Goal: Task Accomplishment & Management: Use online tool/utility

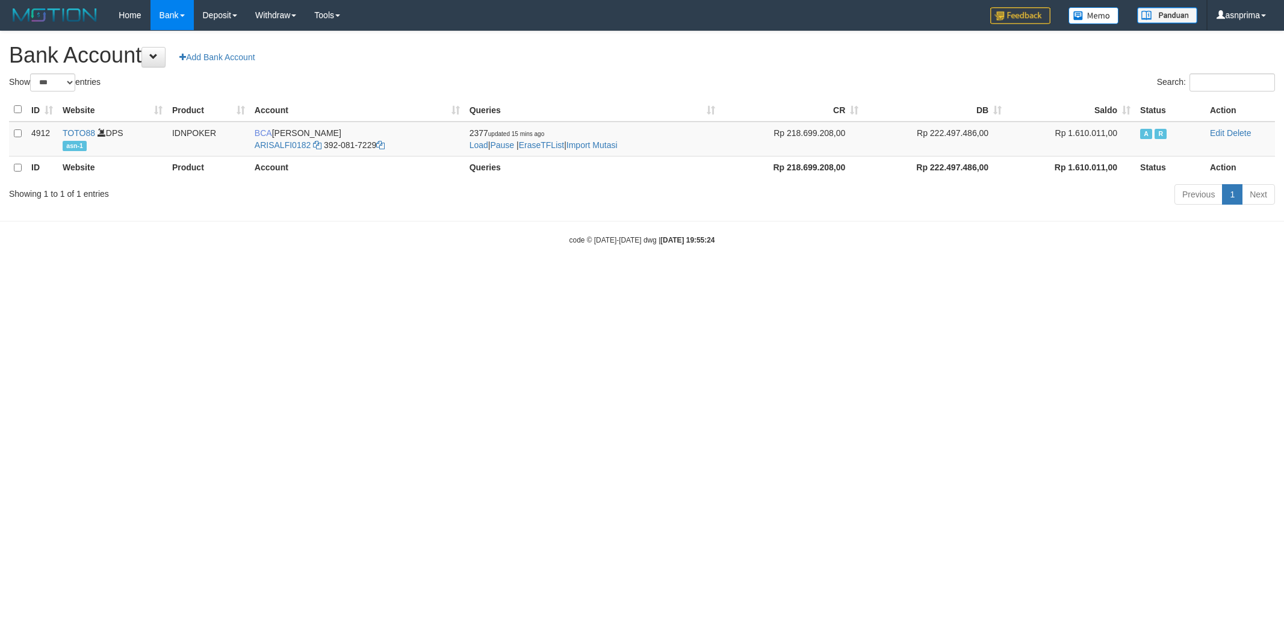
select select "***"
click at [608, 148] on link "Import Mutasi" at bounding box center [592, 145] width 51 height 10
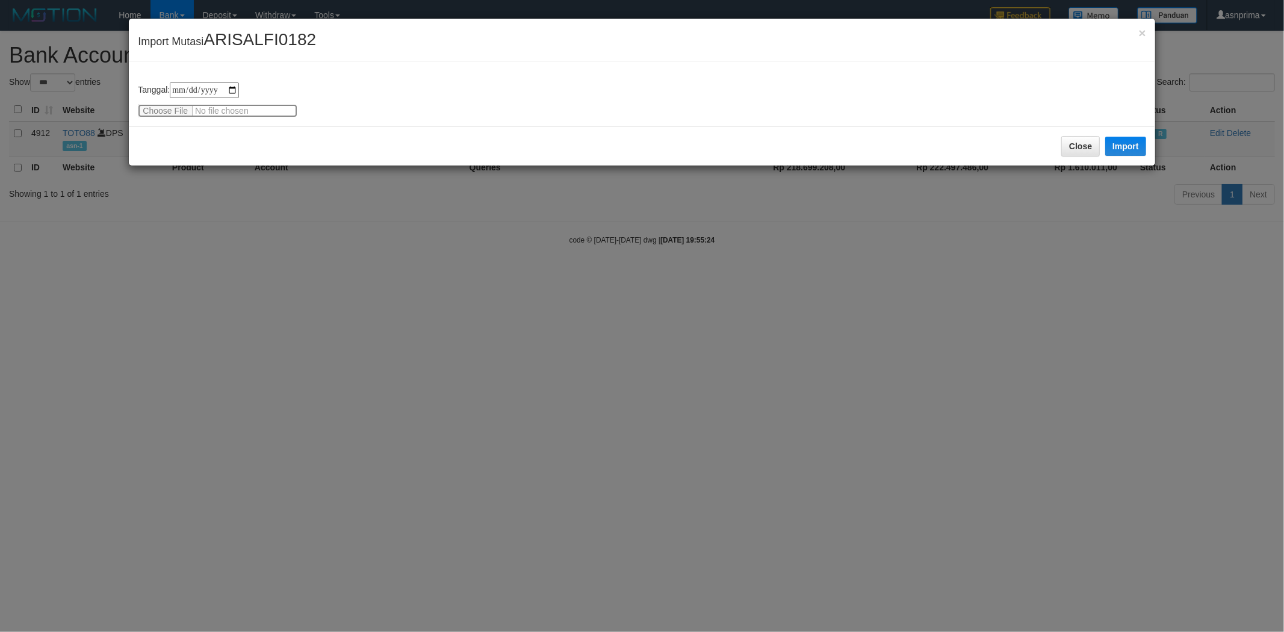
click at [166, 110] on input "file" at bounding box center [218, 110] width 160 height 13
type input "**********"
click at [1134, 141] on button "Import" at bounding box center [1125, 146] width 41 height 19
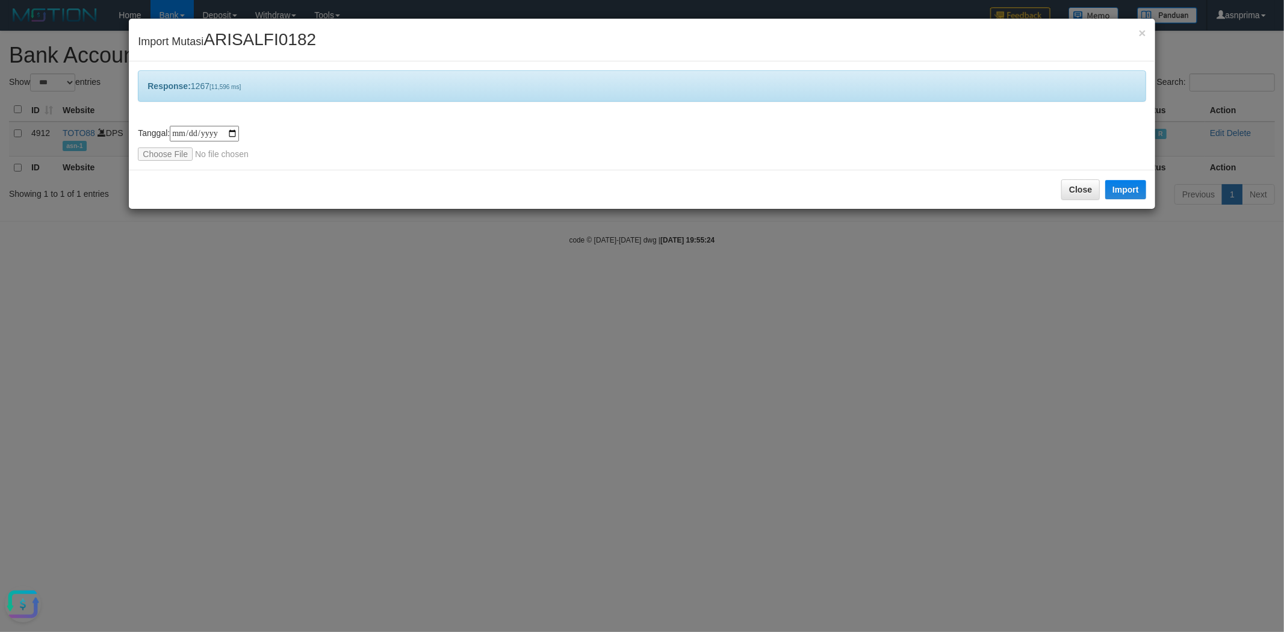
click at [1137, 33] on div "× Import Mutasi ARISALFI0182" at bounding box center [642, 40] width 1026 height 43
click at [1138, 33] on div "× Import Mutasi ARISALFI0182" at bounding box center [642, 40] width 1026 height 43
click at [1144, 31] on span "×" at bounding box center [1142, 33] width 7 height 14
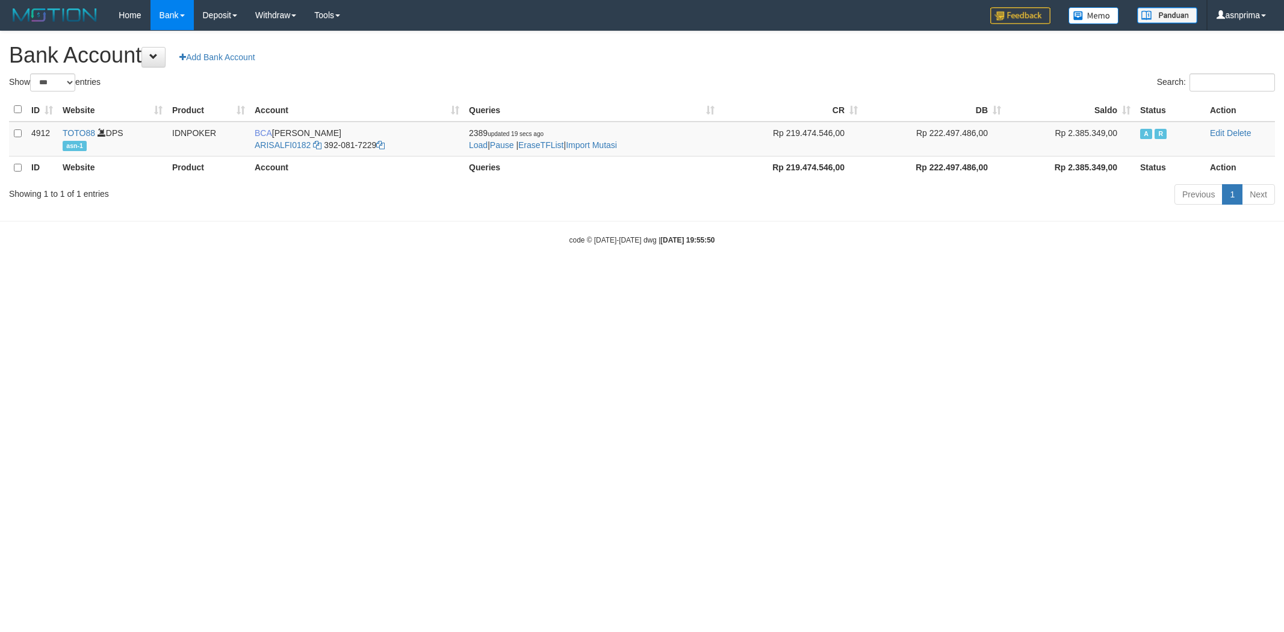
select select "***"
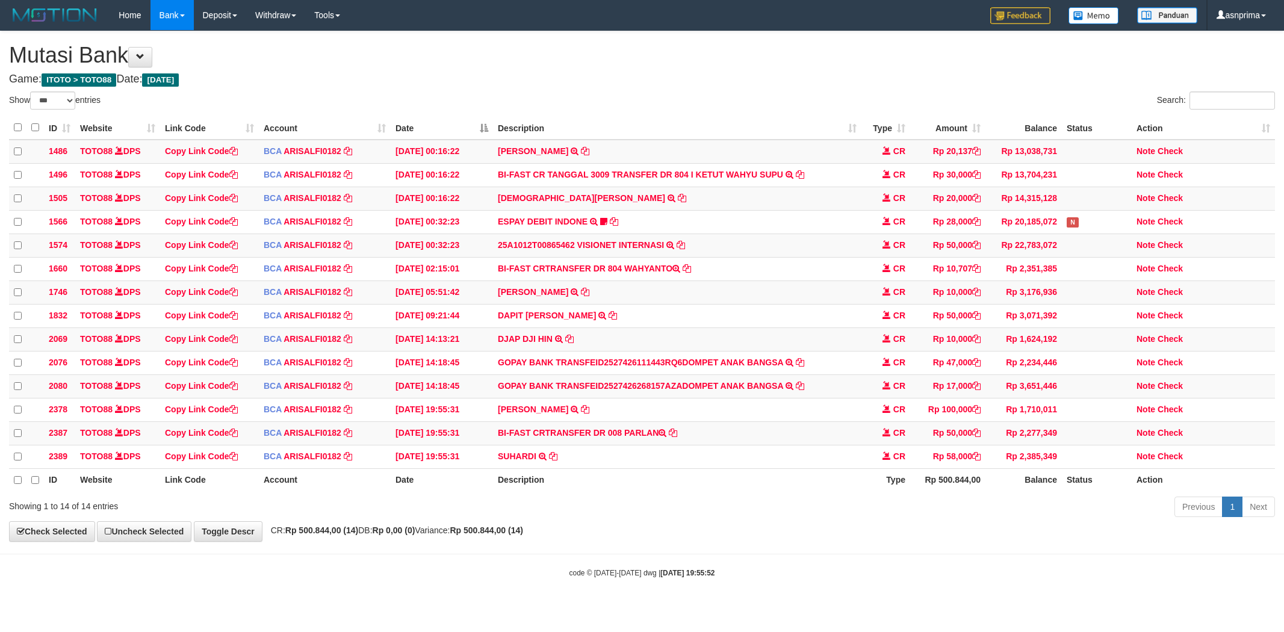
select select "***"
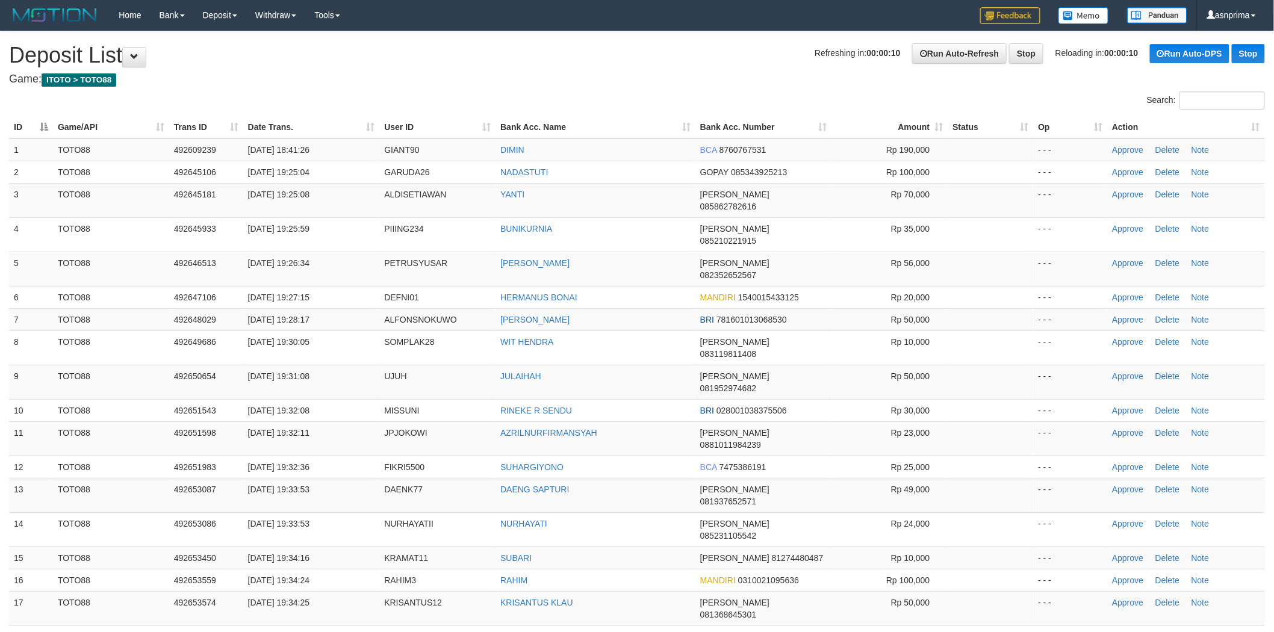
click at [1246, 125] on th "Action" at bounding box center [1186, 127] width 158 height 22
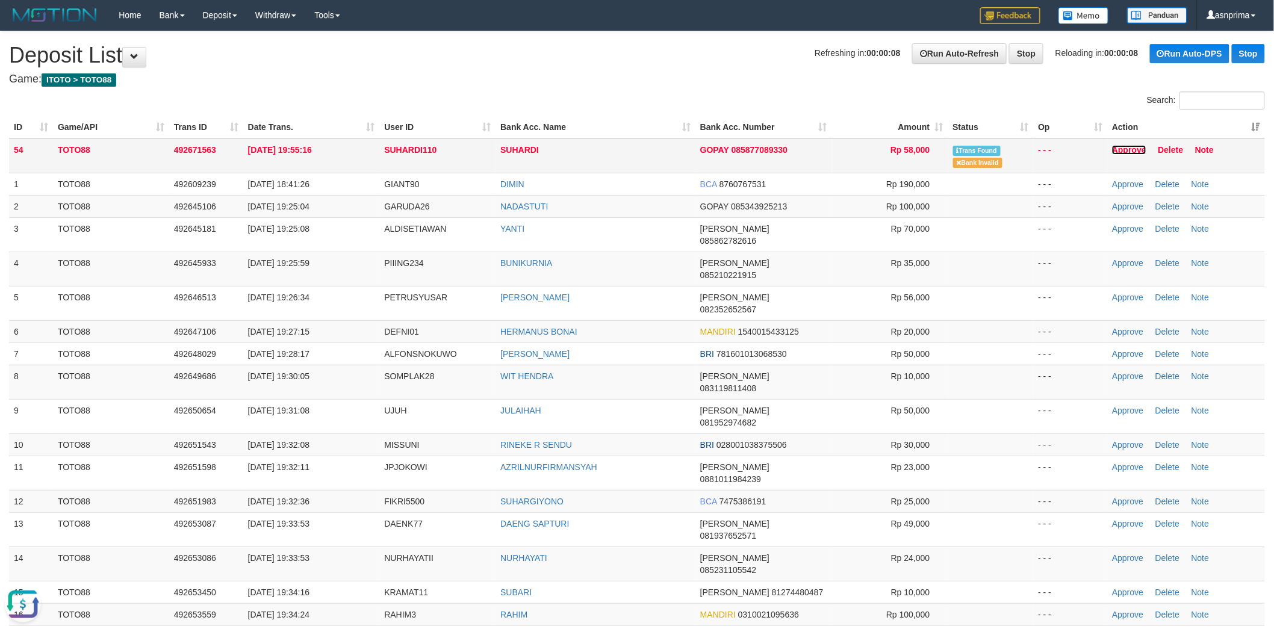
click at [1128, 145] on link "Approve" at bounding box center [1129, 150] width 34 height 10
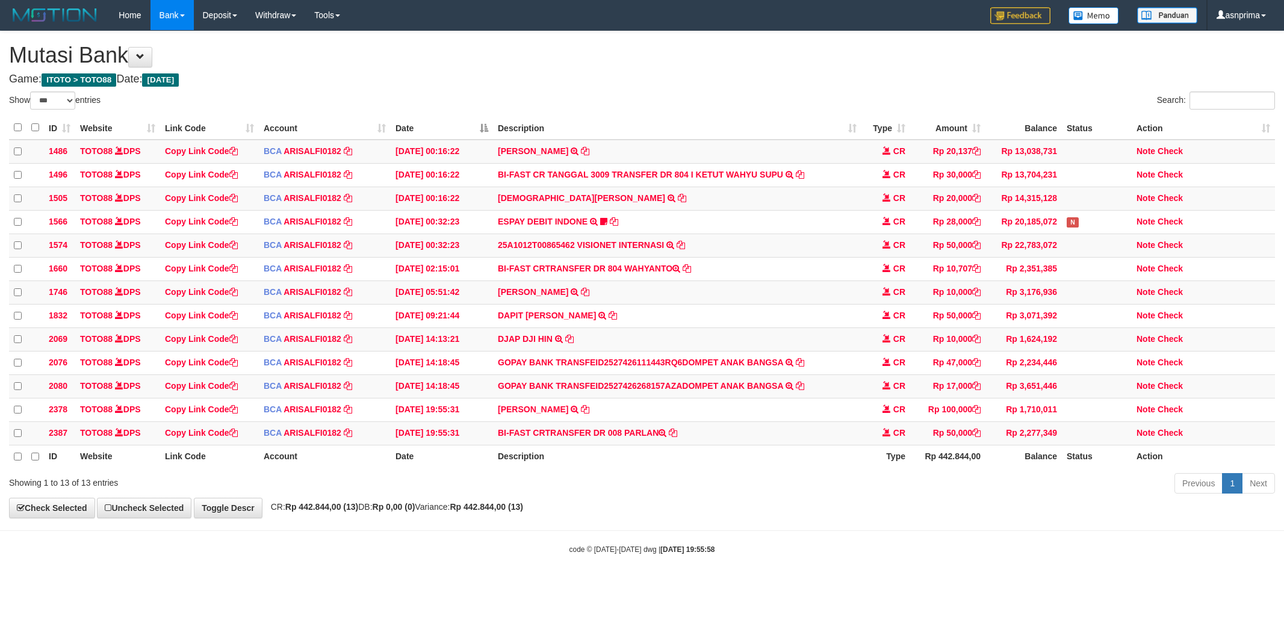
select select "***"
click at [630, 444] on td "BI-FAST CRTRANSFER DR 008 PARLAN" at bounding box center [677, 432] width 368 height 23
copy td "PARLAN"
click at [1169, 437] on link "Check" at bounding box center [1170, 432] width 25 height 10
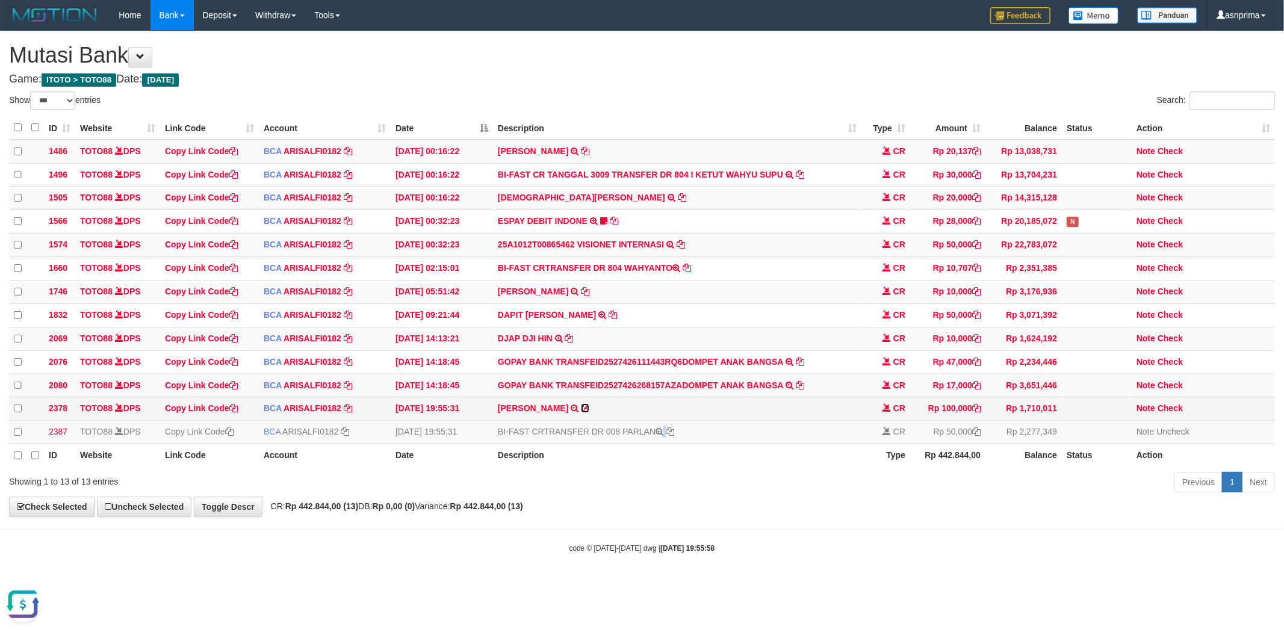
click at [581, 412] on icon at bounding box center [585, 408] width 8 height 8
copy td "PARLAN"
click at [615, 82] on h4 "Game: ITOTO > TOTO88 Date: Today" at bounding box center [642, 79] width 1266 height 12
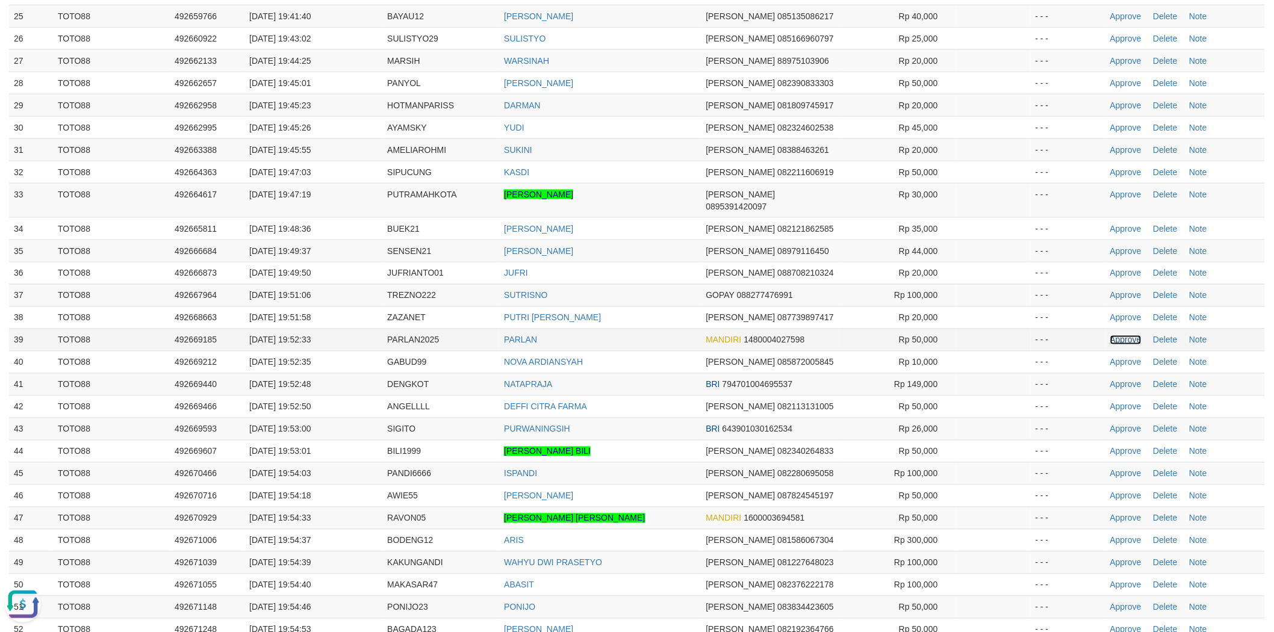
click at [1136, 335] on link "Approve" at bounding box center [1125, 340] width 31 height 10
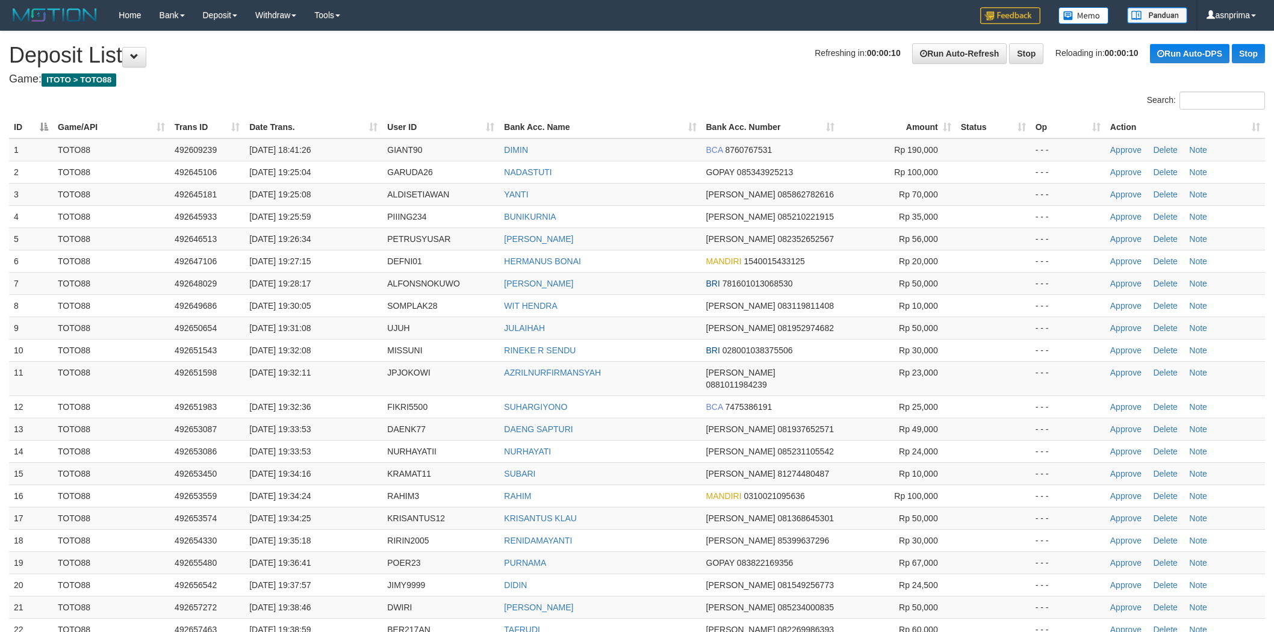
scroll to position [680, 0]
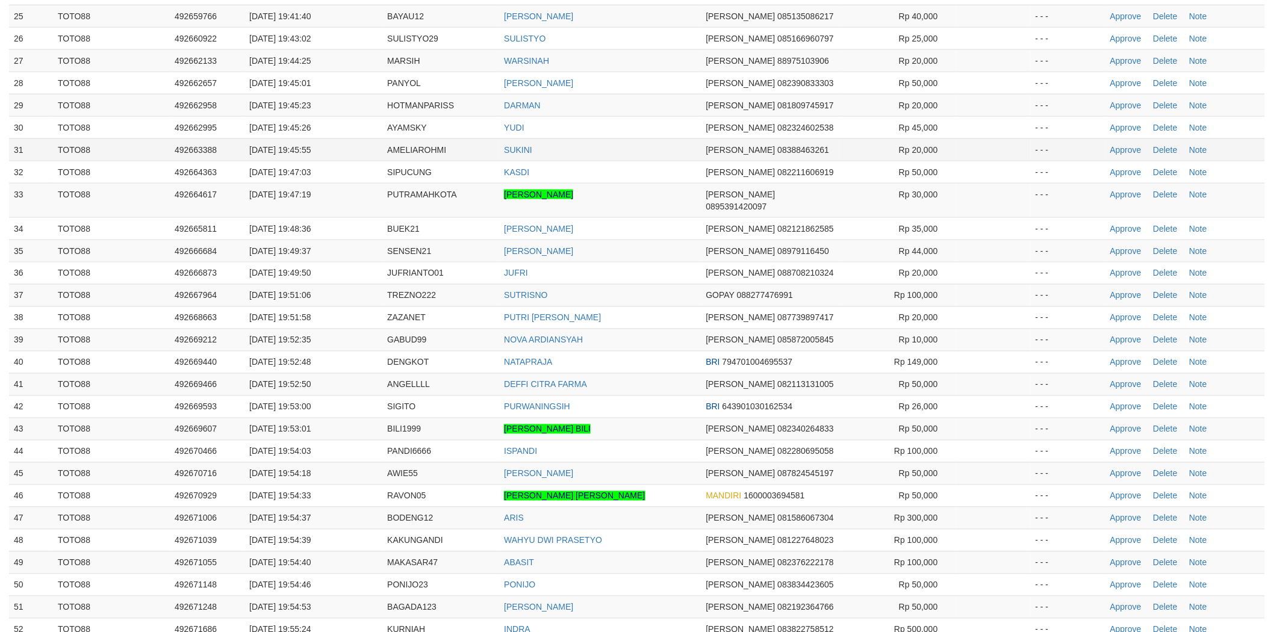
click at [646, 139] on td "SUKINI" at bounding box center [600, 149] width 202 height 22
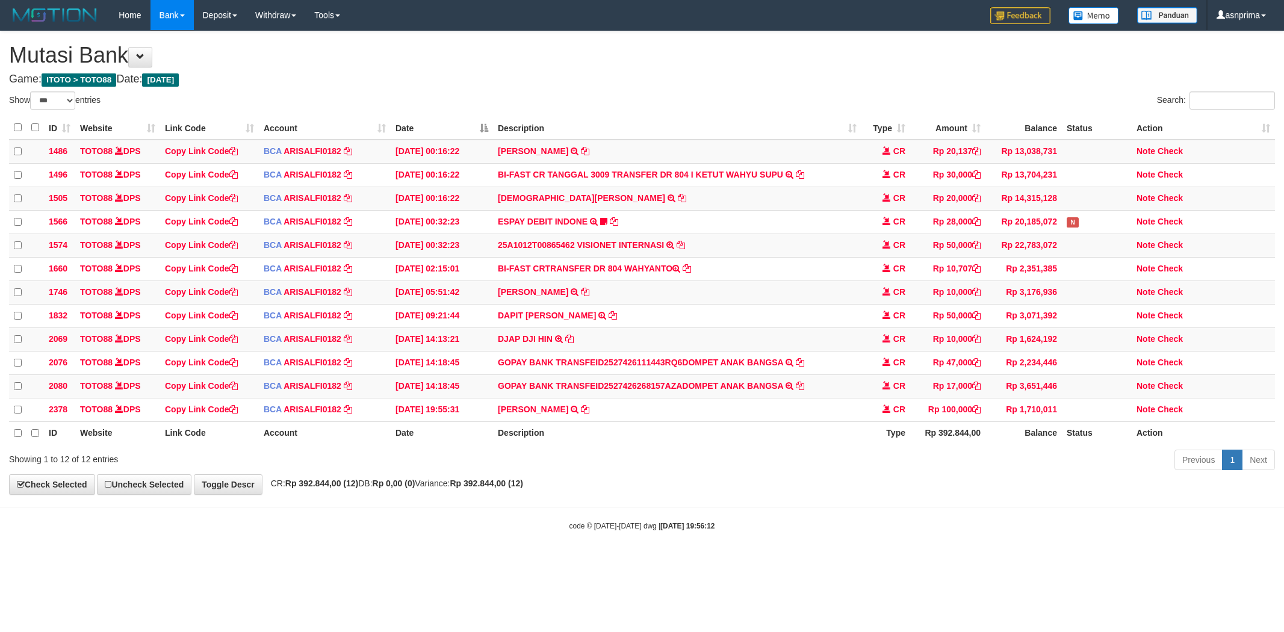
select select "***"
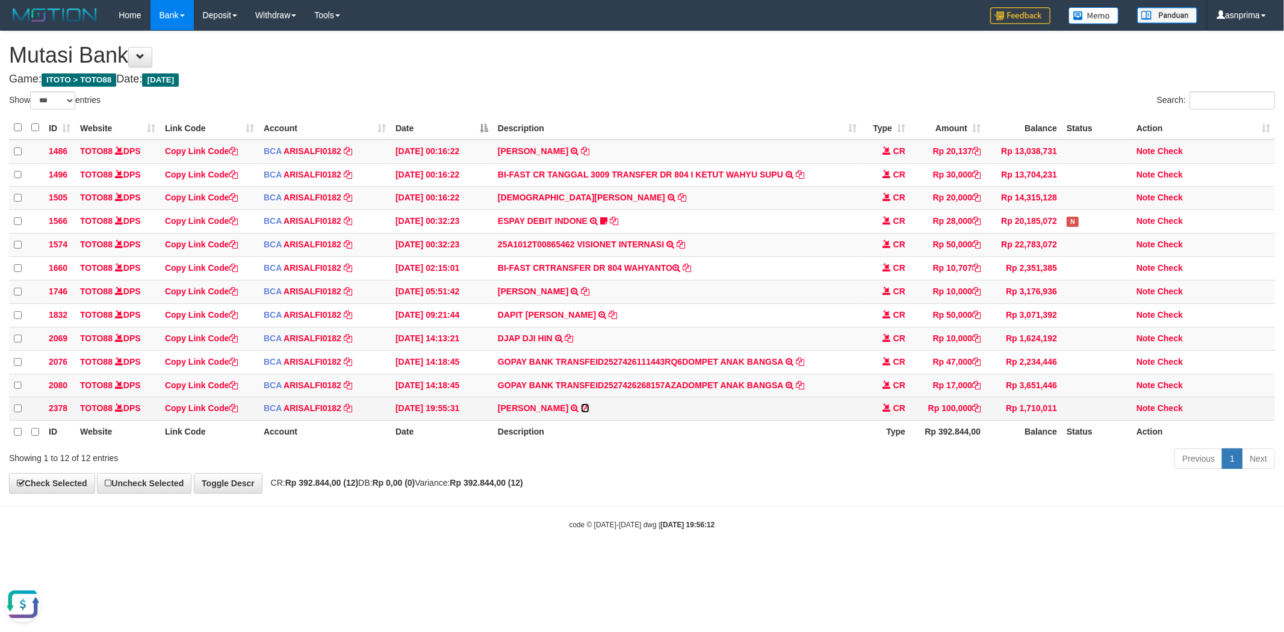
click at [581, 412] on icon at bounding box center [585, 408] width 8 height 8
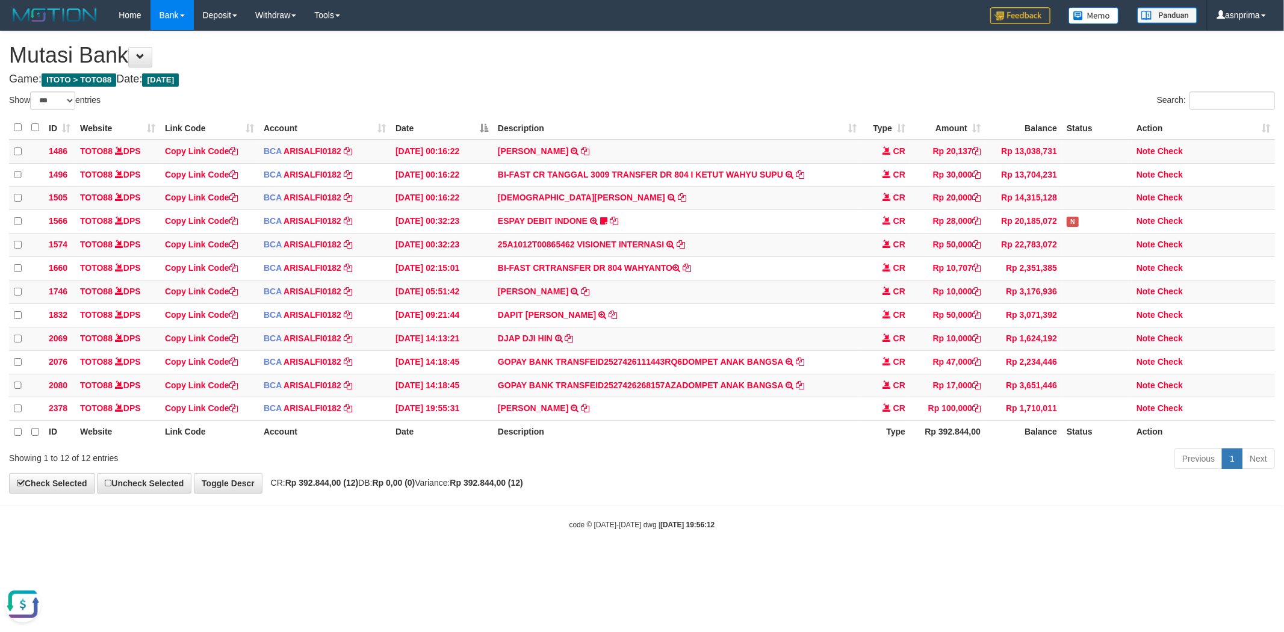
click at [614, 491] on div "**********" at bounding box center [642, 262] width 1284 height 462
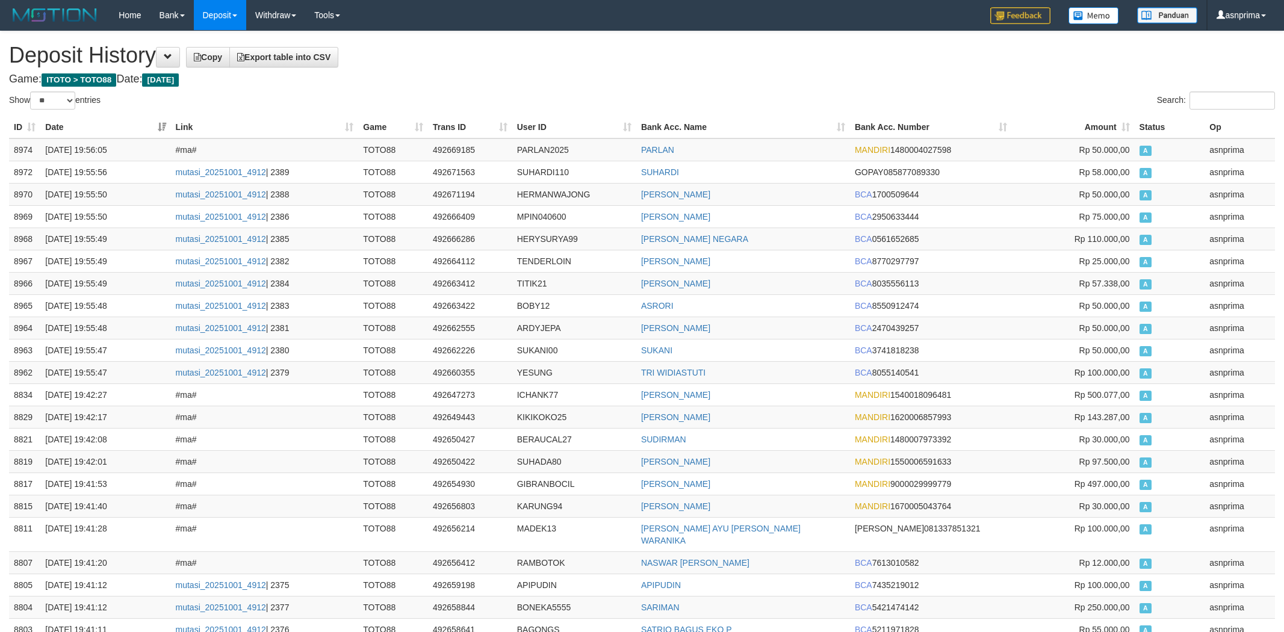
select select "**"
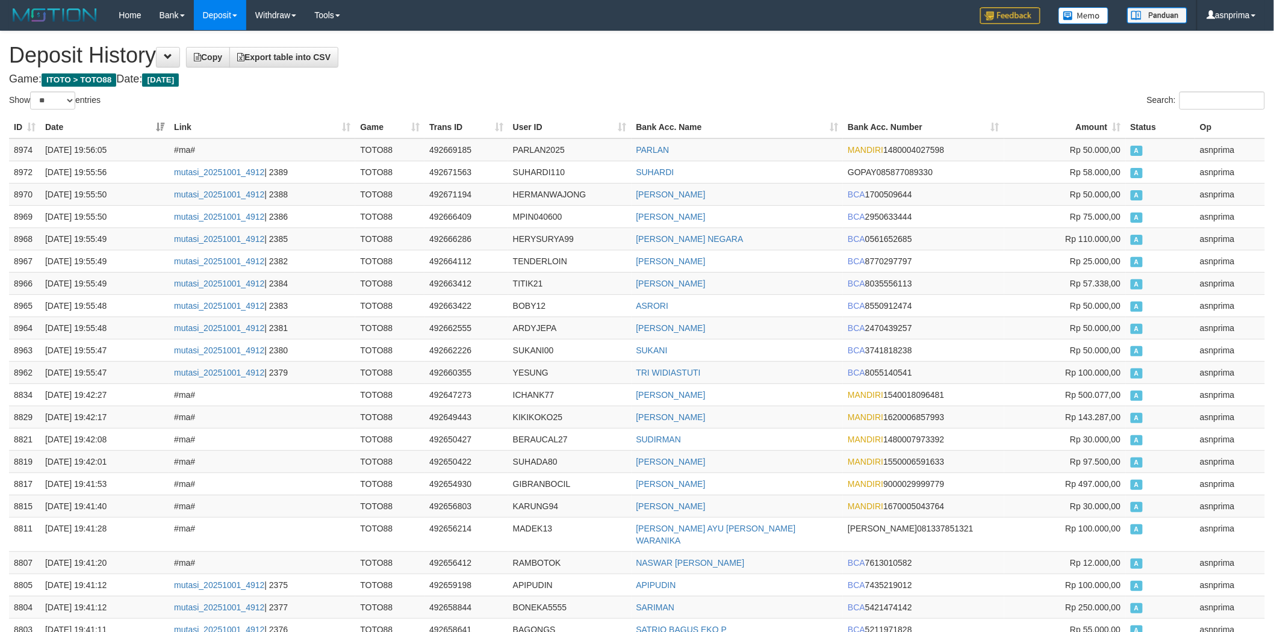
click at [561, 50] on h1 "Deposit History Copy Export table into CSV" at bounding box center [637, 55] width 1256 height 24
click at [14, 148] on td "8974" at bounding box center [24, 149] width 31 height 23
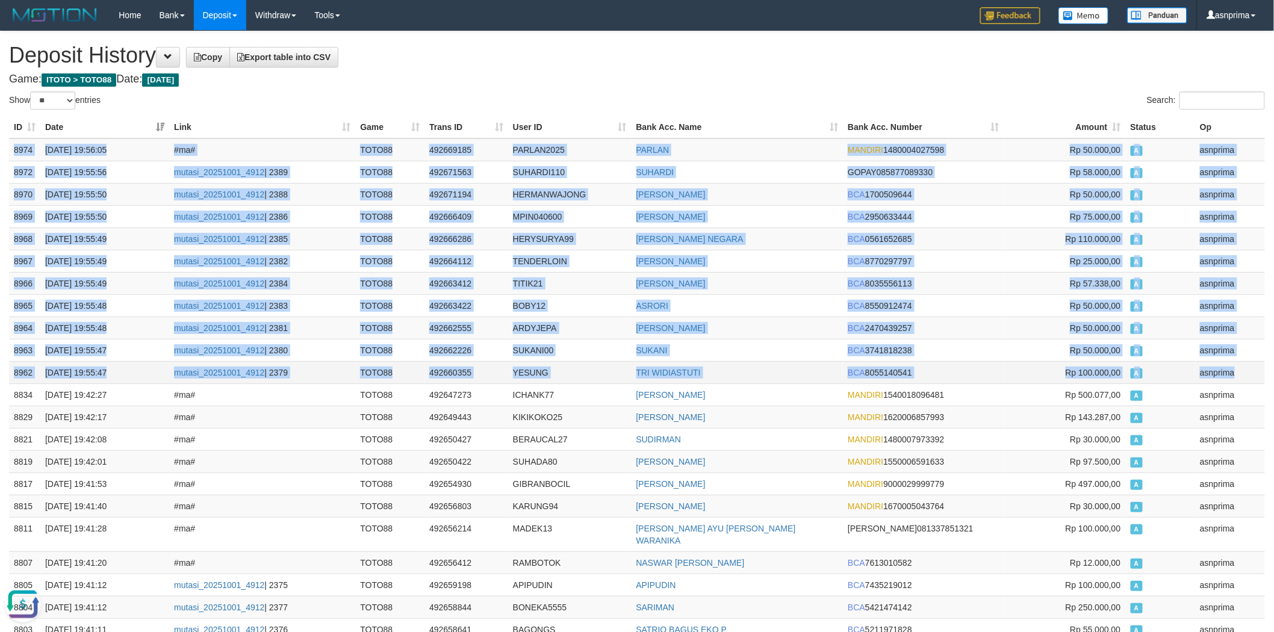
click at [1237, 370] on td "asnprima" at bounding box center [1230, 372] width 70 height 22
copy tbody "8974 [DATE] 19:56:05 #ma# TOTO88 492669185 PARLAN2025 PARLAN MANDIRI 1480004027…"
drag, startPoint x: 578, startPoint y: 45, endPoint x: 544, endPoint y: 88, distance: 54.4
click at [578, 45] on h1 "Deposit History Copy Export table into CSV" at bounding box center [637, 55] width 1256 height 24
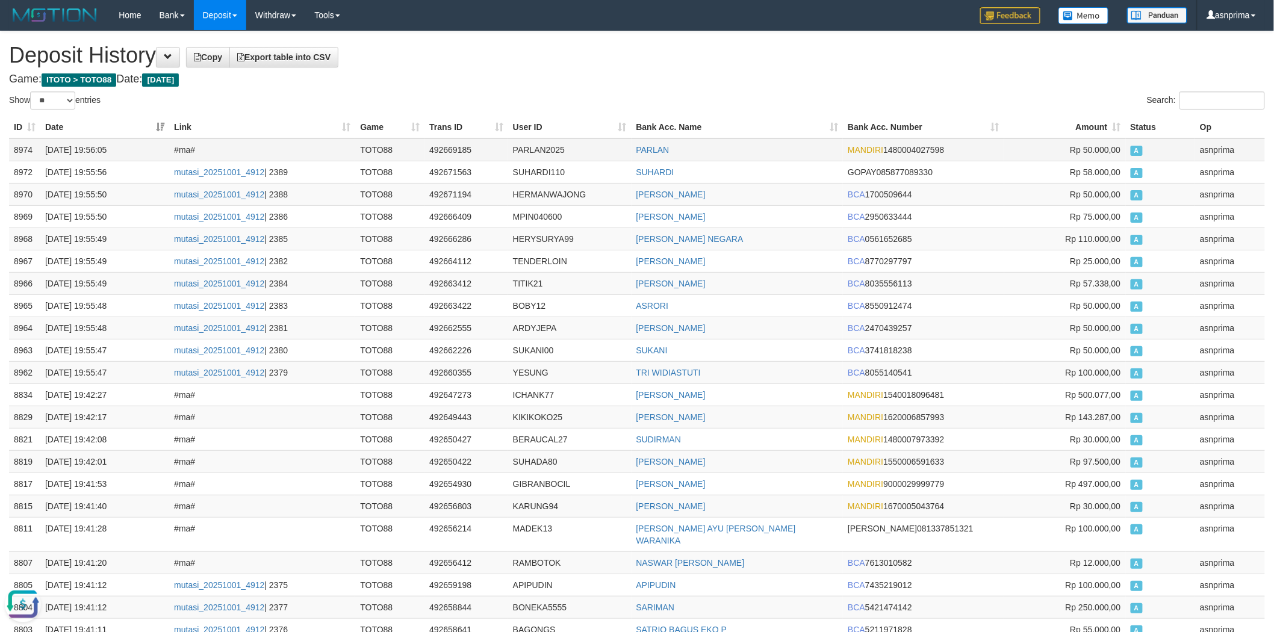
click at [431, 152] on td "492669185" at bounding box center [466, 149] width 84 height 23
copy td "492669185"
click at [444, 145] on td "492669185" at bounding box center [466, 149] width 84 height 23
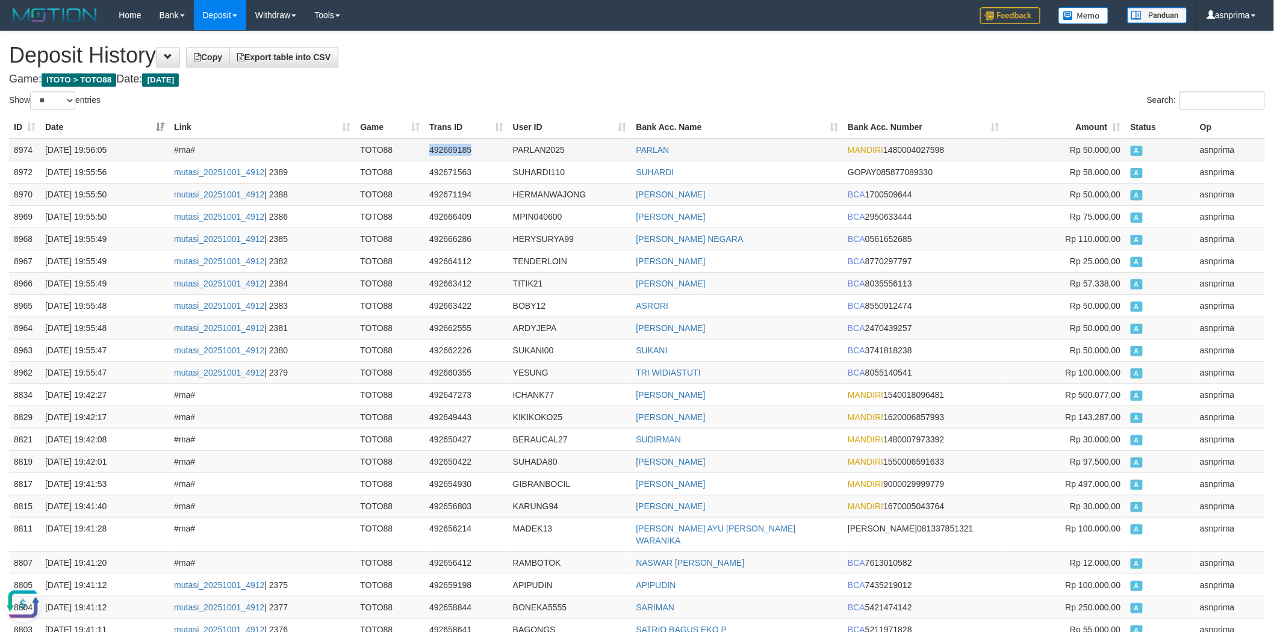
click at [444, 145] on td "492669185" at bounding box center [466, 149] width 84 height 23
copy td "492669185"
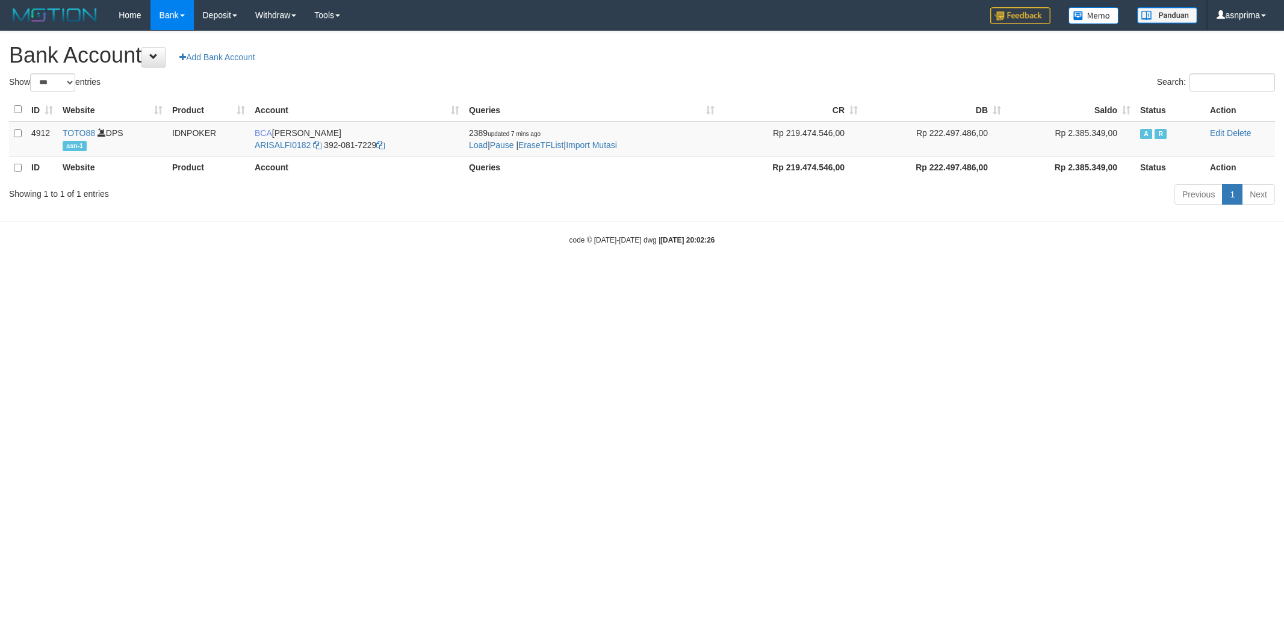
select select "***"
click at [617, 148] on link "Import Mutasi" at bounding box center [591, 145] width 51 height 10
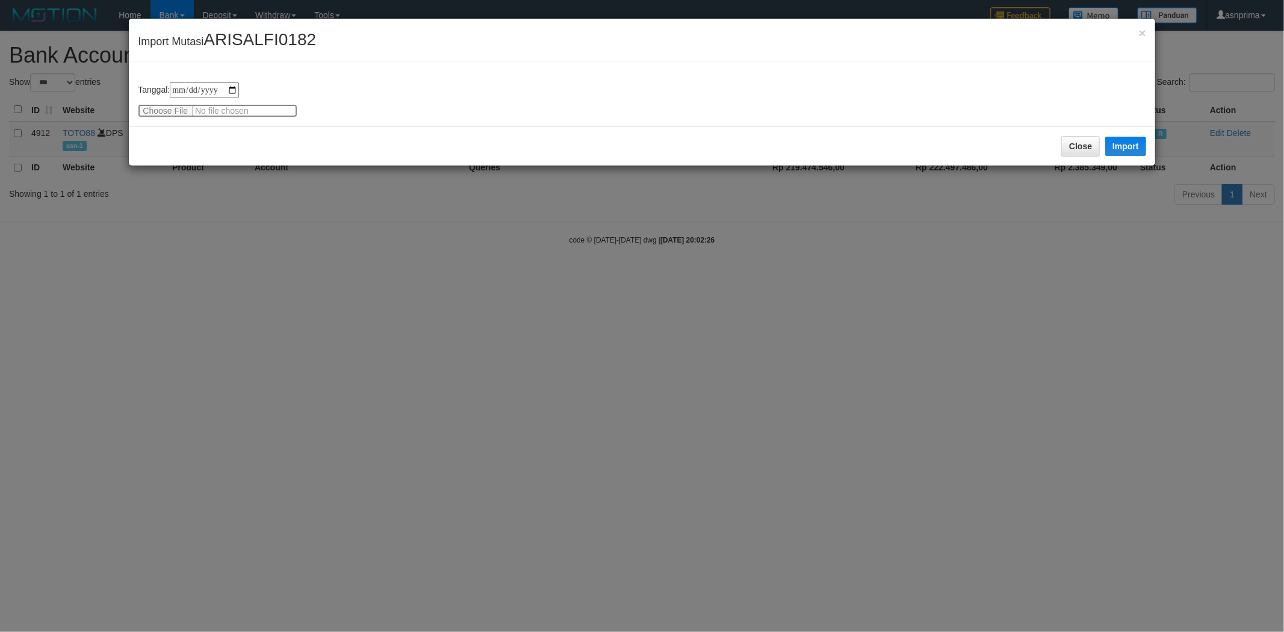
click at [158, 110] on input "file" at bounding box center [218, 110] width 160 height 13
type input "**********"
click at [1128, 147] on button "Import" at bounding box center [1125, 146] width 41 height 19
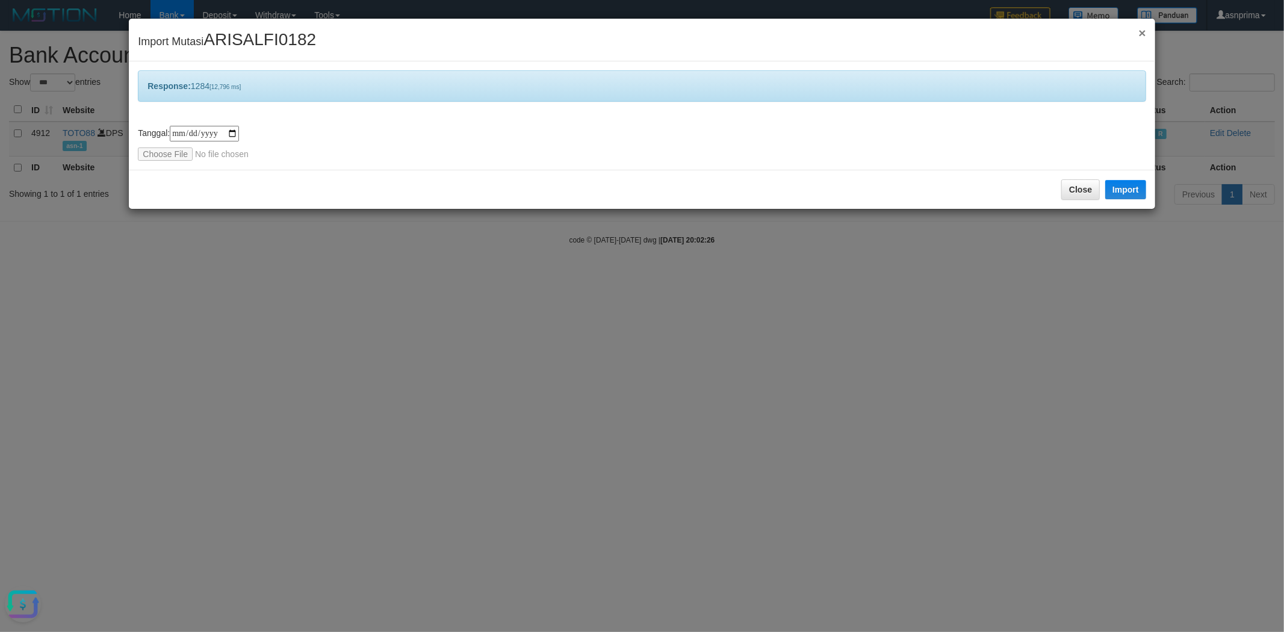
click at [1141, 36] on span "×" at bounding box center [1142, 33] width 7 height 14
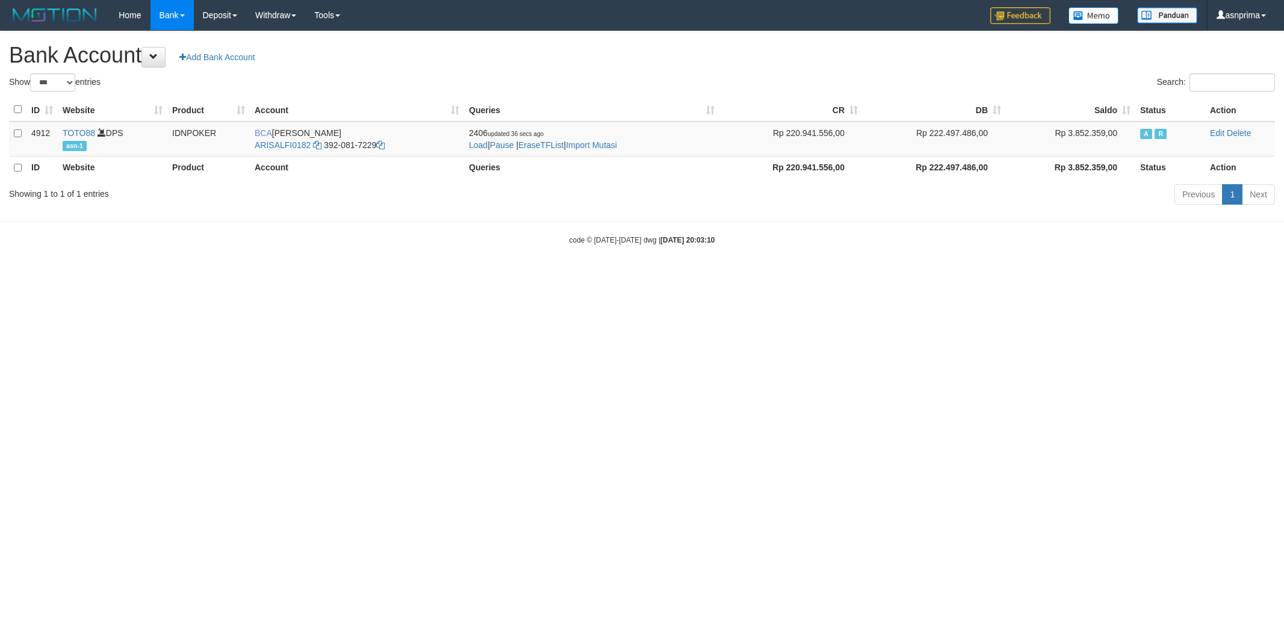
select select "***"
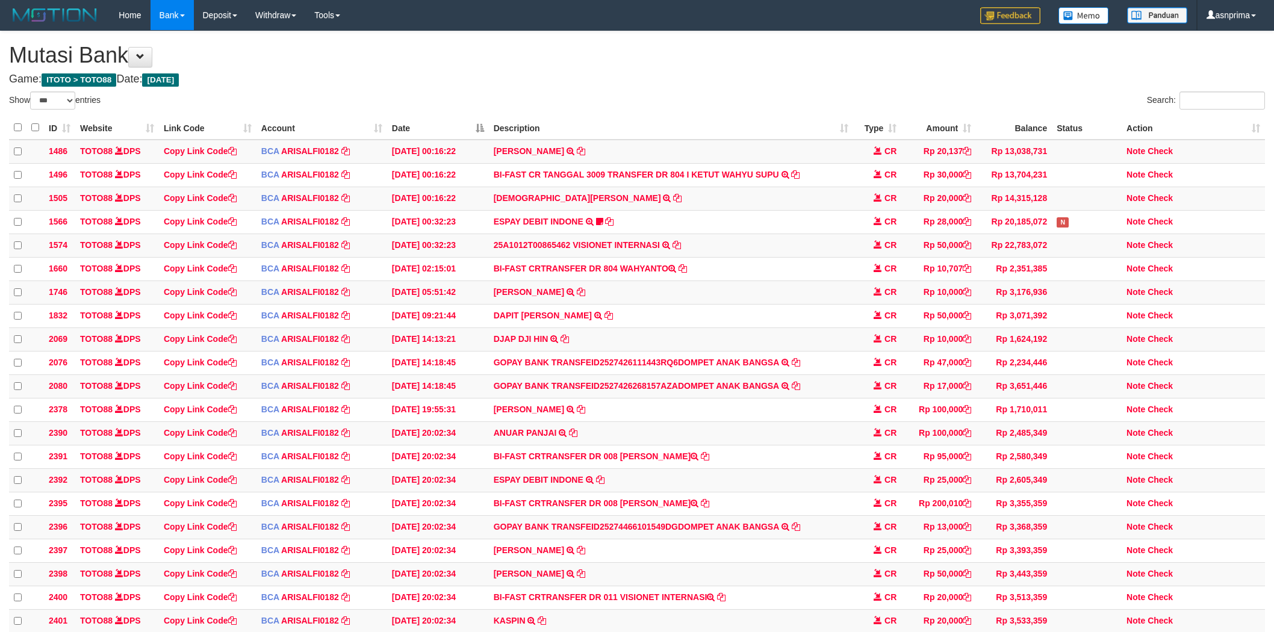
select select "***"
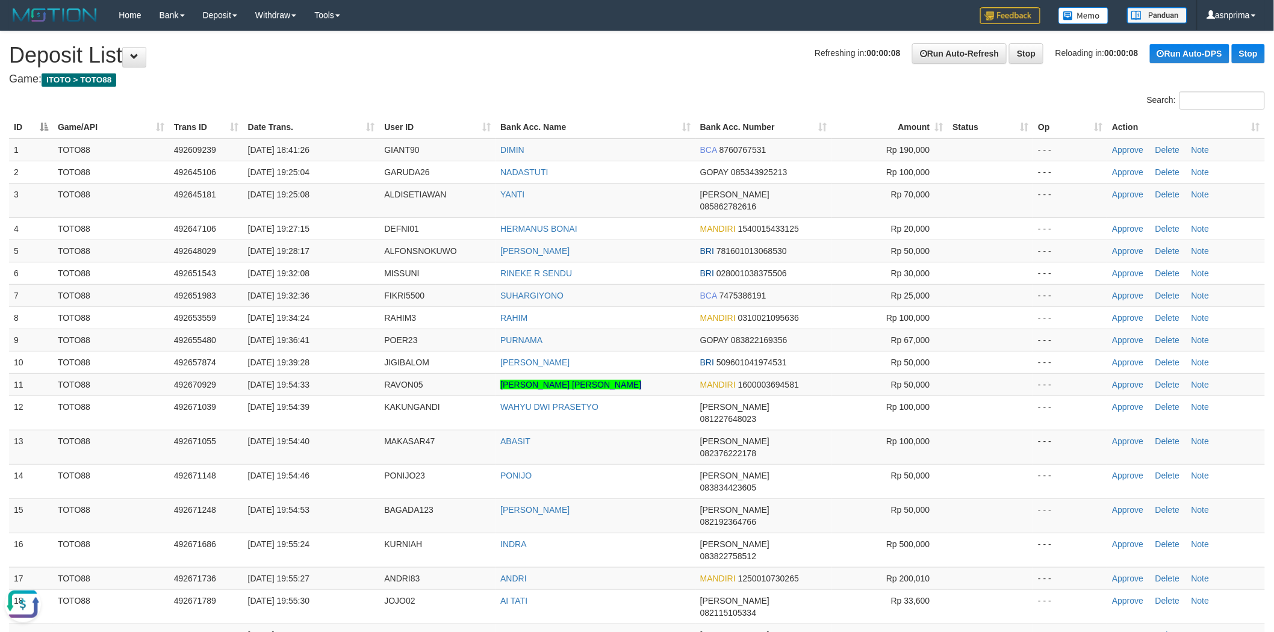
click at [1255, 125] on th "Action" at bounding box center [1186, 127] width 158 height 22
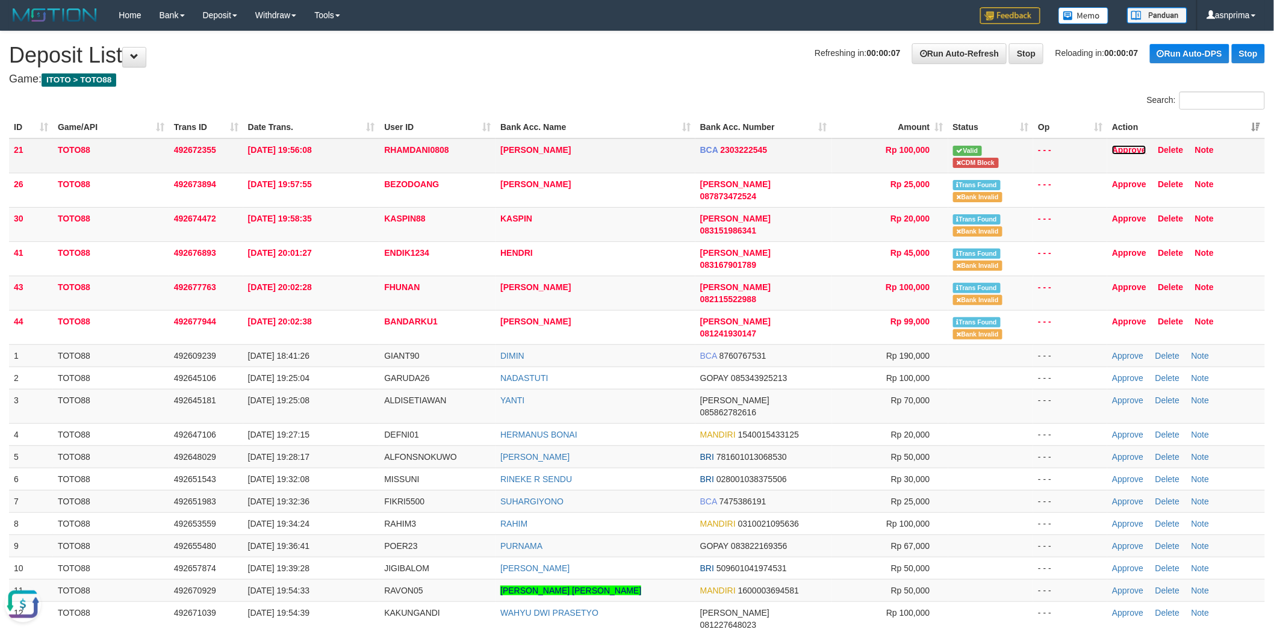
click at [1122, 149] on link "Approve" at bounding box center [1129, 150] width 34 height 10
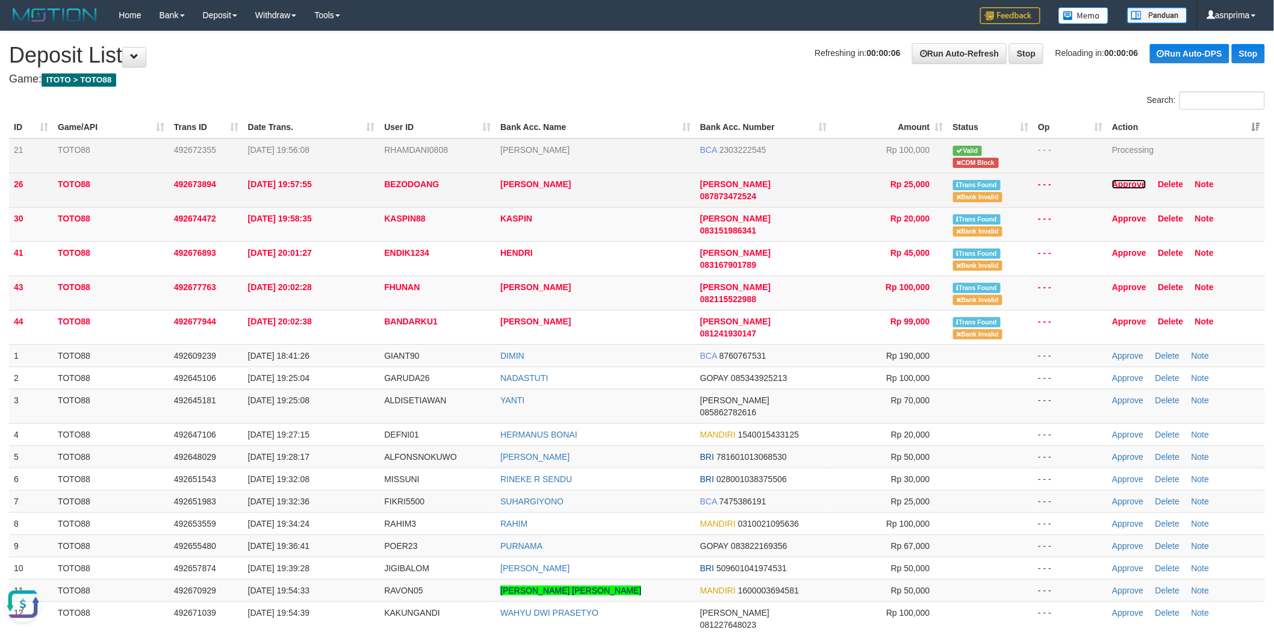
click at [1128, 181] on link "Approve" at bounding box center [1129, 184] width 34 height 10
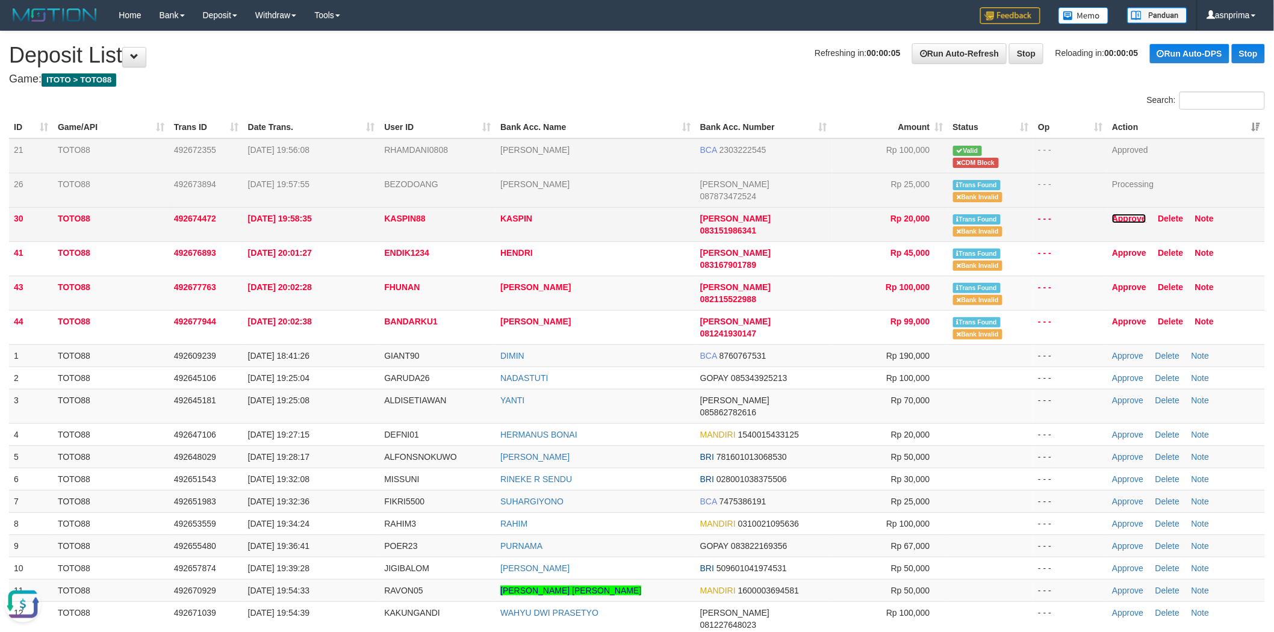
click at [1129, 217] on link "Approve" at bounding box center [1129, 219] width 34 height 10
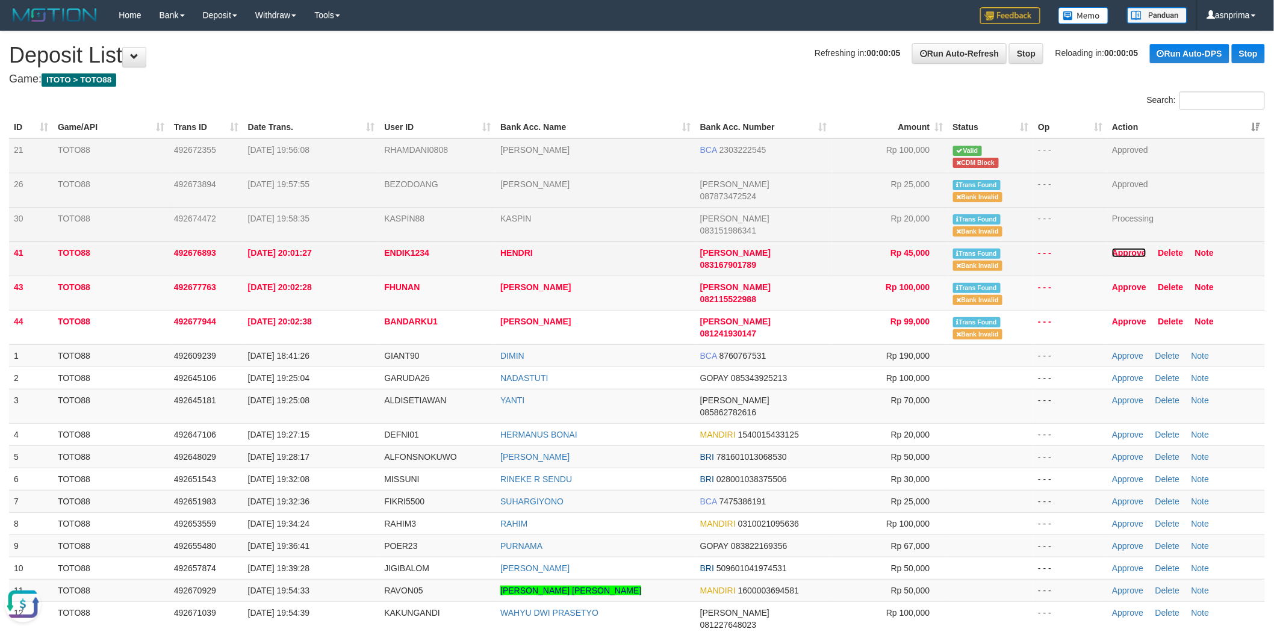
click at [1129, 254] on link "Approve" at bounding box center [1129, 253] width 34 height 10
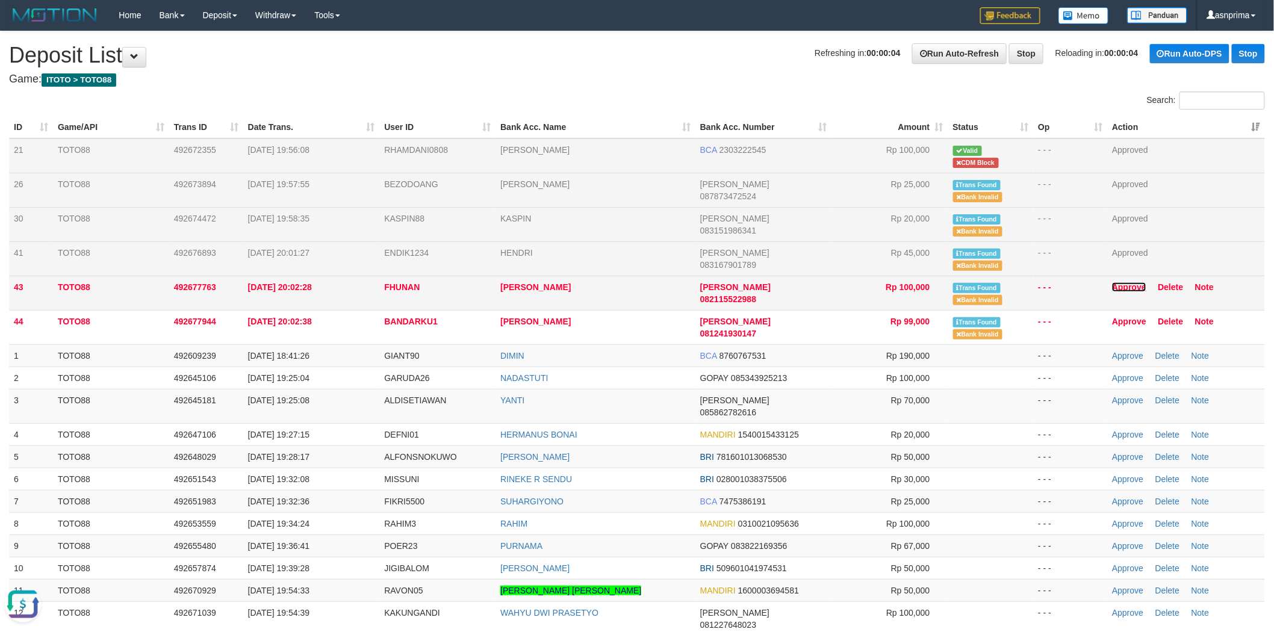
click at [1128, 284] on link "Approve" at bounding box center [1129, 287] width 34 height 10
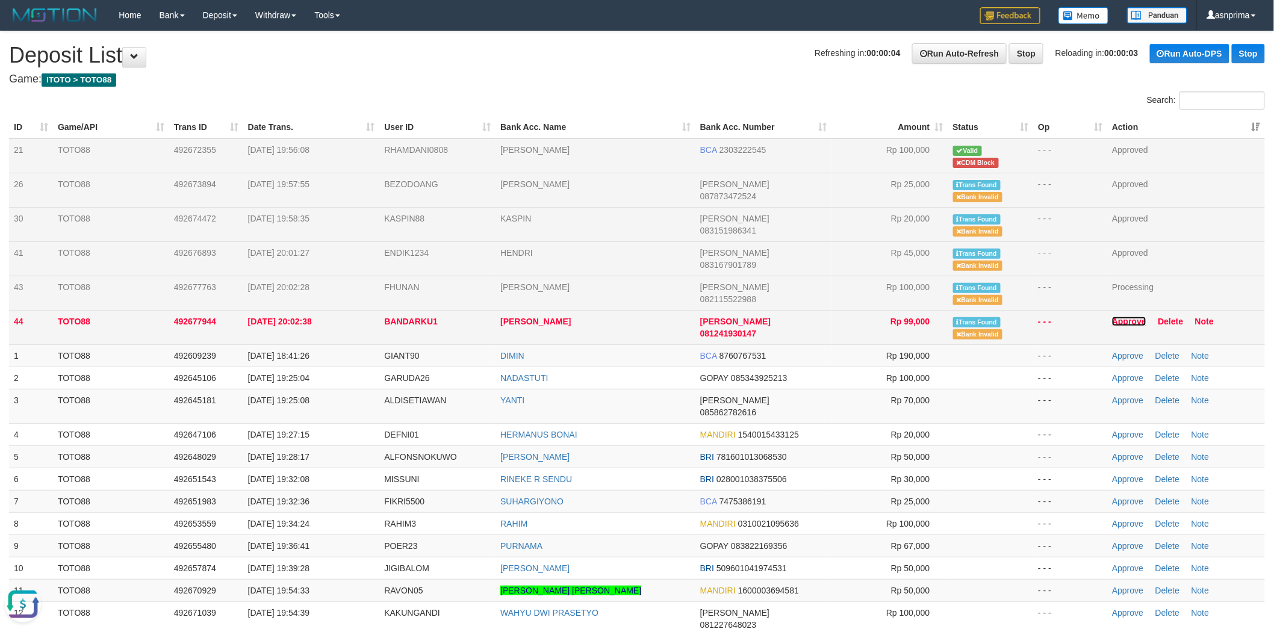
click at [1126, 320] on link "Approve" at bounding box center [1129, 322] width 34 height 10
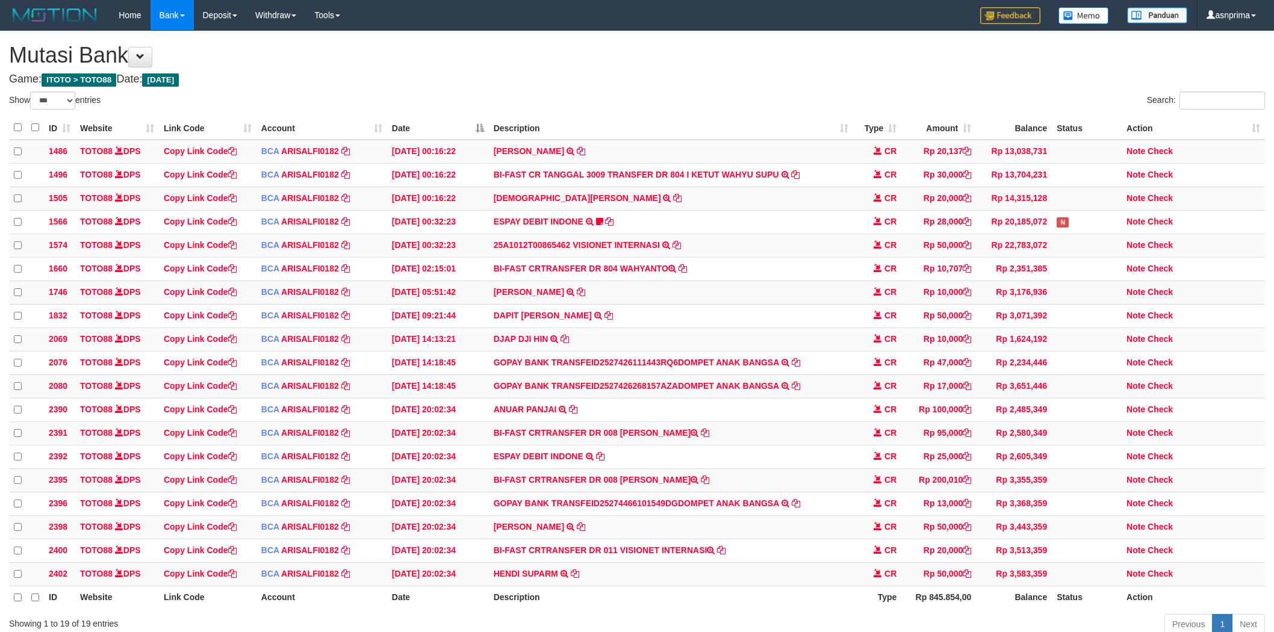
select select "***"
click at [577, 577] on icon at bounding box center [574, 572] width 8 height 8
click at [1166, 577] on link "Check" at bounding box center [1160, 573] width 25 height 10
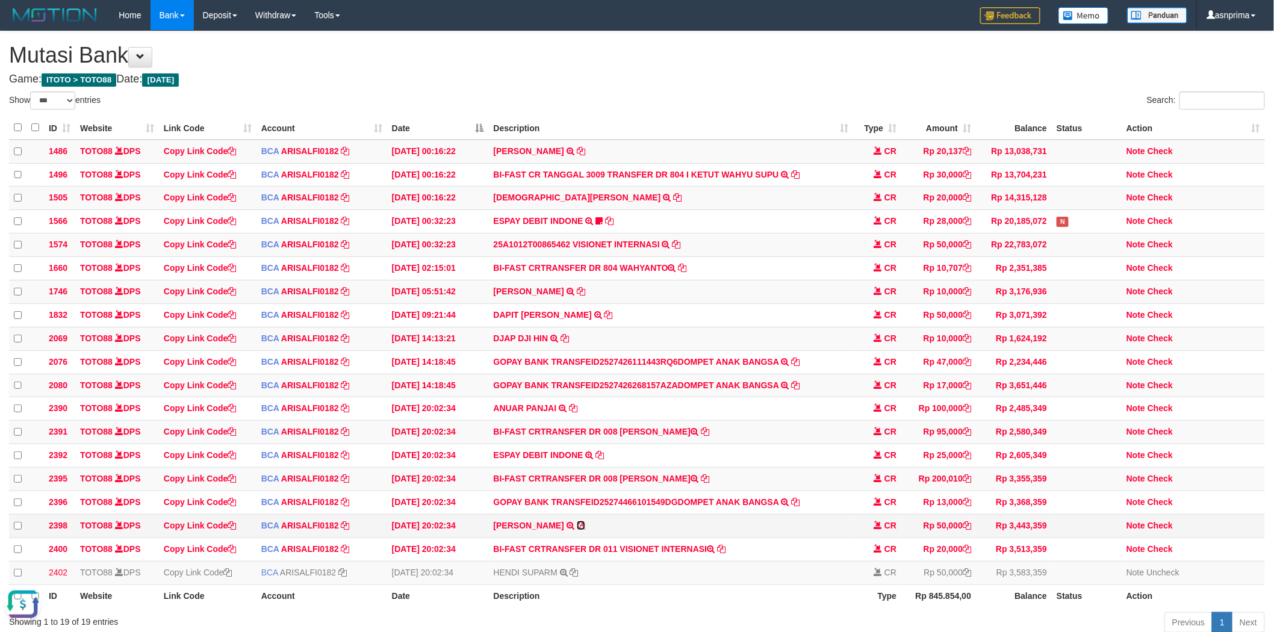
click at [577, 530] on icon at bounding box center [581, 525] width 8 height 8
click at [1168, 530] on link "Check" at bounding box center [1160, 526] width 25 height 10
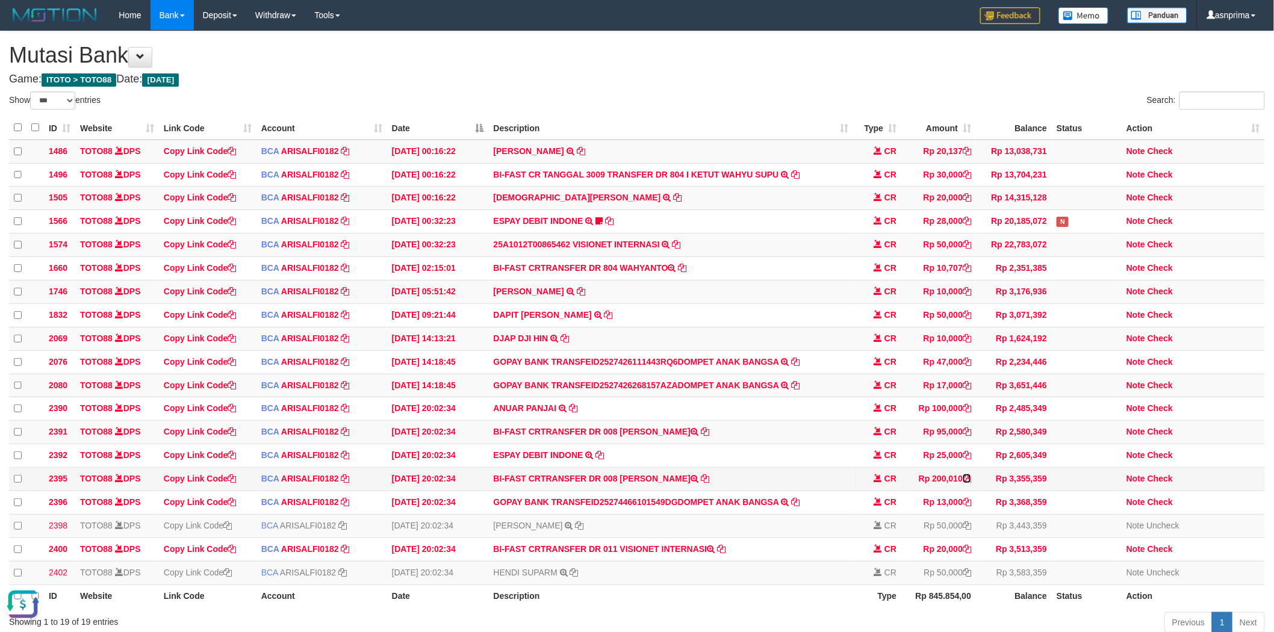
click at [967, 483] on icon at bounding box center [967, 478] width 8 height 8
drag, startPoint x: 1166, startPoint y: 497, endPoint x: 876, endPoint y: 459, distance: 292.7
click at [1166, 483] on link "Check" at bounding box center [1160, 479] width 25 height 10
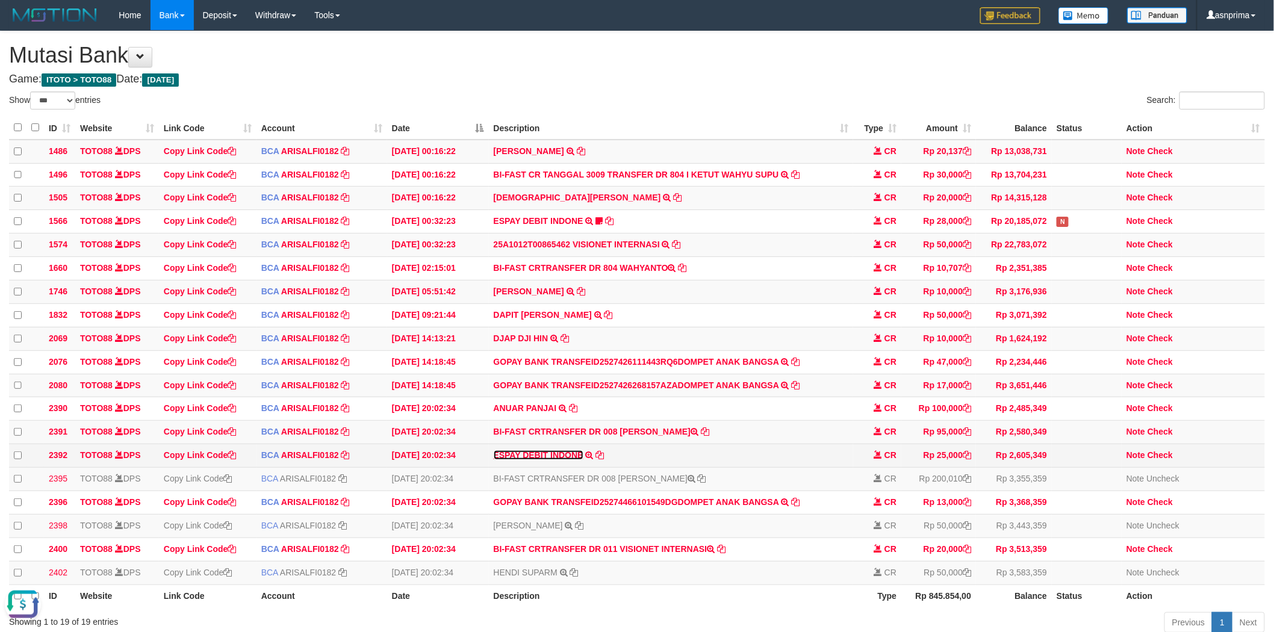
click at [556, 460] on link "ESPAY DEBIT INDONE" at bounding box center [539, 455] width 90 height 10
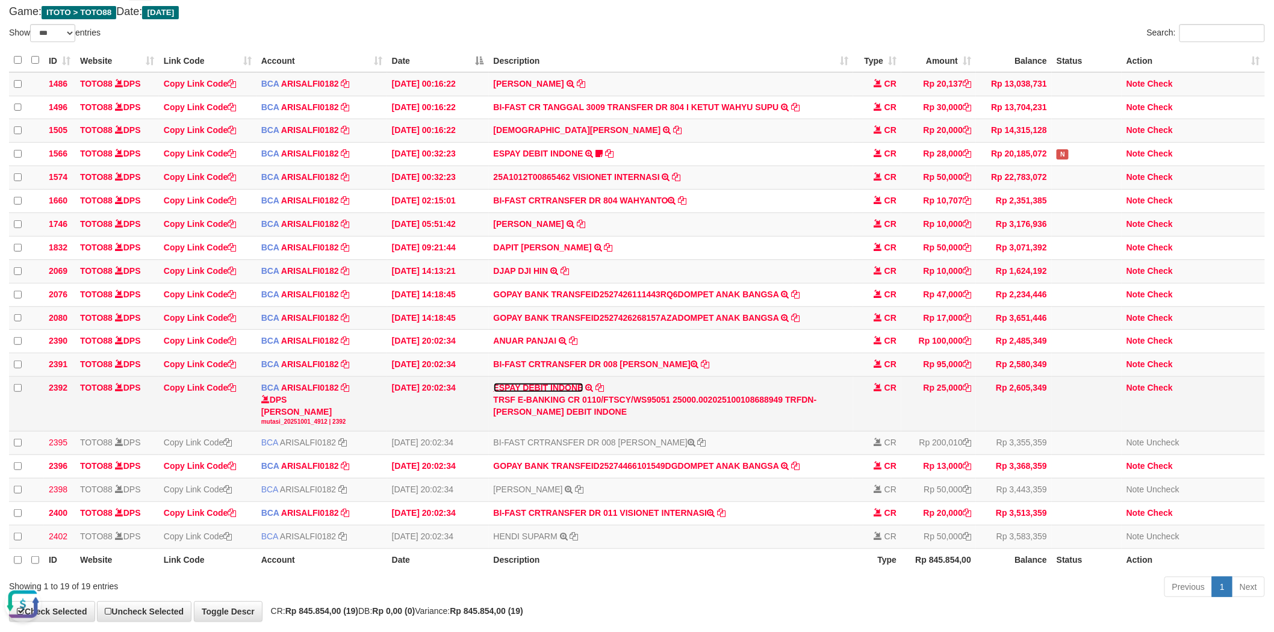
scroll to position [146, 0]
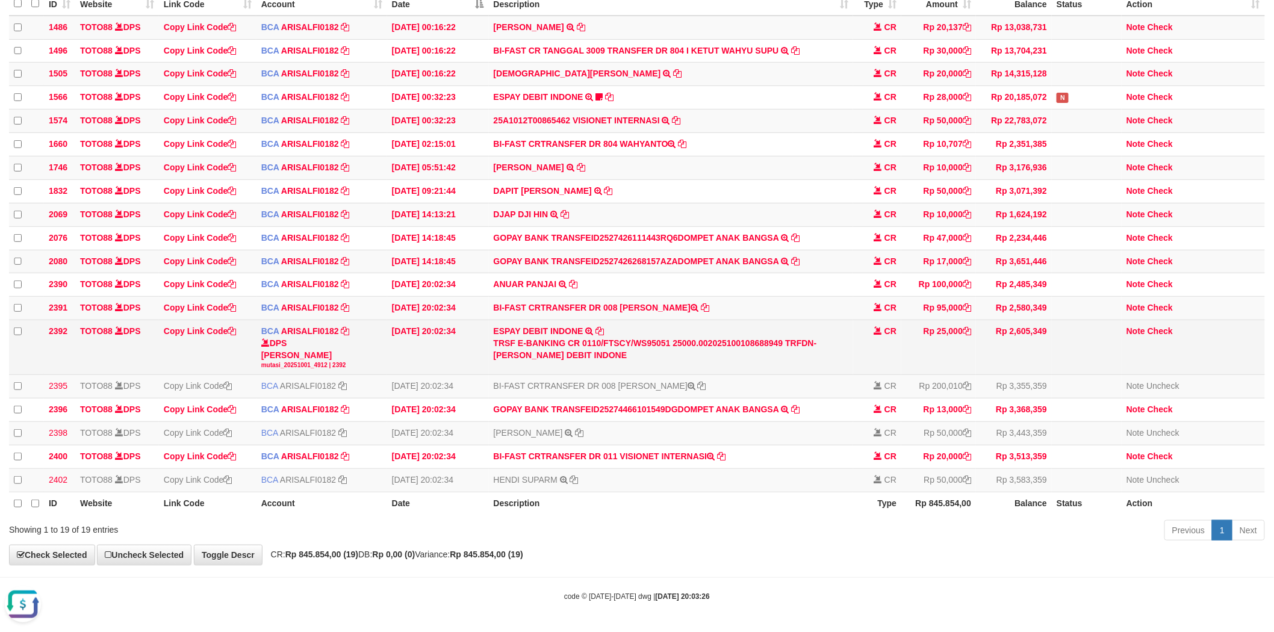
click at [825, 337] on div "TRSF E-BANKING CR 0110/FTSCY/WS95051 25000.002025100108688949 TRFDN-FAHRI ESPAY…" at bounding box center [671, 349] width 355 height 24
copy div "FAHRI"
click at [1157, 326] on link "Check" at bounding box center [1160, 331] width 25 height 10
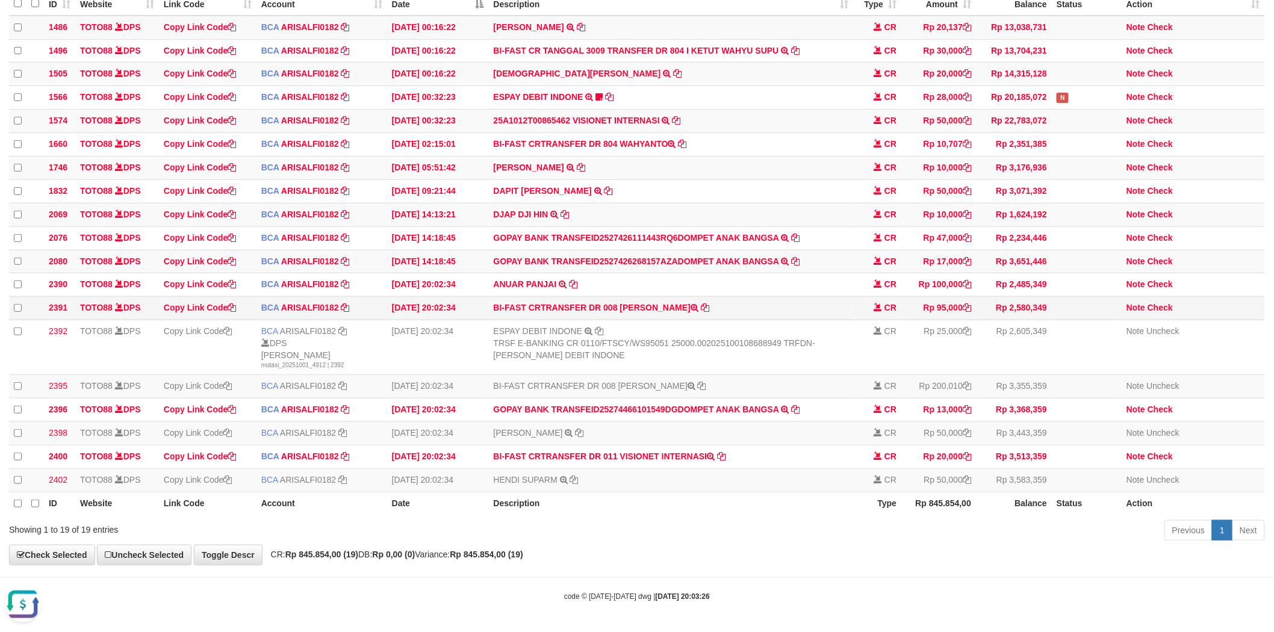
click at [630, 299] on td "BI-FAST CRTRANSFER DR 008 RYO ALIMUDDIN" at bounding box center [671, 308] width 365 height 23
click at [660, 300] on td "BI-FAST CRTRANSFER DR 008 RYO ALIMUDDIN" at bounding box center [671, 308] width 365 height 23
copy td "[PERSON_NAME]"
click at [1172, 303] on link "Check" at bounding box center [1160, 308] width 25 height 10
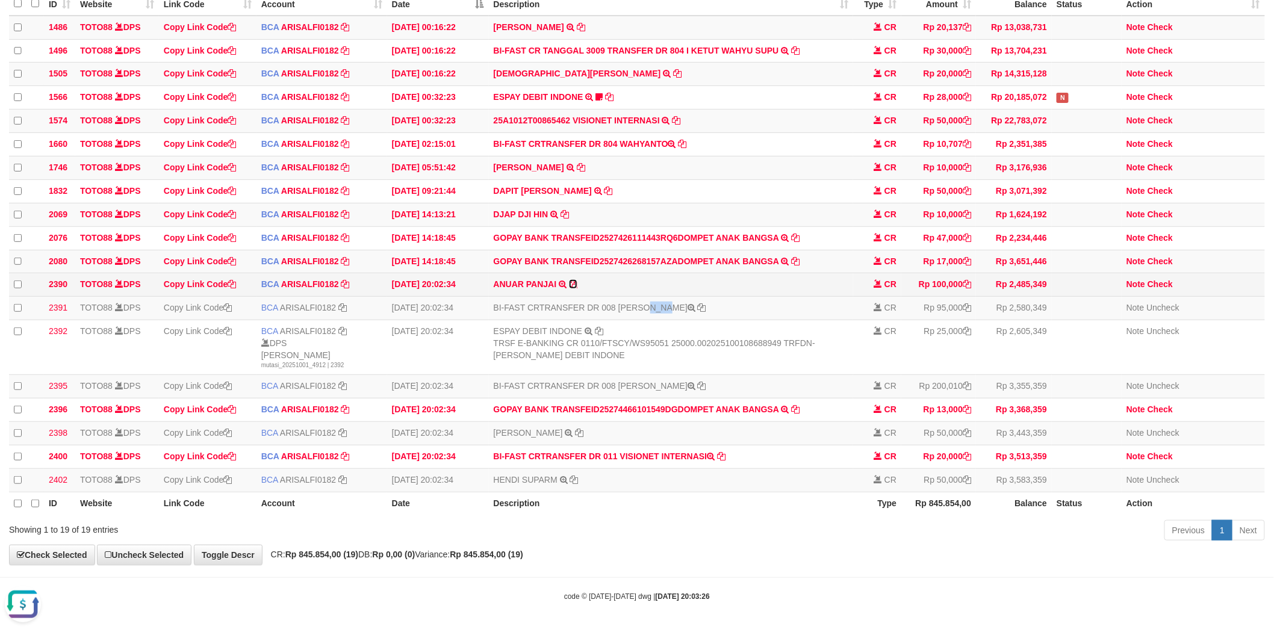
click at [572, 280] on icon at bounding box center [573, 284] width 8 height 8
copy td "[PERSON_NAME]"
click at [707, 163] on td "JUSTAN SANUD TRSF E-BANKING CR 0110/FTSCY/WS95051 10000.002025100198090662 TRFD…" at bounding box center [671, 167] width 365 height 23
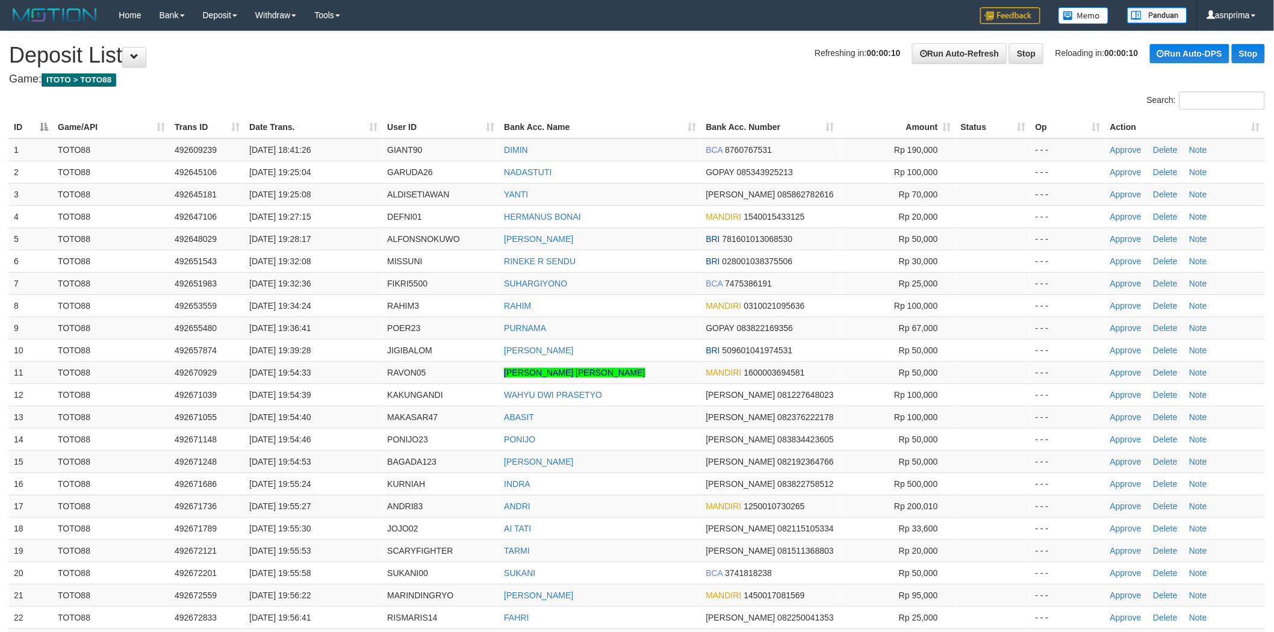
click at [622, 45] on h1 "Refreshing in: 00:00:10 Run Auto-Refresh Stop Reloading in: 00:00:10 Run Auto-D…" at bounding box center [637, 55] width 1256 height 24
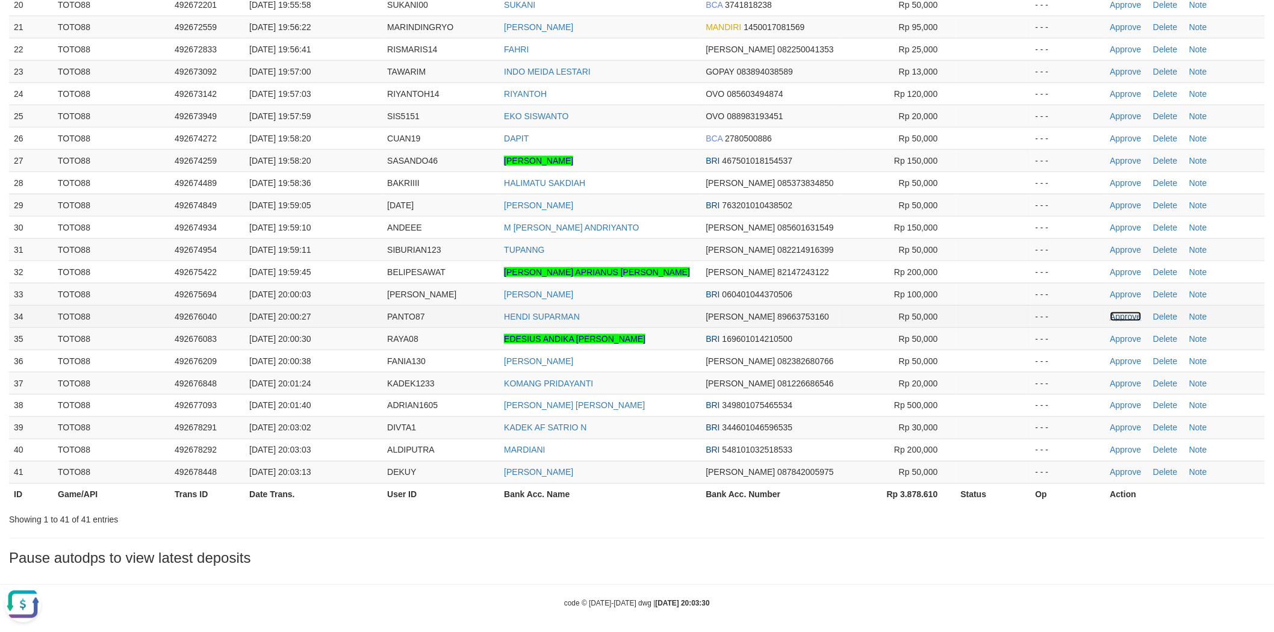
click at [1129, 315] on link "Approve" at bounding box center [1125, 317] width 31 height 10
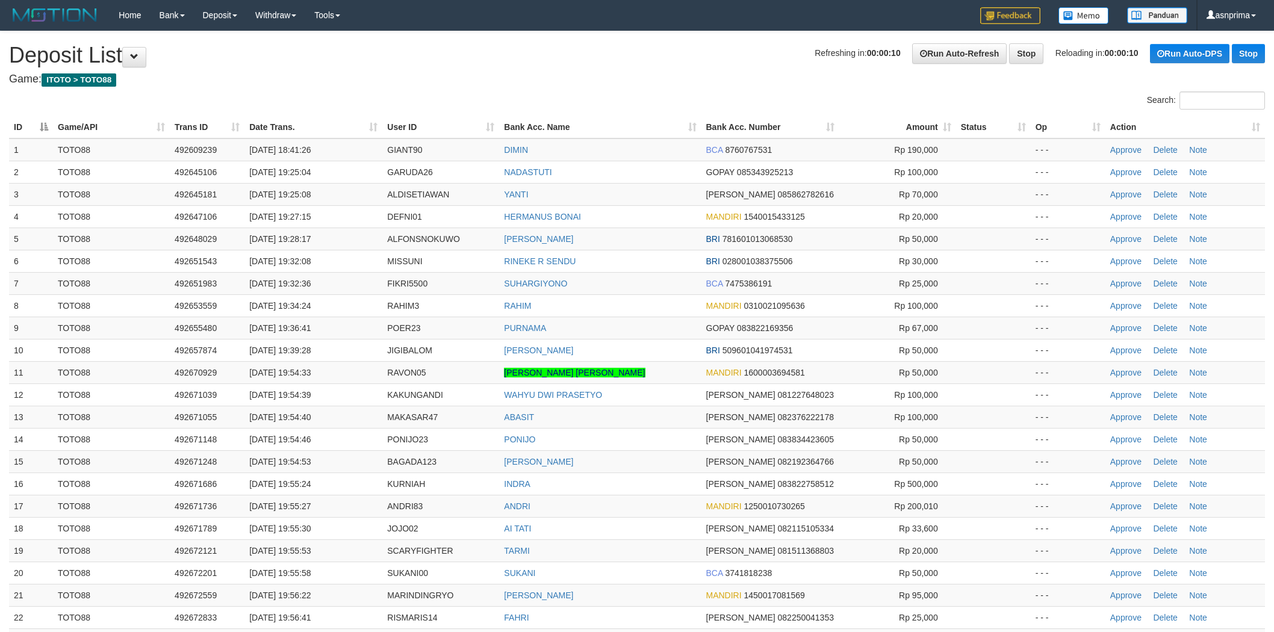
scroll to position [562, 0]
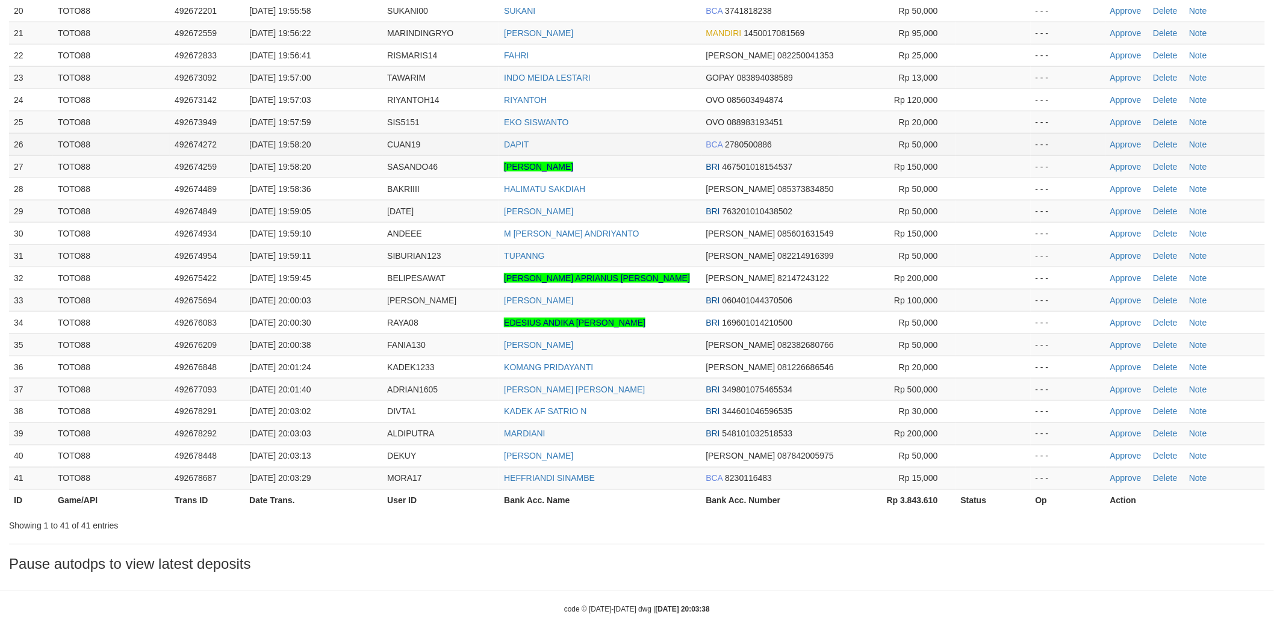
click at [642, 143] on td "DAPIT" at bounding box center [600, 144] width 202 height 22
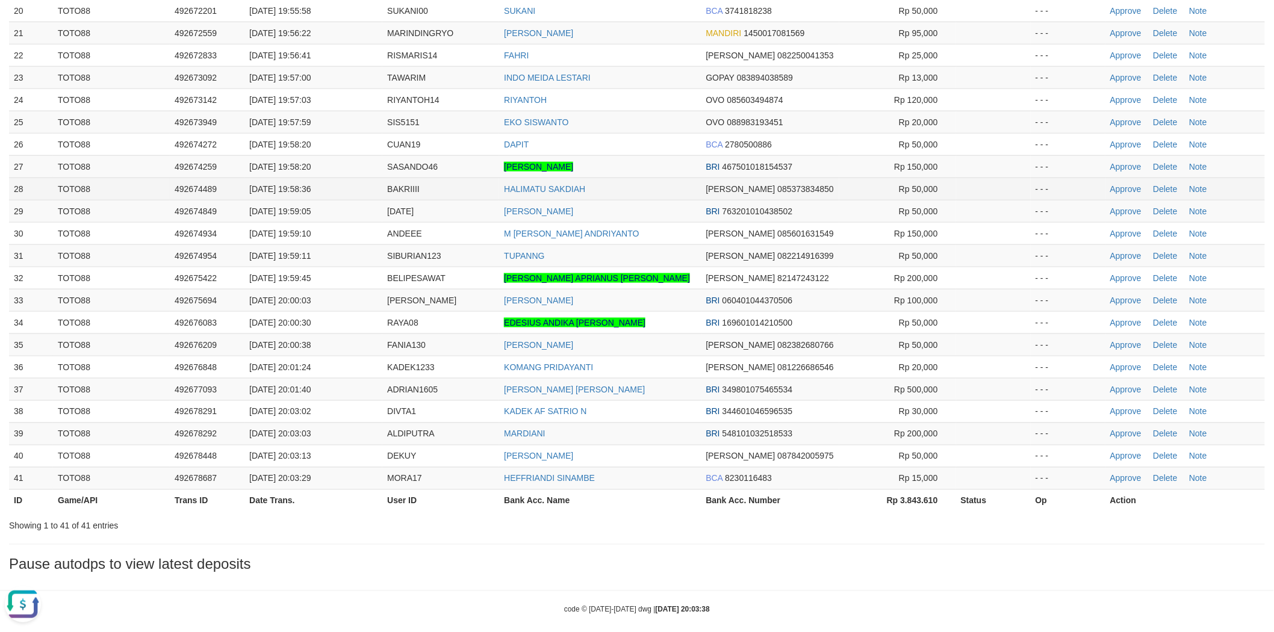
scroll to position [0, 0]
drag, startPoint x: 1129, startPoint y: 185, endPoint x: 727, endPoint y: 82, distance: 414.4
click at [1129, 185] on link "Approve" at bounding box center [1125, 189] width 31 height 10
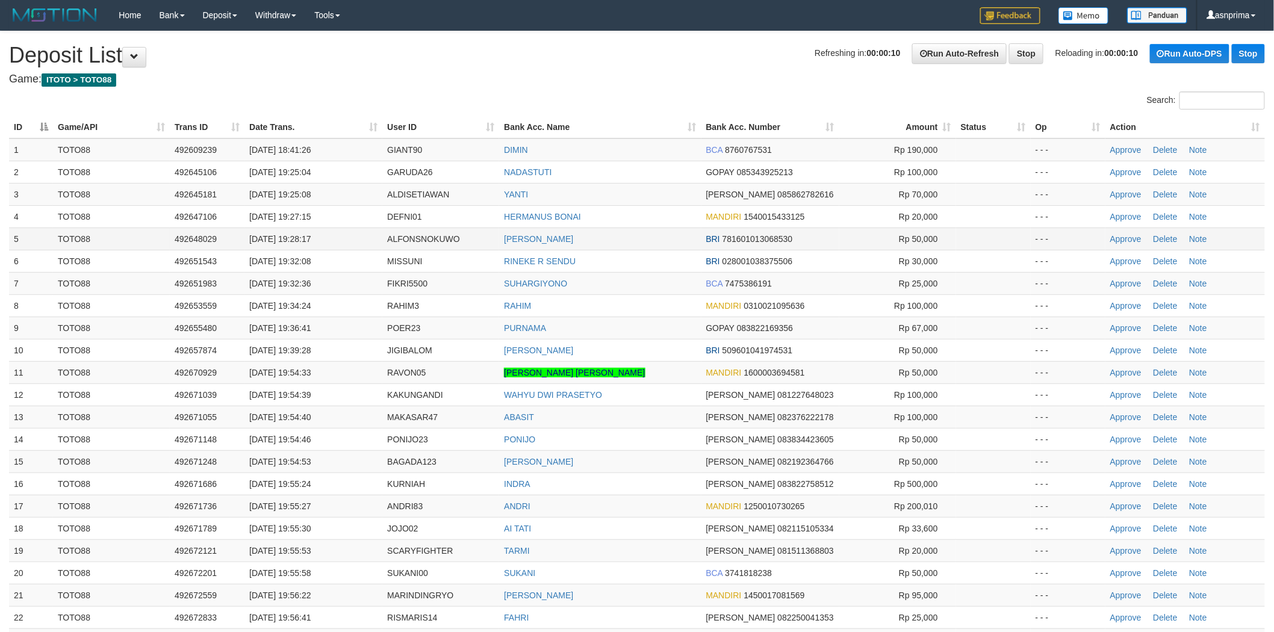
click at [633, 244] on td "[PERSON_NAME]" at bounding box center [600, 239] width 202 height 22
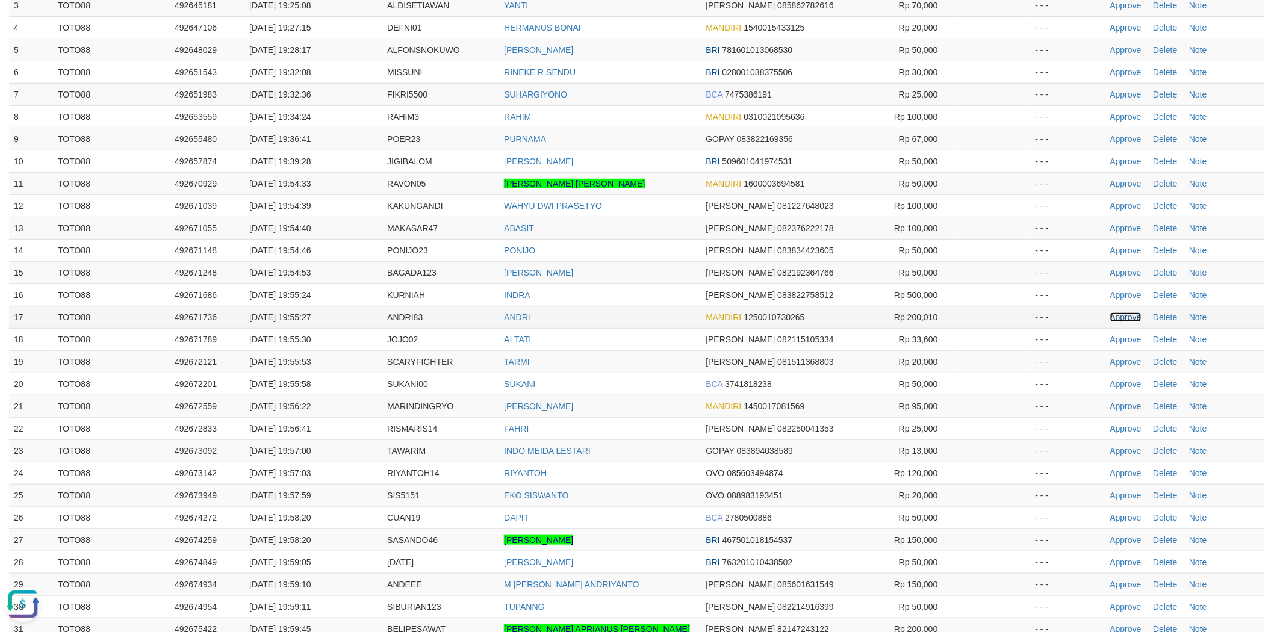
click at [1126, 316] on link "Approve" at bounding box center [1125, 317] width 31 height 10
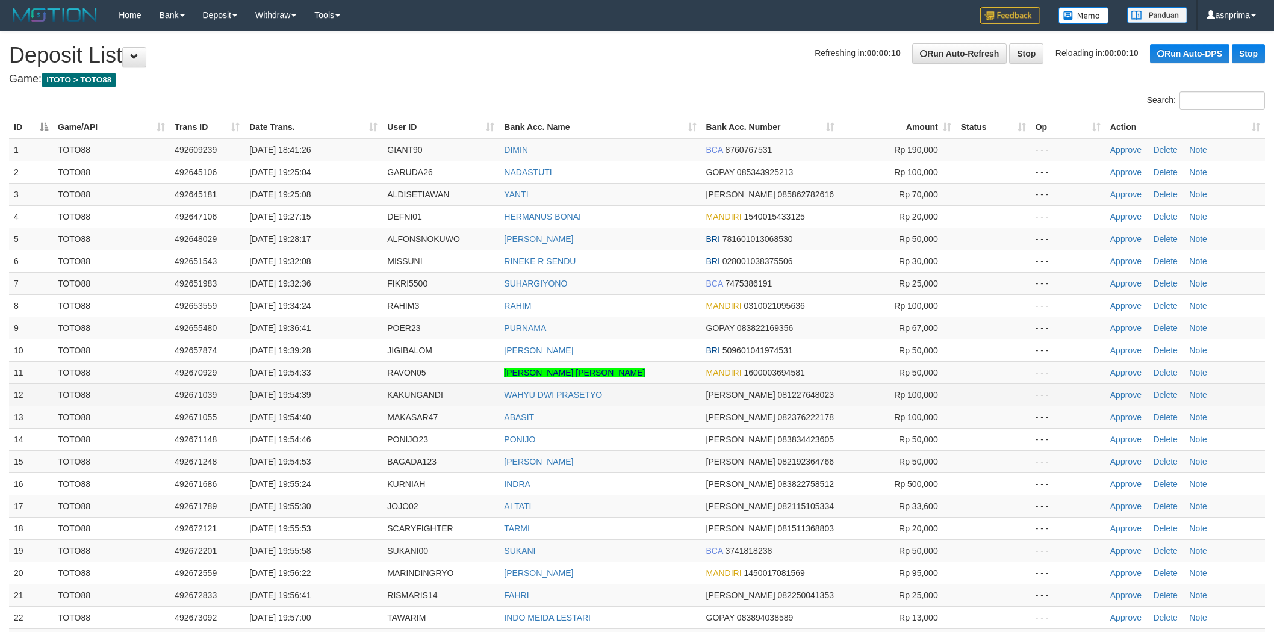
scroll to position [189, 0]
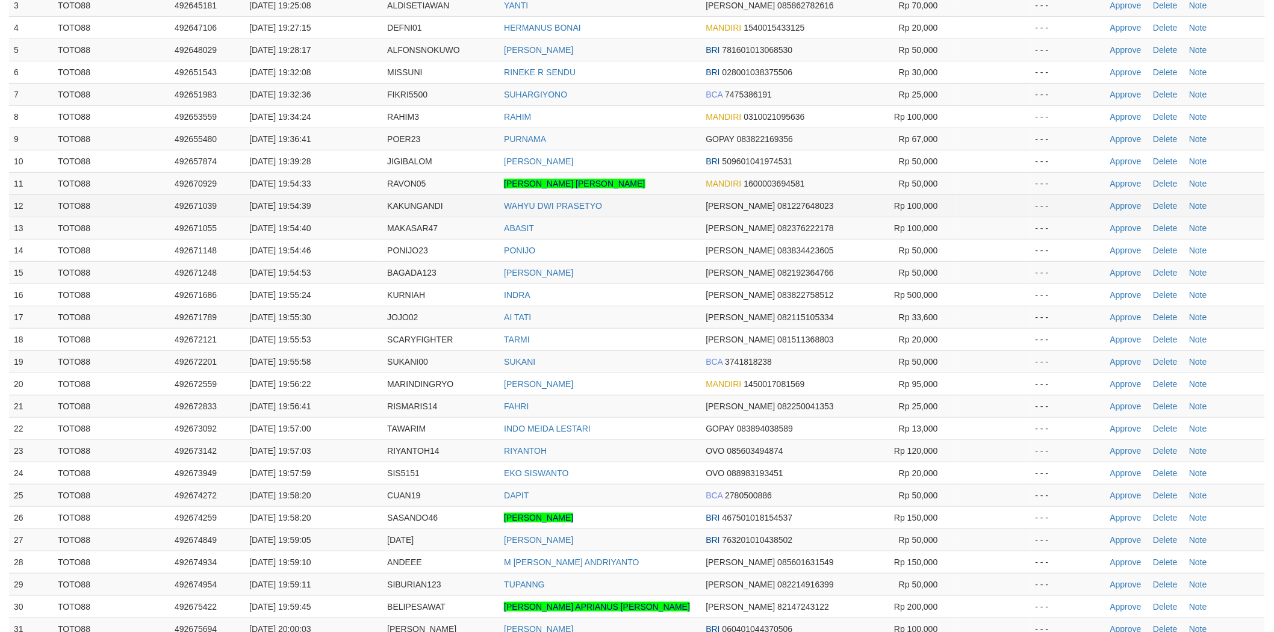
click at [657, 211] on td "WAHYU DWI PRASETYO" at bounding box center [600, 205] width 202 height 22
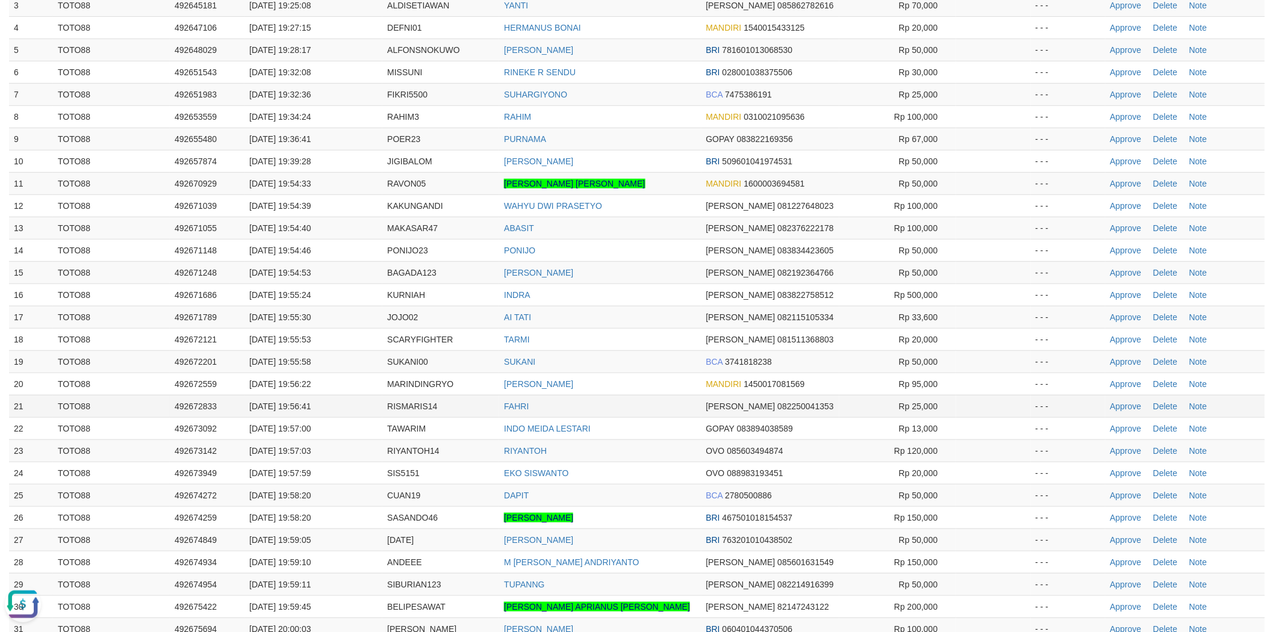
scroll to position [0, 0]
click at [1121, 407] on link "Approve" at bounding box center [1125, 407] width 31 height 10
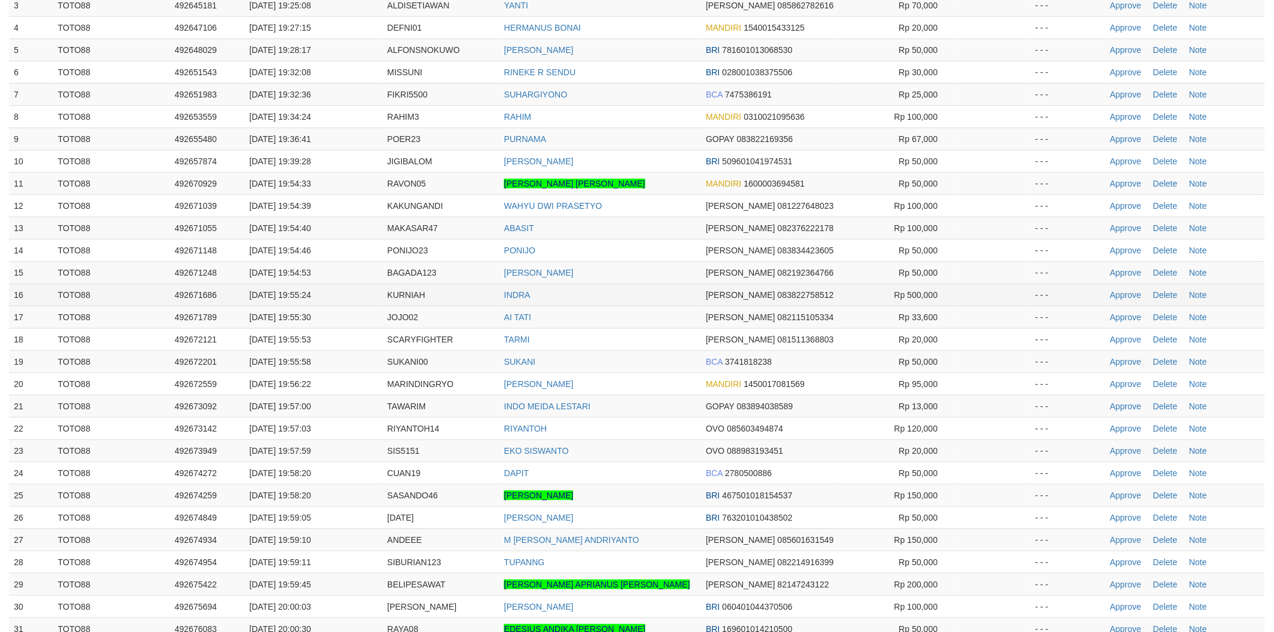
click at [633, 286] on td "INDRA" at bounding box center [600, 295] width 202 height 22
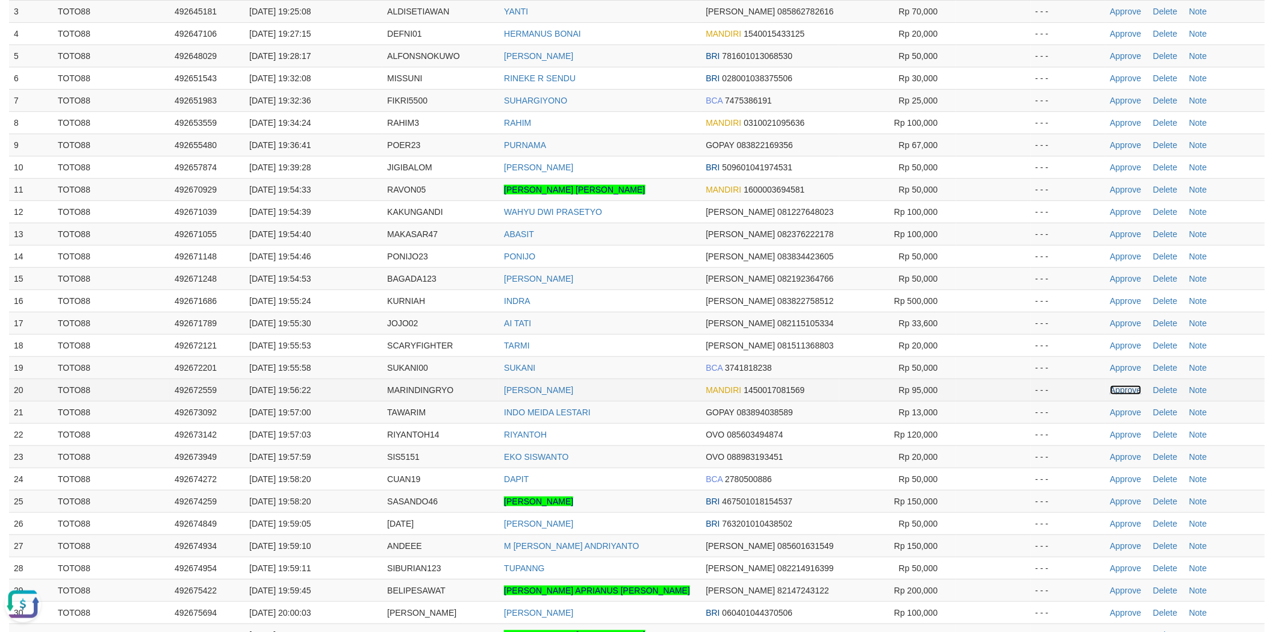
click at [1129, 390] on link "Approve" at bounding box center [1125, 390] width 31 height 10
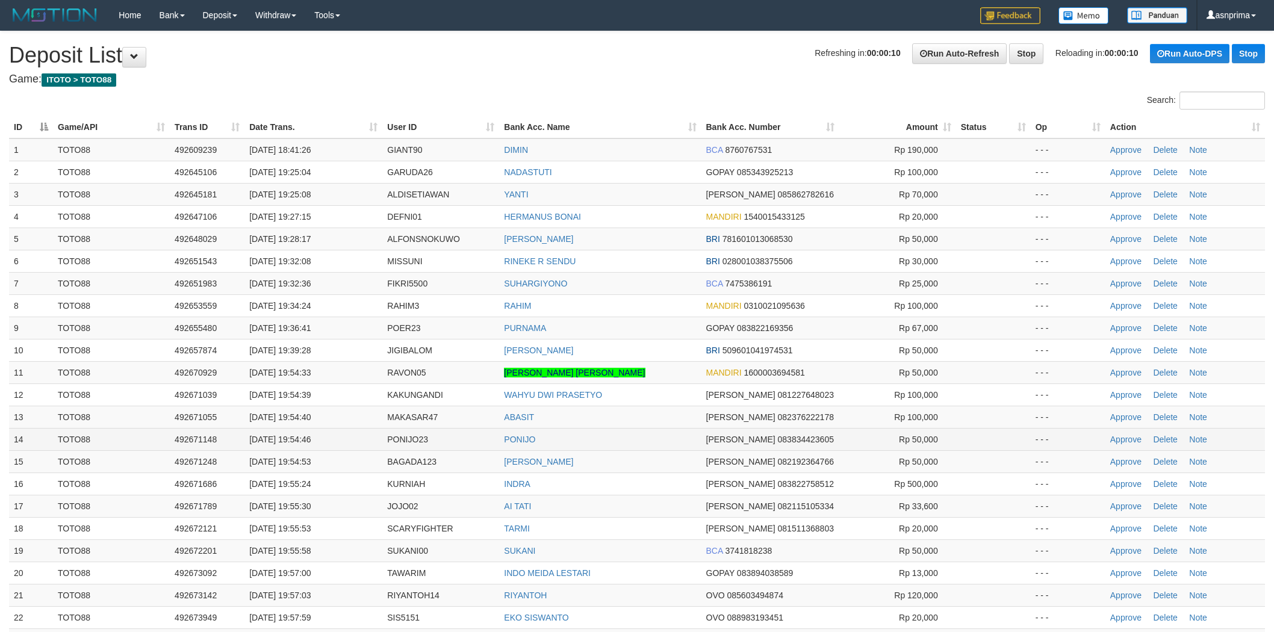
scroll to position [183, 0]
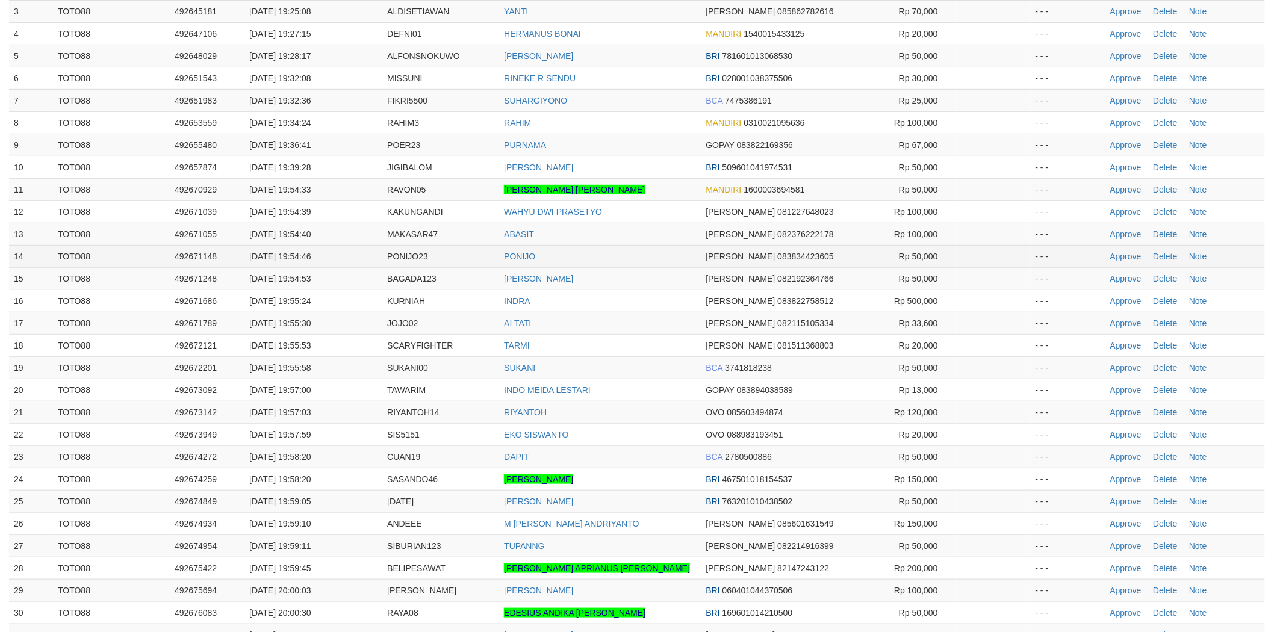
click at [624, 262] on td "PONIJO" at bounding box center [600, 256] width 202 height 22
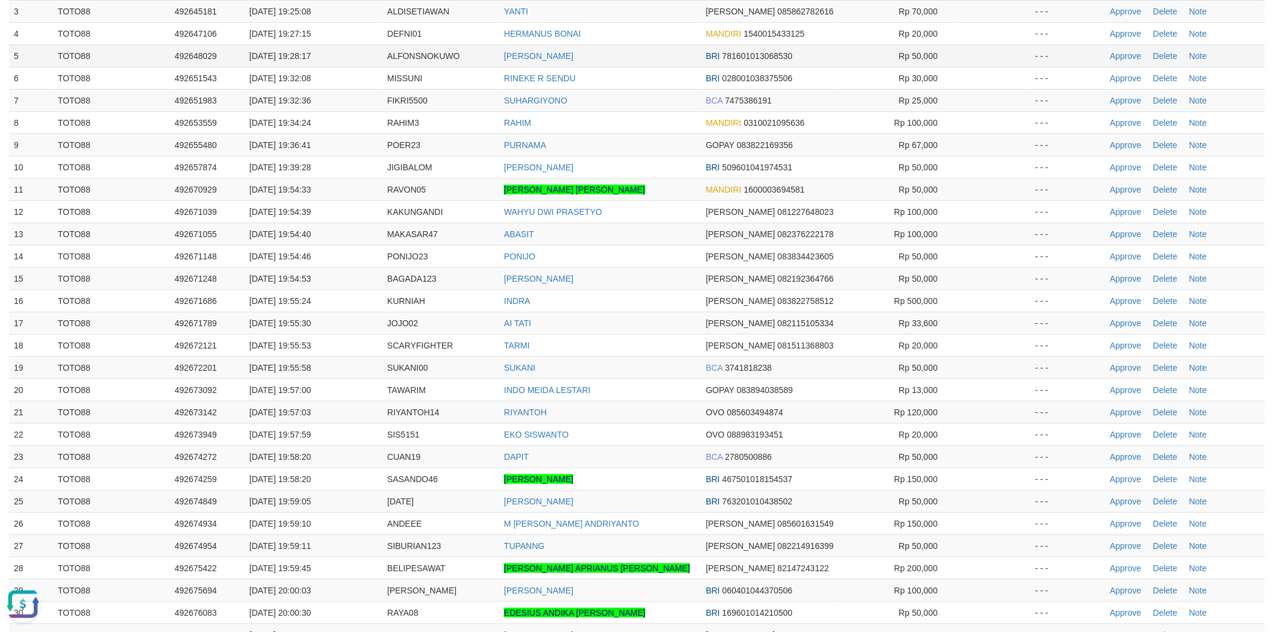
scroll to position [0, 0]
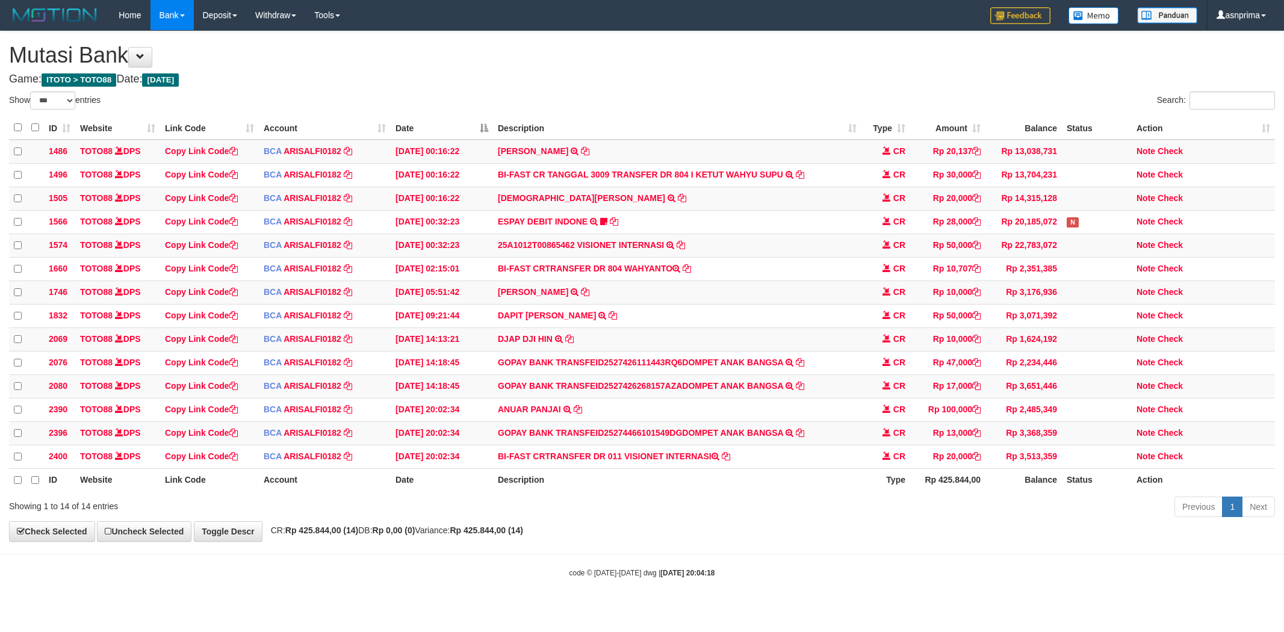
select select "***"
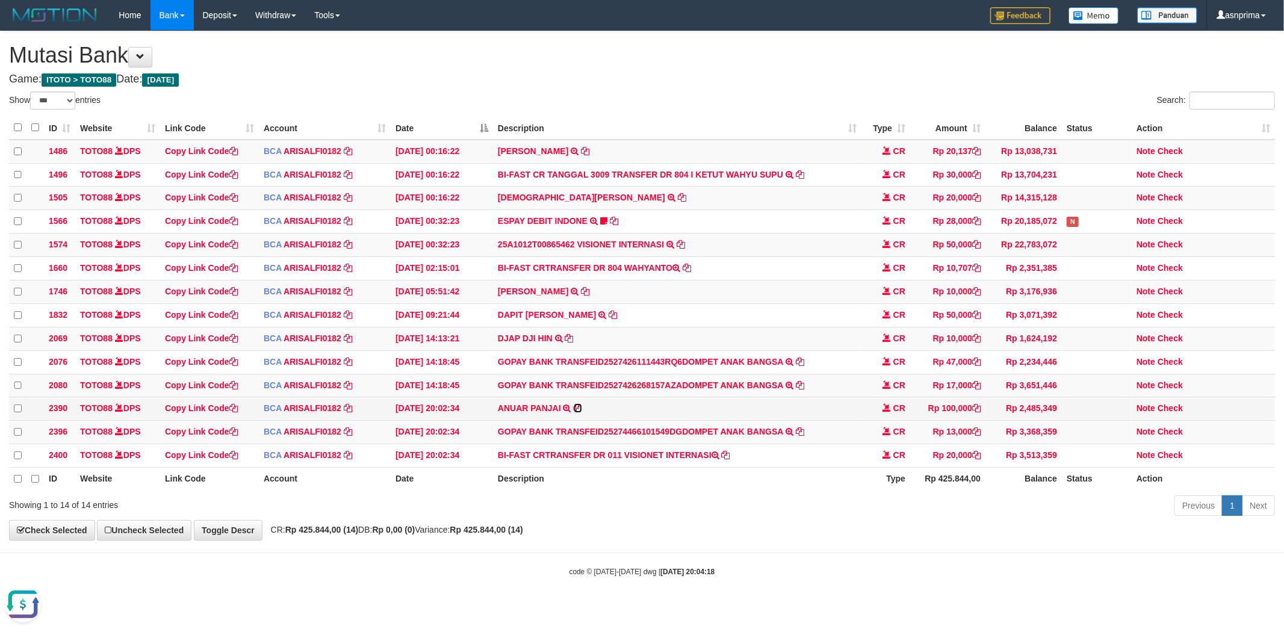
click at [576, 412] on icon at bounding box center [578, 408] width 8 height 8
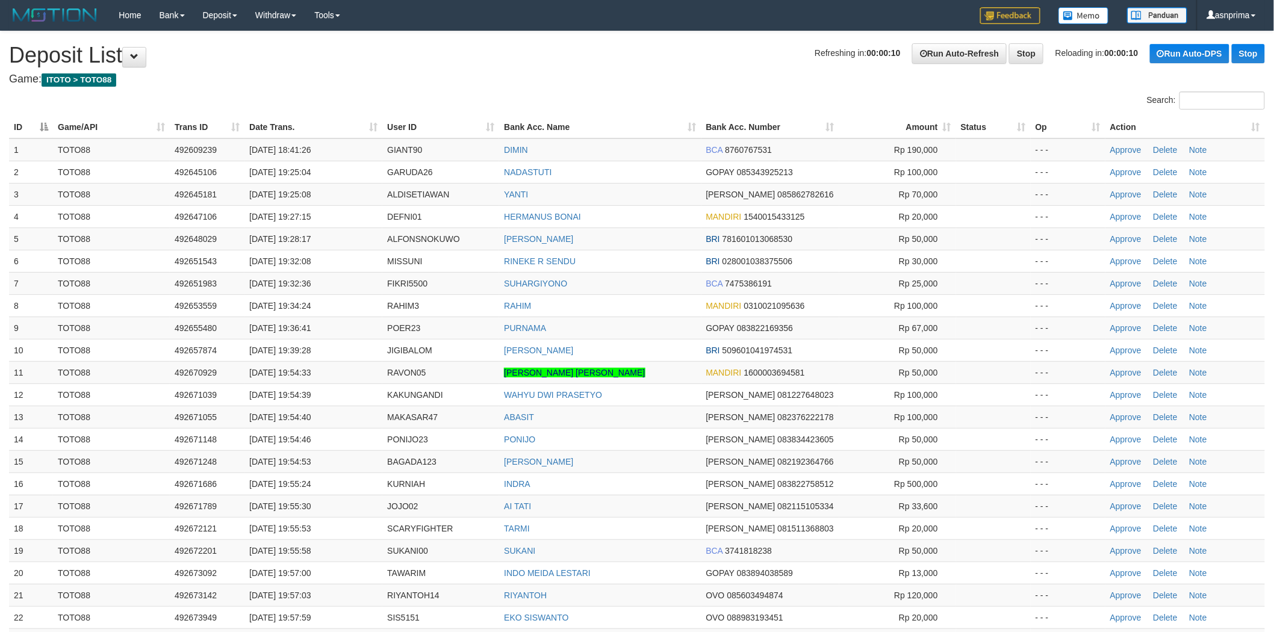
click at [642, 68] on div "**********" at bounding box center [637, 563] width 1274 height 1065
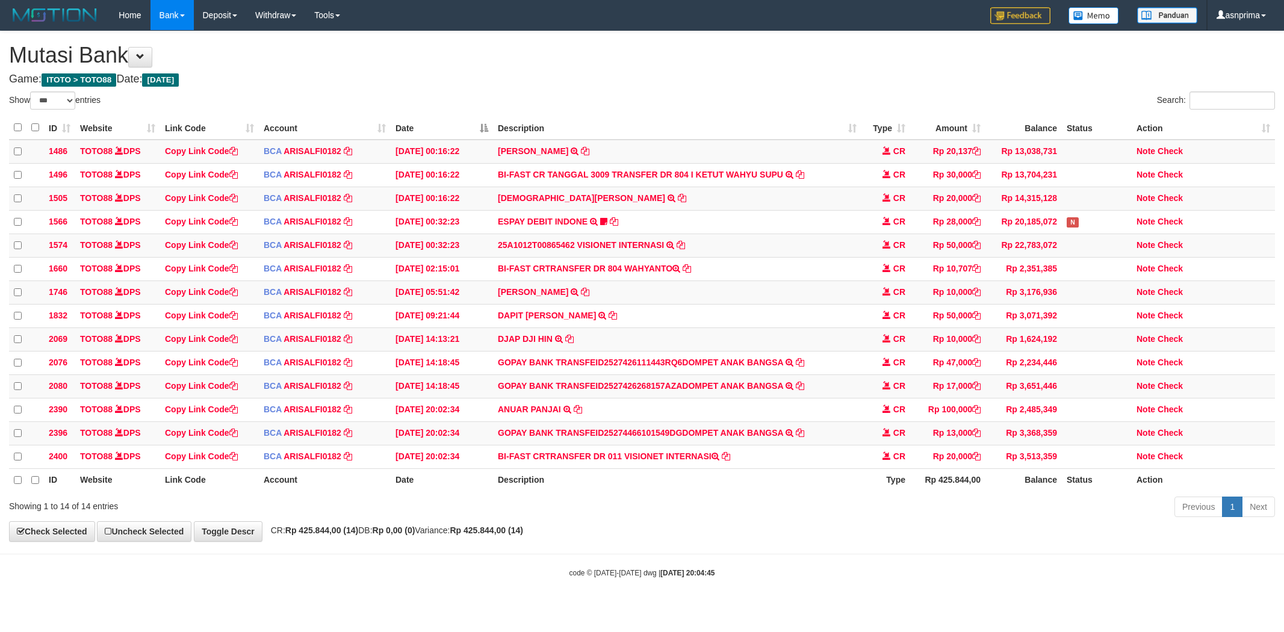
select select "***"
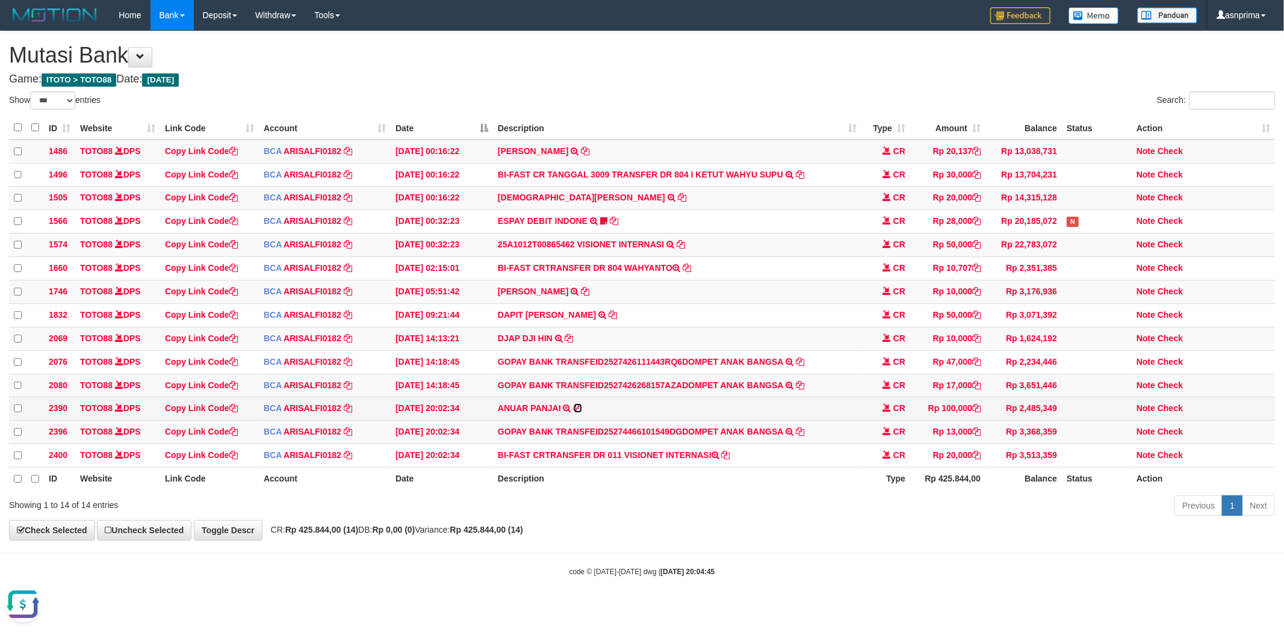
click at [579, 412] on icon at bounding box center [578, 408] width 8 height 8
click at [798, 436] on icon at bounding box center [800, 431] width 8 height 8
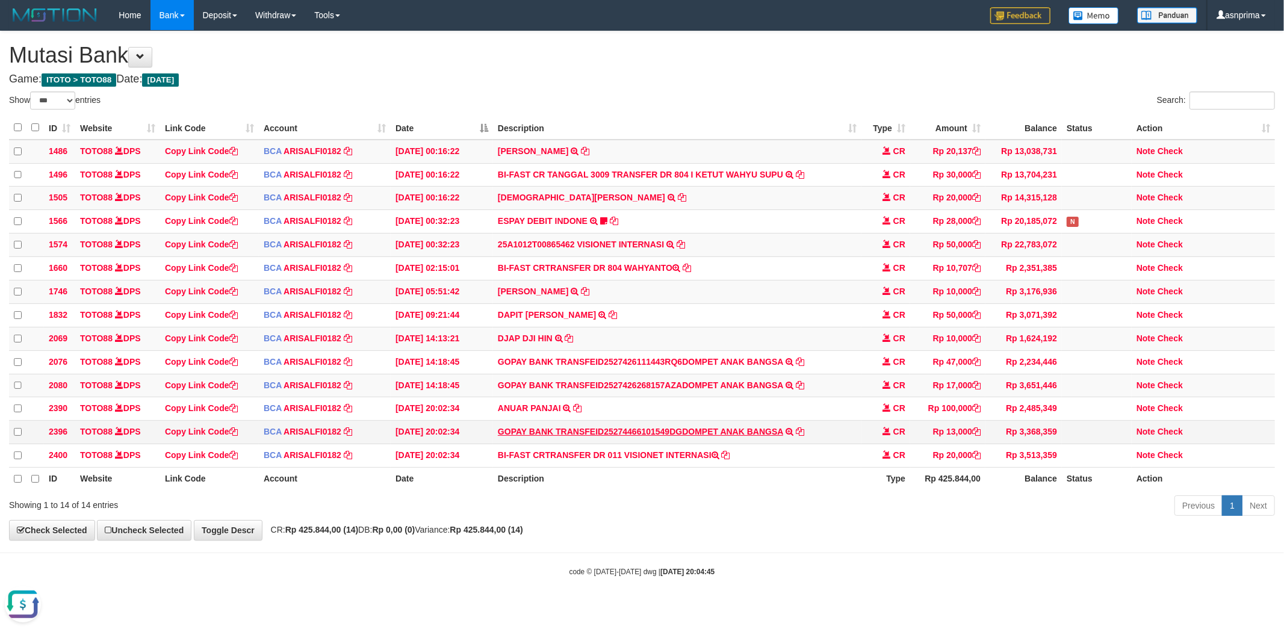
scroll to position [27, 0]
click at [729, 459] on icon at bounding box center [726, 455] width 8 height 8
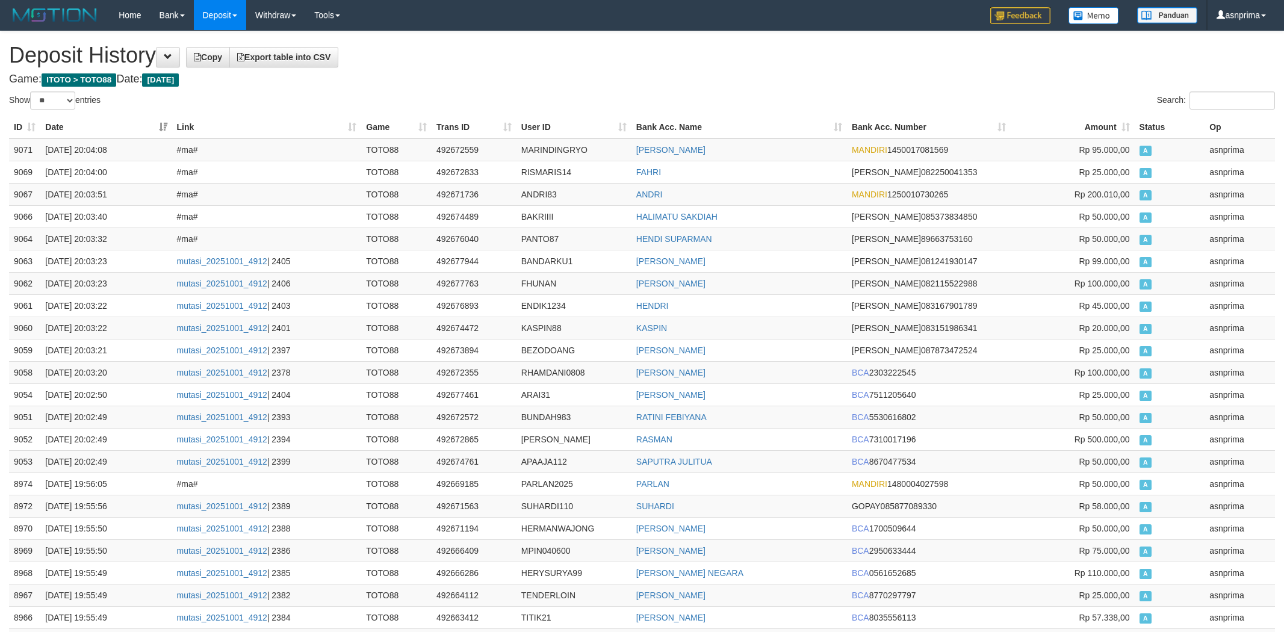
select select "**"
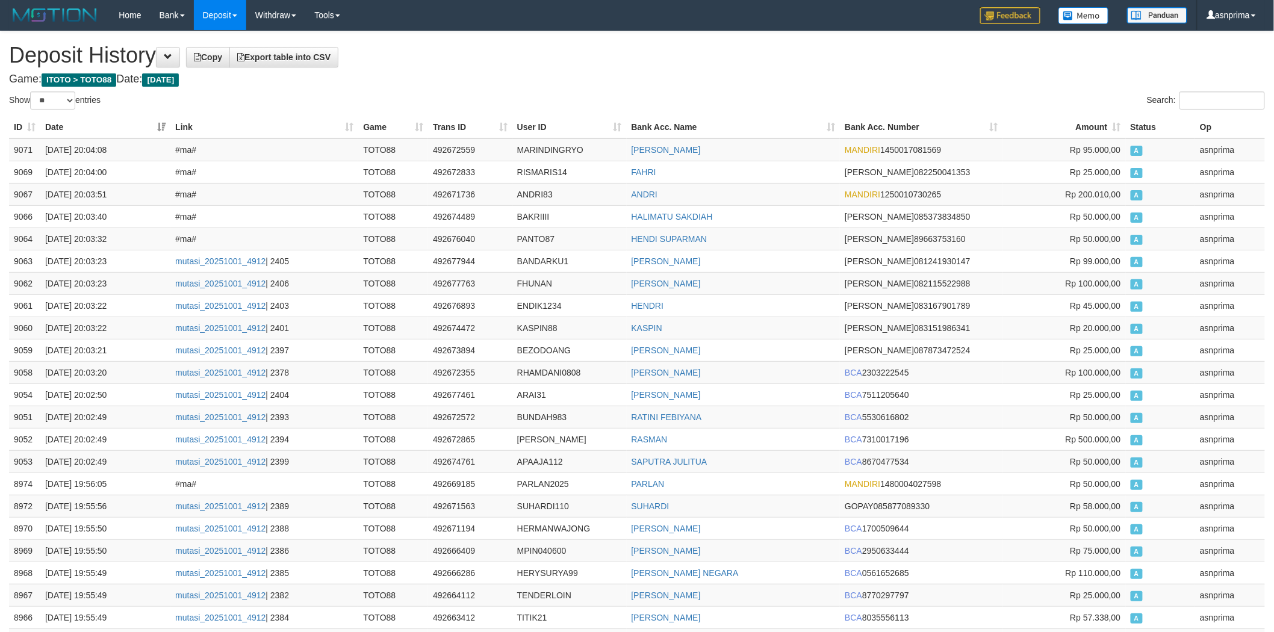
click at [584, 63] on h1 "Deposit History Copy Export table into CSV" at bounding box center [637, 55] width 1256 height 24
click at [12, 146] on td "9071" at bounding box center [24, 149] width 31 height 23
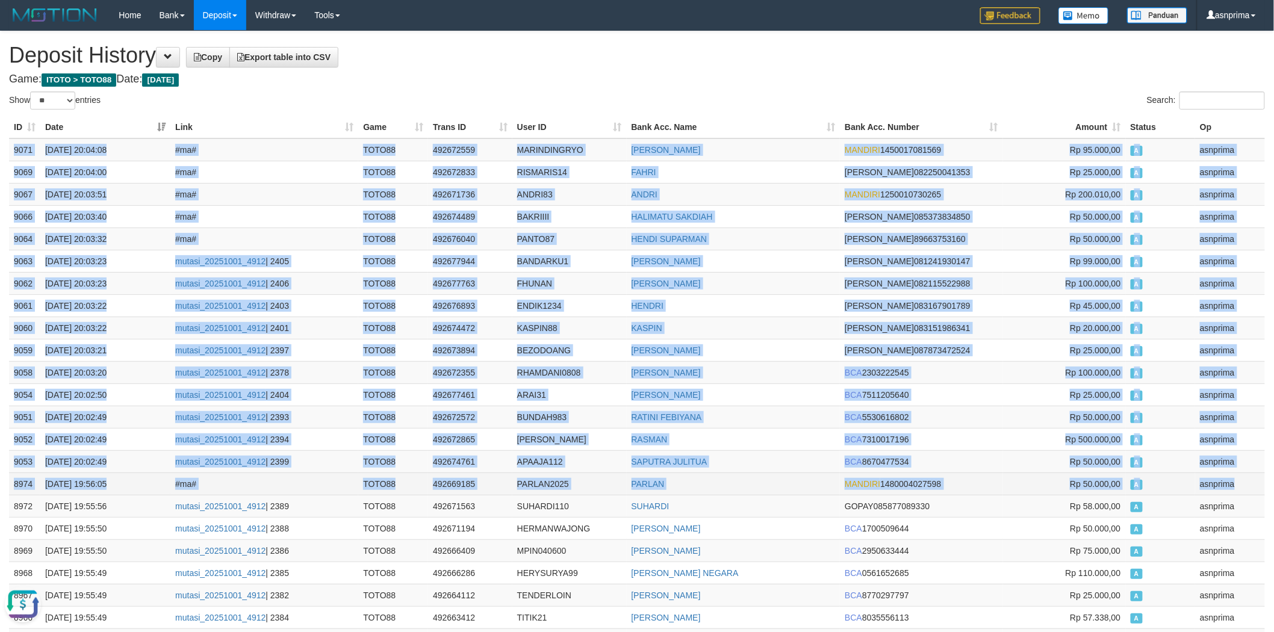
click at [1243, 484] on td "asnprima" at bounding box center [1230, 484] width 70 height 22
copy tbody "9071 01/10/2025 20:04:08 #ma# TOTO88 492672559 MARINDINGRYO RYO ALIMUDDIN MANDI…"
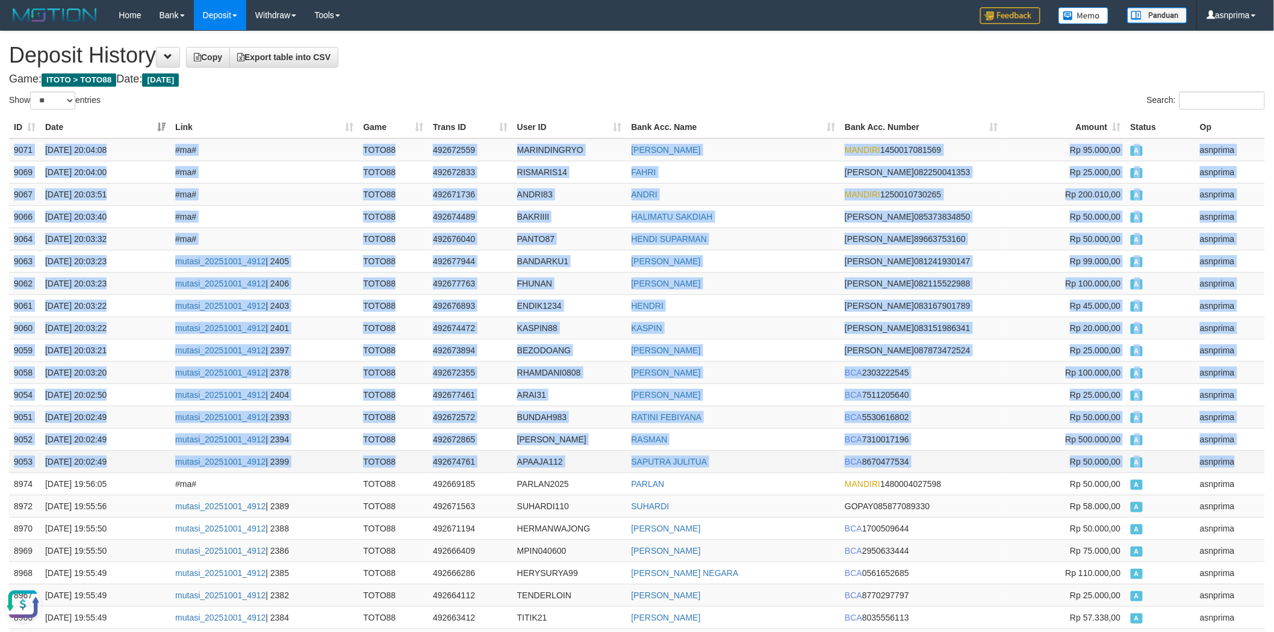
click at [1247, 466] on td "asnprima" at bounding box center [1230, 461] width 70 height 22
copy tbody "9071 01/10/2025 20:04:08 #ma# TOTO88 492672559 MARINDINGRYO RYO ALIMUDDIN MANDI…"
click at [462, 145] on td "492672559" at bounding box center [470, 149] width 84 height 23
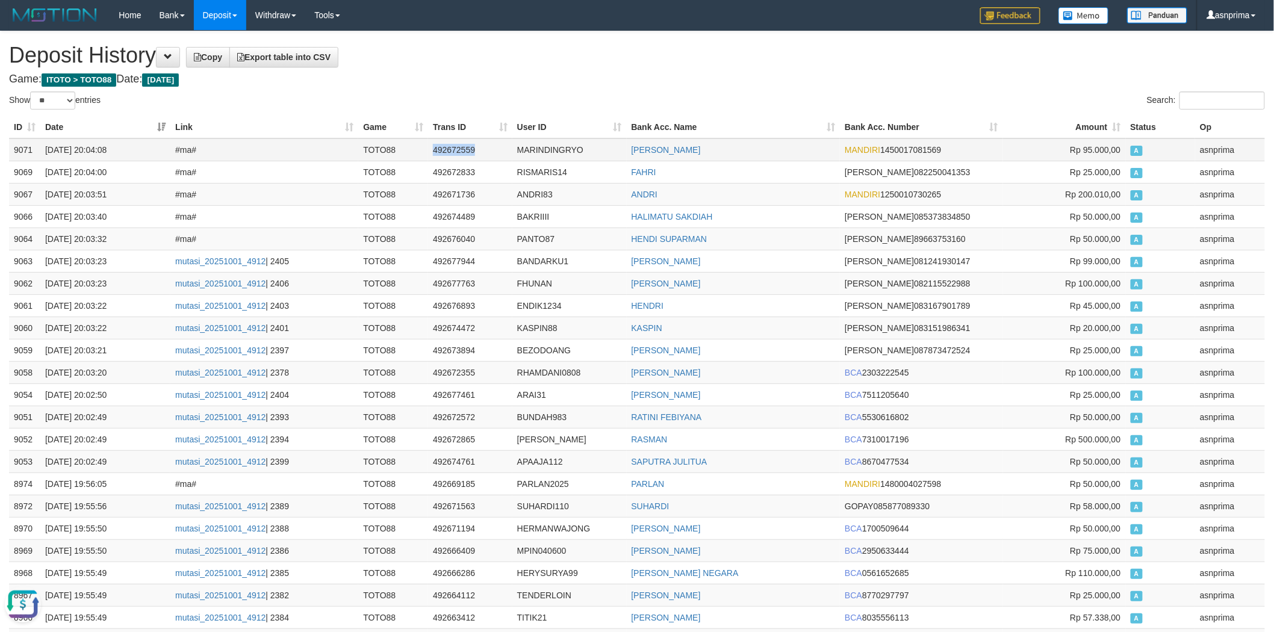
click at [462, 145] on td "492672559" at bounding box center [470, 149] width 84 height 23
click at [459, 149] on td "492672559" at bounding box center [470, 149] width 84 height 23
copy td "492672559"
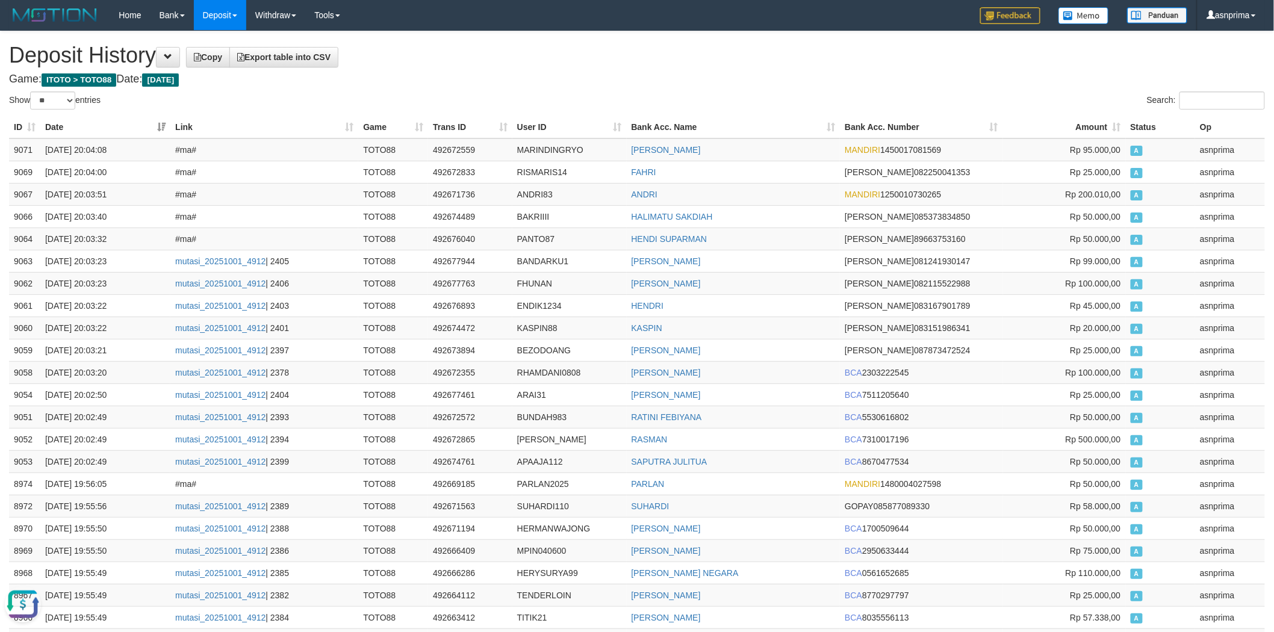
click at [557, 76] on h4 "Game: ITOTO > TOTO88 Date: Today" at bounding box center [637, 79] width 1256 height 12
click at [608, 65] on h1 "Deposit History Copy Export table into CSV" at bounding box center [637, 55] width 1256 height 24
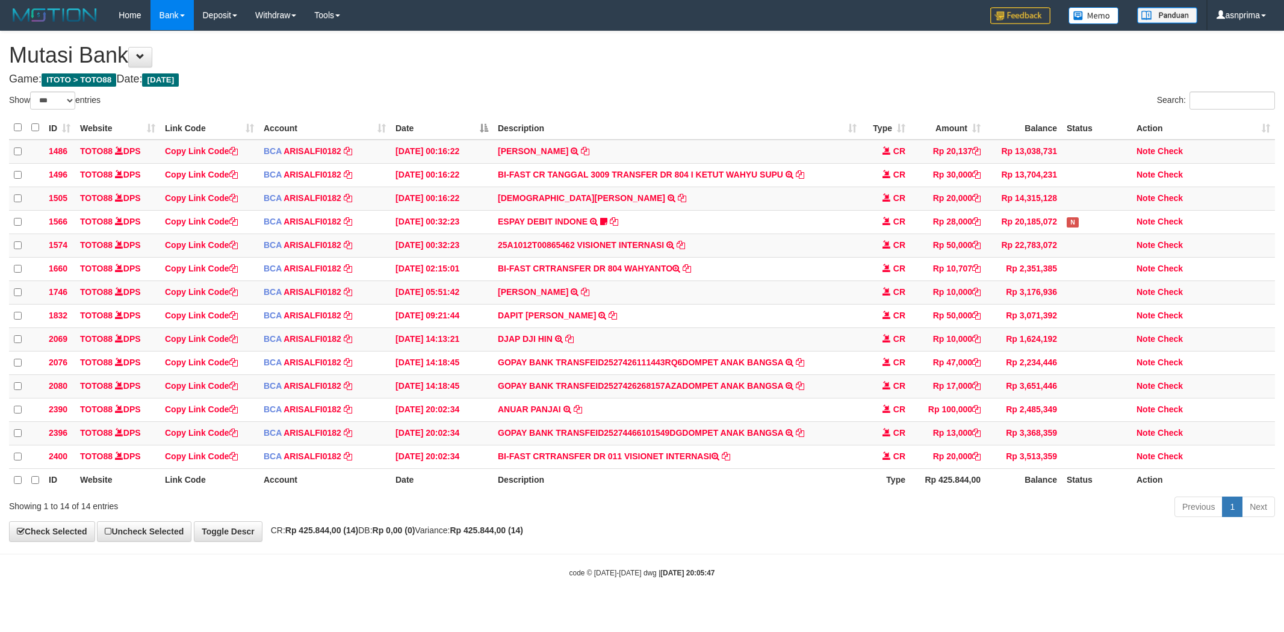
select select "***"
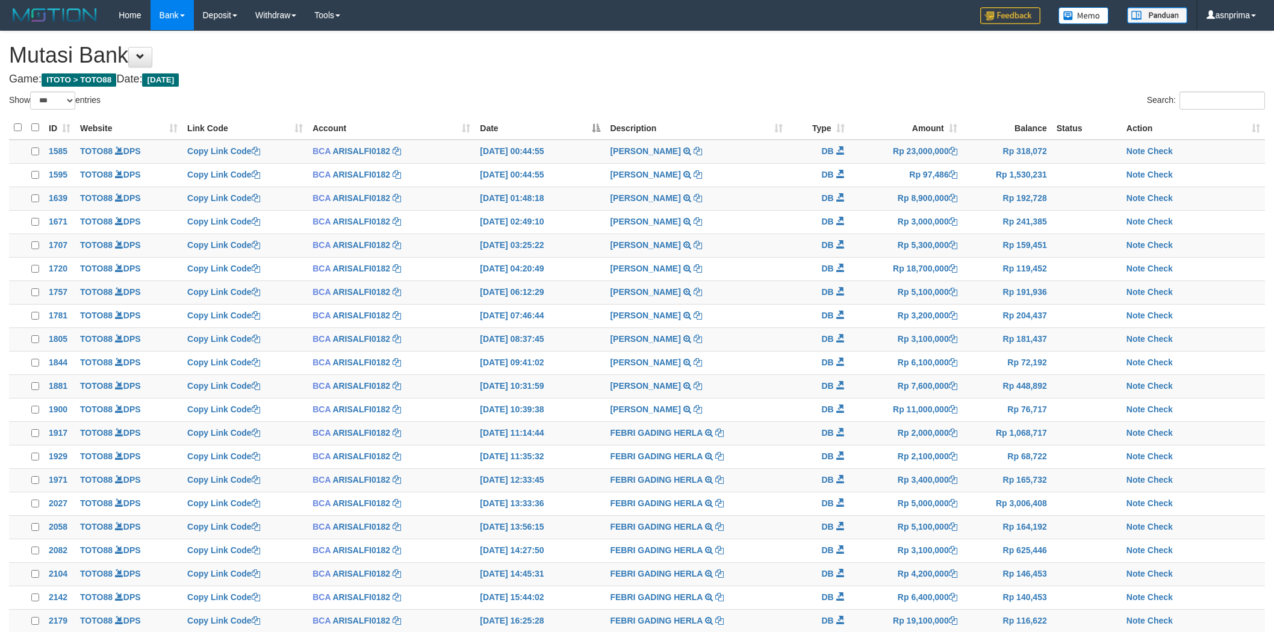
select select "***"
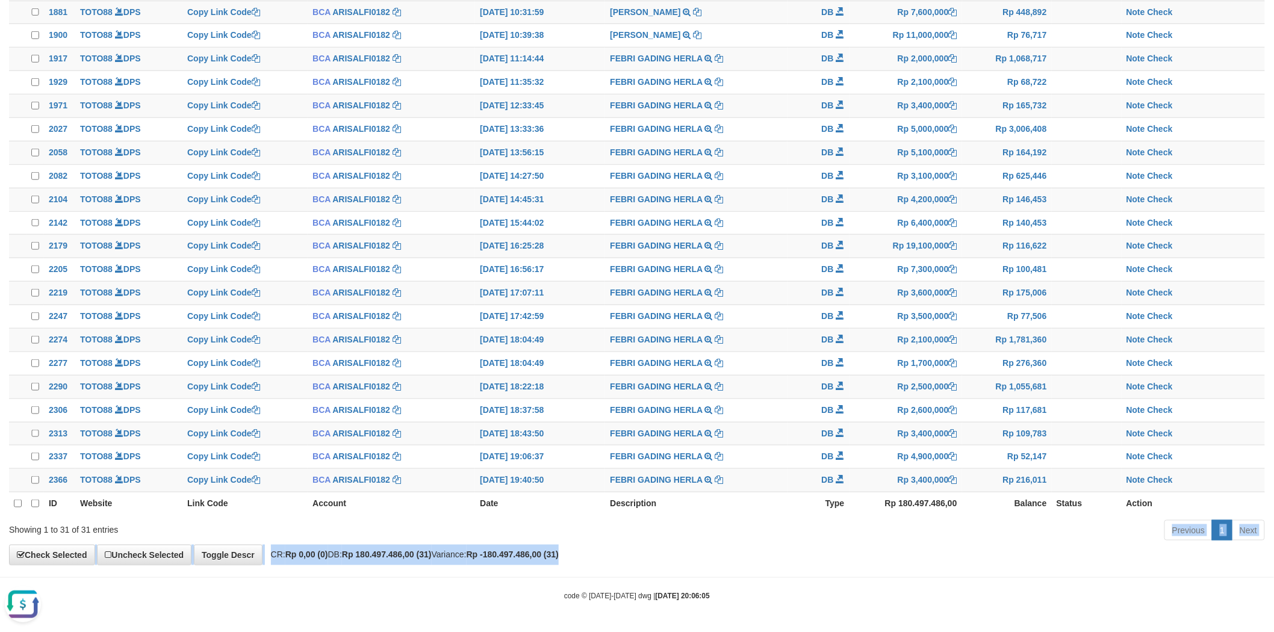
click at [705, 545] on div "**********" at bounding box center [637, 111] width 1274 height 907
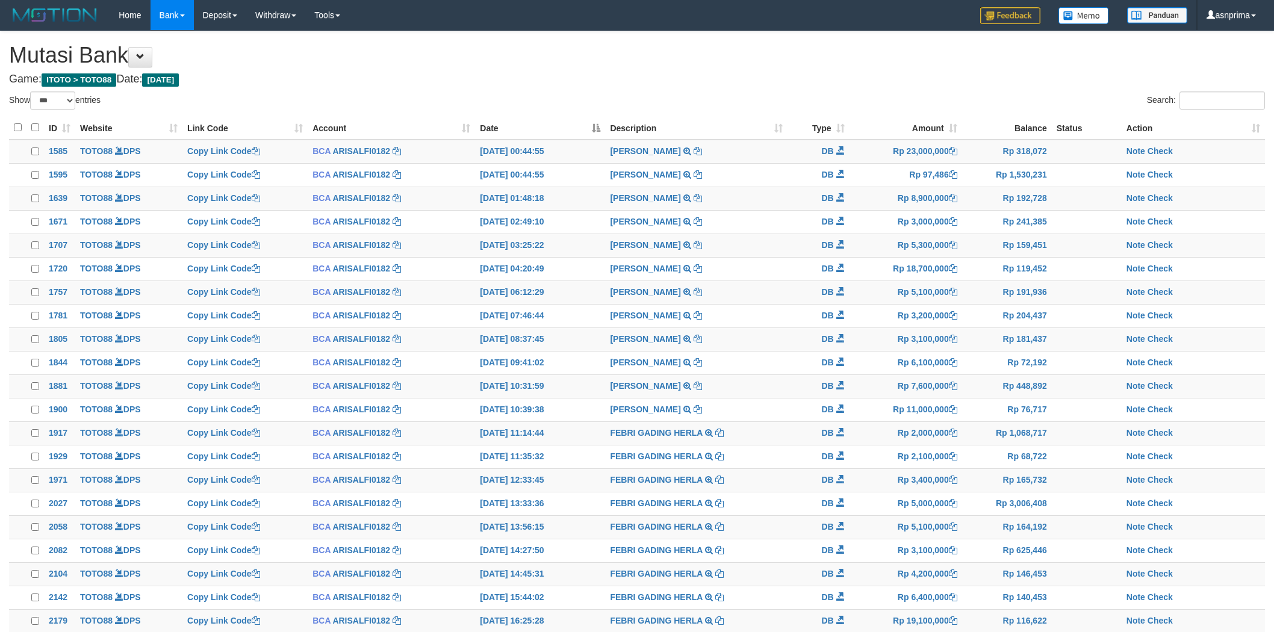
select select "***"
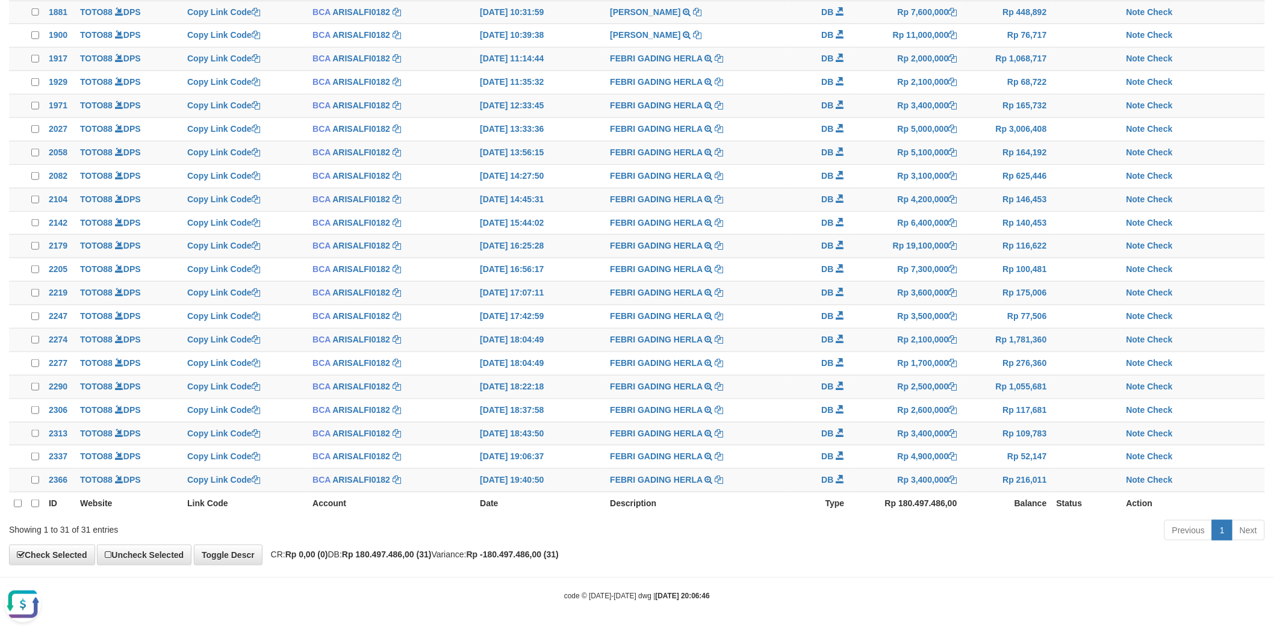
click at [707, 563] on div "**********" at bounding box center [637, 111] width 1274 height 907
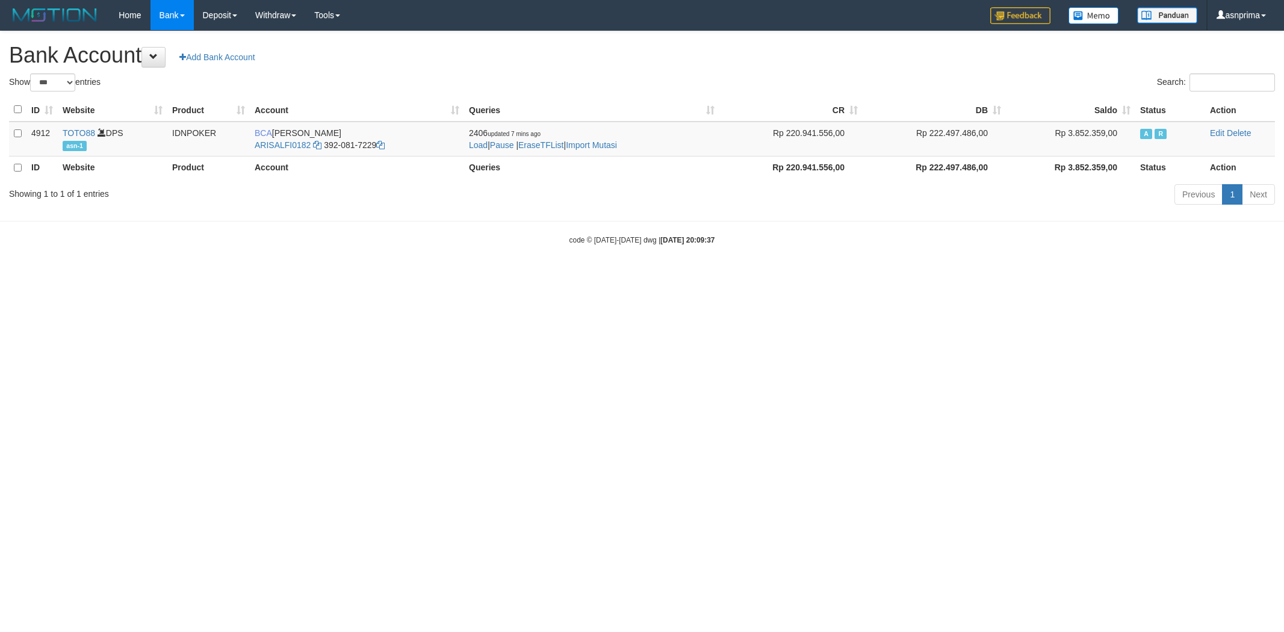
select select "***"
click at [606, 137] on td "2406 updated 7 mins ago Load | Pause | EraseTFList | Import Mutasi" at bounding box center [591, 139] width 255 height 35
click at [607, 146] on link "Import Mutasi" at bounding box center [591, 145] width 51 height 10
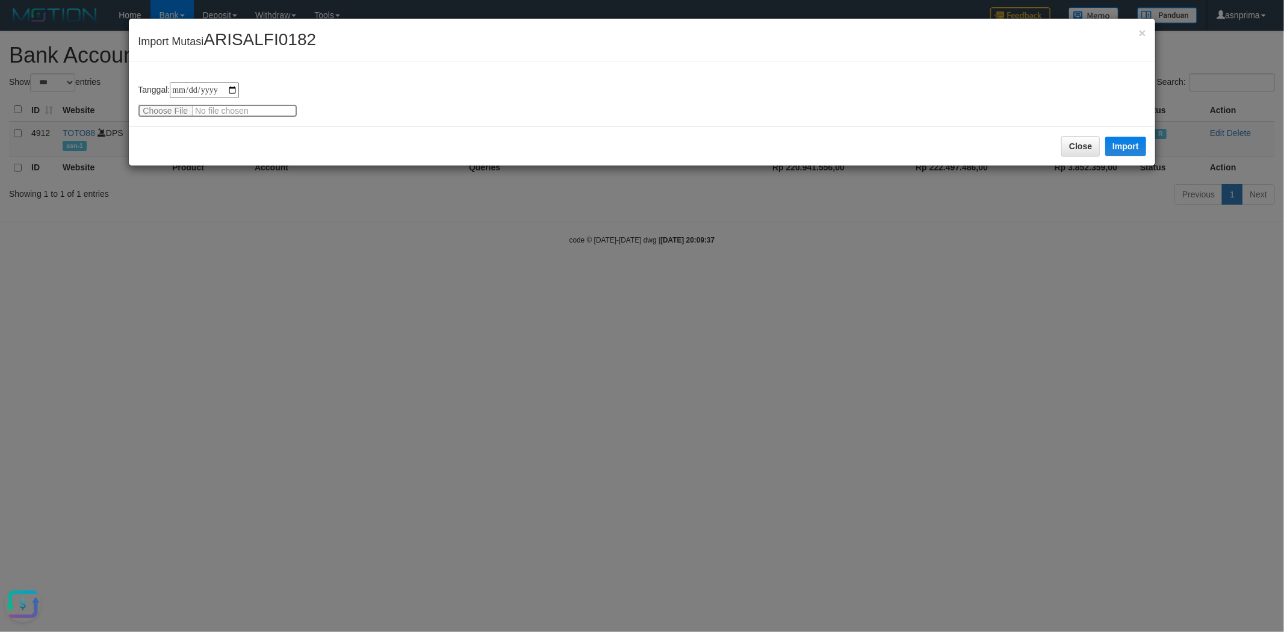
click at [151, 108] on input "file" at bounding box center [218, 110] width 160 height 13
type input "**********"
click at [1139, 146] on button "Import" at bounding box center [1125, 146] width 41 height 19
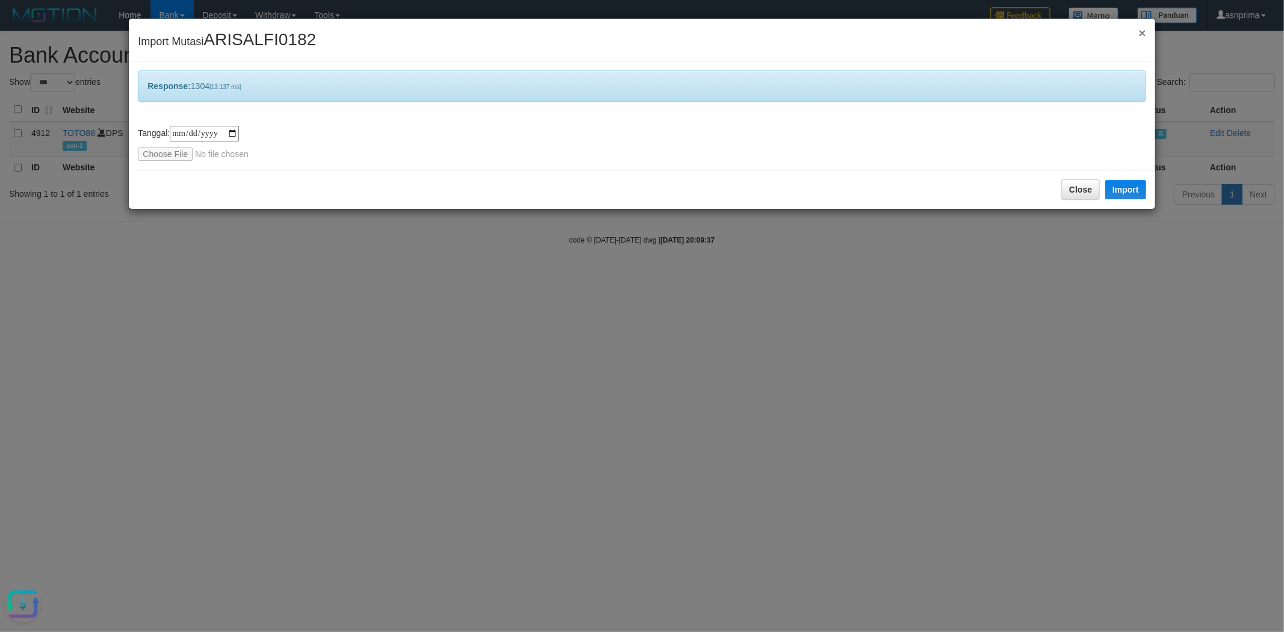
click at [1142, 26] on span "×" at bounding box center [1142, 33] width 7 height 14
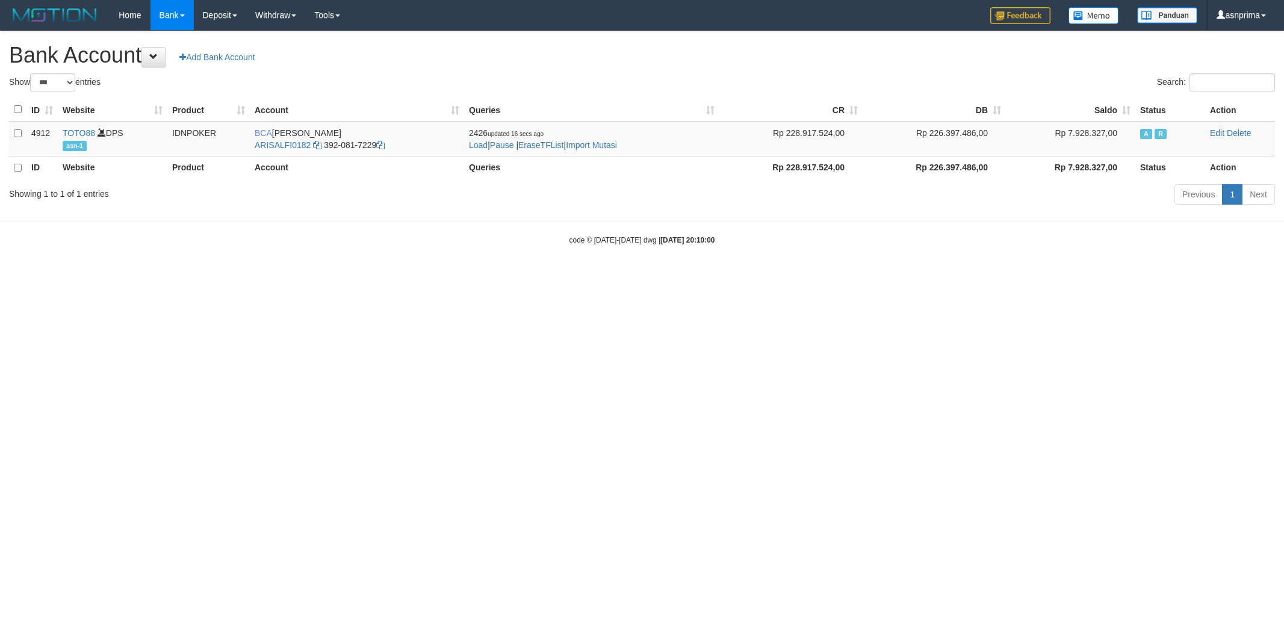
select select "***"
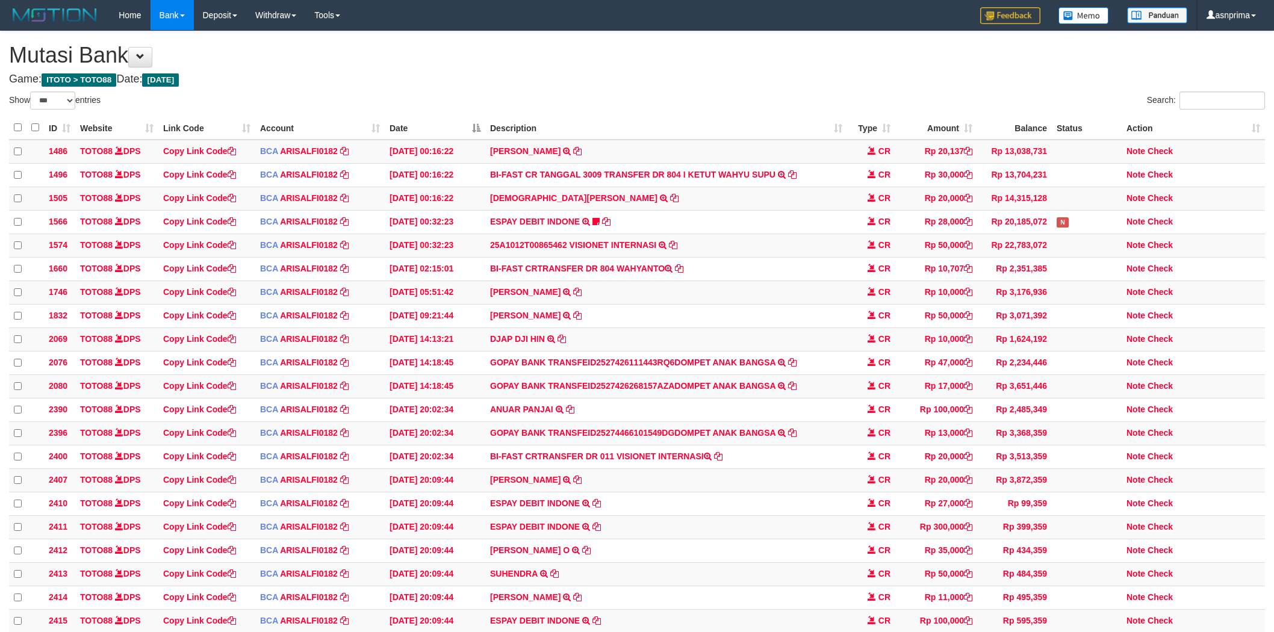
select select "***"
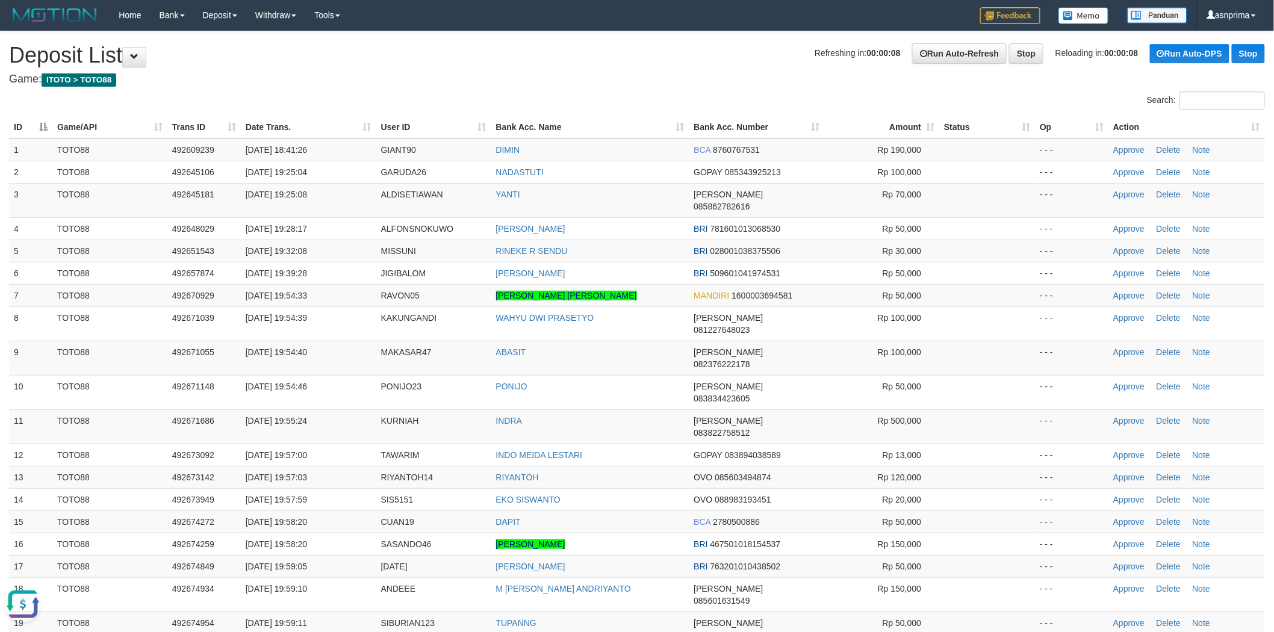
click at [1255, 128] on th "Action" at bounding box center [1186, 127] width 157 height 22
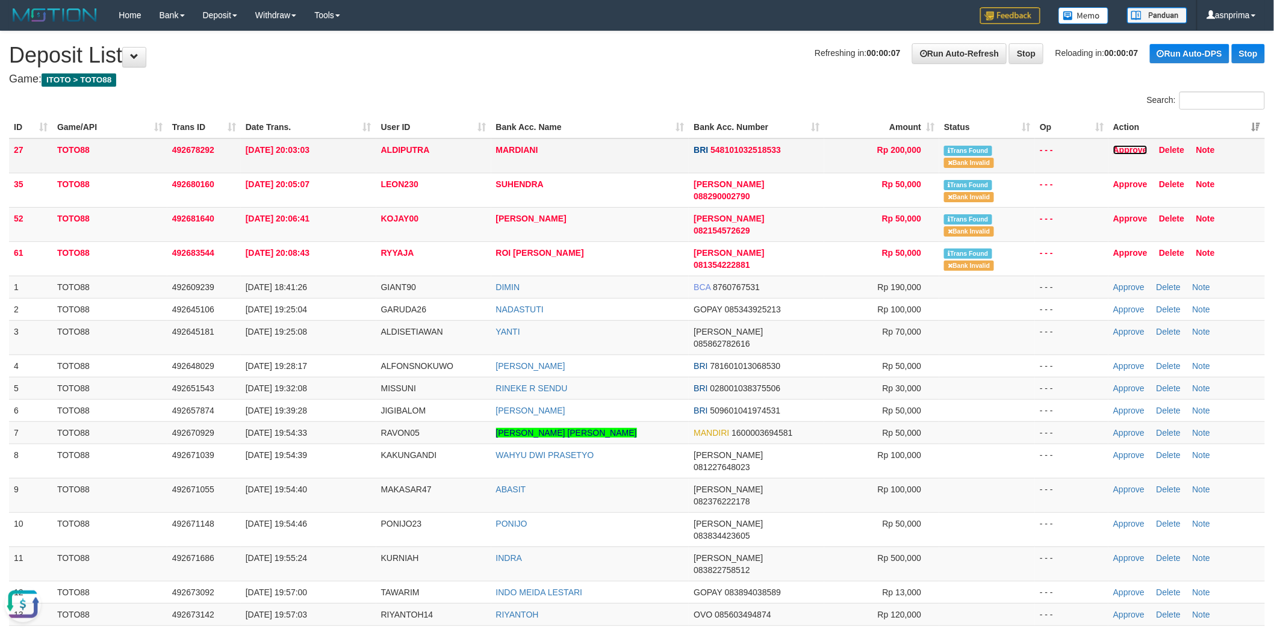
click at [1124, 148] on link "Approve" at bounding box center [1130, 150] width 34 height 10
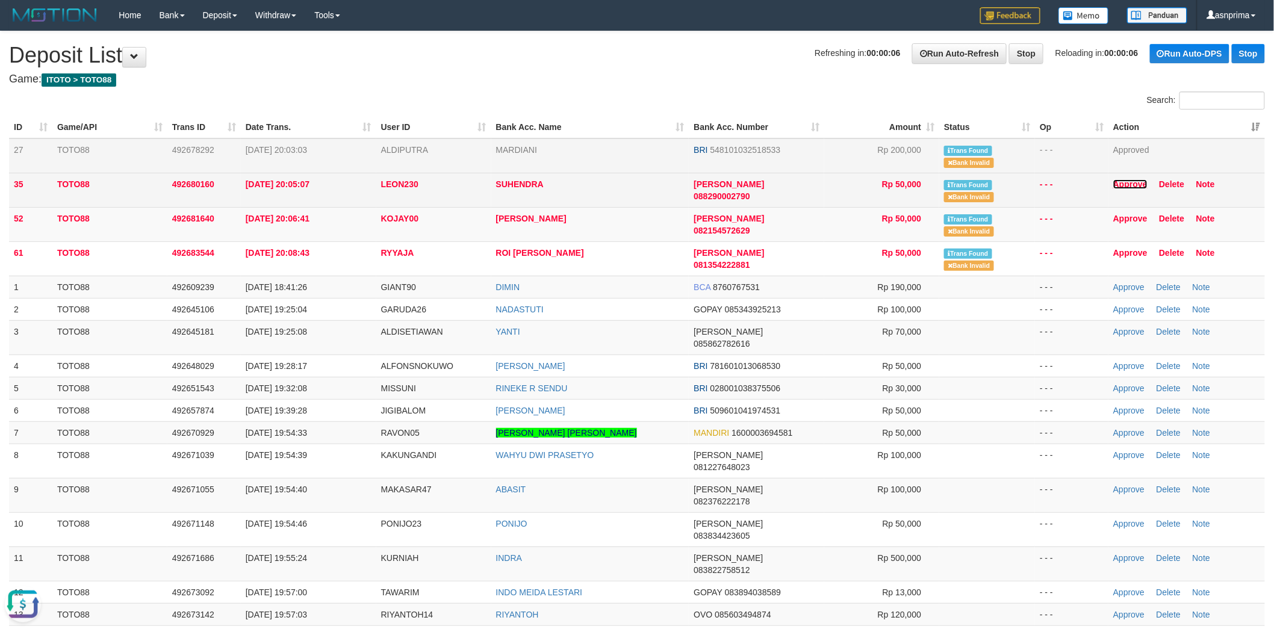
click at [1129, 184] on link "Approve" at bounding box center [1130, 184] width 34 height 10
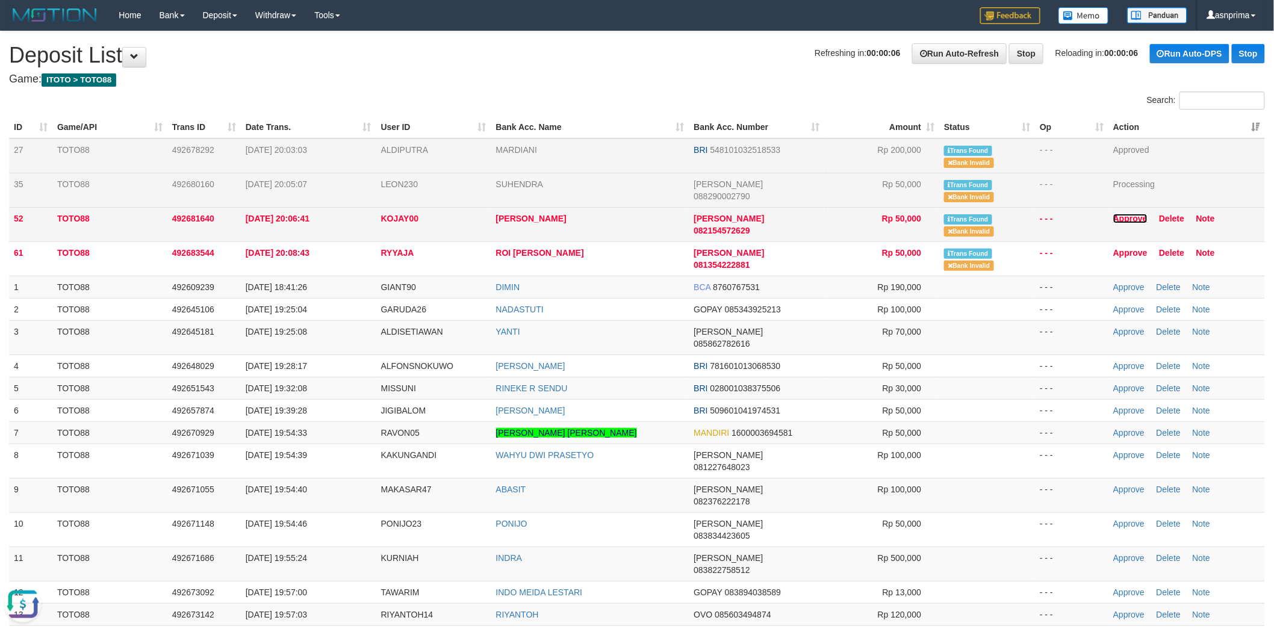
click at [1129, 217] on link "Approve" at bounding box center [1130, 219] width 34 height 10
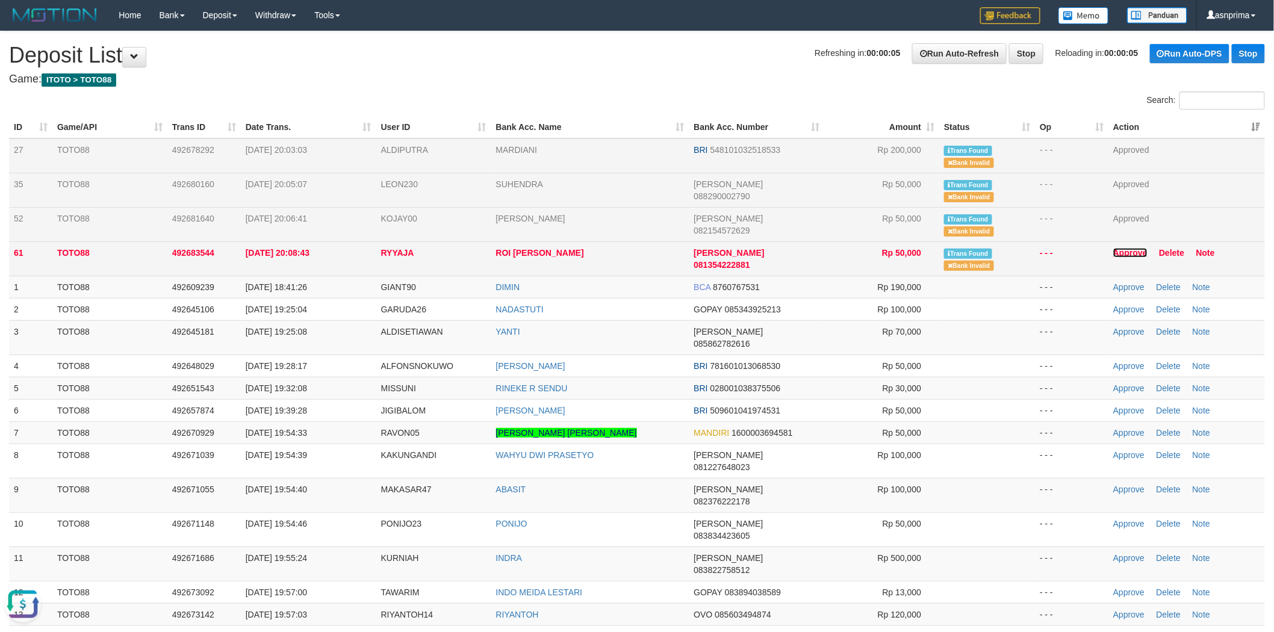
click at [1121, 248] on link "Approve" at bounding box center [1130, 253] width 34 height 10
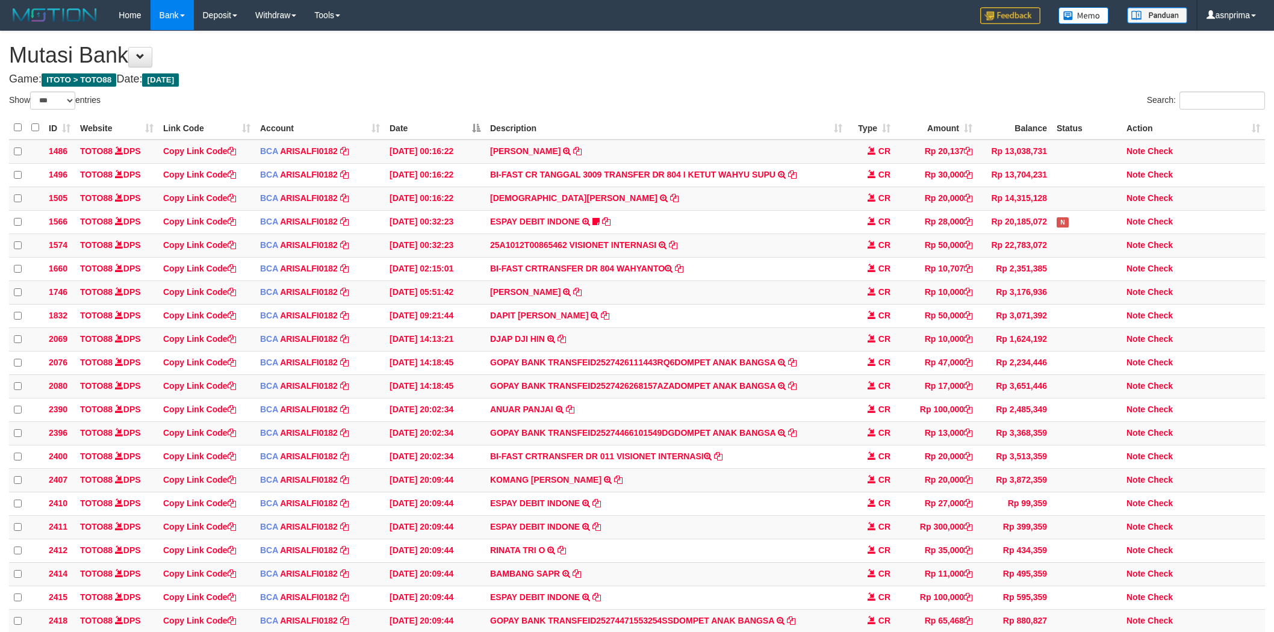
select select "***"
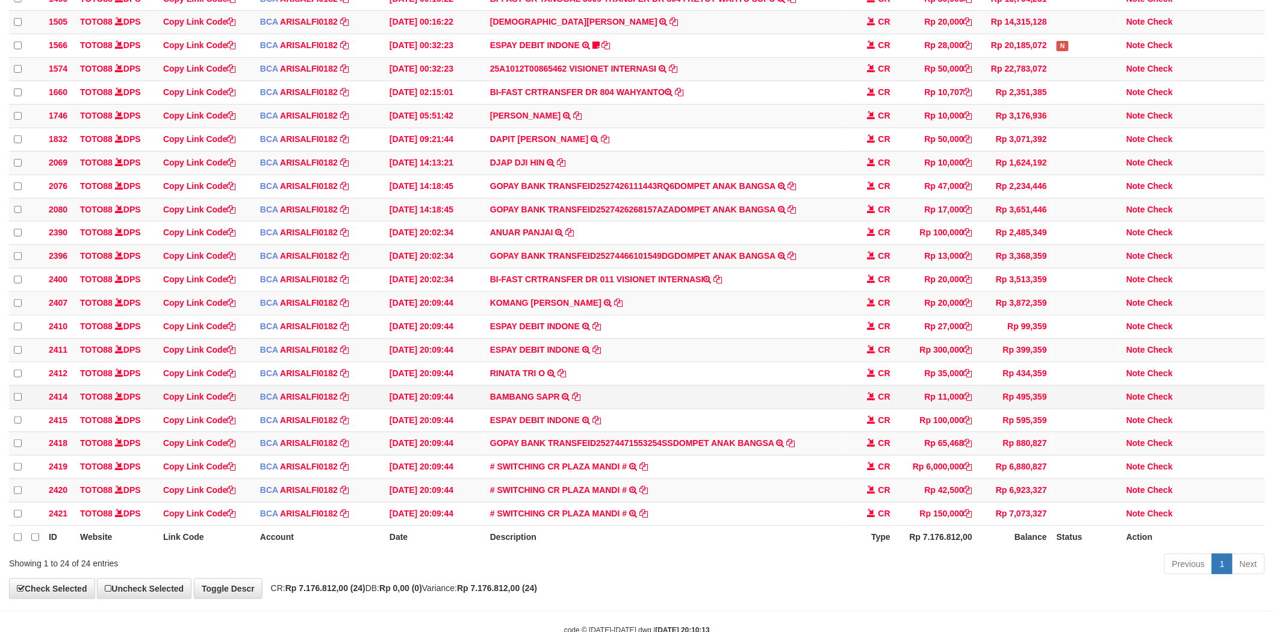
scroll to position [238, 0]
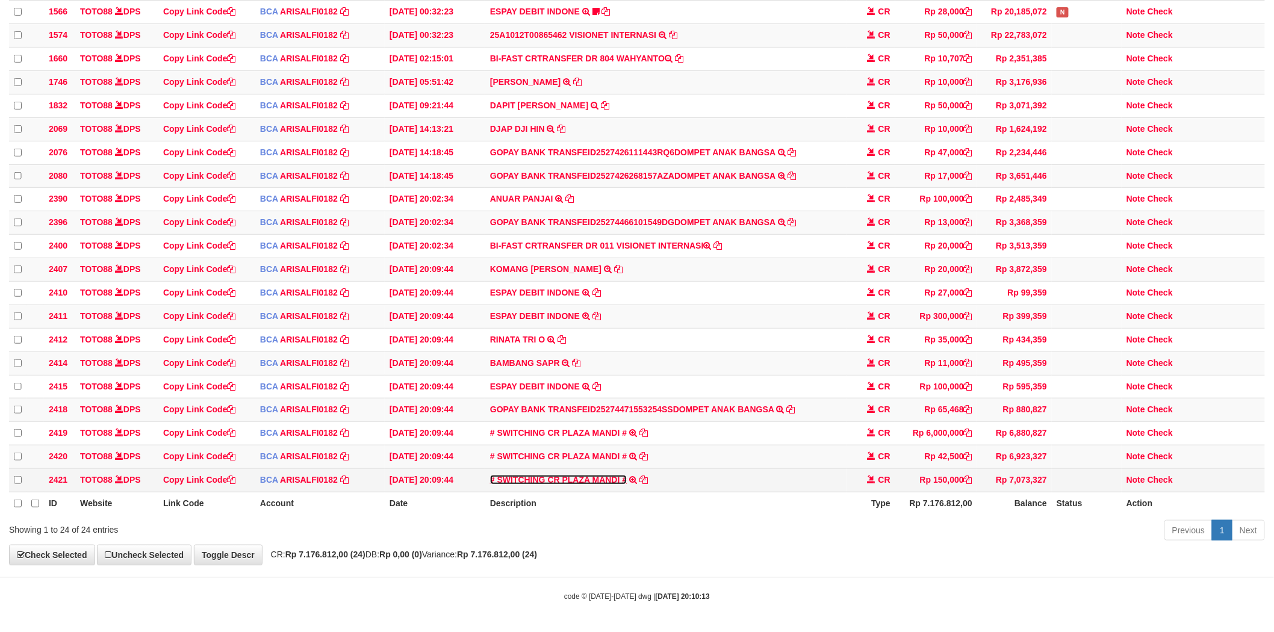
click at [601, 475] on link "# SWITCHING CR PLAZA MANDI #" at bounding box center [558, 480] width 137 height 10
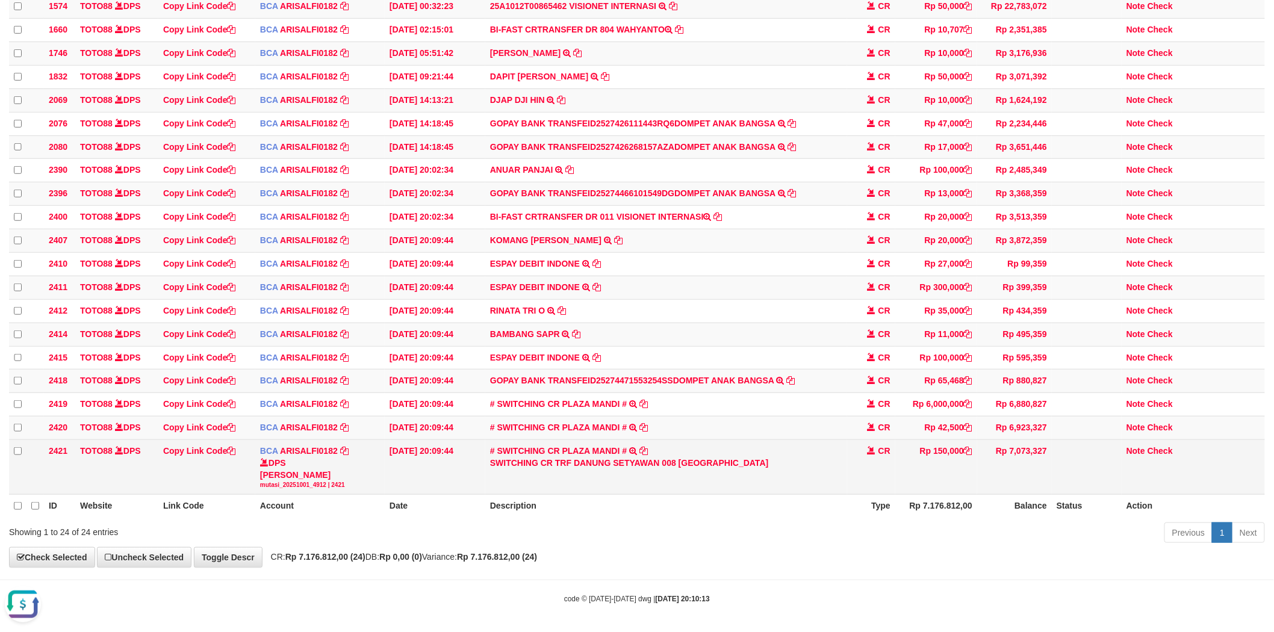
scroll to position [0, 0]
click at [594, 469] on div "SWITCHING CR TRF DANUNG SETYAWAN 008 PLAZA MANDI" at bounding box center [666, 463] width 352 height 12
click at [618, 469] on div "SWITCHING CR TRF DANUNG SETYAWAN 008 PLAZA MANDI" at bounding box center [666, 463] width 352 height 12
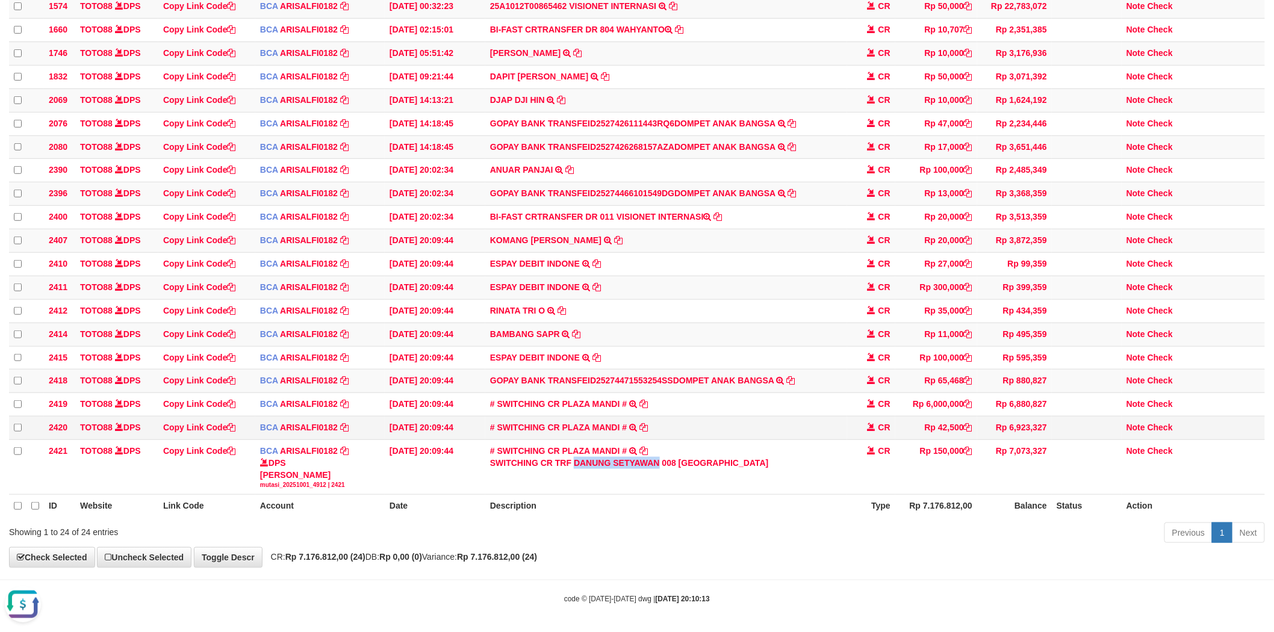
copy div "DANUNG SETYAWAN"
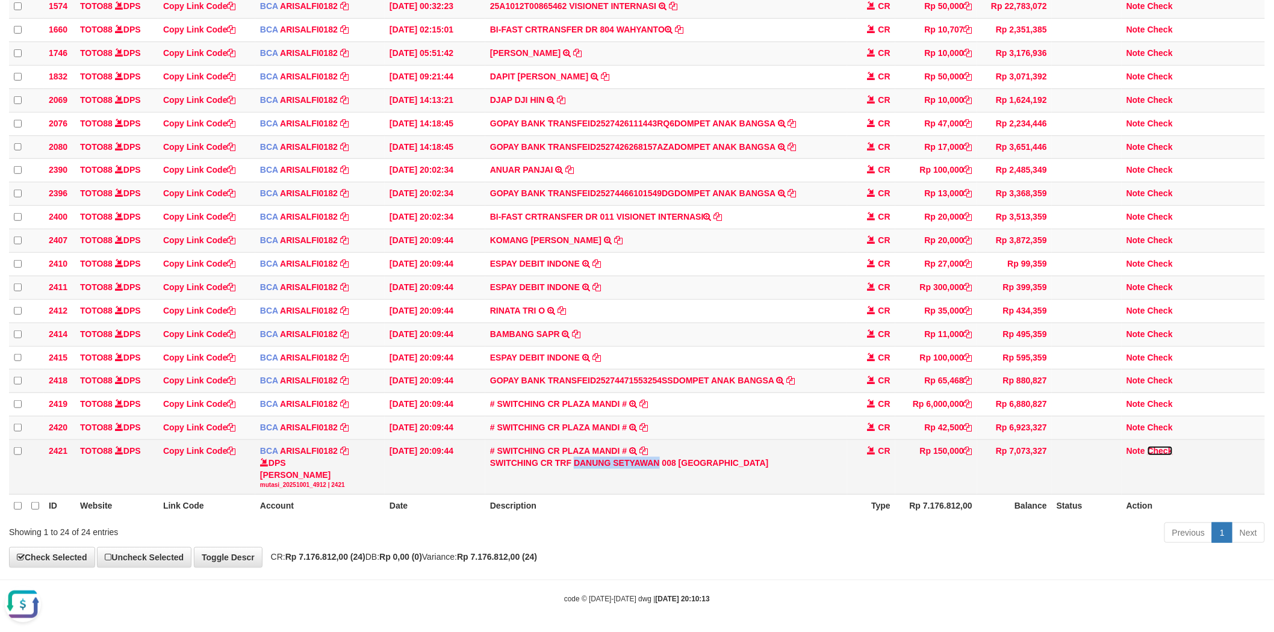
drag, startPoint x: 1158, startPoint y: 476, endPoint x: 829, endPoint y: 473, distance: 329.4
click at [1158, 456] on link "Check" at bounding box center [1160, 451] width 25 height 10
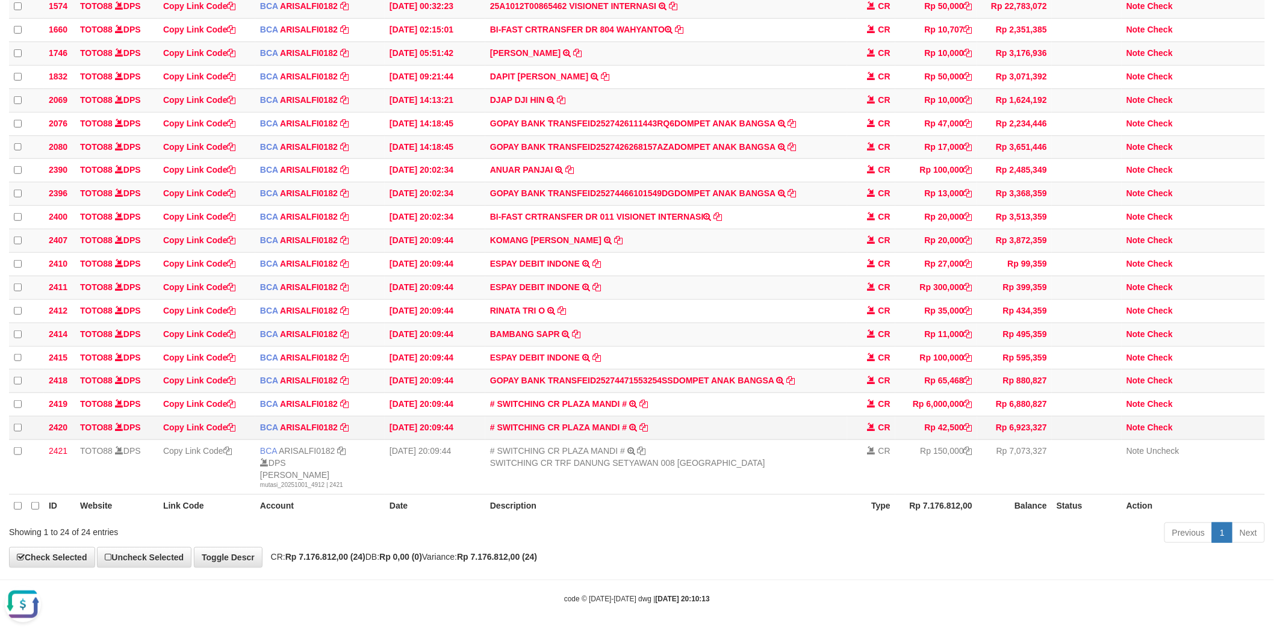
click at [576, 440] on td "# SWITCHING CR PLAZA MANDI # SWITCHING CR TRF YULIAN SUPRIATNA 008 PLAZA MANDI" at bounding box center [666, 428] width 362 height 23
click at [576, 432] on link "# SWITCHING CR PLAZA MANDI #" at bounding box center [558, 428] width 137 height 10
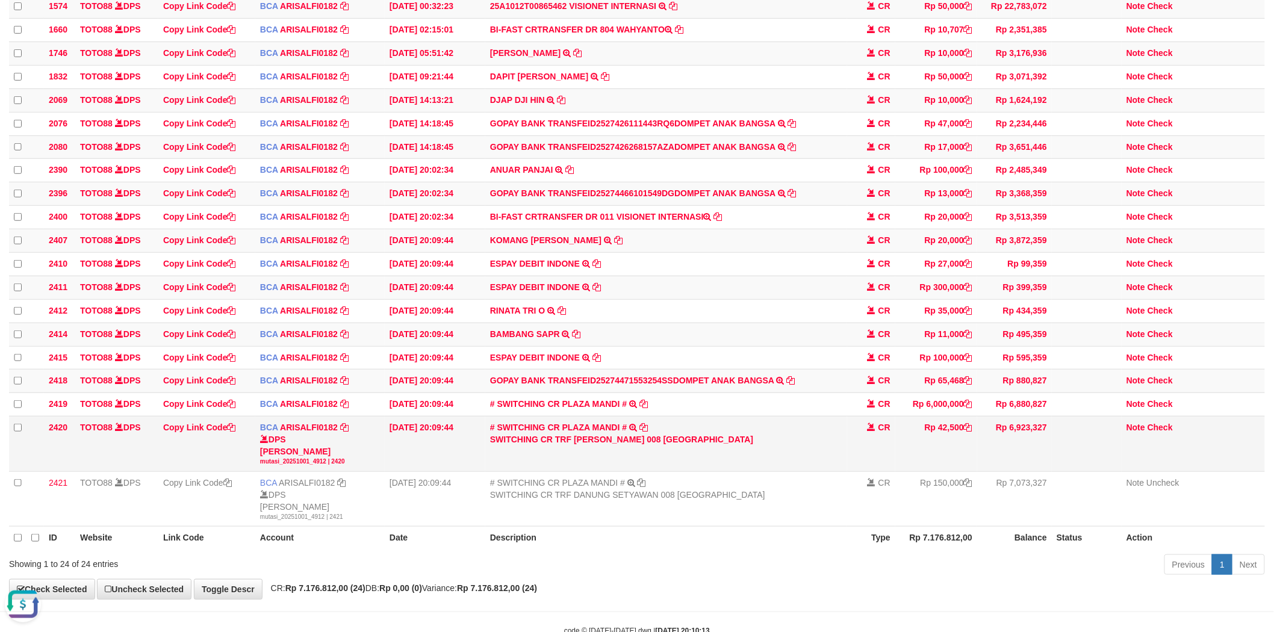
click at [598, 446] on div "SWITCHING CR TRF YULIAN SUPRIATNA 008 PLAZA MANDI" at bounding box center [666, 439] width 352 height 12
click at [620, 446] on div "SWITCHING CR TRF YULIAN SUPRIATNA 008 PLAZA MANDI" at bounding box center [666, 439] width 352 height 12
copy div "[PERSON_NAME]"
drag, startPoint x: 1167, startPoint y: 449, endPoint x: 960, endPoint y: 450, distance: 206.5
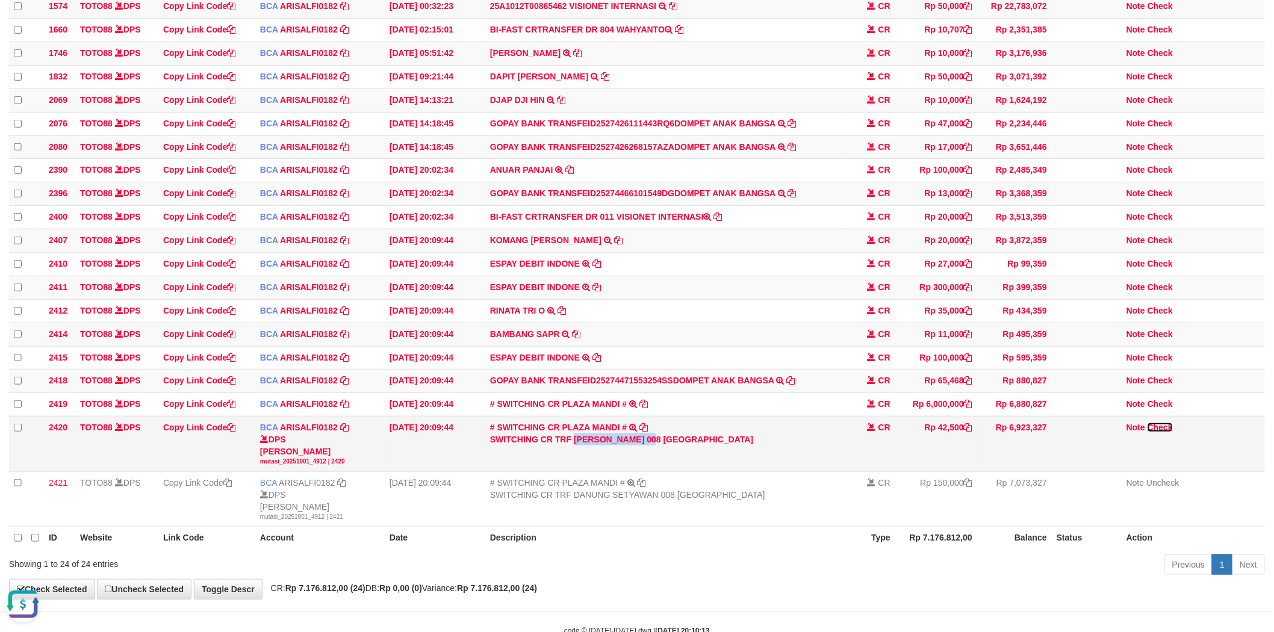
click at [1167, 432] on link "Check" at bounding box center [1160, 428] width 25 height 10
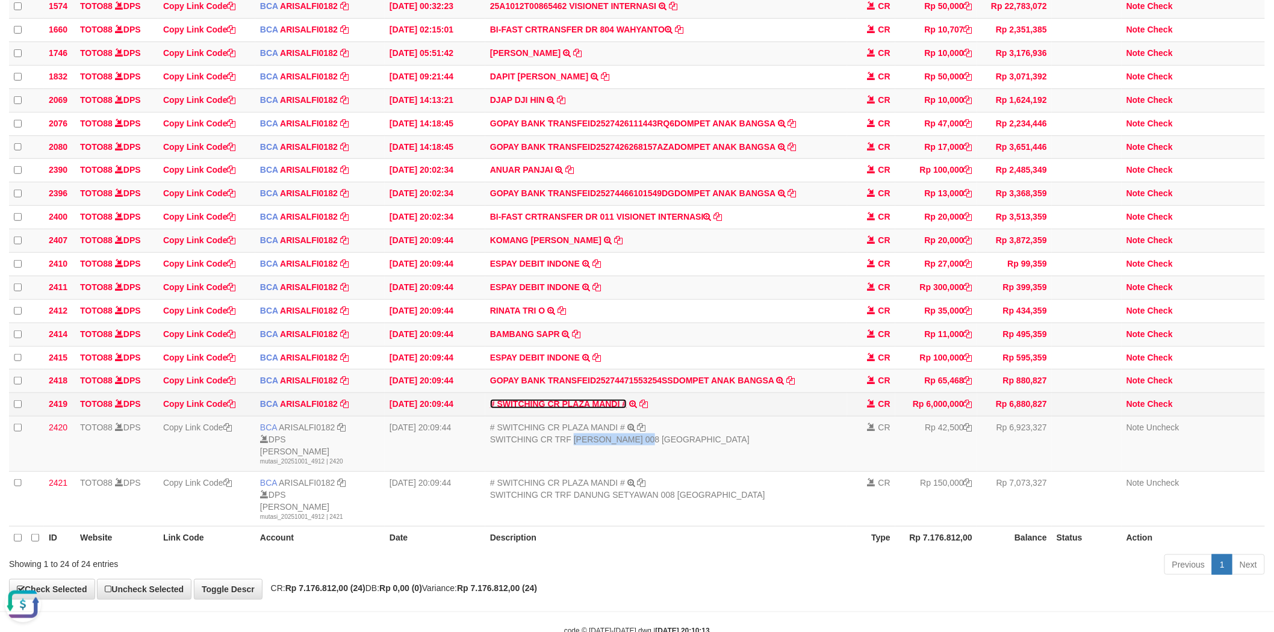
click at [587, 409] on link "# SWITCHING CR PLAZA MANDI #" at bounding box center [558, 404] width 137 height 10
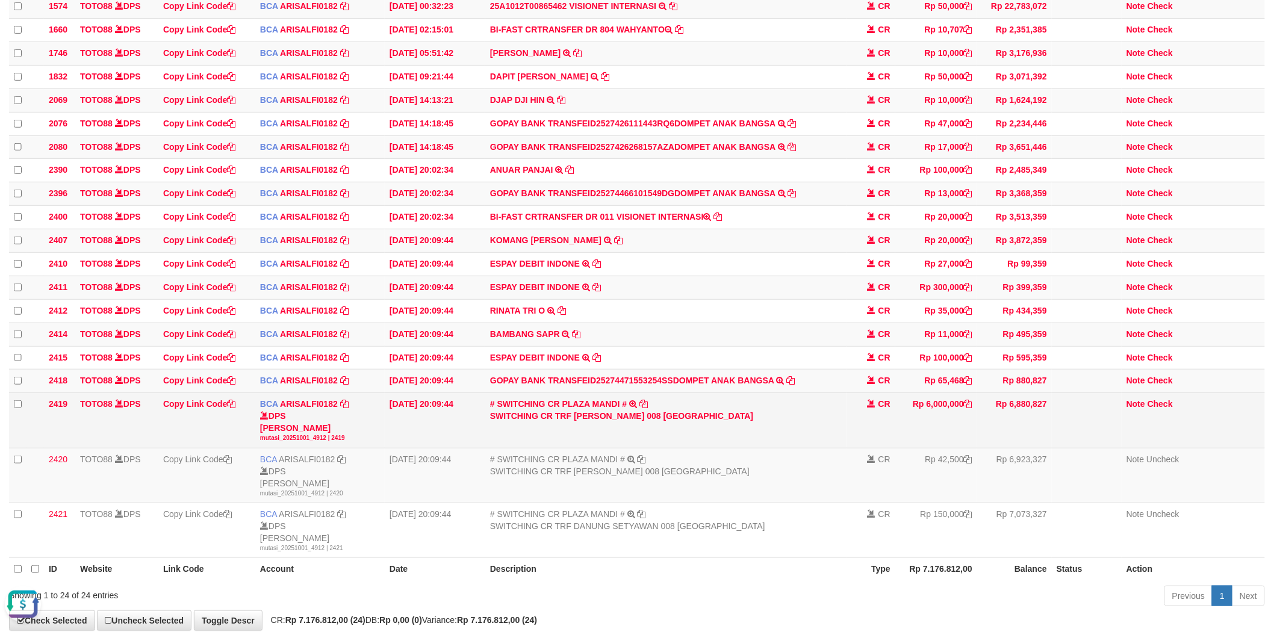
click at [593, 422] on div "SWITCHING CR TRF ELISTON MANURUNG 008 PLAZA MANDI" at bounding box center [666, 416] width 352 height 12
click at [650, 447] on td "# SWITCHING CR PLAZA MANDI # SWITCHING CR TRF ELISTON MANURUNG 008 PLAZA MANDI" at bounding box center [666, 420] width 362 height 55
copy div "ELISTON MANURUNG"
drag, startPoint x: 1165, startPoint y: 428, endPoint x: 965, endPoint y: 423, distance: 200.0
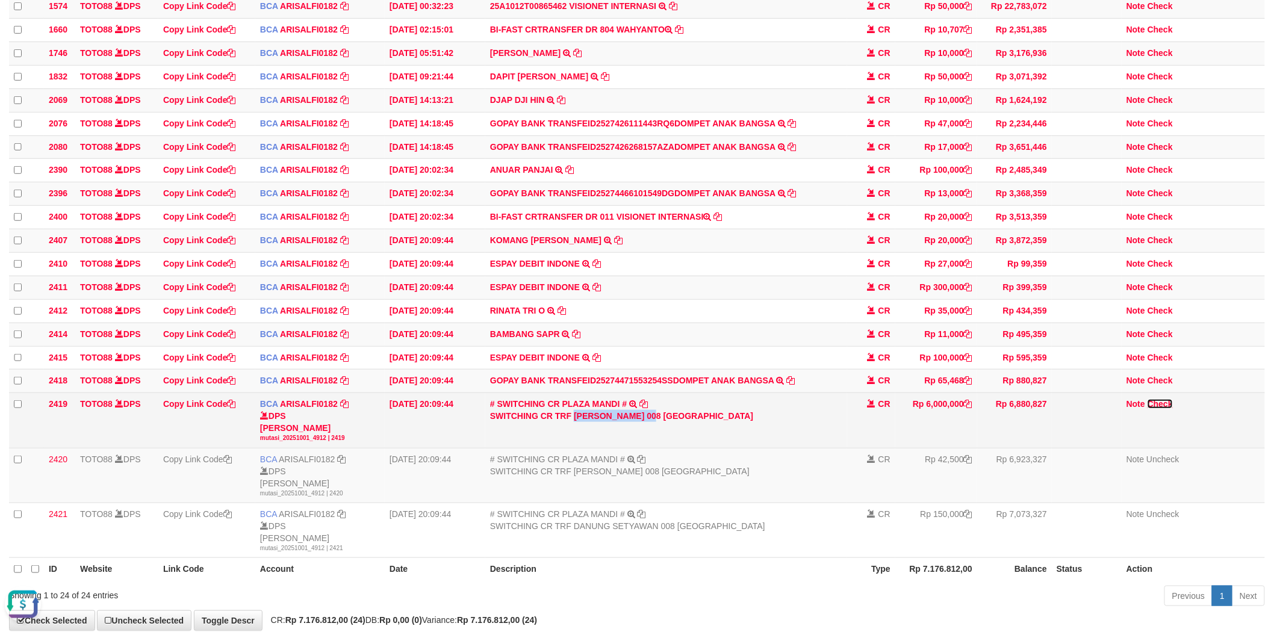
click at [1165, 409] on link "Check" at bounding box center [1160, 404] width 25 height 10
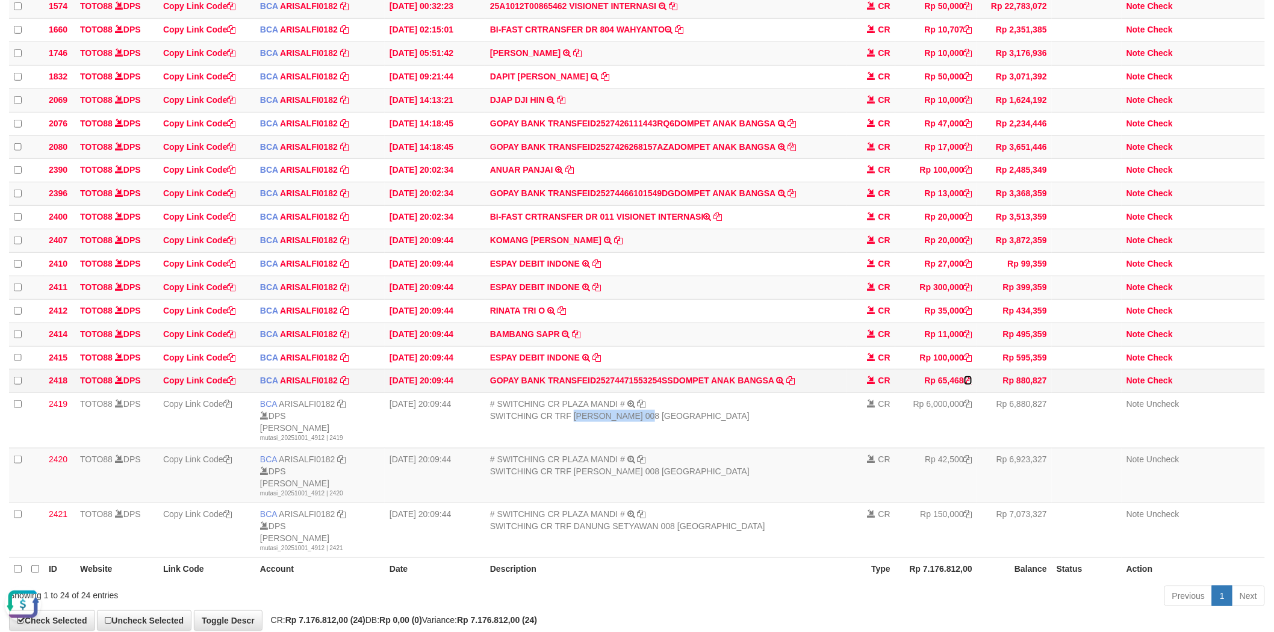
click at [970, 385] on icon at bounding box center [968, 380] width 8 height 8
copy div "ELISTON MANURUNG"
drag, startPoint x: 1166, startPoint y: 404, endPoint x: 1055, endPoint y: 414, distance: 111.3
click at [1166, 385] on link "Check" at bounding box center [1160, 381] width 25 height 10
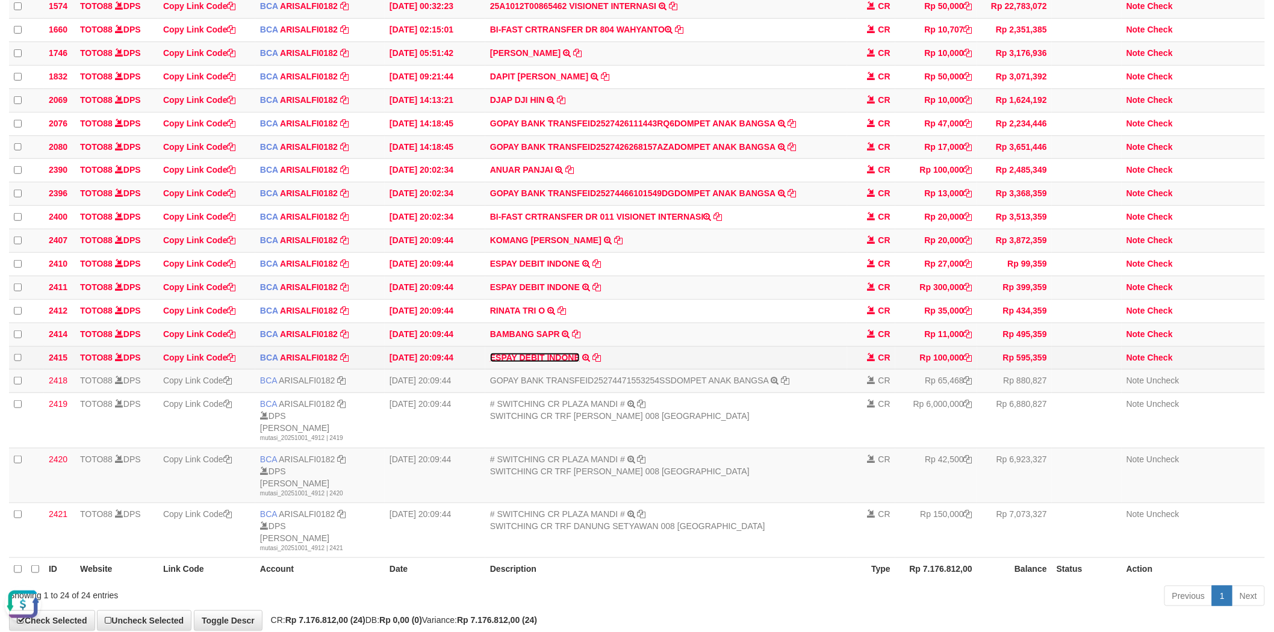
click at [555, 362] on link "ESPAY DEBIT INDONE" at bounding box center [535, 358] width 90 height 10
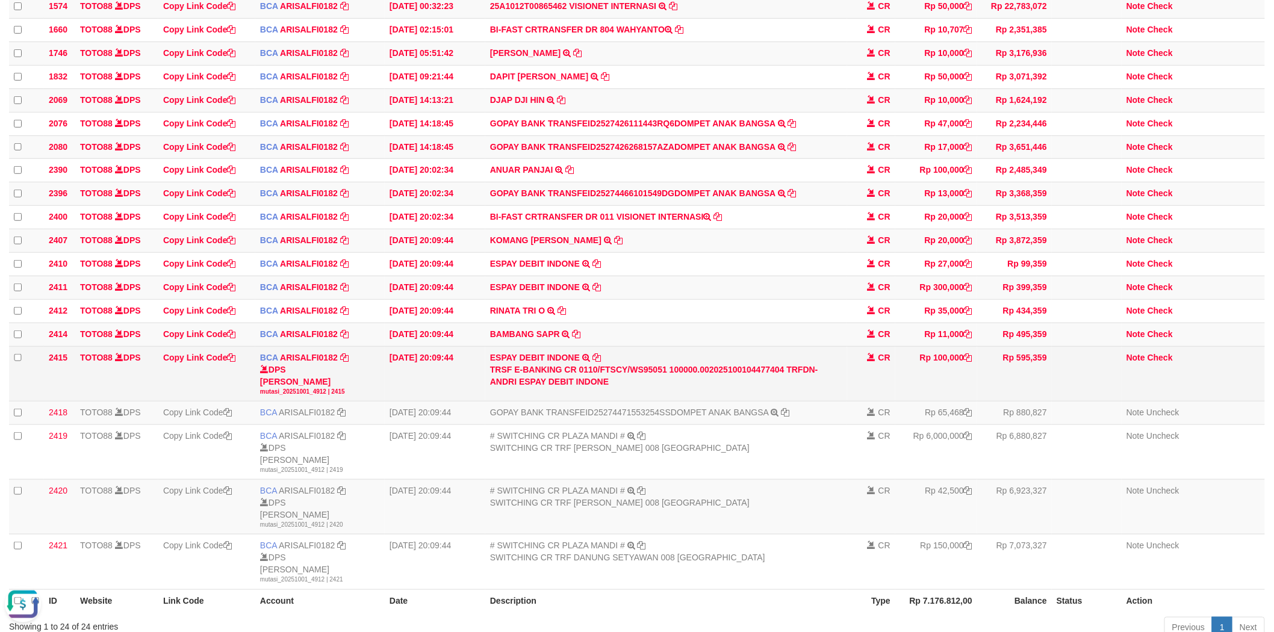
click at [497, 388] on div "TRSF E-BANKING CR 0110/FTSCY/WS95051 100000.002025100104477404 TRFDN-ANDRI ESPA…" at bounding box center [666, 376] width 352 height 24
copy div "ANDRI"
click at [1160, 362] on link "Check" at bounding box center [1160, 358] width 25 height 10
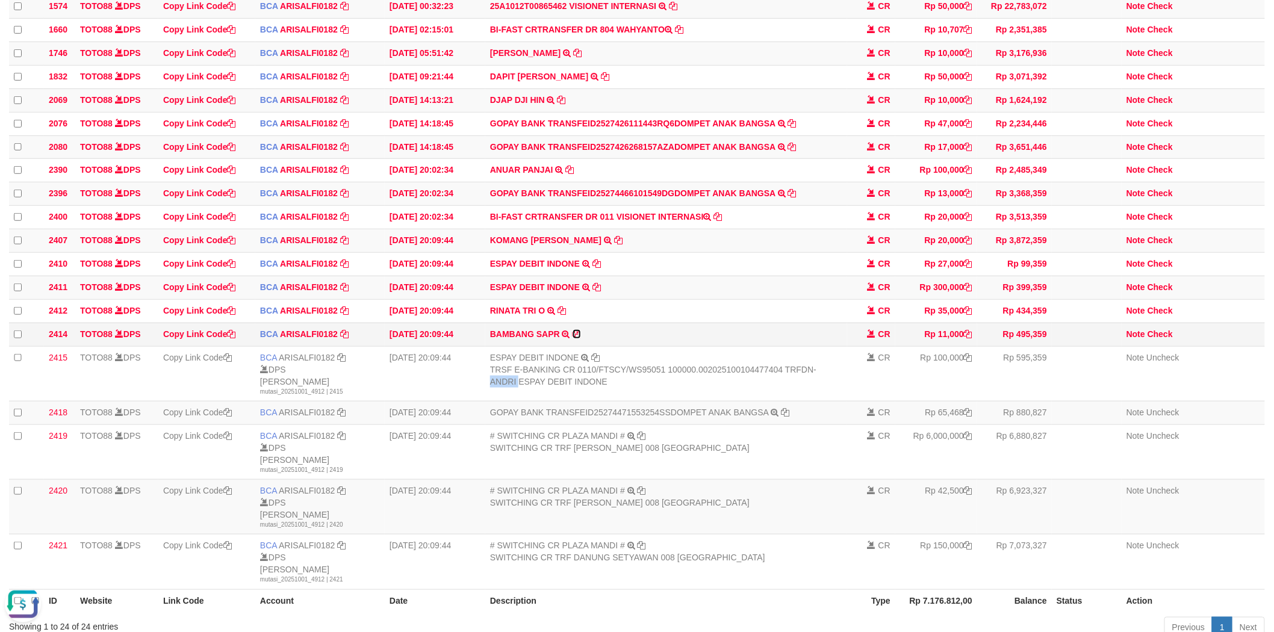
click at [575, 338] on icon at bounding box center [577, 334] width 8 height 8
copy div "ANDRI"
click at [1160, 339] on link "Check" at bounding box center [1160, 334] width 25 height 10
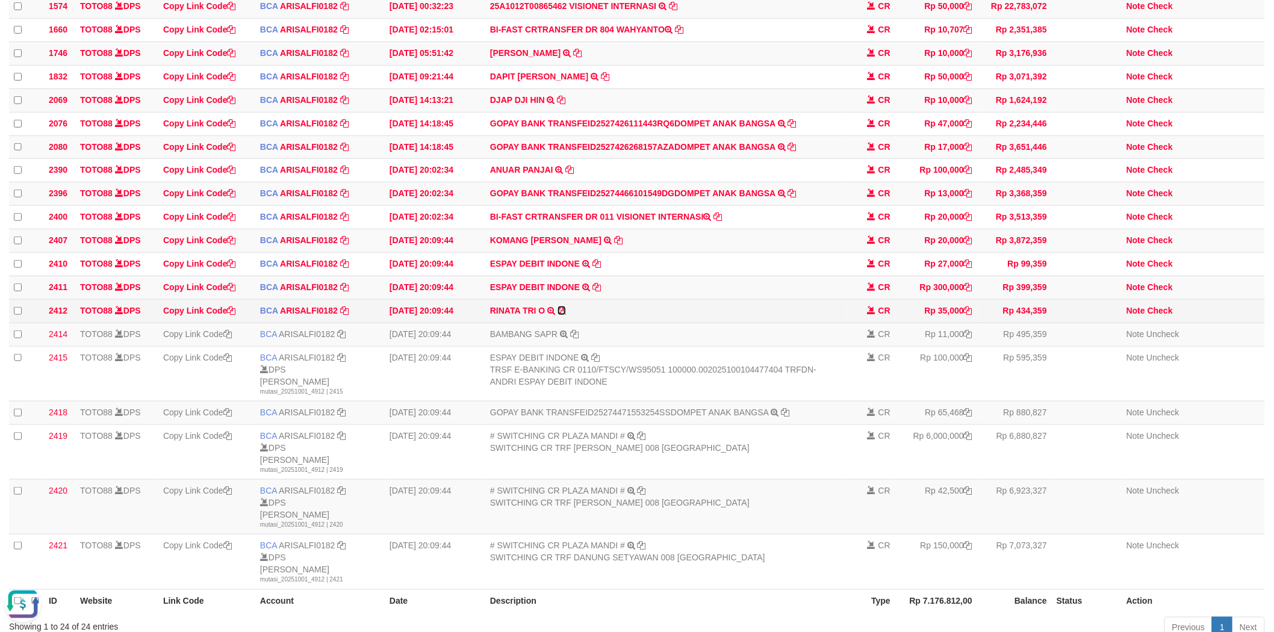
click at [562, 315] on icon at bounding box center [562, 310] width 8 height 8
click at [1166, 315] on link "Check" at bounding box center [1160, 311] width 25 height 10
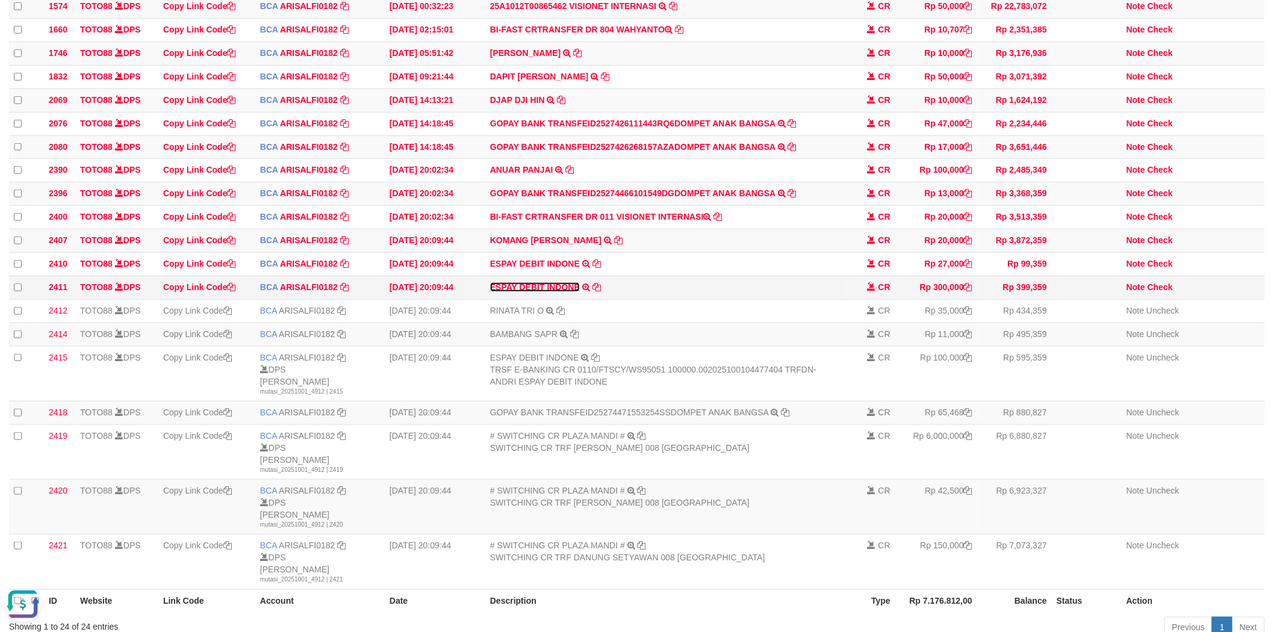
click at [544, 292] on link "ESPAY DEBIT INDONE" at bounding box center [535, 287] width 90 height 10
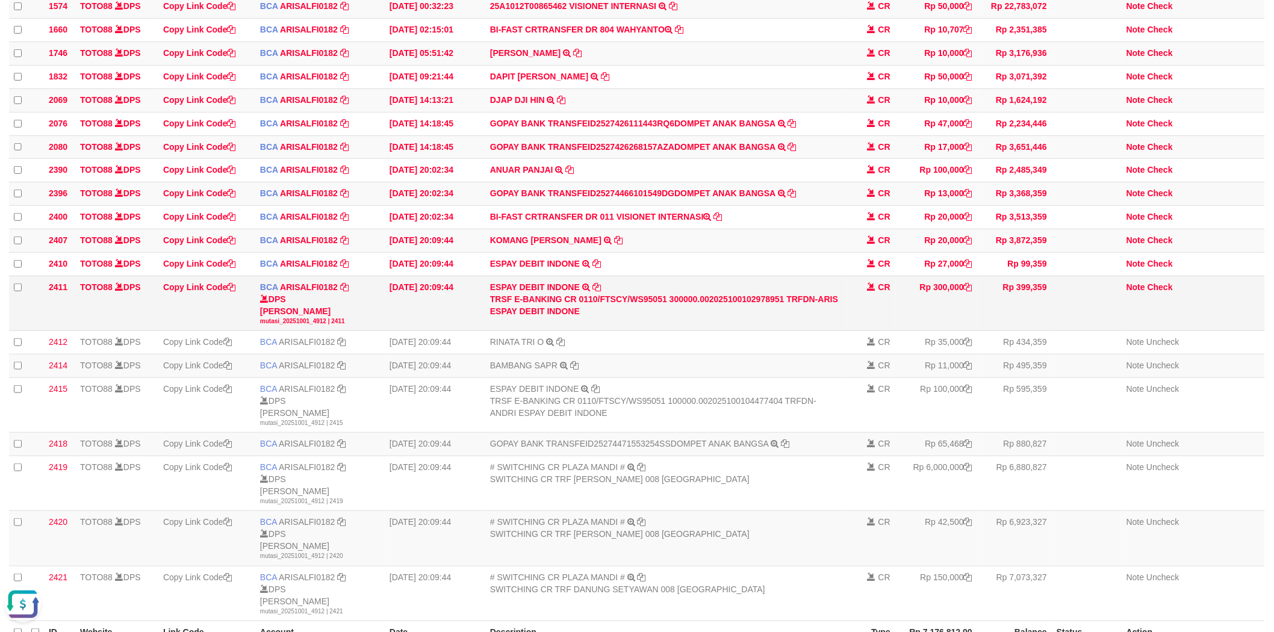
click at [828, 316] on div "TRSF E-BANKING CR 0110/FTSCY/WS95051 300000.002025100102978951 TRFDN-ARIS ESPAY…" at bounding box center [666, 305] width 352 height 24
copy div "ARIS"
drag, startPoint x: 1161, startPoint y: 305, endPoint x: 1002, endPoint y: 321, distance: 159.2
click at [1161, 292] on link "Check" at bounding box center [1160, 287] width 25 height 10
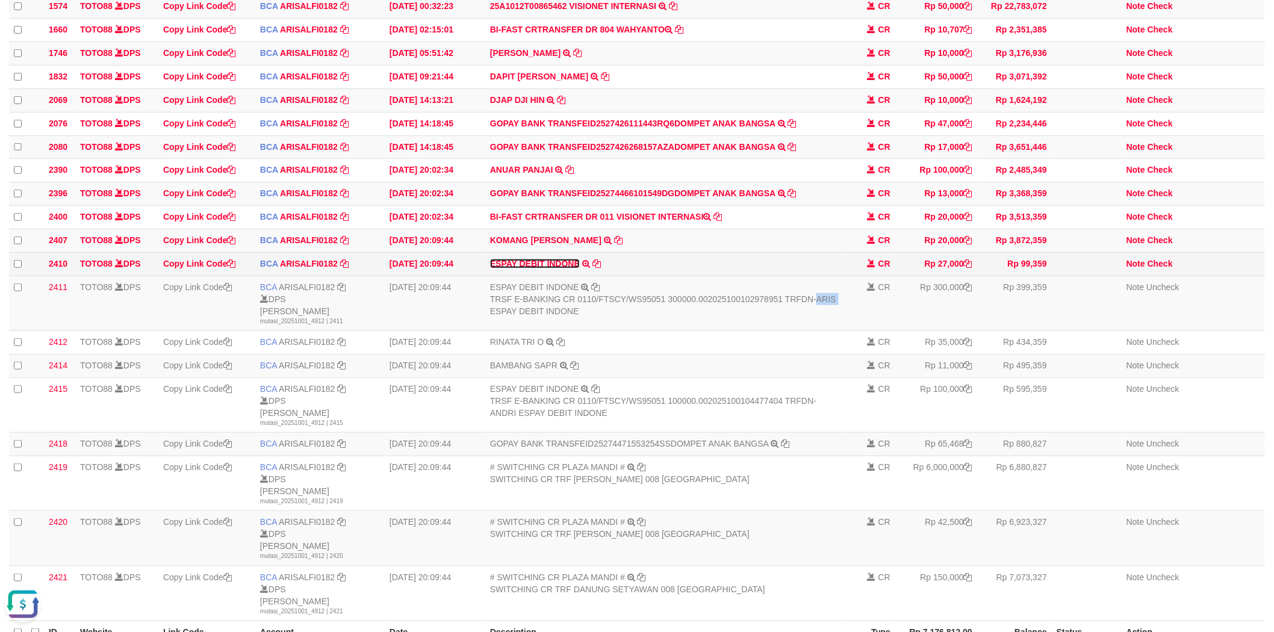
click at [545, 269] on link "ESPAY DEBIT INDONE" at bounding box center [535, 264] width 90 height 10
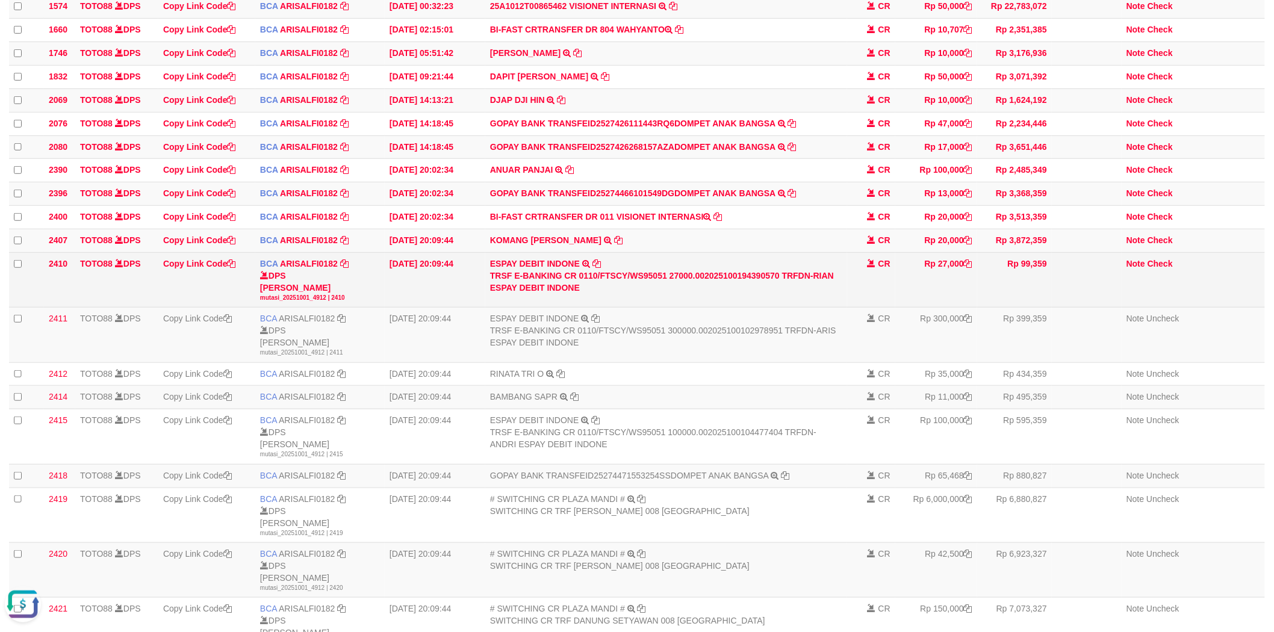
click at [828, 289] on div "TRSF E-BANKING CR 0110/FTSCY/WS95051 27000.002025100194390570 TRFDN-RIAN ESPAY …" at bounding box center [666, 282] width 352 height 24
copy div "RIAN"
click at [1159, 269] on link "Check" at bounding box center [1160, 264] width 25 height 10
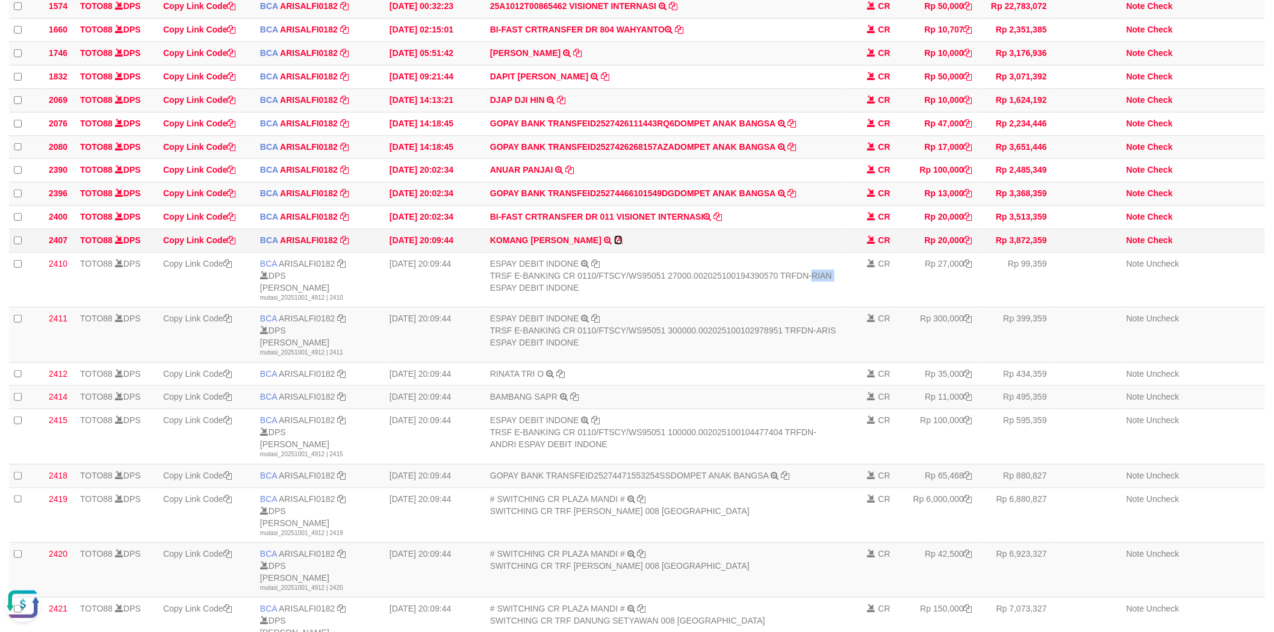
click at [614, 244] on icon at bounding box center [618, 240] width 8 height 8
copy div "RIAN"
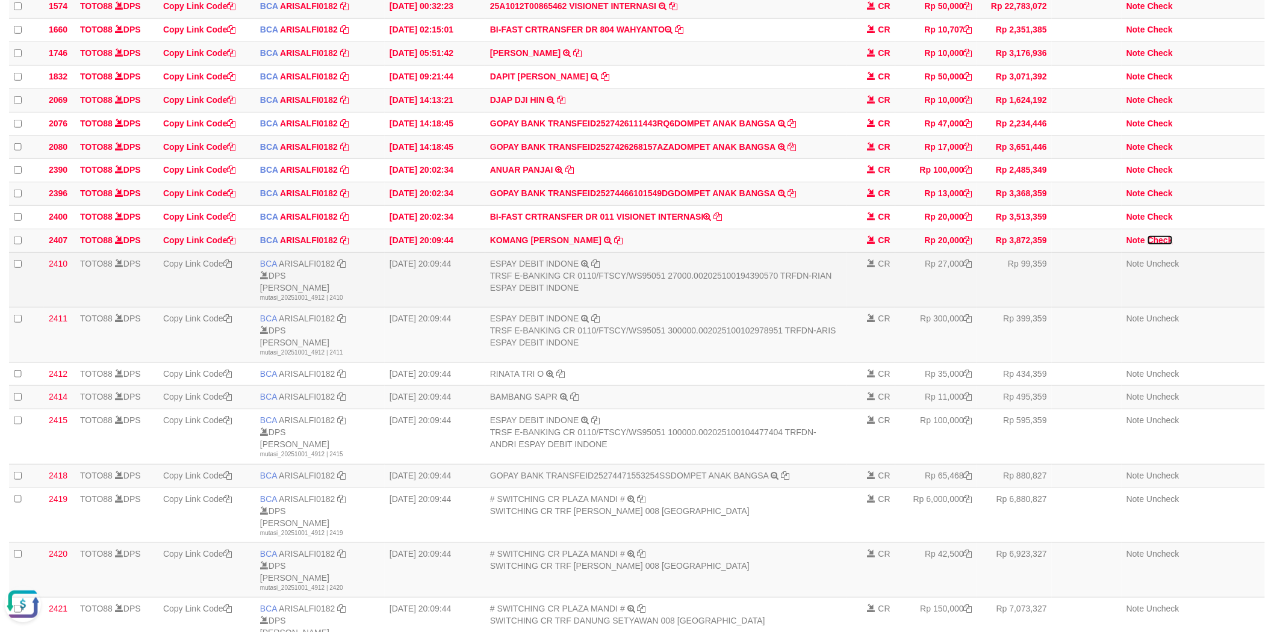
drag, startPoint x: 1156, startPoint y: 250, endPoint x: 925, endPoint y: 282, distance: 233.3
click at [1156, 245] on link "Check" at bounding box center [1160, 240] width 25 height 10
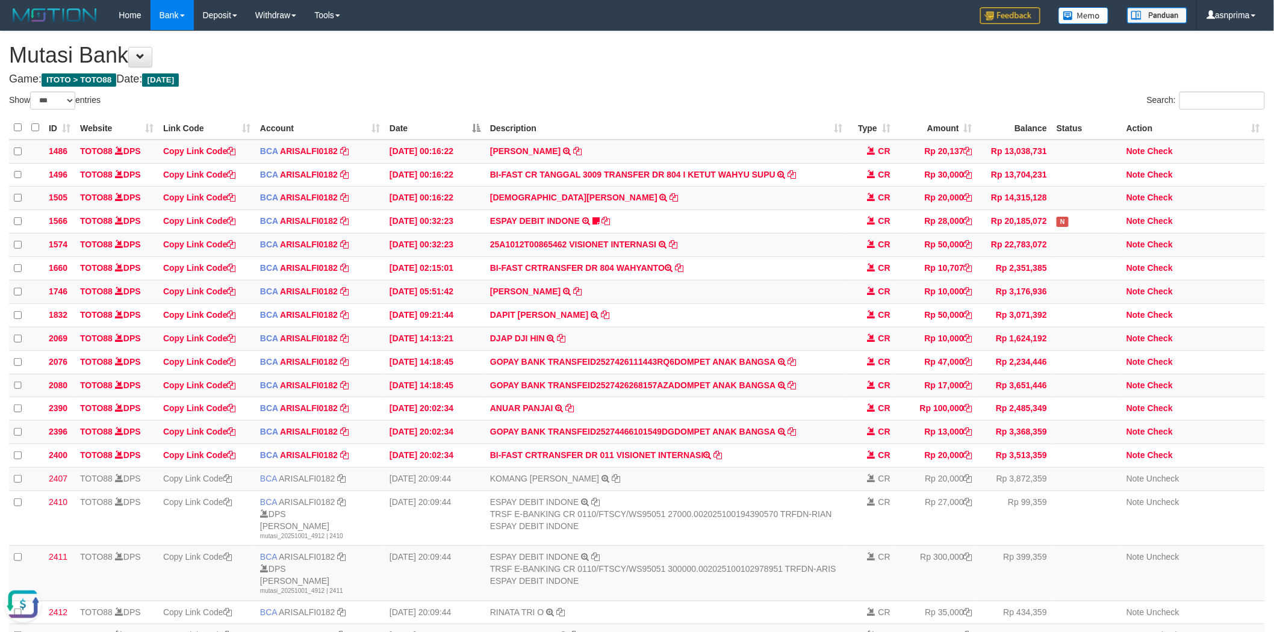
click at [656, 79] on h4 "Game: ITOTO > TOTO88 Date: Today" at bounding box center [637, 79] width 1256 height 12
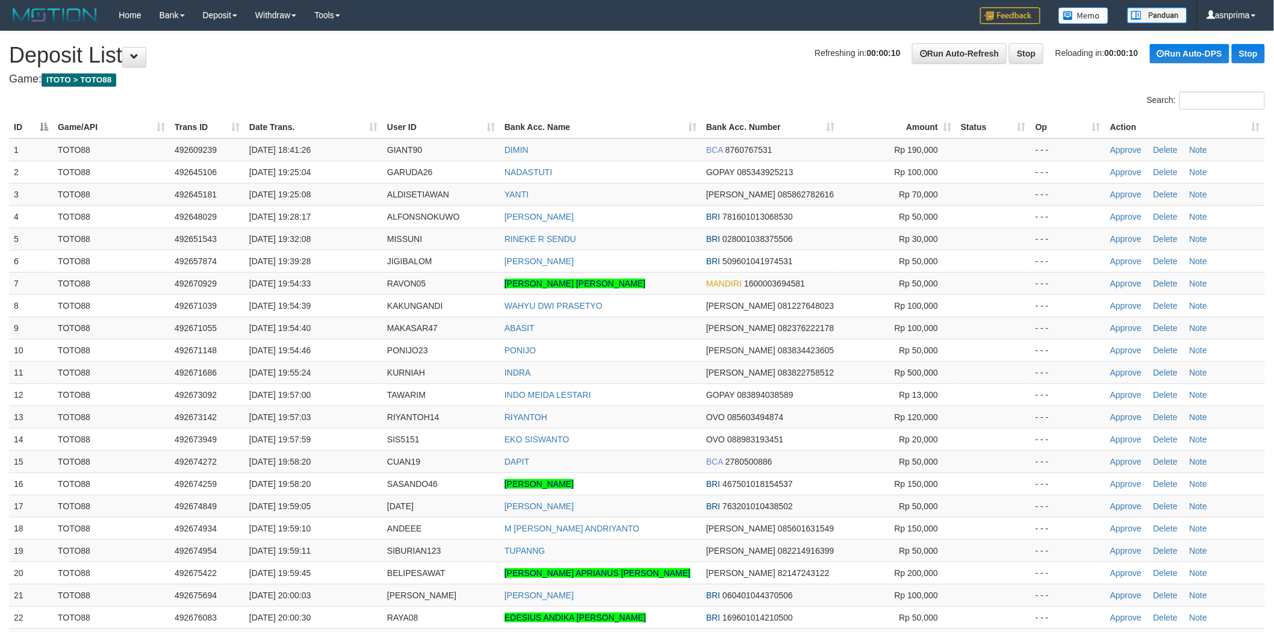
click at [611, 75] on h4 "Game: ITOTO > TOTO88" at bounding box center [637, 79] width 1256 height 12
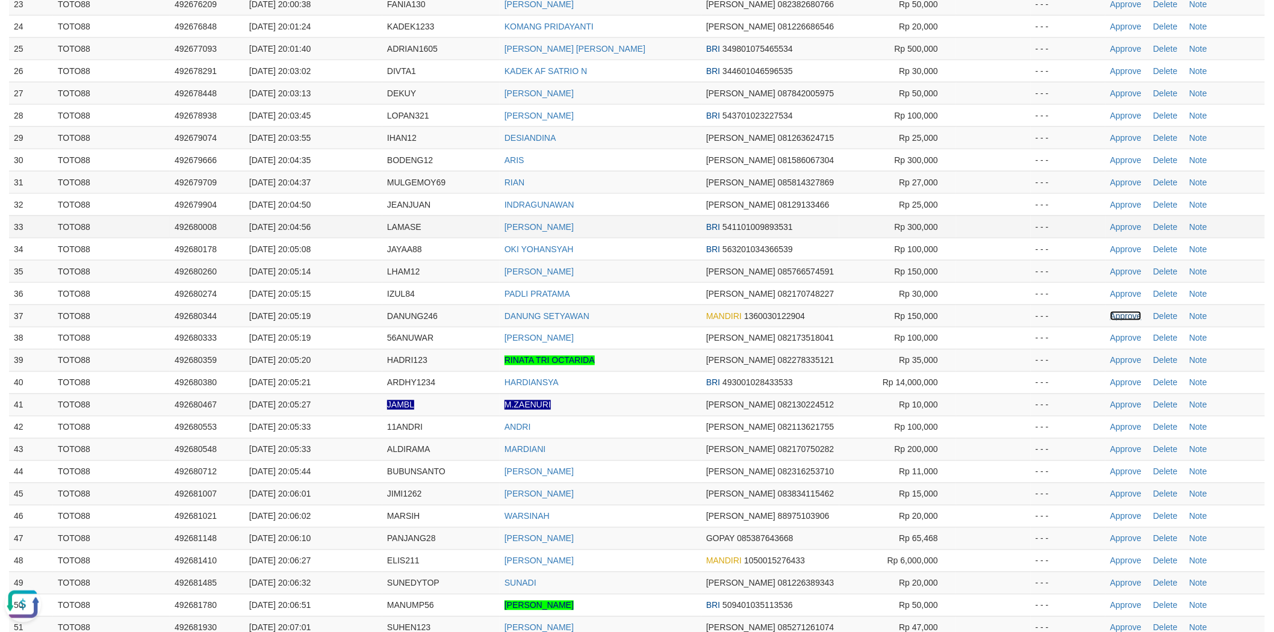
drag, startPoint x: 1117, startPoint y: 316, endPoint x: 913, endPoint y: 225, distance: 224.2
click at [1117, 316] on link "Approve" at bounding box center [1125, 316] width 31 height 10
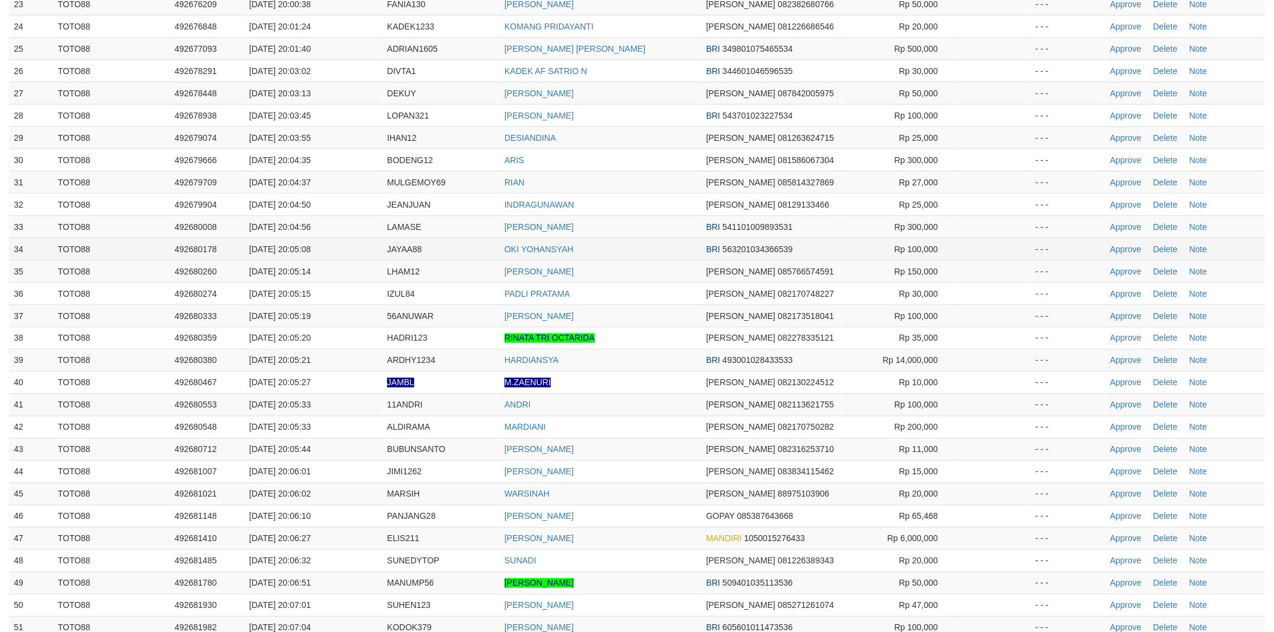
click at [655, 253] on td "OKI YOHANSYAH" at bounding box center [601, 249] width 202 height 22
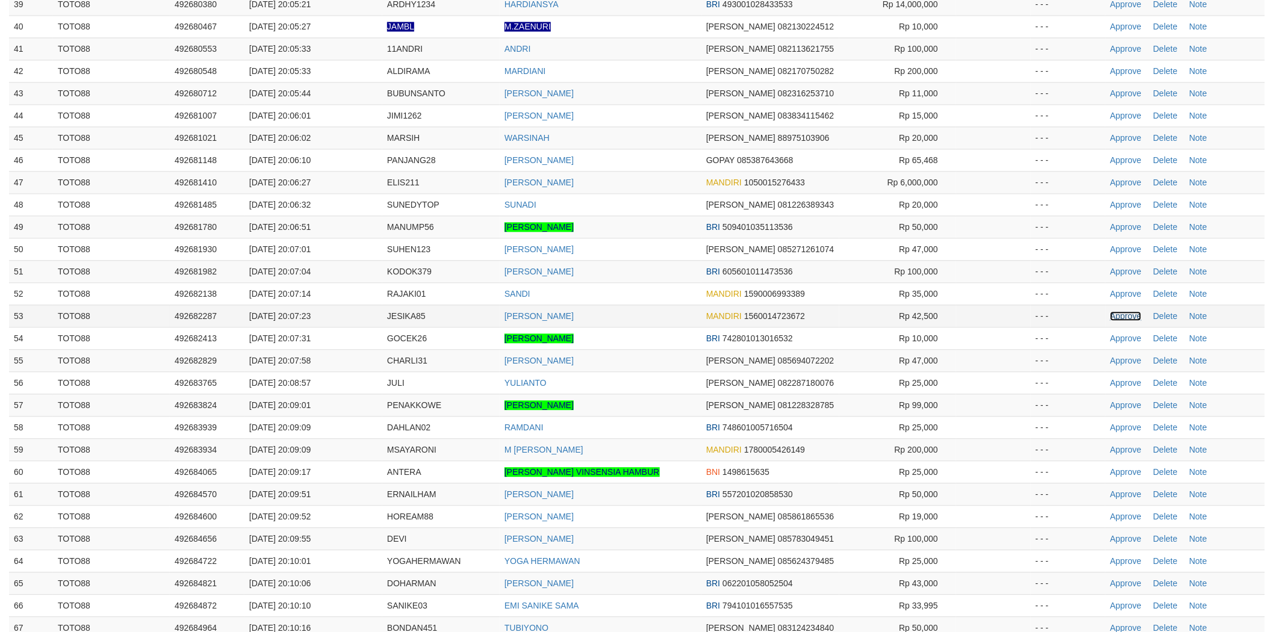
click at [1127, 317] on link "Approve" at bounding box center [1125, 316] width 31 height 10
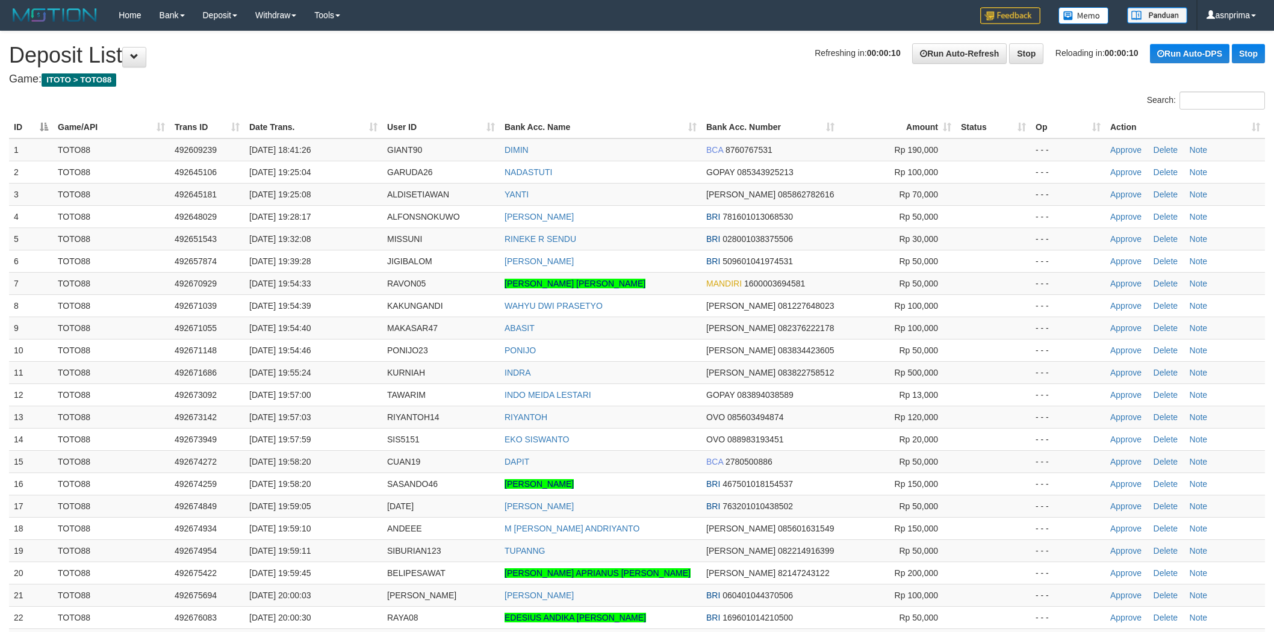
scroll to position [992, 0]
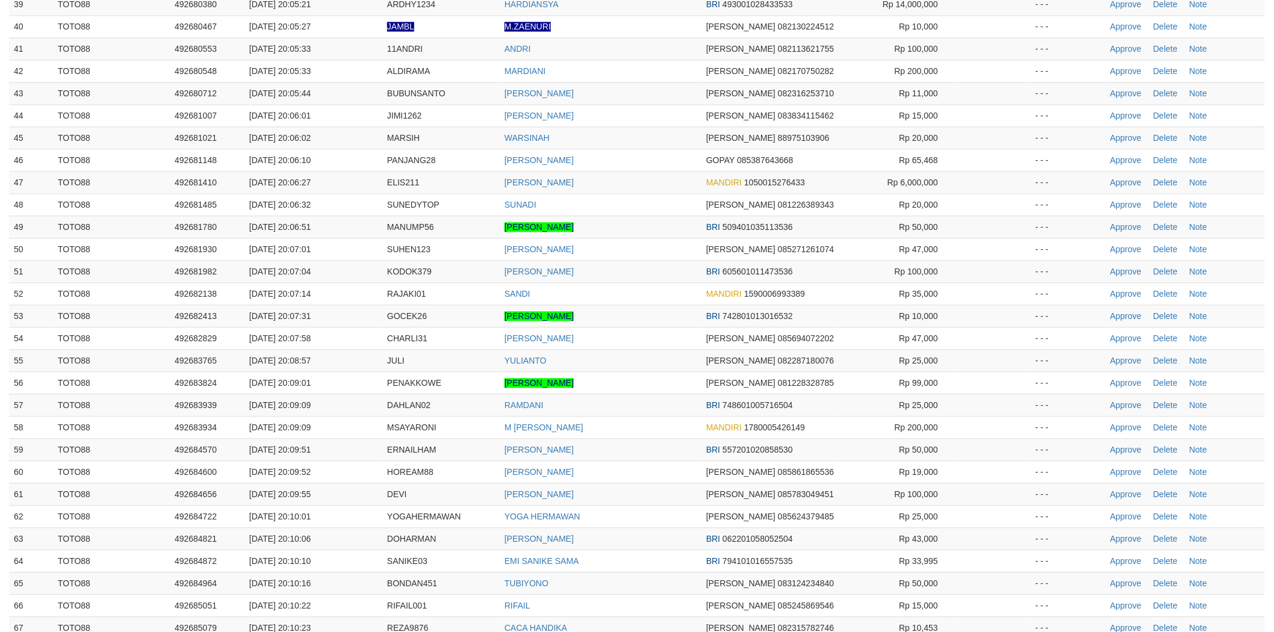
click at [660, 286] on td "SANDI" at bounding box center [601, 293] width 202 height 22
click at [1123, 181] on link "Approve" at bounding box center [1125, 183] width 31 height 10
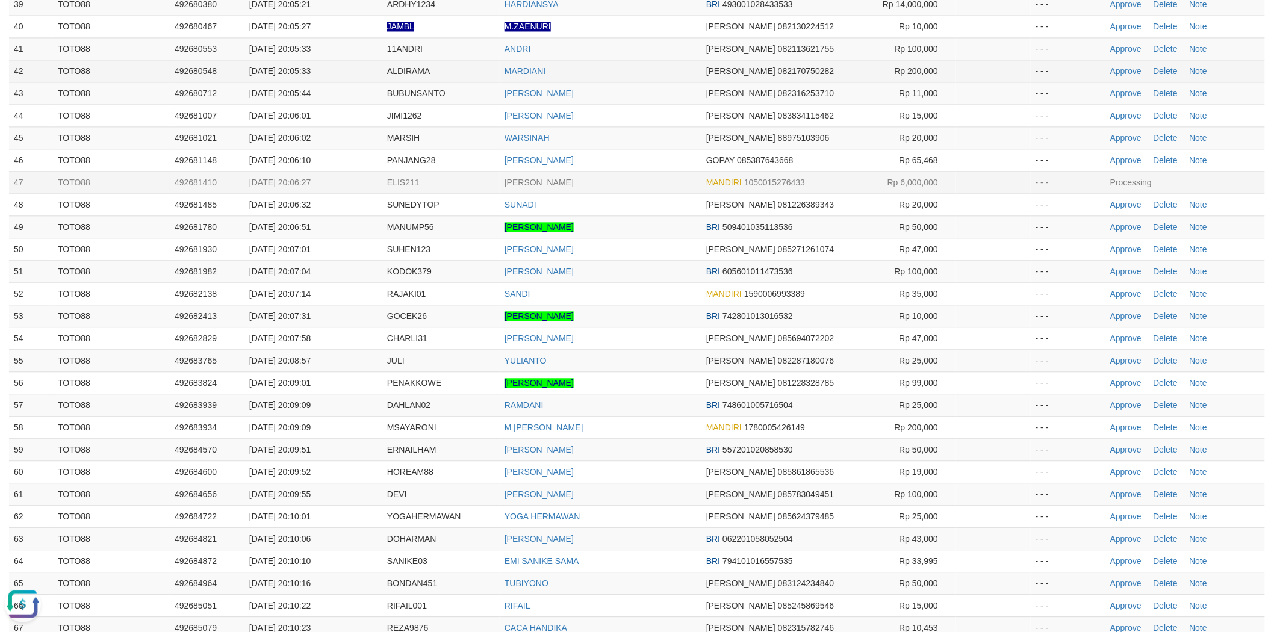
scroll to position [0, 0]
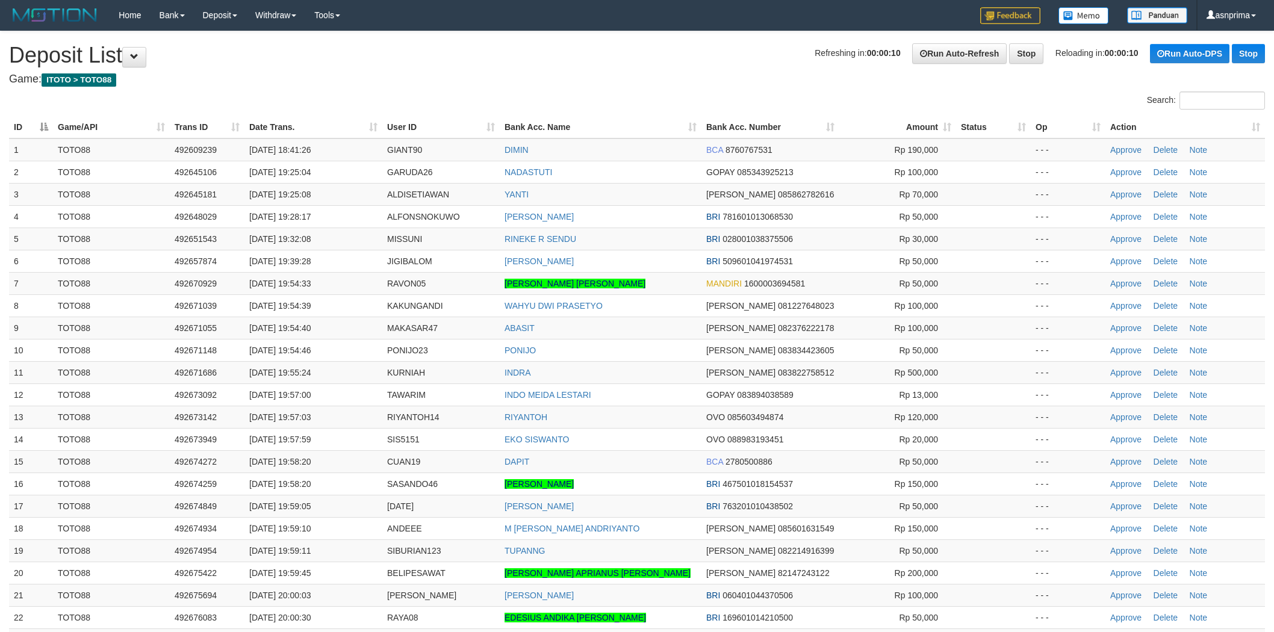
scroll to position [992, 0]
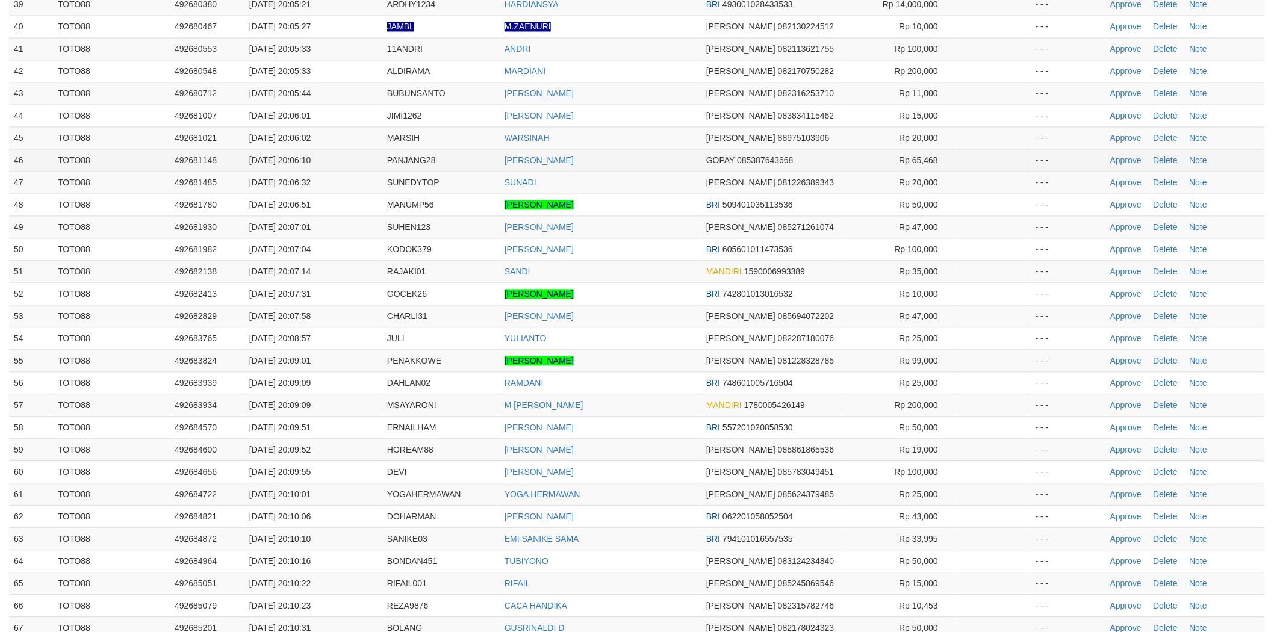
click at [641, 154] on td "[PERSON_NAME]" at bounding box center [601, 160] width 202 height 22
click at [1118, 161] on link "Approve" at bounding box center [1125, 160] width 31 height 10
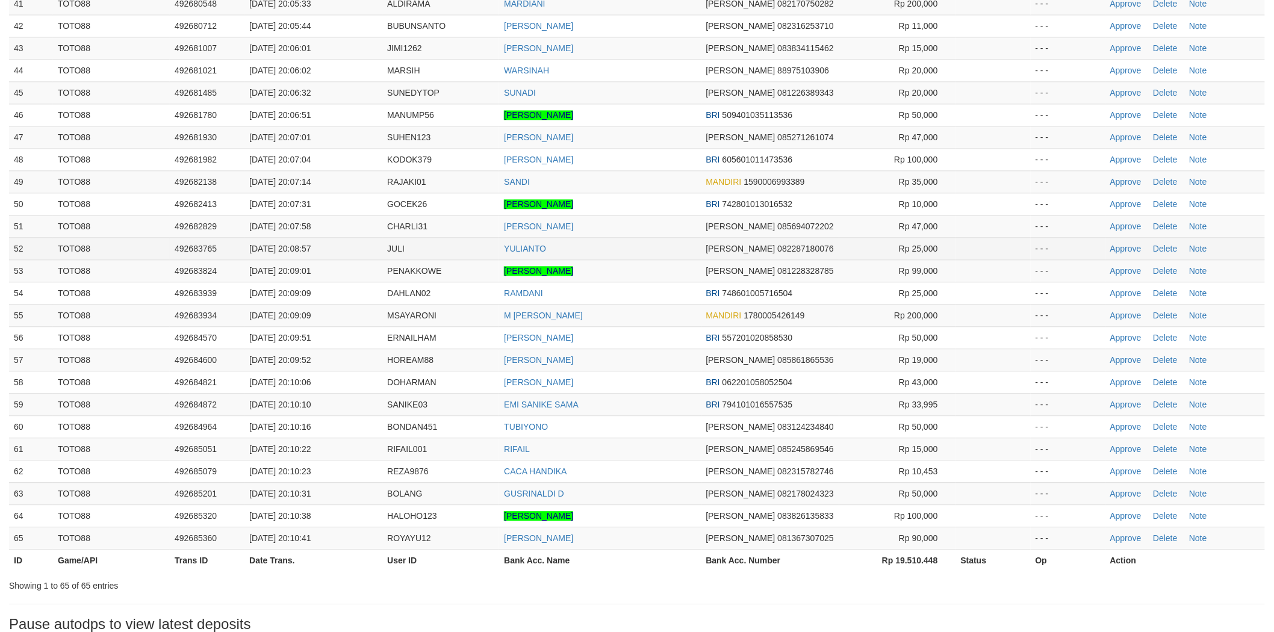
click at [647, 245] on td "YULIANTO" at bounding box center [600, 248] width 202 height 22
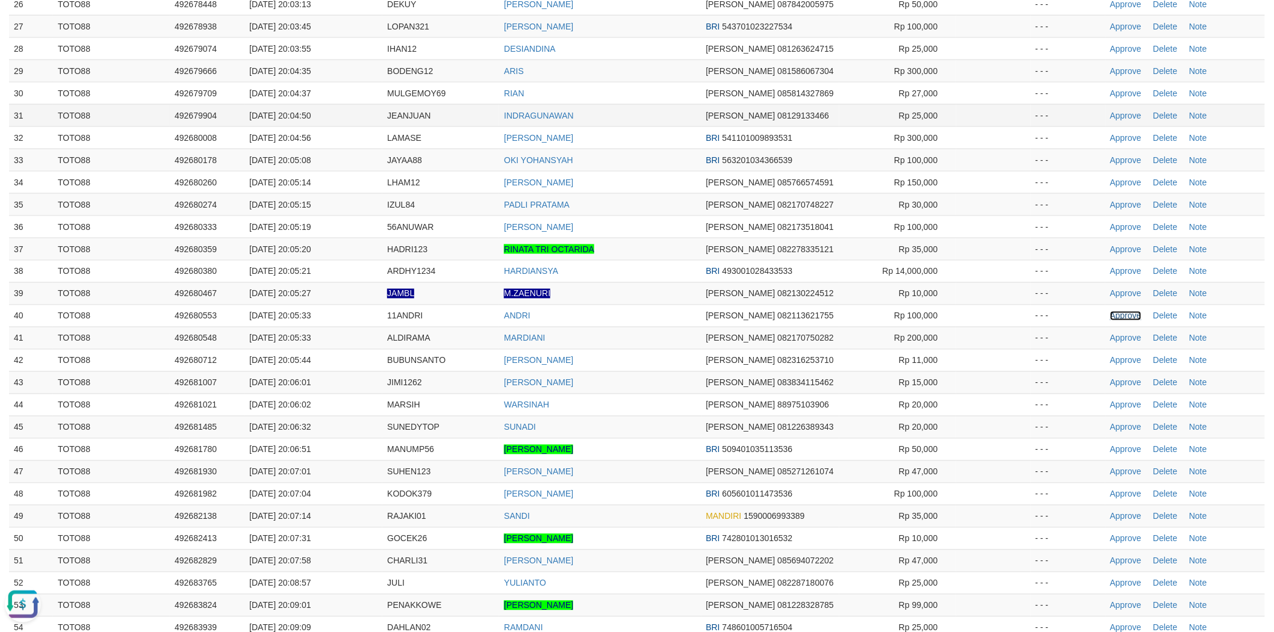
drag, startPoint x: 1123, startPoint y: 315, endPoint x: 678, endPoint y: 115, distance: 487.8
click at [1122, 315] on link "Approve" at bounding box center [1125, 316] width 31 height 10
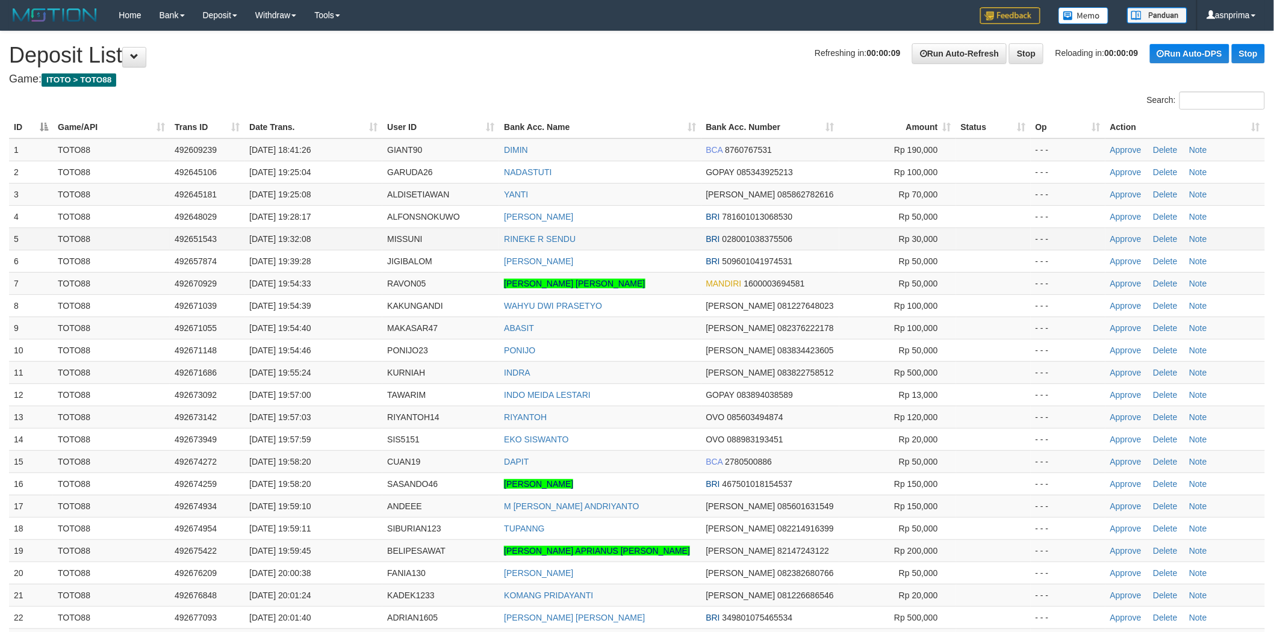
click at [645, 230] on td "RINEKE R SENDU" at bounding box center [600, 239] width 202 height 22
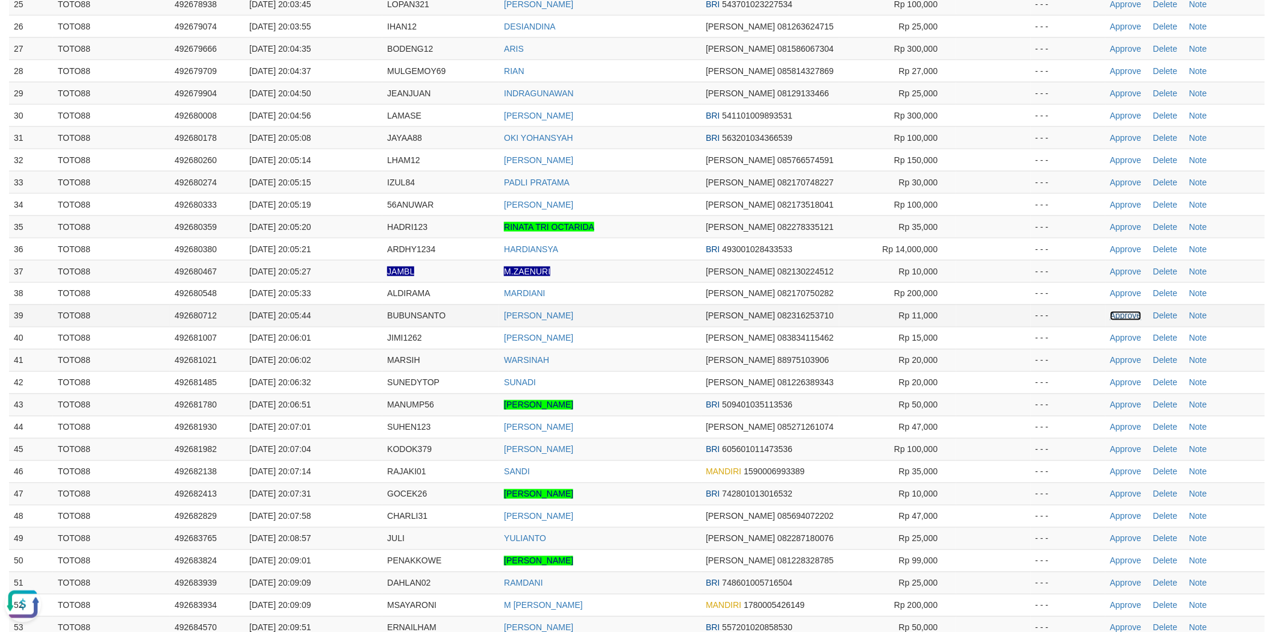
click at [1119, 315] on link "Approve" at bounding box center [1125, 316] width 31 height 10
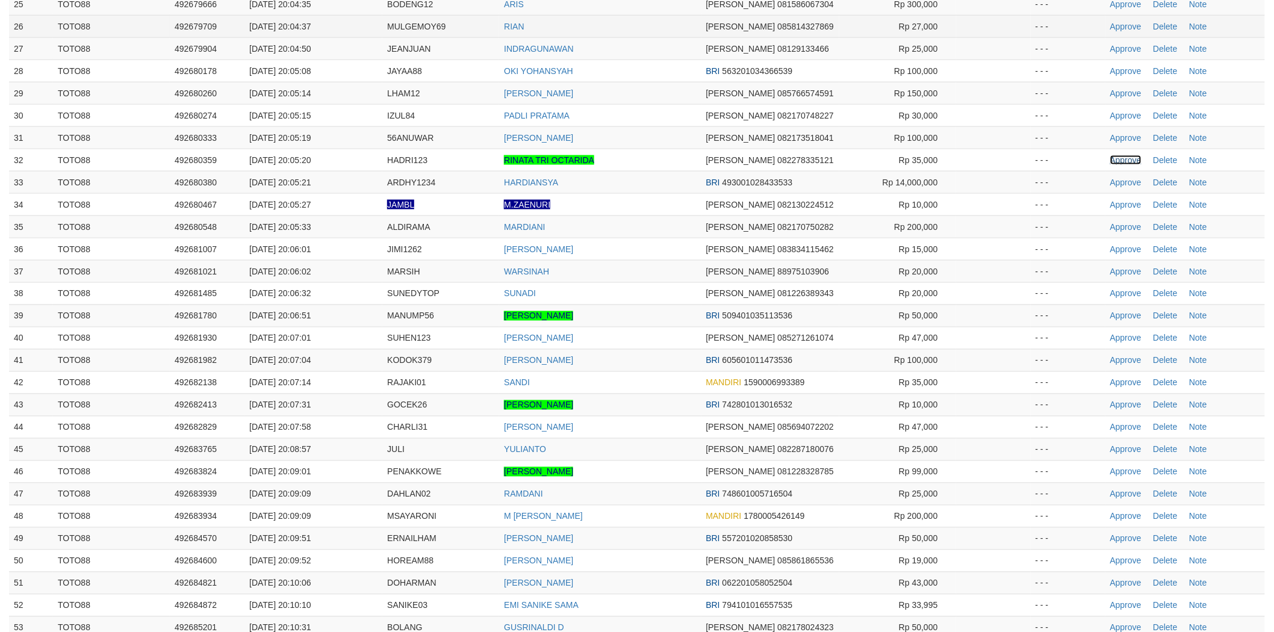
drag, startPoint x: 1132, startPoint y: 158, endPoint x: 586, endPoint y: 20, distance: 563.1
click at [1132, 158] on link "Approve" at bounding box center [1125, 160] width 31 height 10
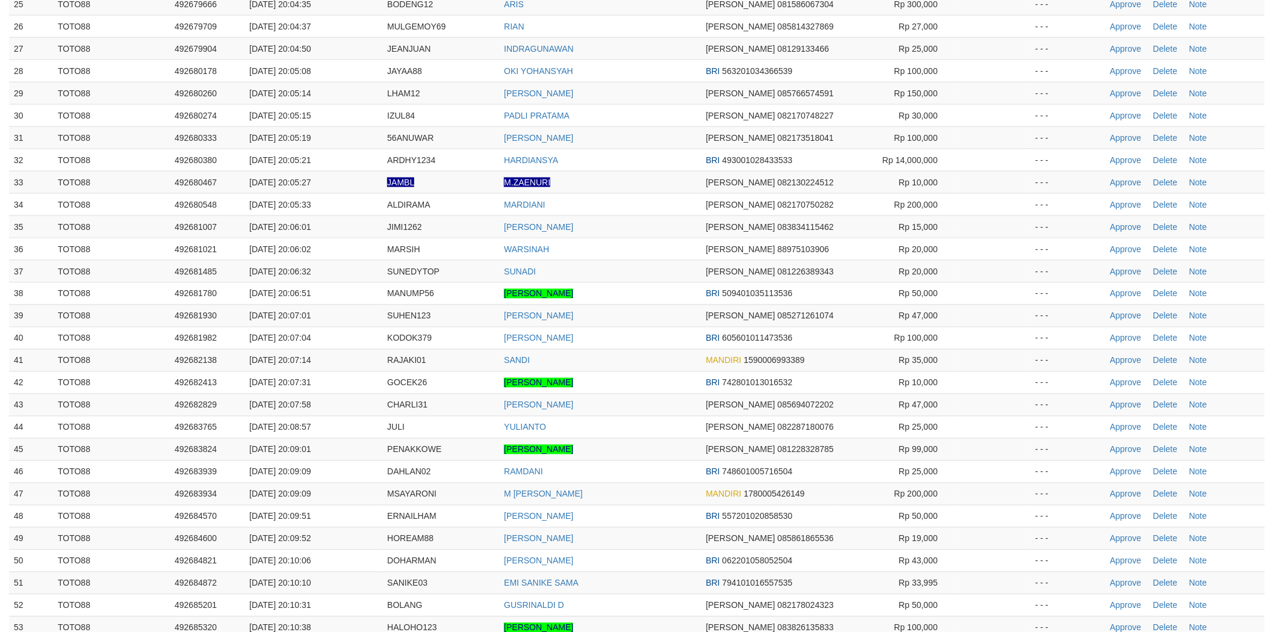
click at [630, 205] on td "MARDIANI" at bounding box center [600, 204] width 202 height 22
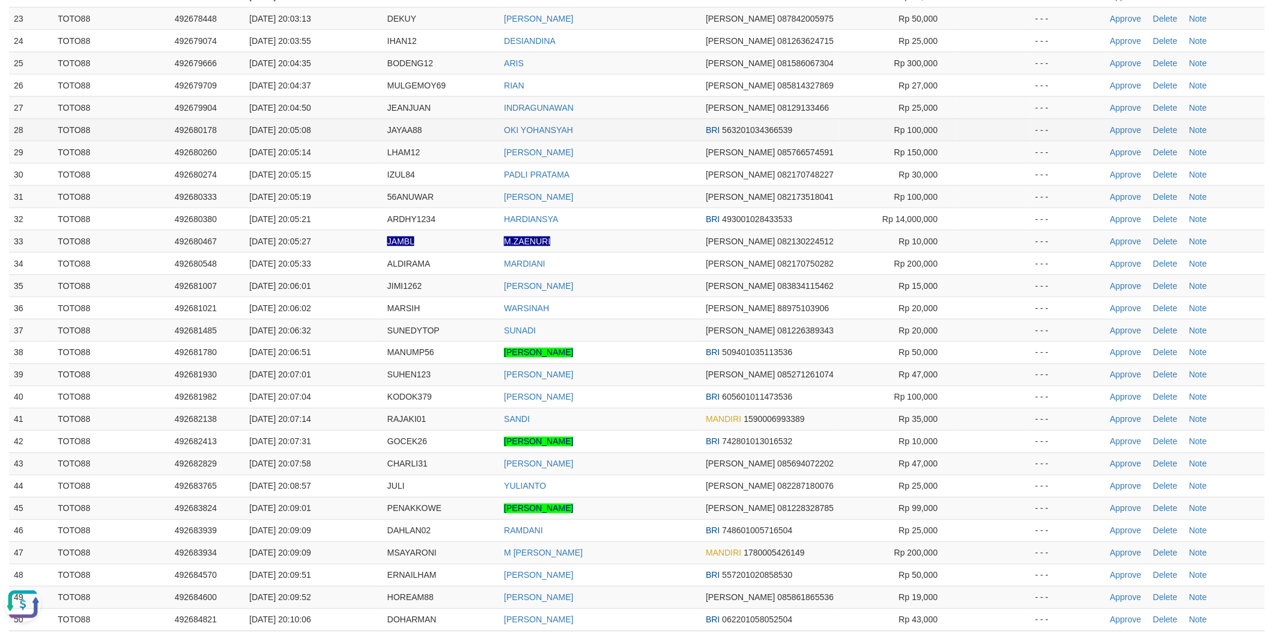
scroll to position [545, 0]
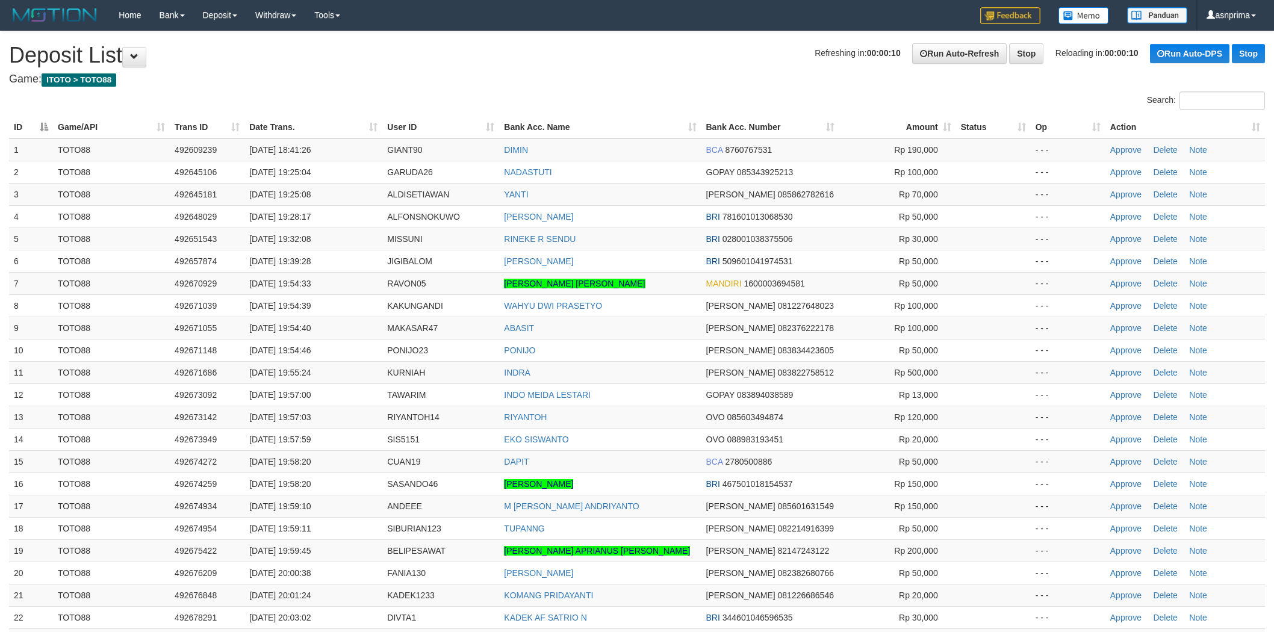
scroll to position [545, 0]
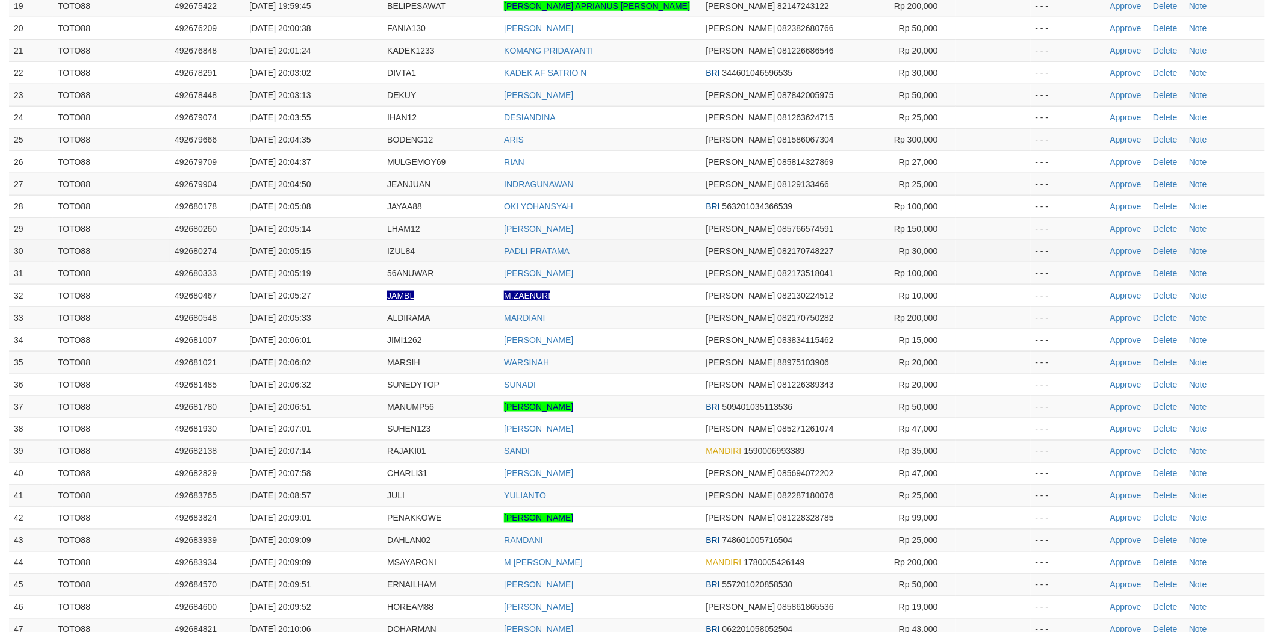
click at [660, 240] on td "PADLI PRATAMA" at bounding box center [600, 251] width 202 height 22
click at [1128, 141] on link "Approve" at bounding box center [1125, 140] width 31 height 10
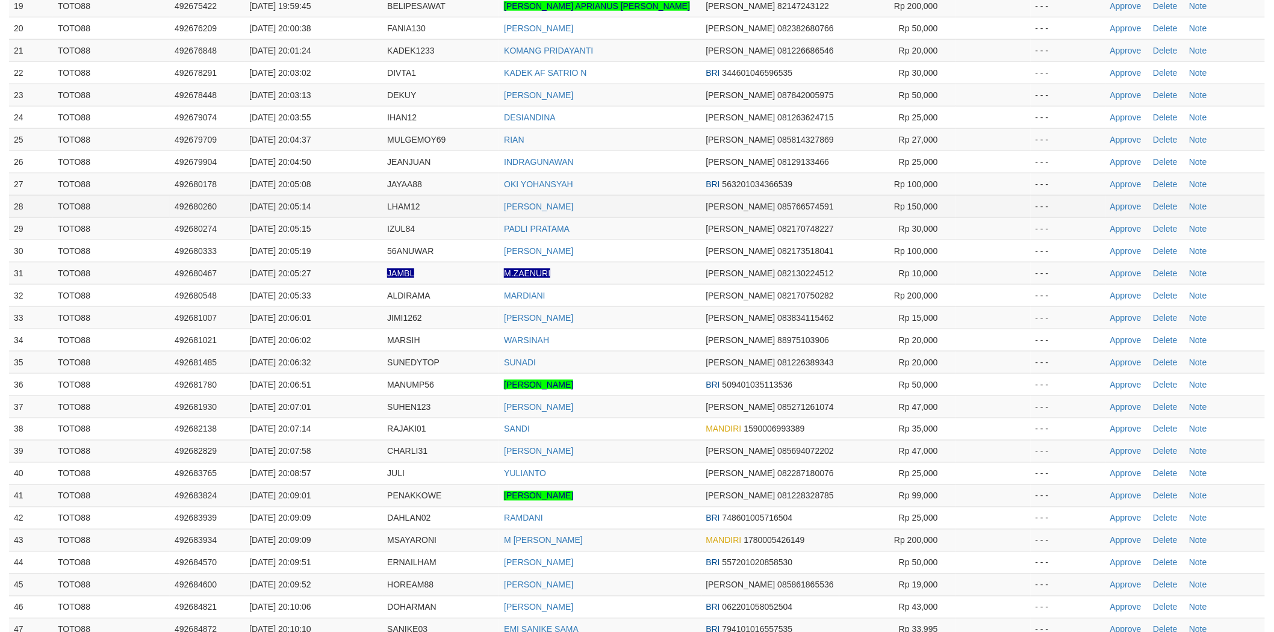
click at [659, 213] on td "[PERSON_NAME]" at bounding box center [600, 206] width 202 height 22
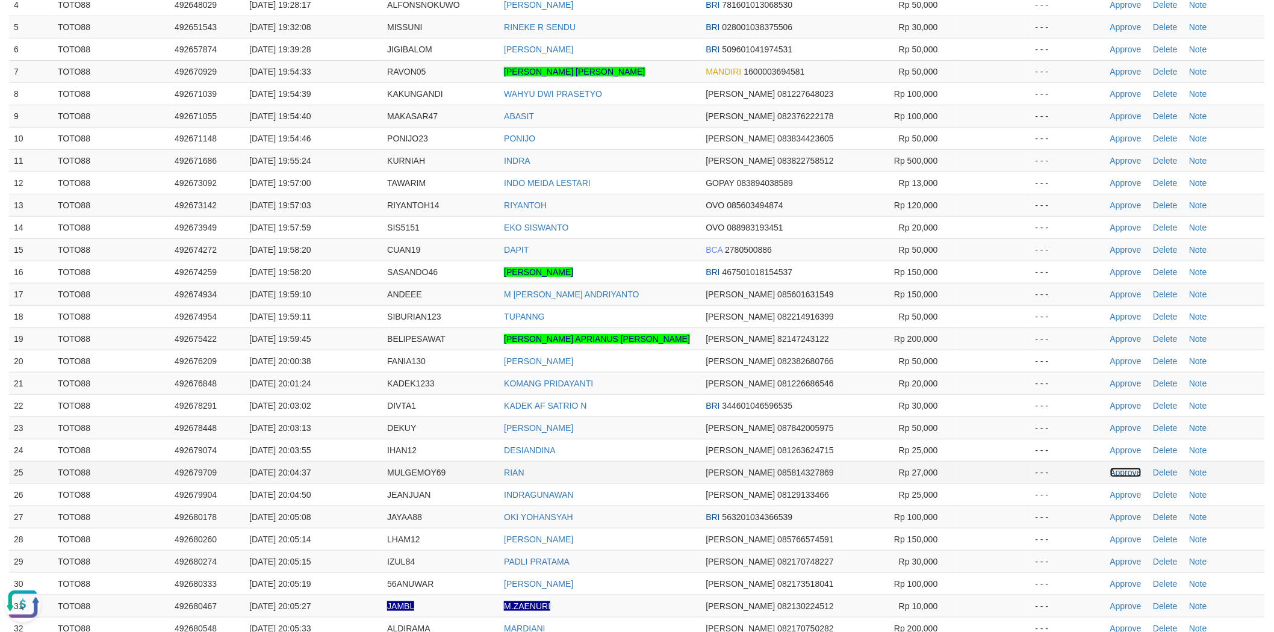
click at [1128, 471] on link "Approve" at bounding box center [1125, 473] width 31 height 10
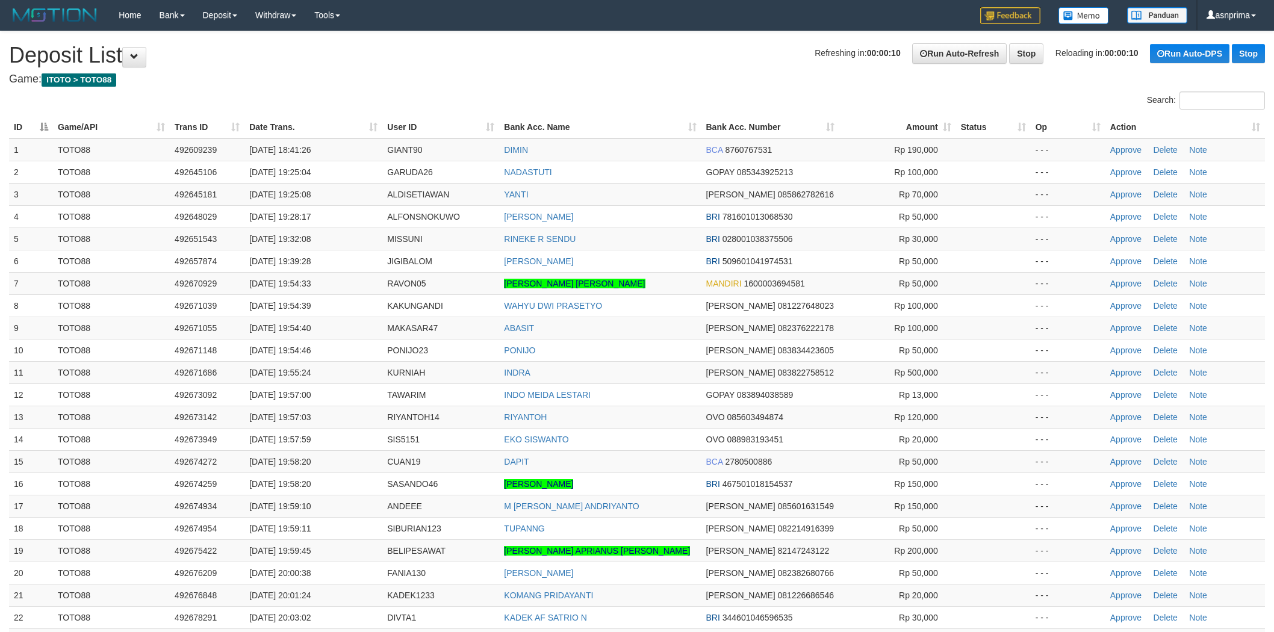
scroll to position [212, 0]
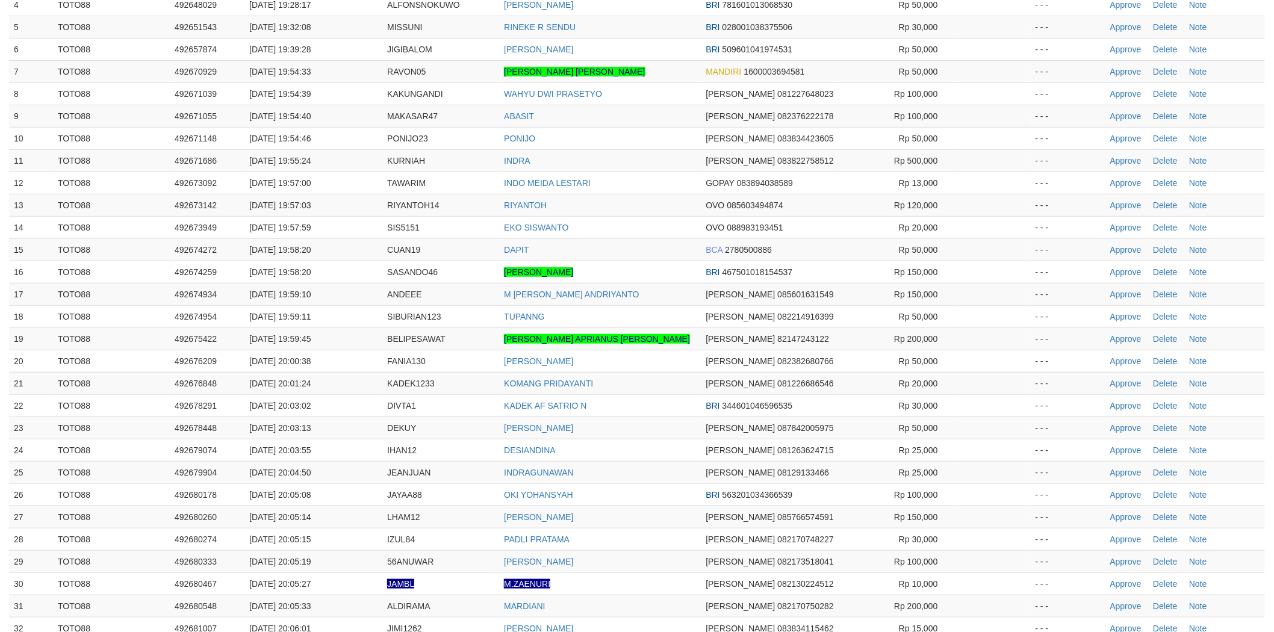
click at [641, 203] on td "RIYANTOH" at bounding box center [600, 205] width 202 height 22
click at [1130, 388] on td "Approve [GEOGRAPHIC_DATA] Note" at bounding box center [1185, 383] width 160 height 22
click at [1124, 381] on link "Approve" at bounding box center [1125, 384] width 31 height 10
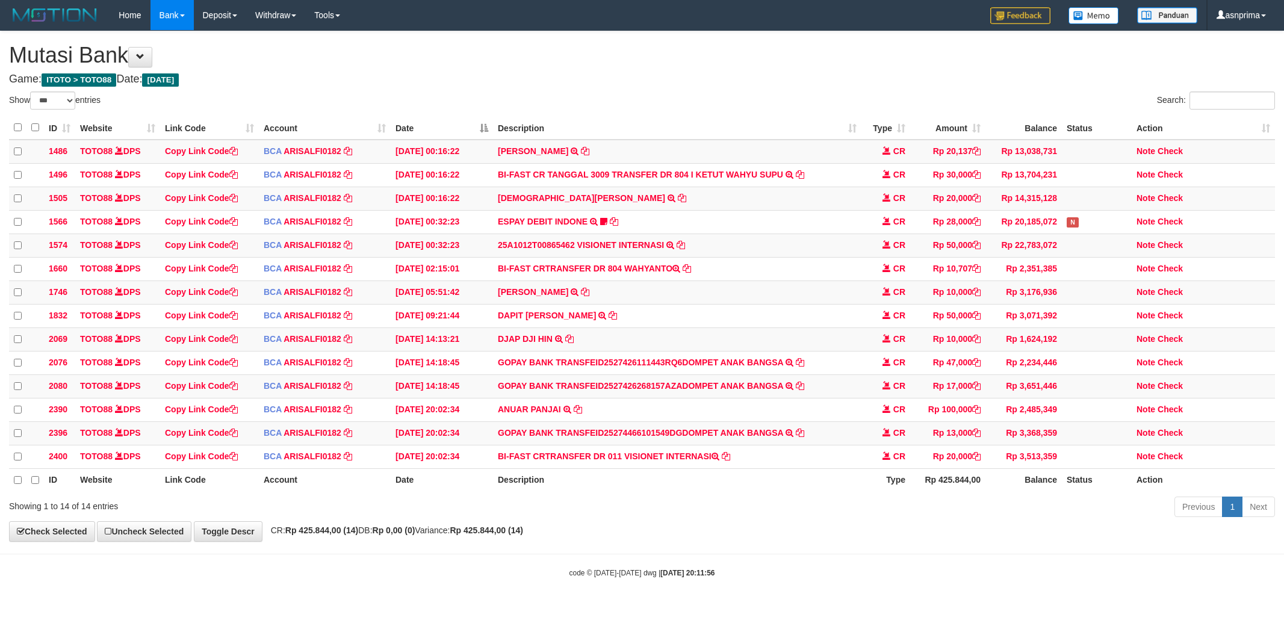
select select "***"
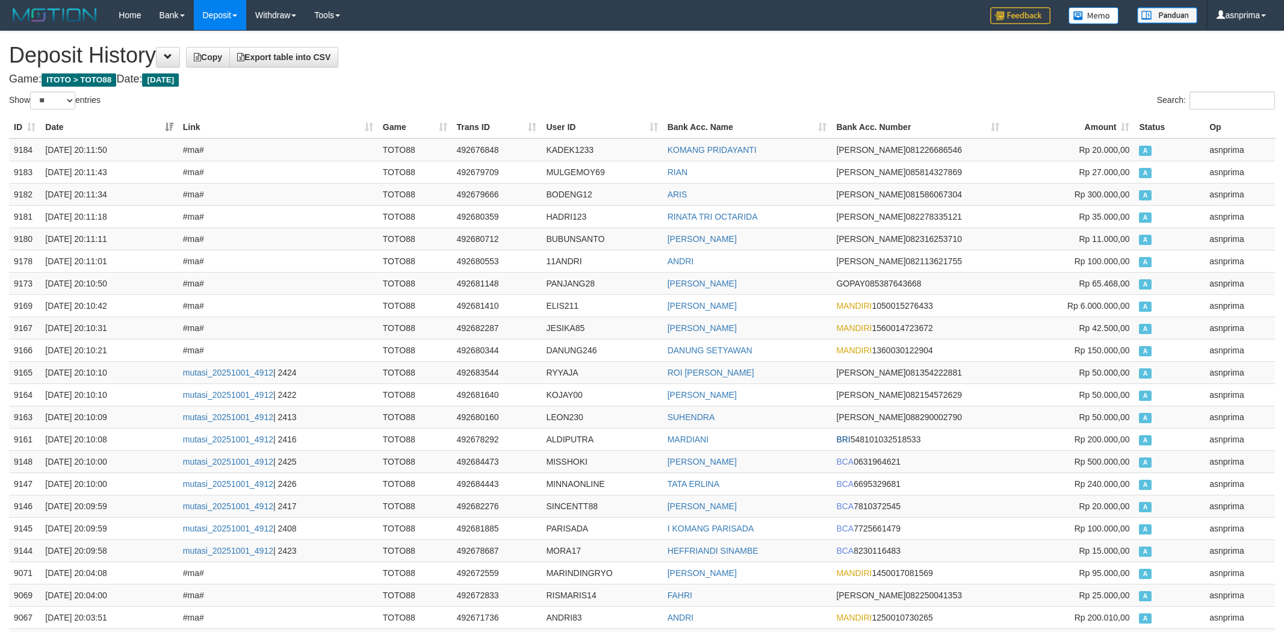
select select "**"
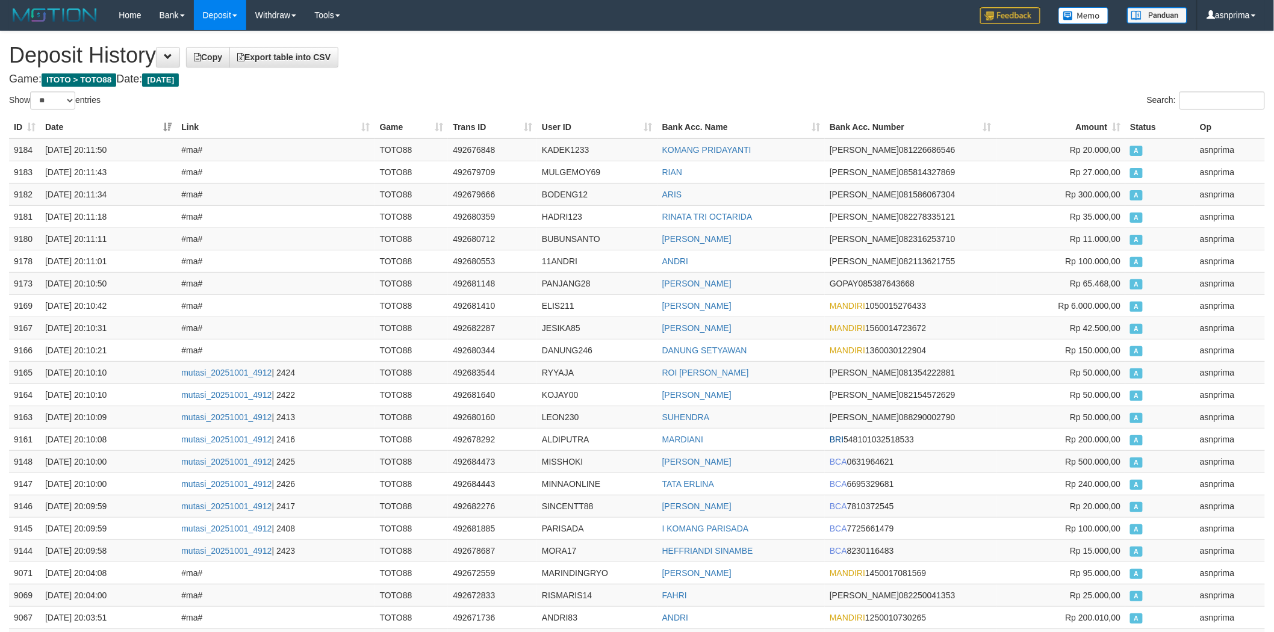
click at [617, 62] on h1 "Deposit History Copy Export table into CSV" at bounding box center [637, 55] width 1256 height 24
click at [13, 148] on td "9184" at bounding box center [24, 149] width 31 height 23
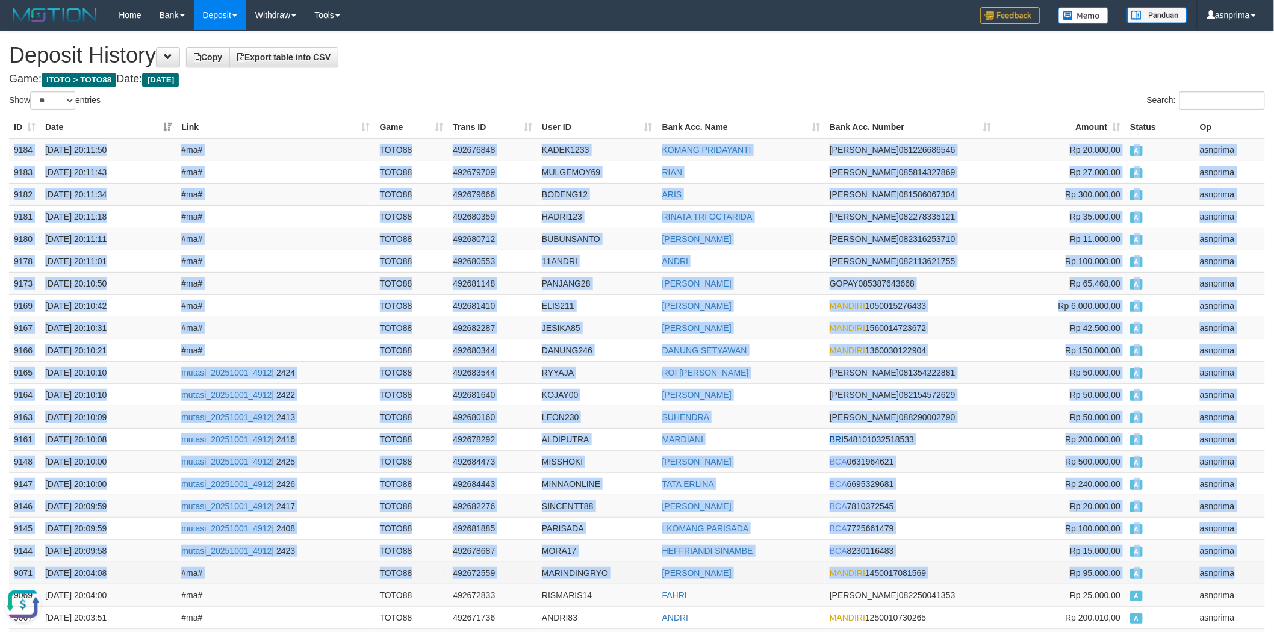
click at [1241, 564] on td "asnprima" at bounding box center [1230, 573] width 70 height 22
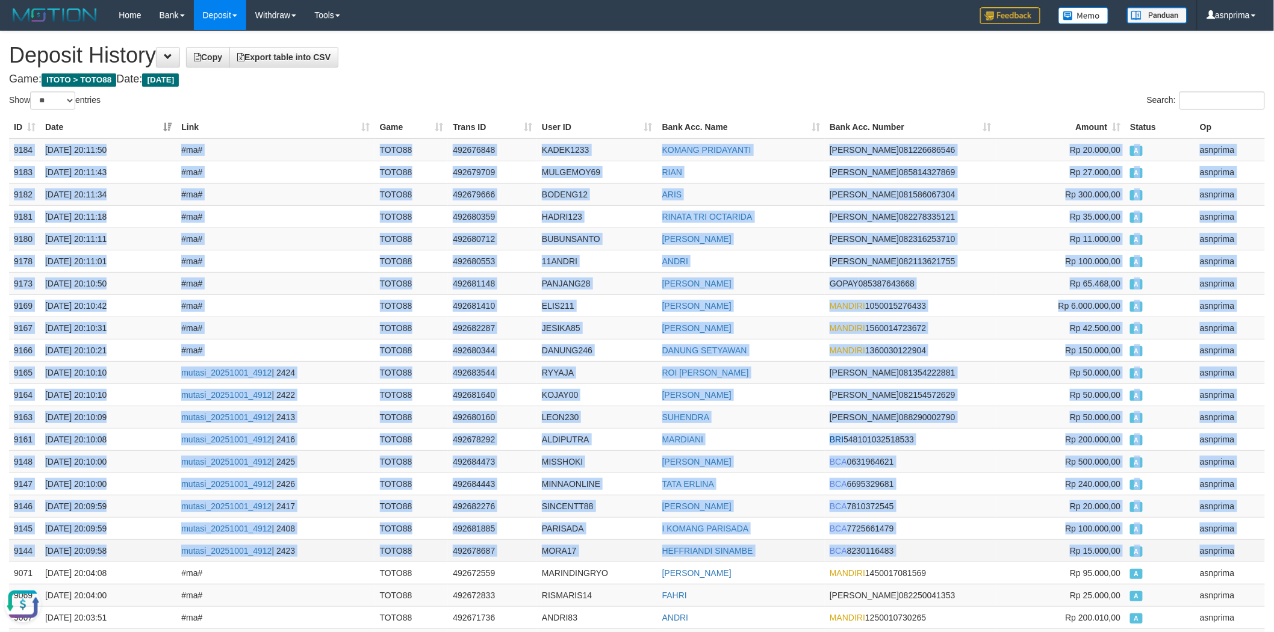
click at [1247, 551] on td "asnprima" at bounding box center [1230, 550] width 70 height 22
copy tbody "9184 [DATE] 20:11:50 #ma# TOTO88 492676848 KADEK1233 [PERSON_NAME] DANA 0812266…"
click at [617, 76] on h4 "Game: ITOTO > TOTO88 Date: [DATE]" at bounding box center [637, 79] width 1256 height 12
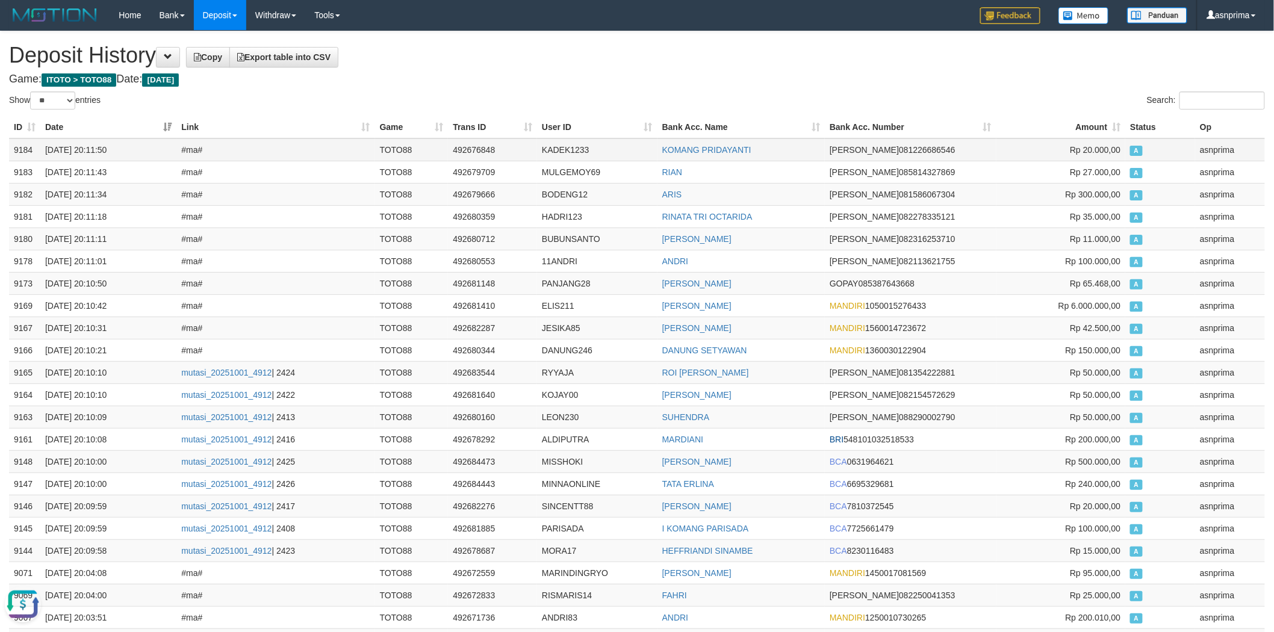
click at [456, 151] on td "492676848" at bounding box center [492, 149] width 89 height 23
copy td "492676848"
click at [564, 65] on h1 "Deposit History Copy Export table into CSV" at bounding box center [637, 55] width 1256 height 24
click at [471, 151] on td "492676848" at bounding box center [492, 149] width 89 height 23
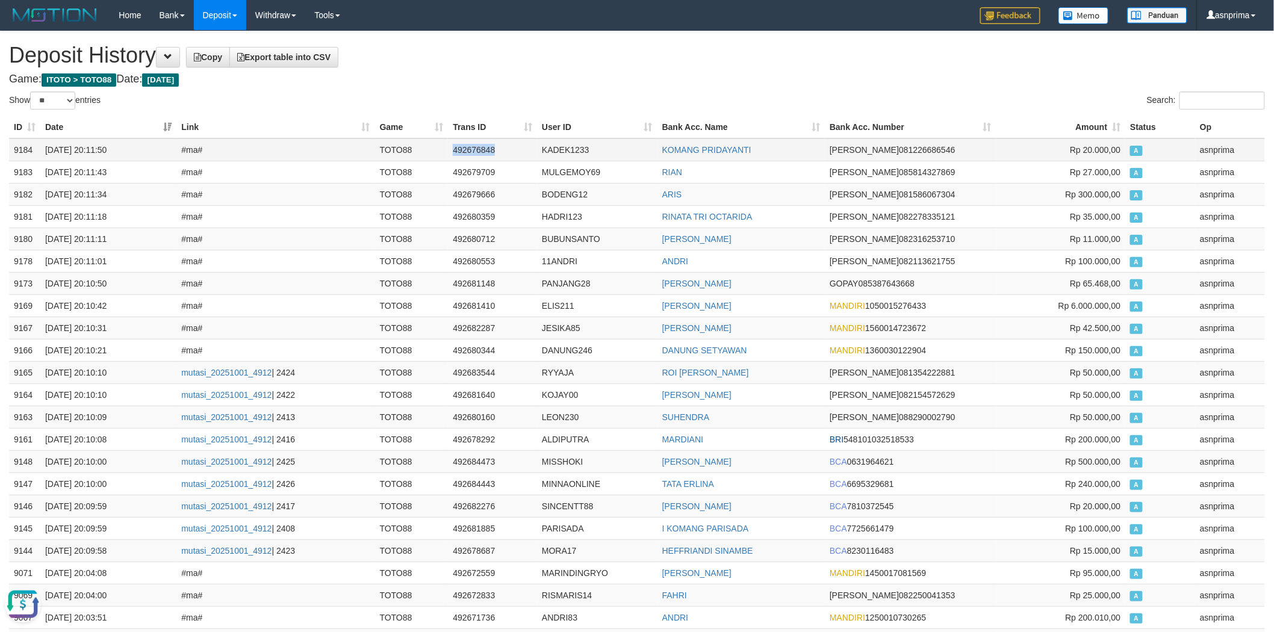
click at [471, 151] on td "492676848" at bounding box center [492, 149] width 89 height 23
copy td "492676848"
click at [529, 75] on h4 "Game: ITOTO > TOTO88 Date: Today" at bounding box center [637, 79] width 1256 height 12
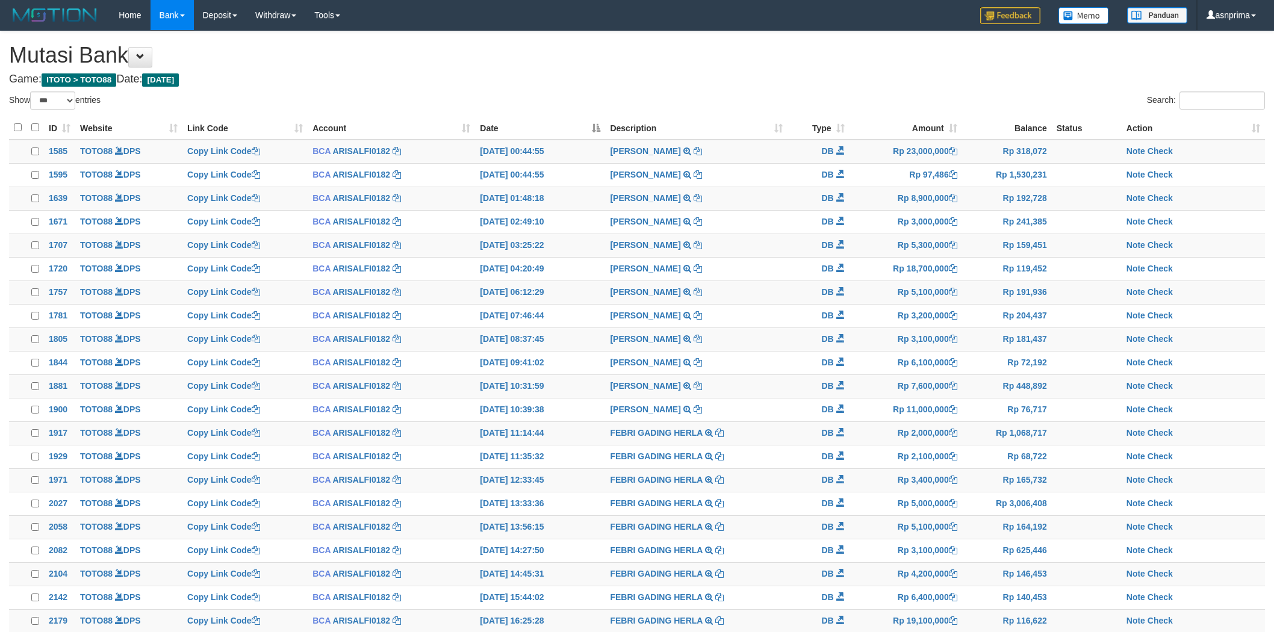
select select "***"
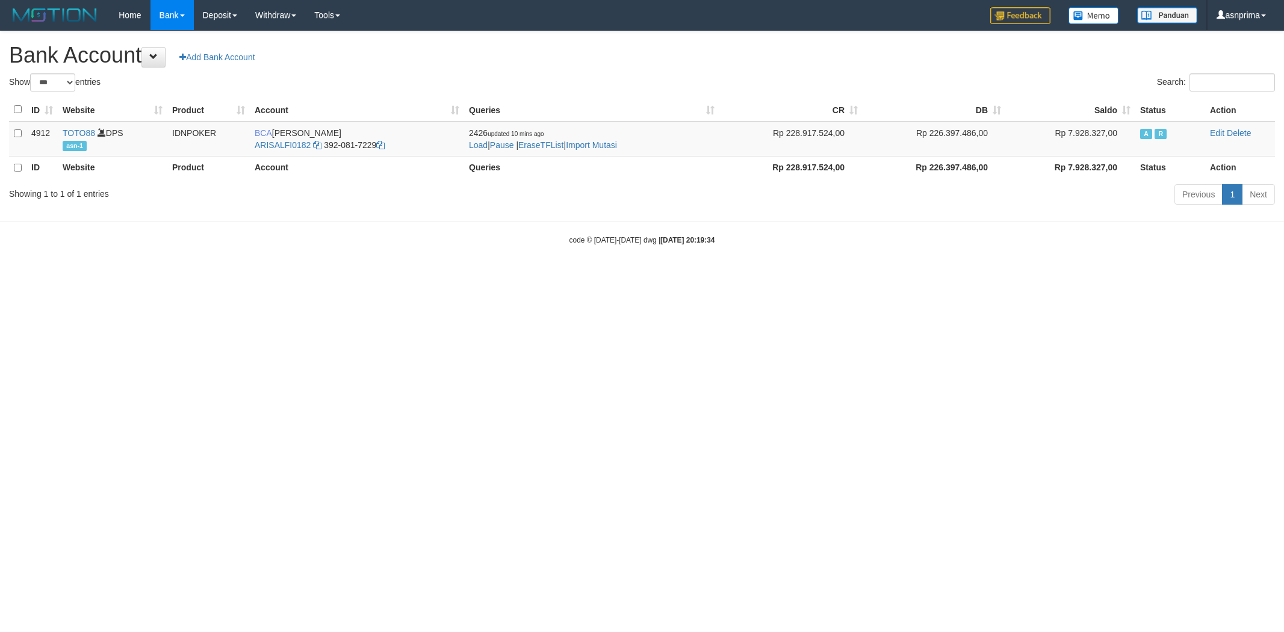
select select "***"
click at [599, 140] on link "Import Mutasi" at bounding box center [591, 145] width 51 height 10
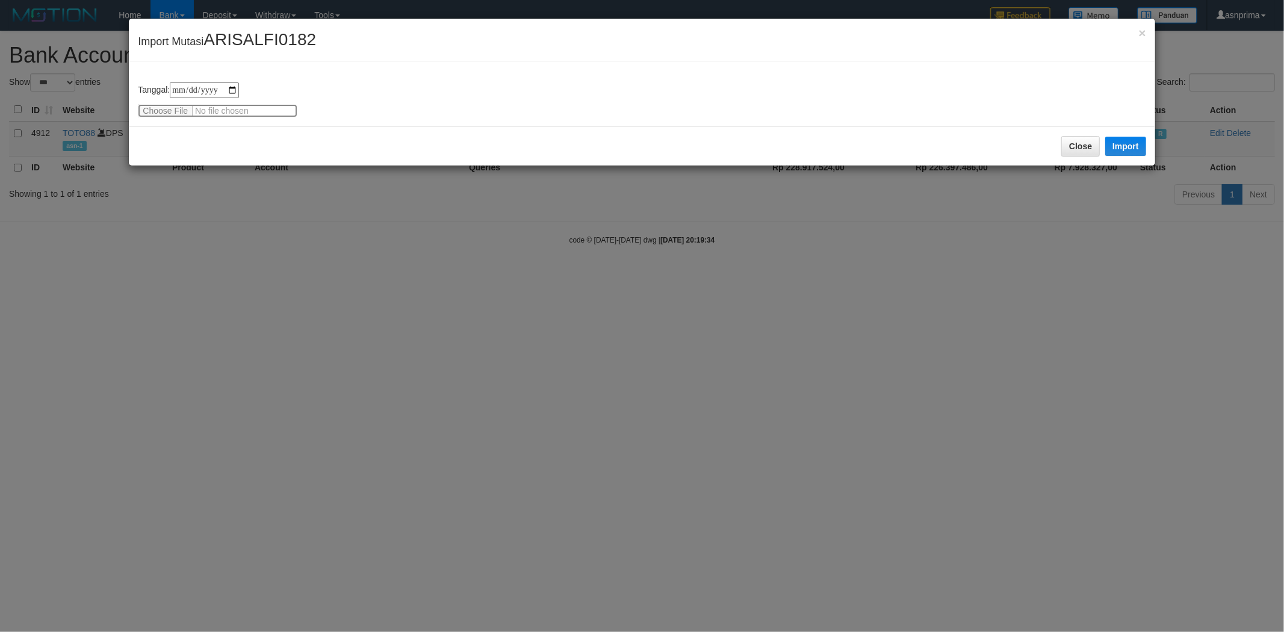
click at [169, 114] on input "file" at bounding box center [218, 110] width 160 height 13
type input "**********"
click at [1116, 143] on button "Import" at bounding box center [1125, 146] width 41 height 19
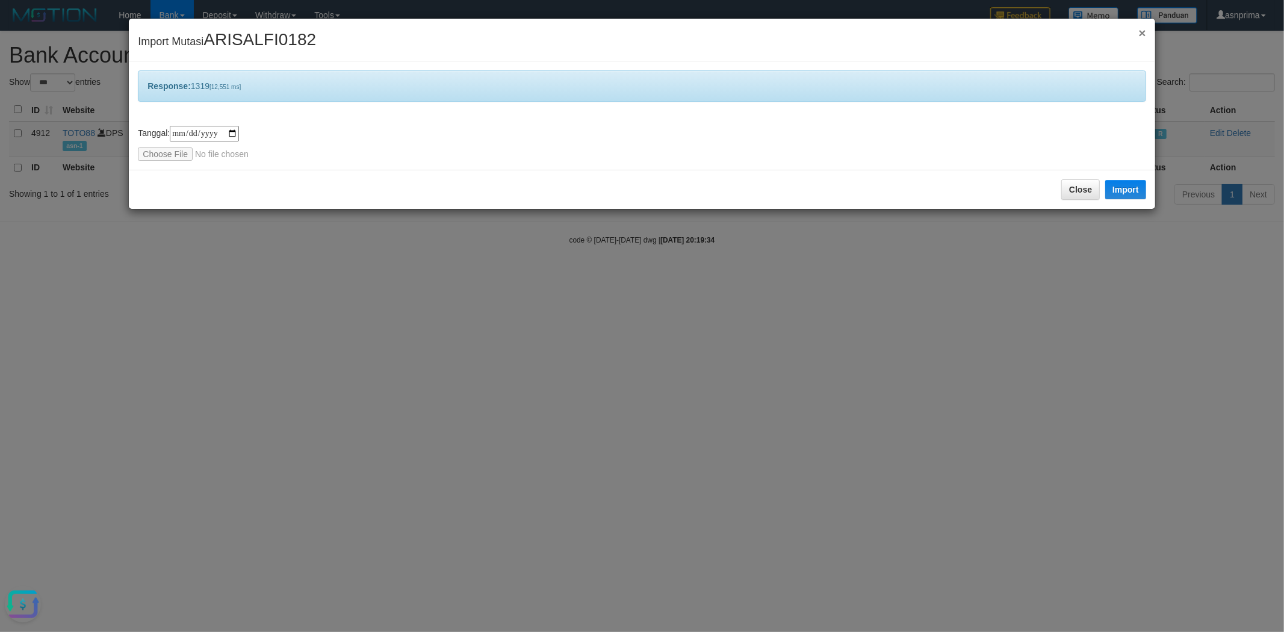
click at [1143, 31] on span "×" at bounding box center [1142, 33] width 7 height 14
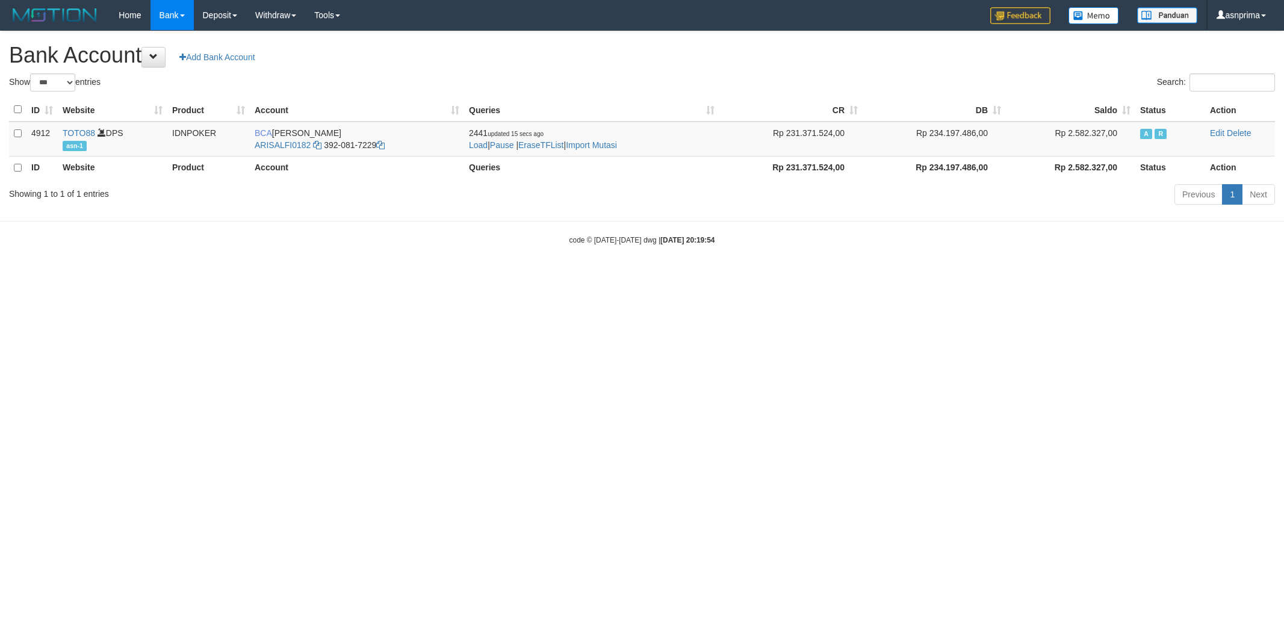
select select "***"
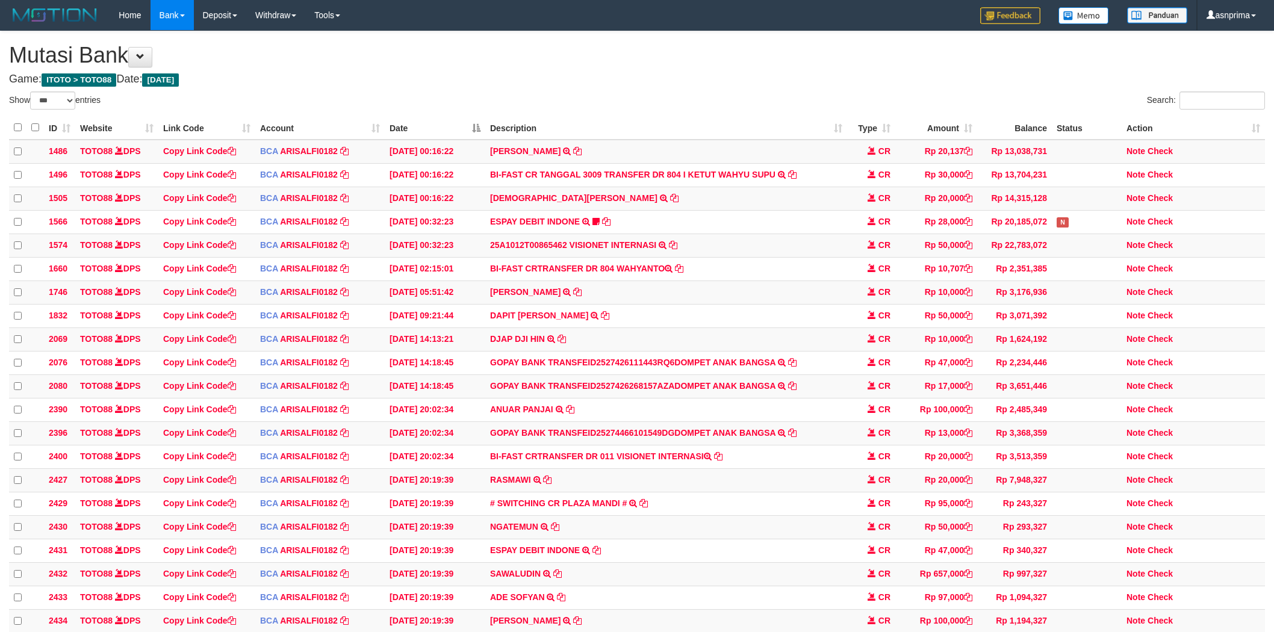
select select "***"
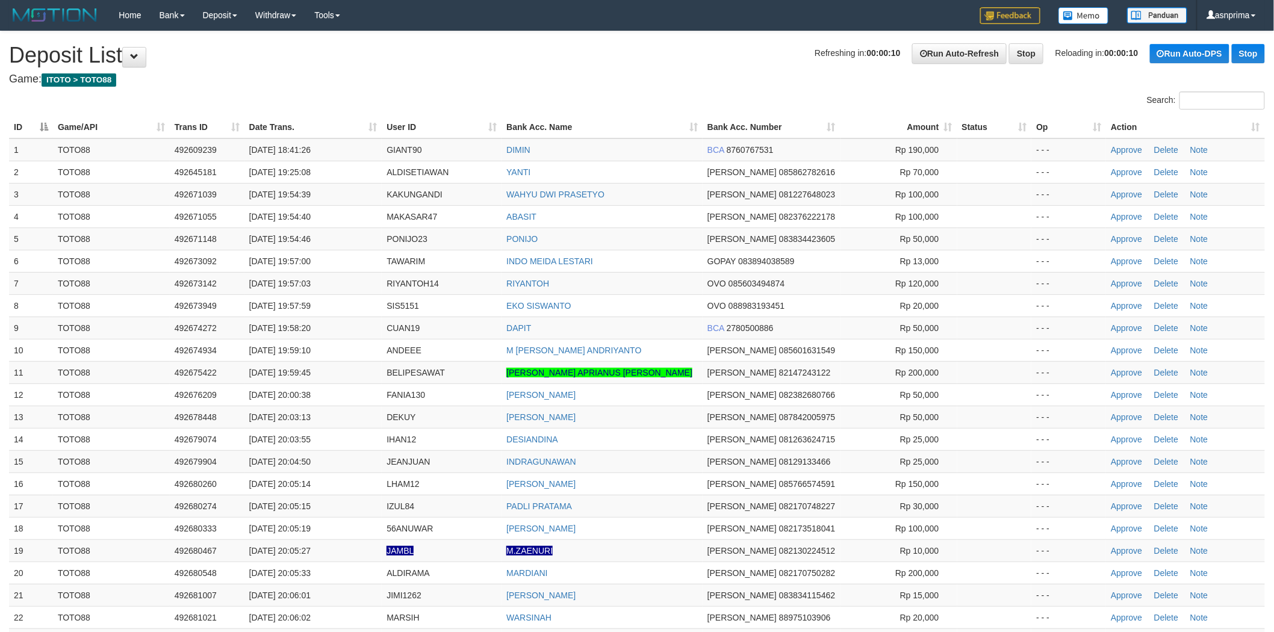
click at [1258, 122] on th "Action" at bounding box center [1185, 127] width 159 height 22
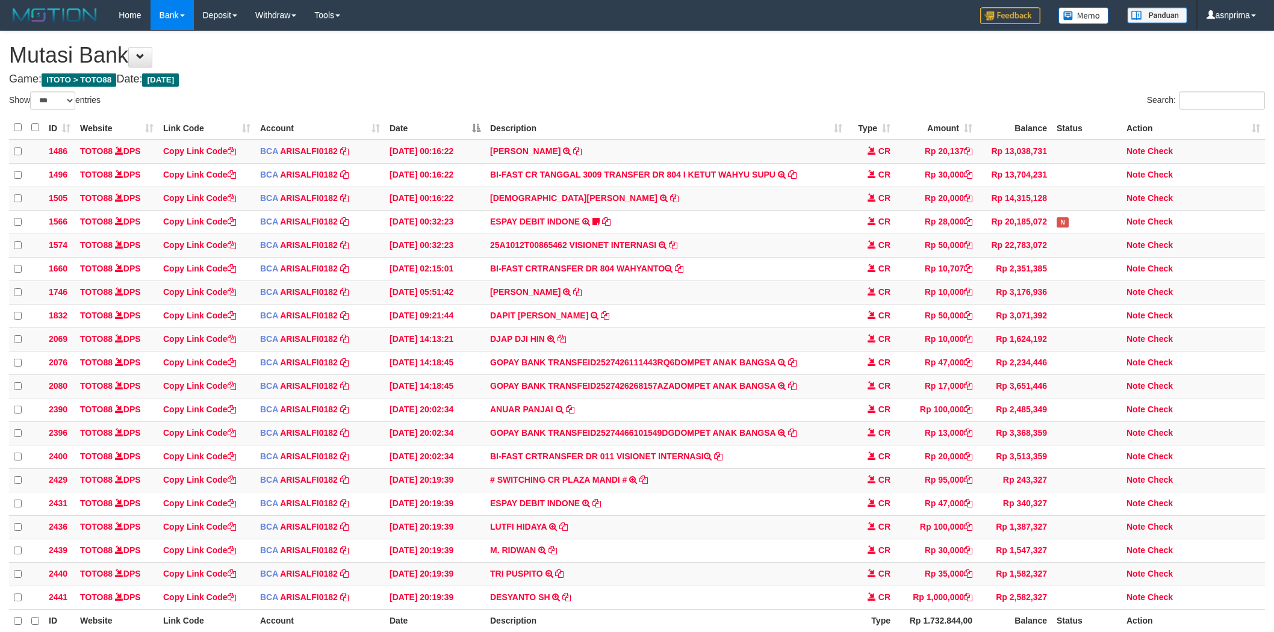
select select "***"
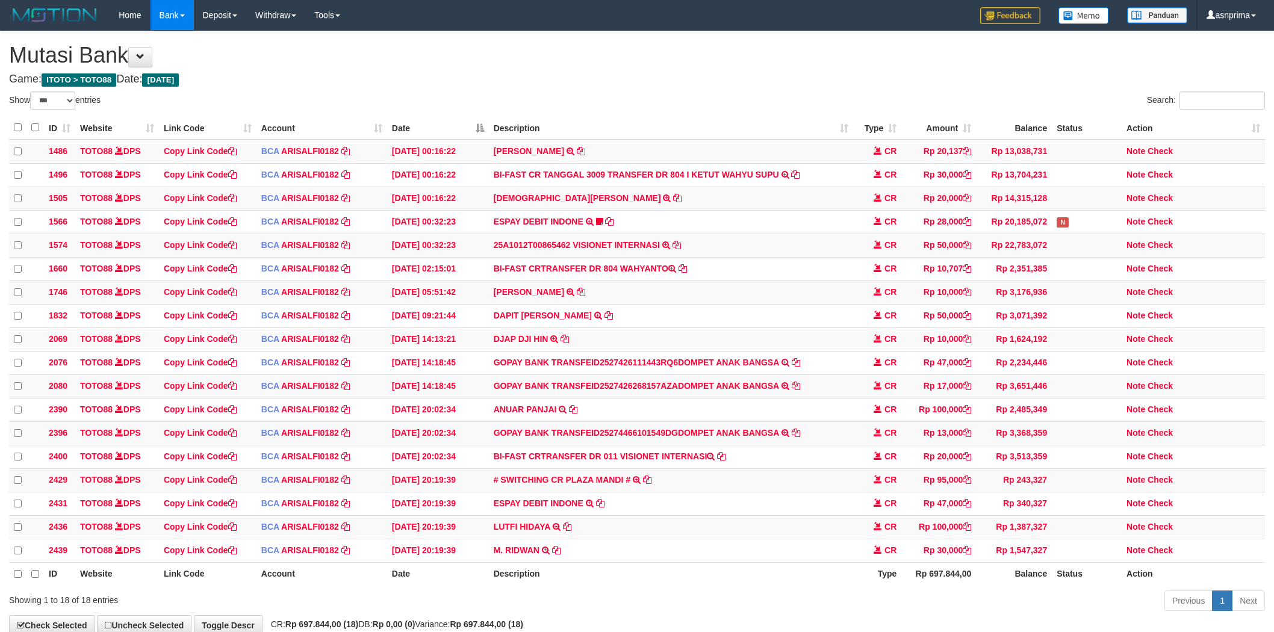
select select "***"
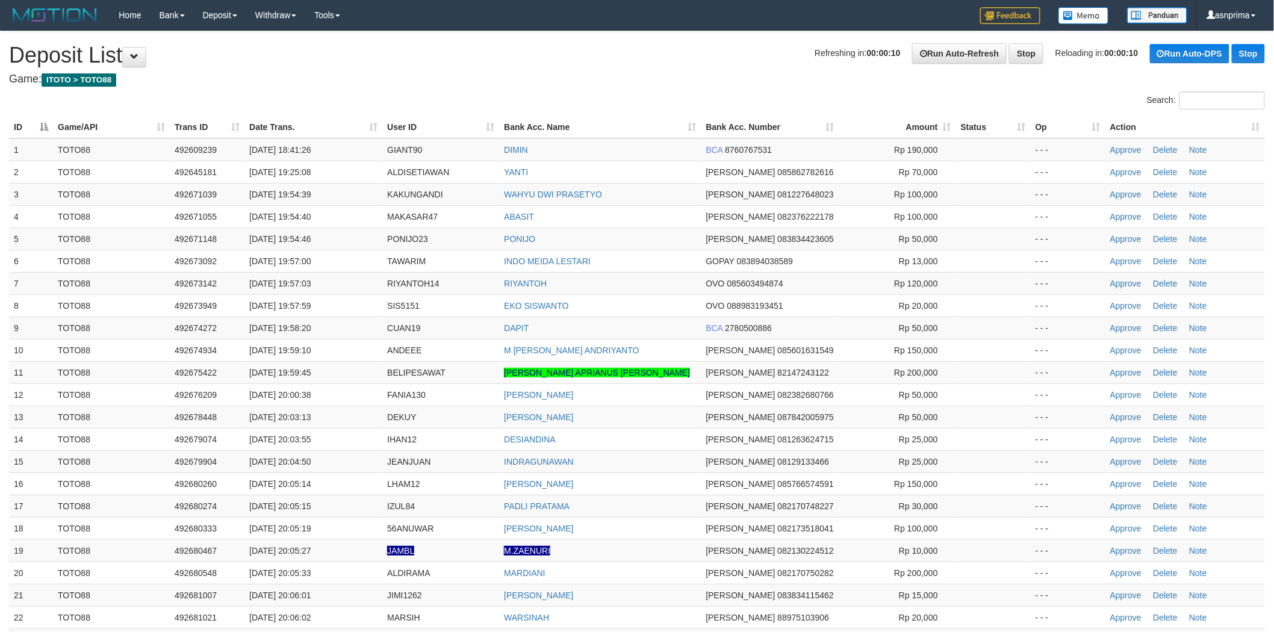
click at [1258, 123] on th "Action" at bounding box center [1185, 127] width 160 height 22
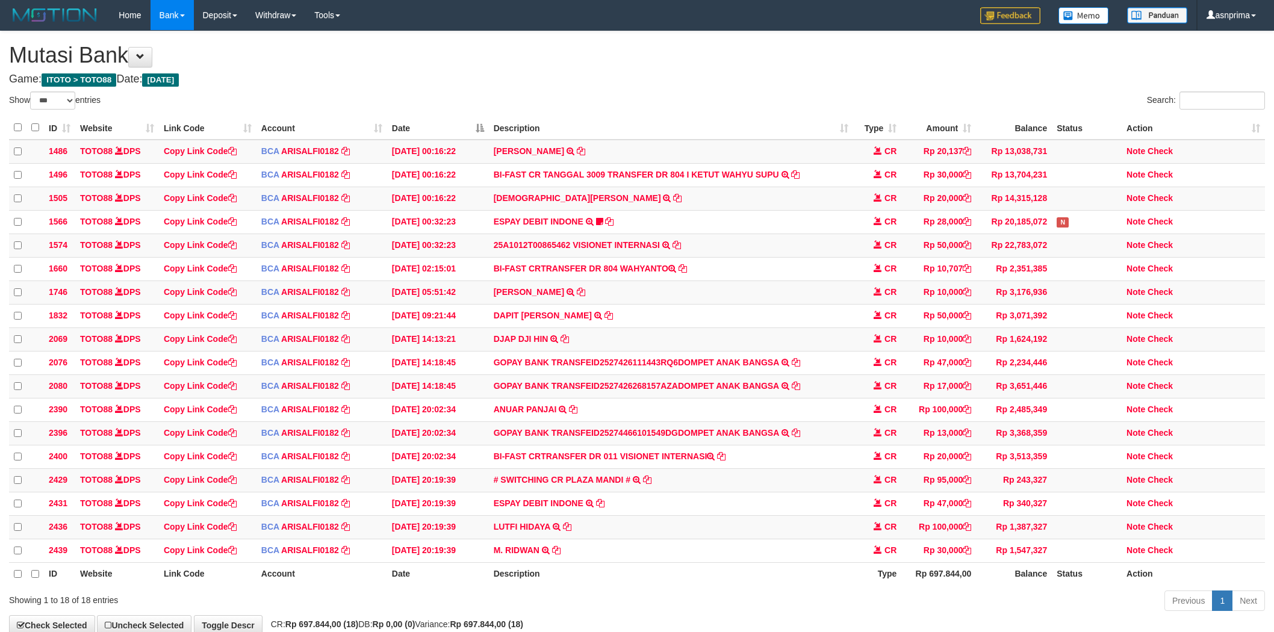
select select "***"
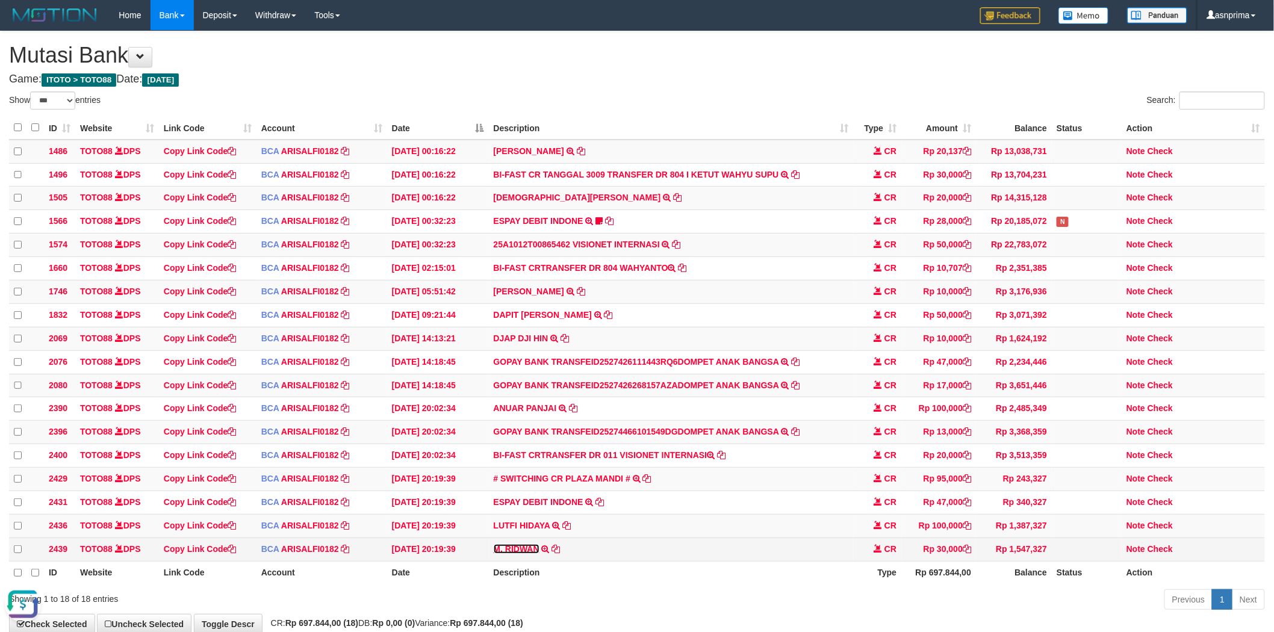
click at [520, 554] on link "M. RIDWAN" at bounding box center [517, 549] width 46 height 10
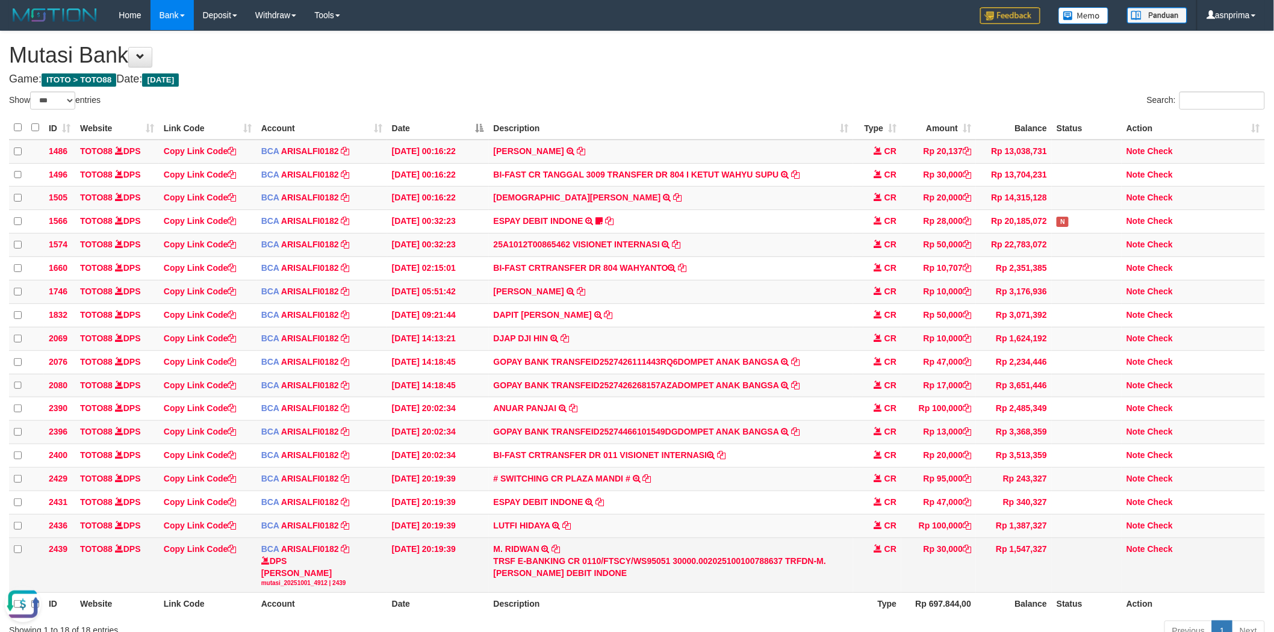
click at [511, 579] on div "TRSF E-BANKING CR 0110/FTSCY/WS95051 30000.002025100100788637 TRFDN-M. RIDWAN E…" at bounding box center [671, 567] width 355 height 24
copy div "RIDWAN"
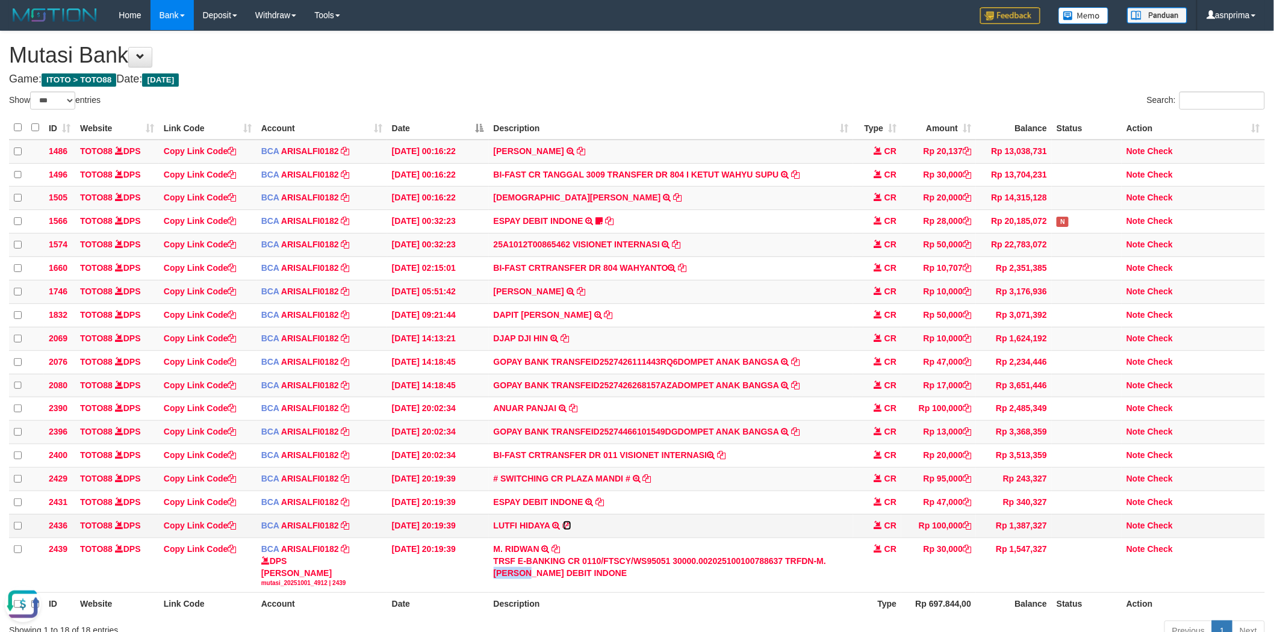
click at [568, 530] on icon at bounding box center [567, 525] width 8 height 8
copy div "RIDWAN"
click at [1164, 530] on link "Check" at bounding box center [1160, 526] width 25 height 10
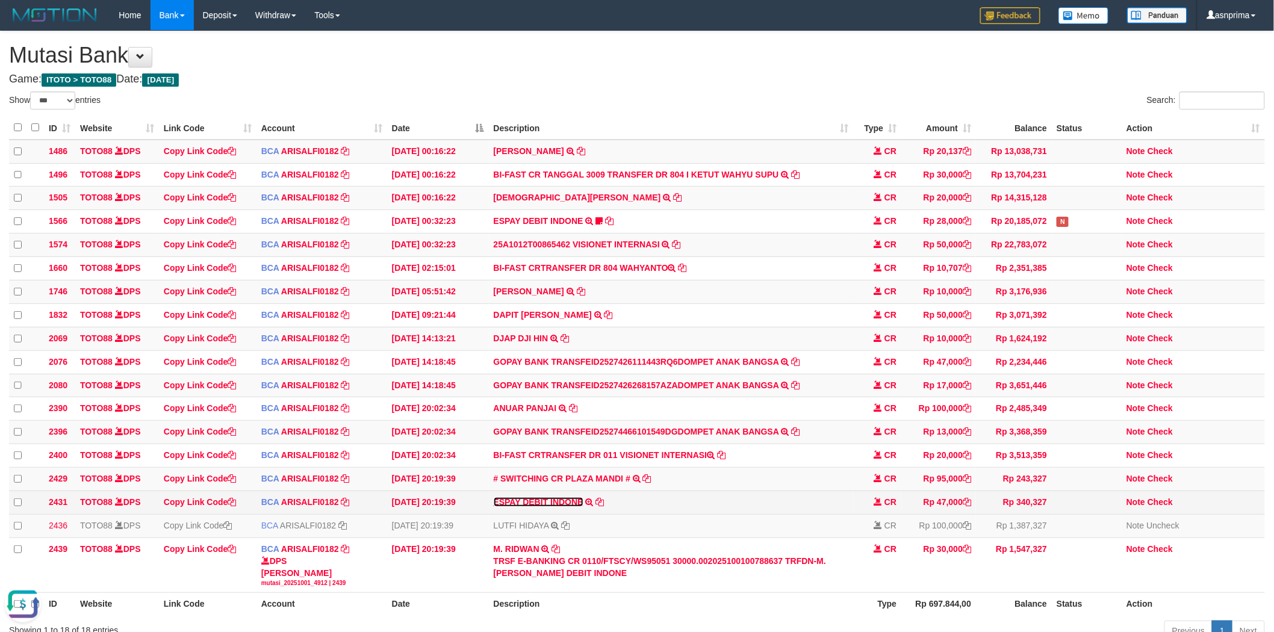
click at [555, 507] on link "ESPAY DEBIT INDONE" at bounding box center [539, 502] width 90 height 10
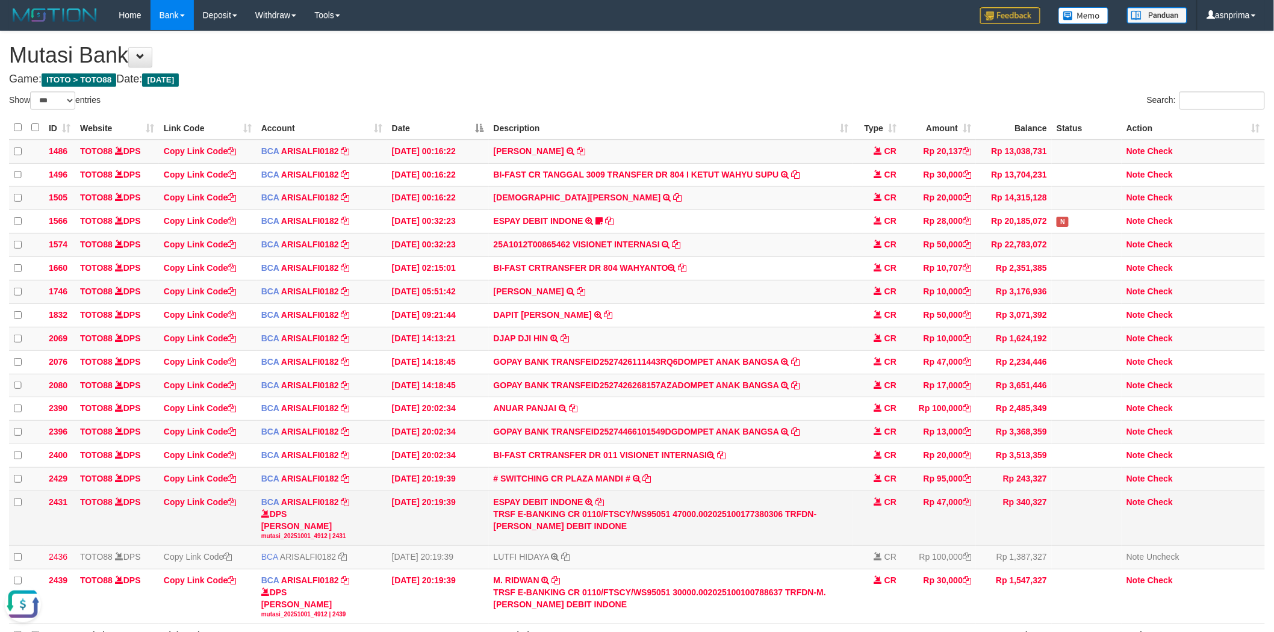
click at [831, 532] on div "TRSF E-BANKING CR 0110/FTSCY/WS95051 47000.002025100177380306 TRFDN-KAMAL ESPAY…" at bounding box center [671, 520] width 355 height 24
copy div "[PERSON_NAME]"
drag, startPoint x: 1166, startPoint y: 515, endPoint x: 1103, endPoint y: 515, distance: 62.6
click at [1166, 507] on link "Check" at bounding box center [1160, 502] width 25 height 10
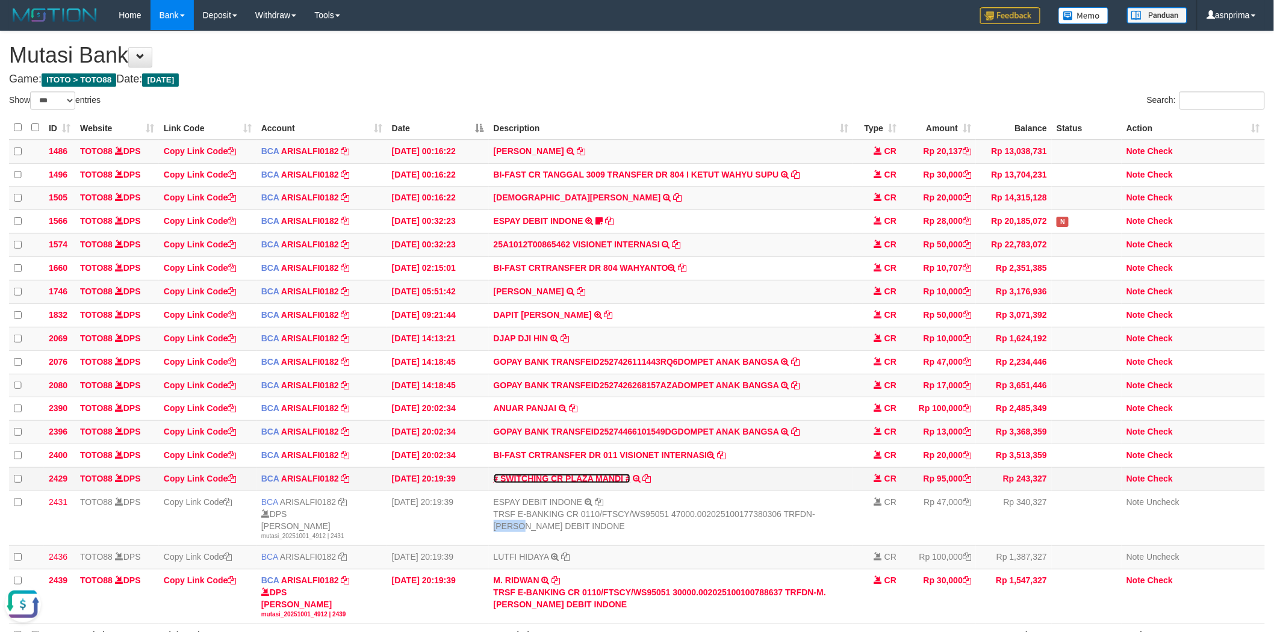
click at [582, 483] on link "# SWITCHING CR PLAZA MANDI #" at bounding box center [562, 479] width 137 height 10
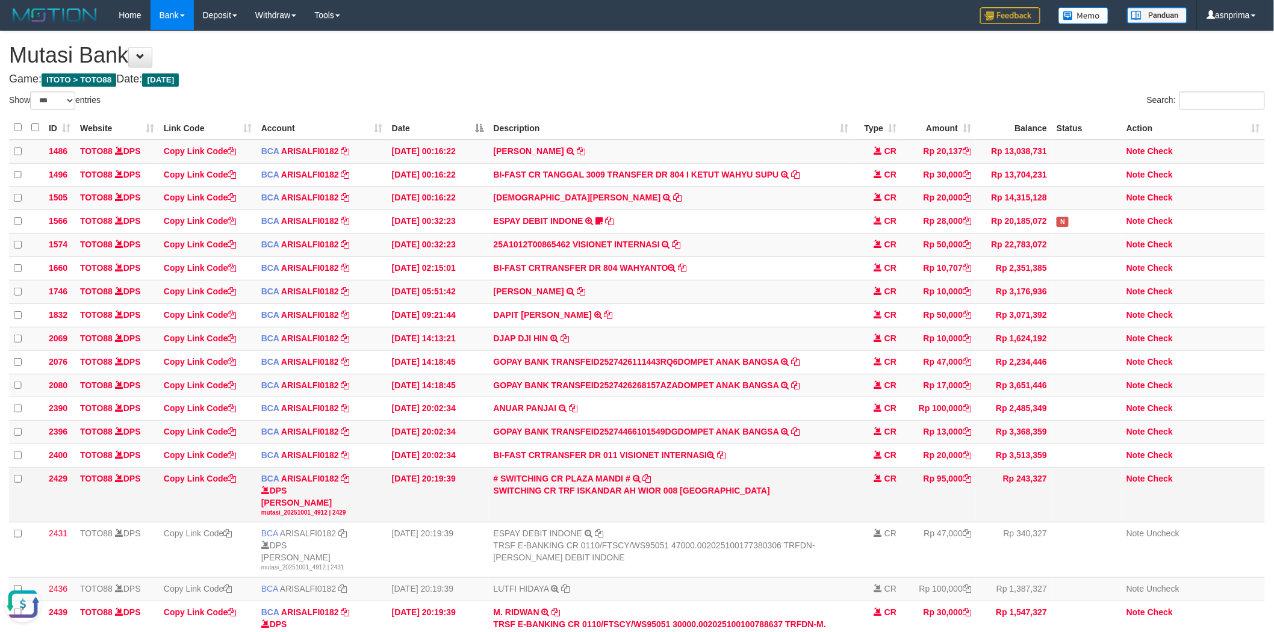
click at [594, 497] on div "SWITCHING CR TRF ISKANDAR AH WIOR 008 PLAZA MANDI" at bounding box center [671, 491] width 355 height 12
copy div "ISKANDAR"
click at [626, 497] on div "SWITCHING CR TRF ISKANDAR AH WIOR 008 PLAZA MANDI" at bounding box center [671, 491] width 355 height 12
copy div "ISKANDAR AH"
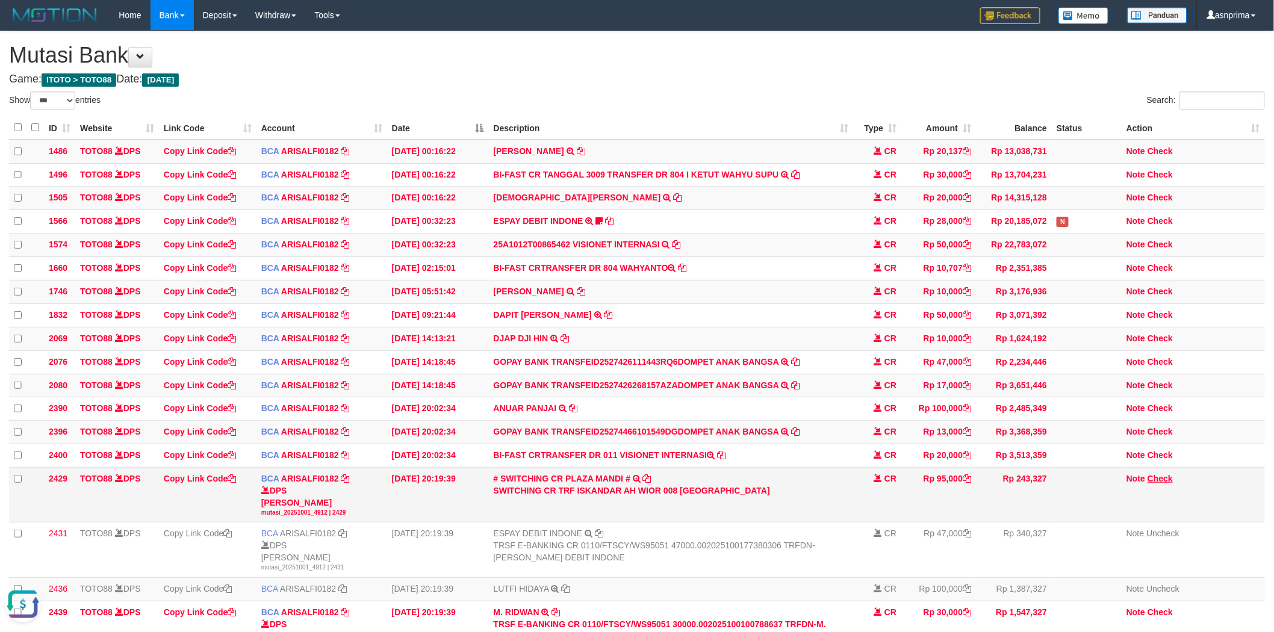
drag, startPoint x: 1162, startPoint y: 485, endPoint x: 1163, endPoint y: 491, distance: 6.1
click at [1163, 486] on td "Note Check" at bounding box center [1193, 495] width 143 height 55
drag, startPoint x: 1158, startPoint y: 498, endPoint x: 1013, endPoint y: 502, distance: 145.2
click at [1158, 483] on link "Check" at bounding box center [1160, 479] width 25 height 10
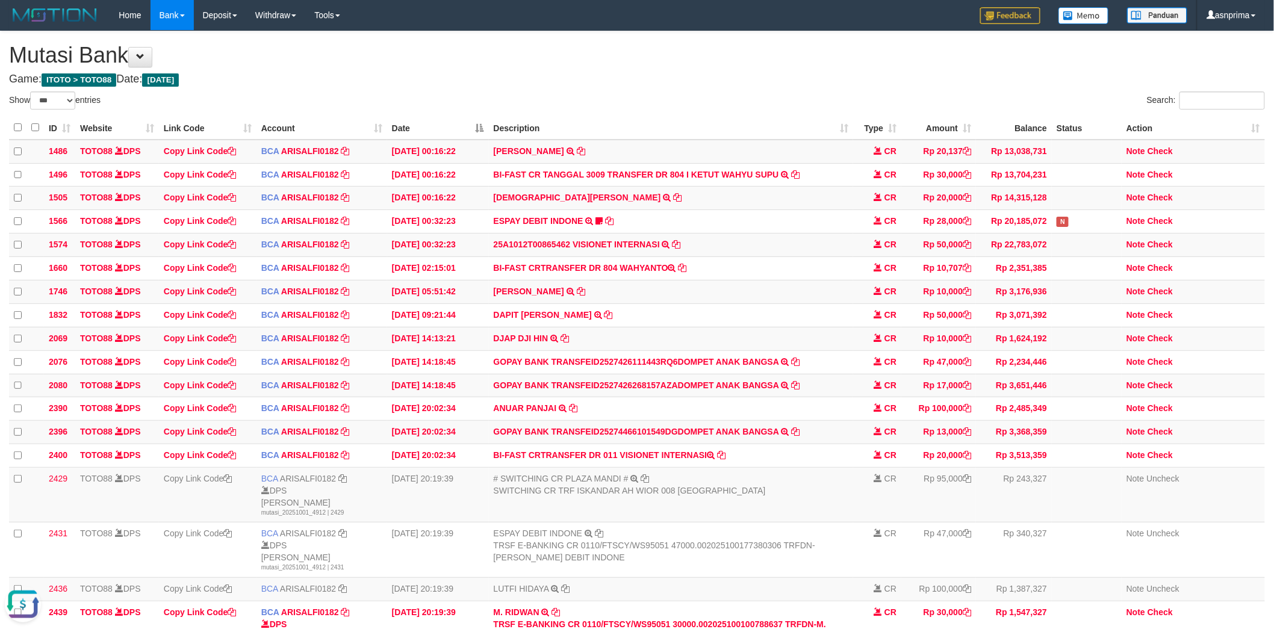
click at [670, 68] on div "**********" at bounding box center [637, 379] width 1274 height 697
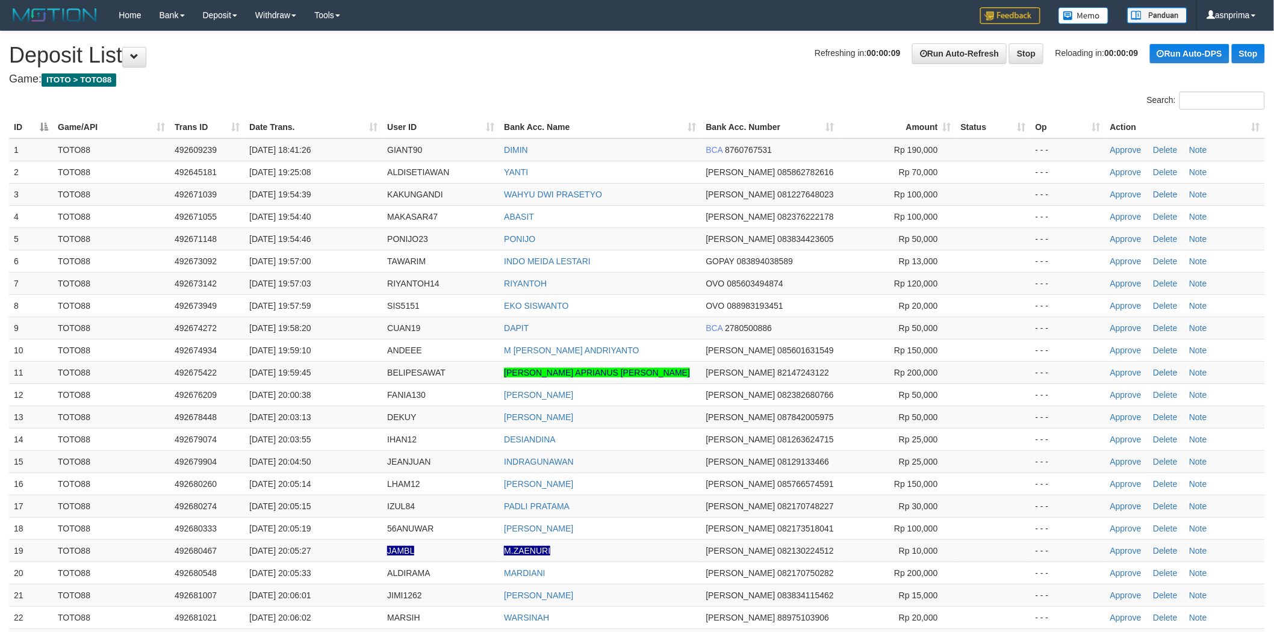
click at [635, 75] on h4 "Game: ITOTO > TOTO88" at bounding box center [637, 79] width 1256 height 12
click at [608, 61] on h1 "Refreshing in: 00:00:10 Run Auto-Refresh Stop Reloading in: 00:00:10 Run Auto-D…" at bounding box center [637, 55] width 1256 height 24
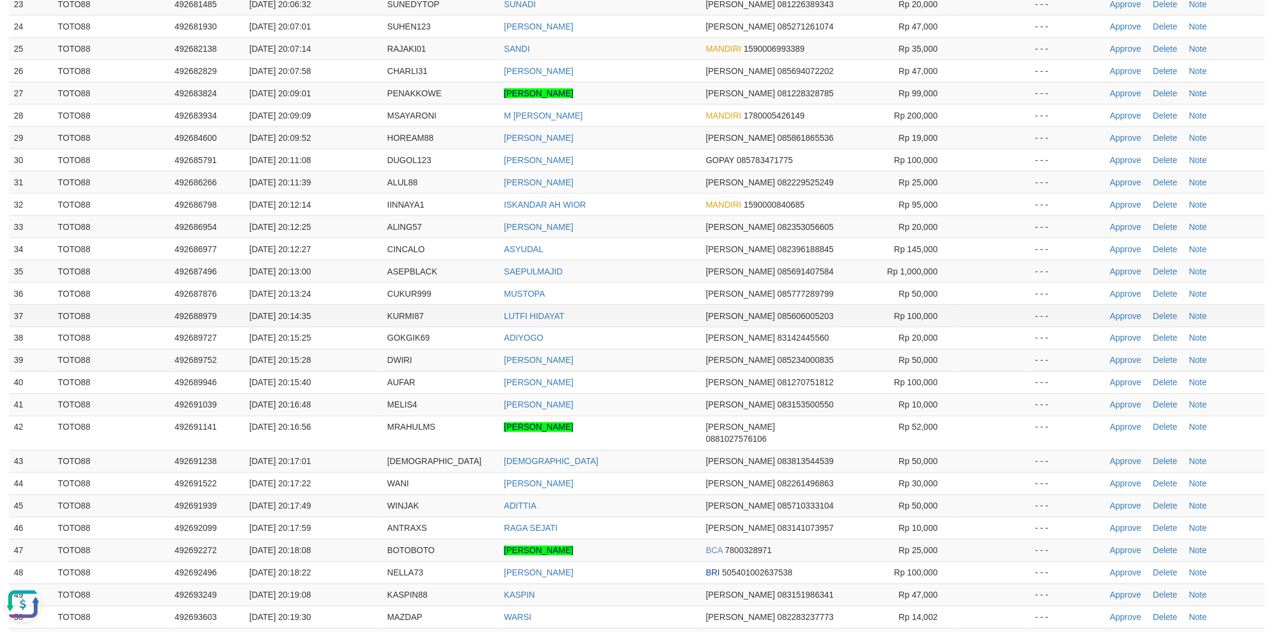
click at [1108, 316] on td "Approve [GEOGRAPHIC_DATA] Note" at bounding box center [1185, 316] width 160 height 22
click at [1120, 316] on link "Approve" at bounding box center [1125, 316] width 31 height 10
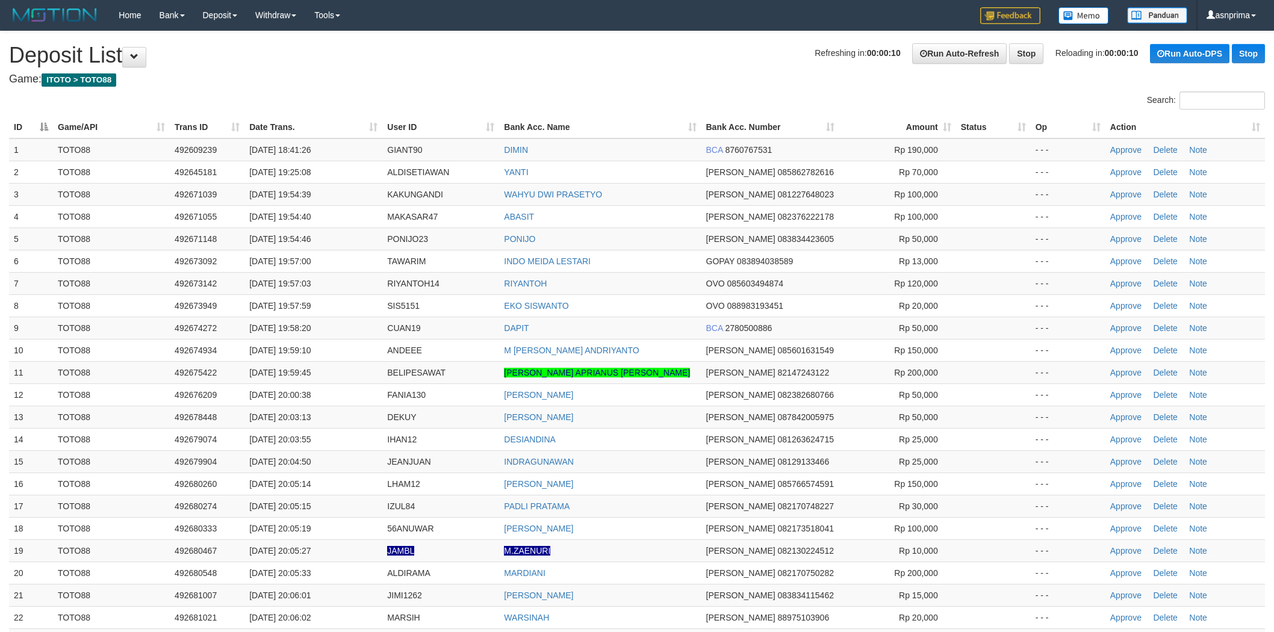
scroll to position [636, 0]
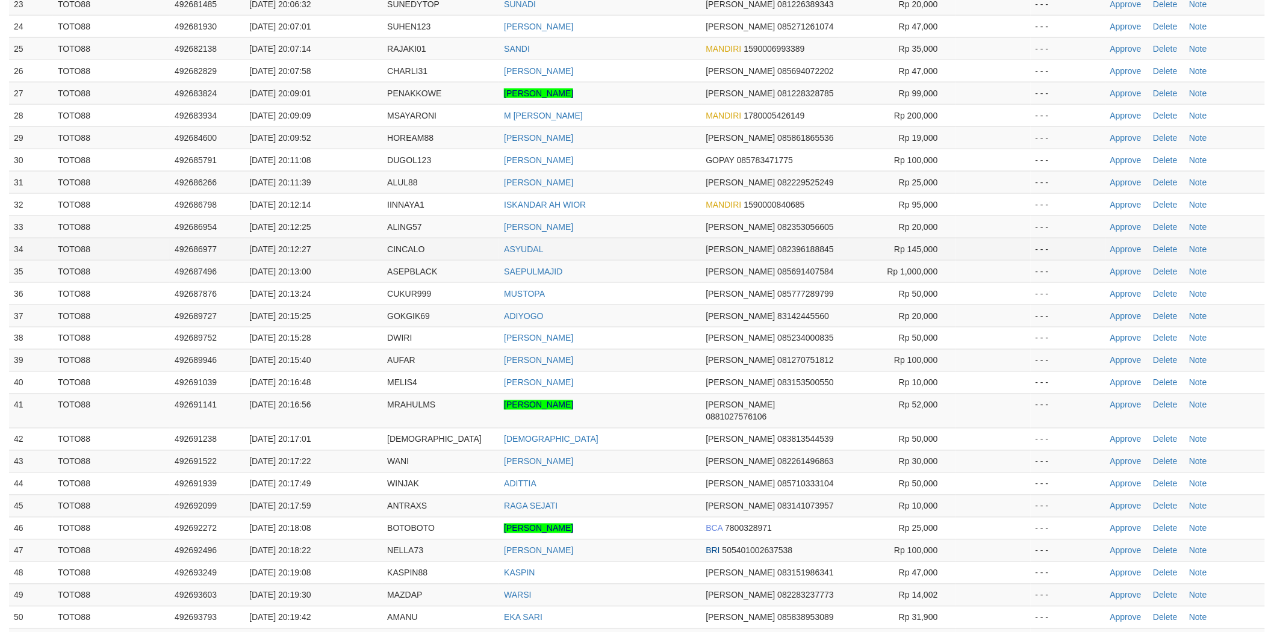
click at [647, 241] on td "ASYUDAL" at bounding box center [600, 249] width 202 height 22
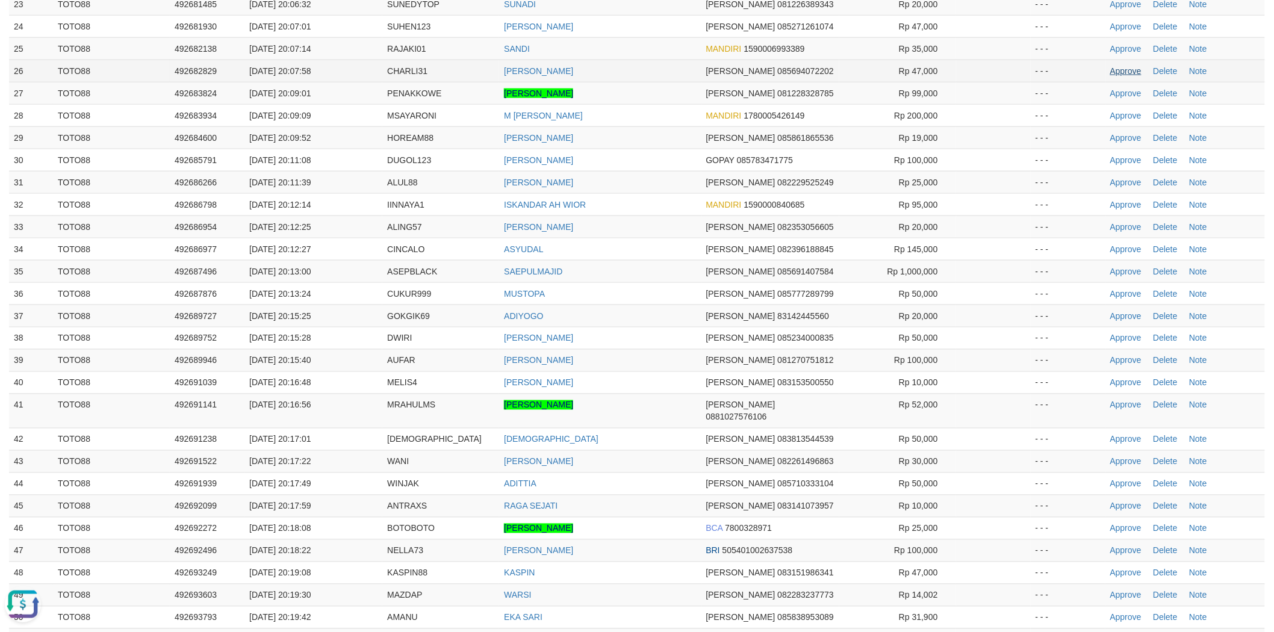
scroll to position [0, 0]
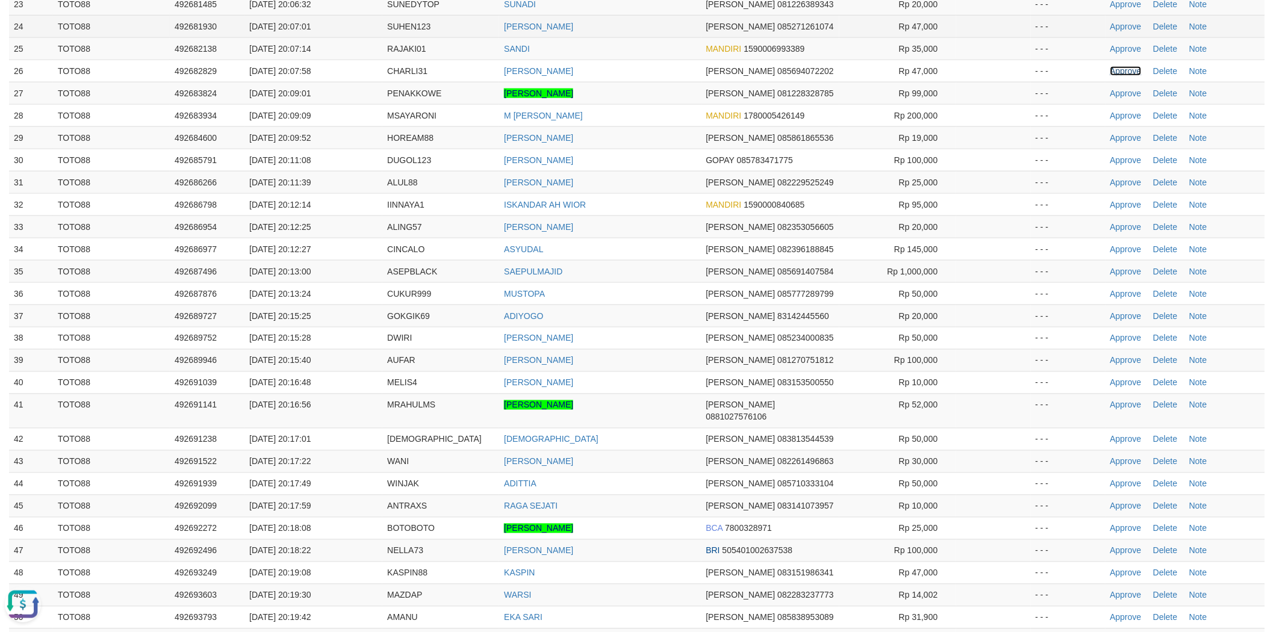
drag, startPoint x: 1126, startPoint y: 70, endPoint x: 630, endPoint y: 22, distance: 498.4
click at [1126, 70] on link "Approve" at bounding box center [1125, 71] width 31 height 10
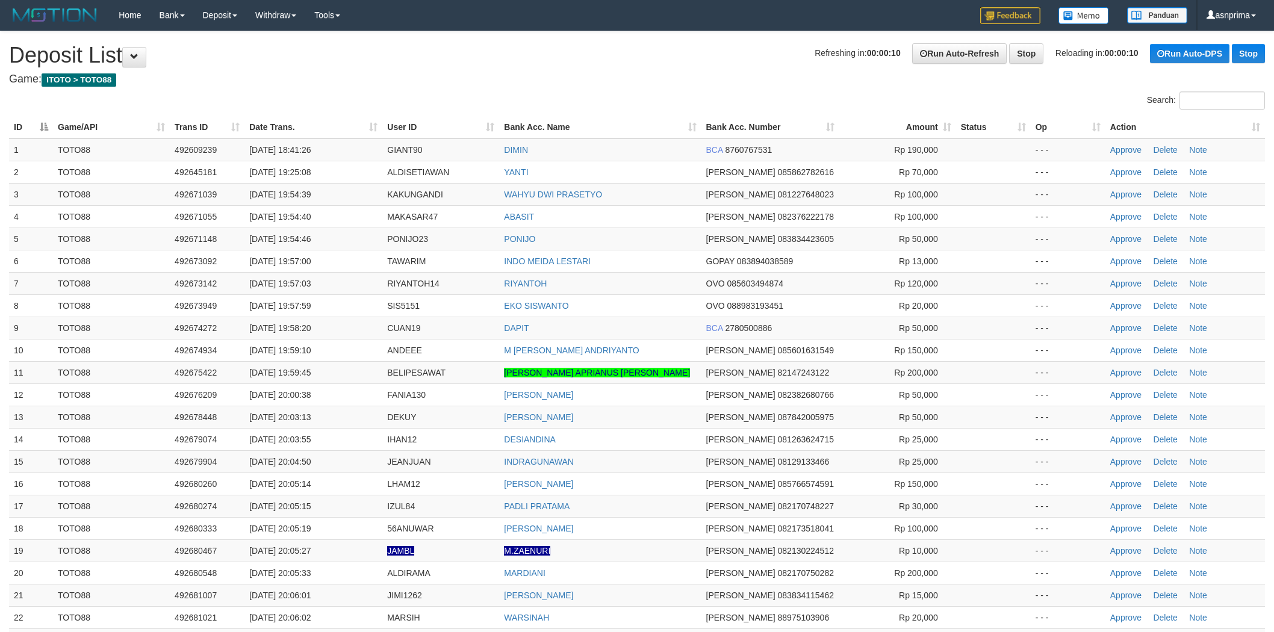
scroll to position [636, 0]
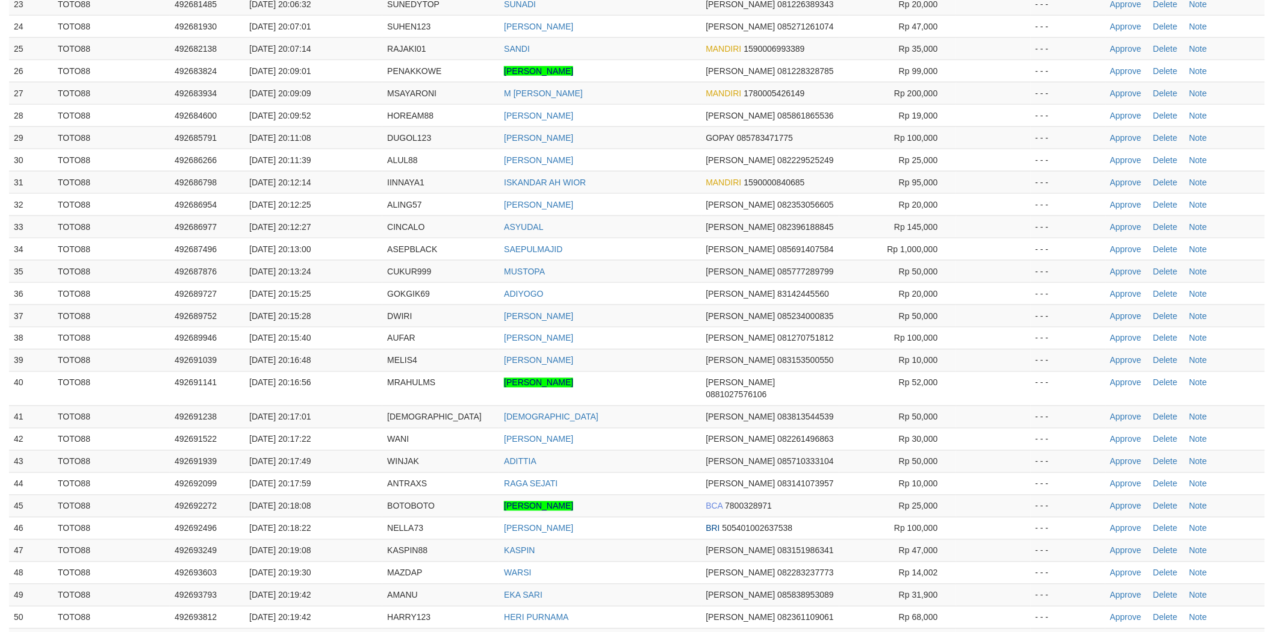
click at [640, 259] on td "SAEPULMAJID" at bounding box center [600, 249] width 202 height 22
click at [1120, 182] on link "Approve" at bounding box center [1125, 183] width 31 height 10
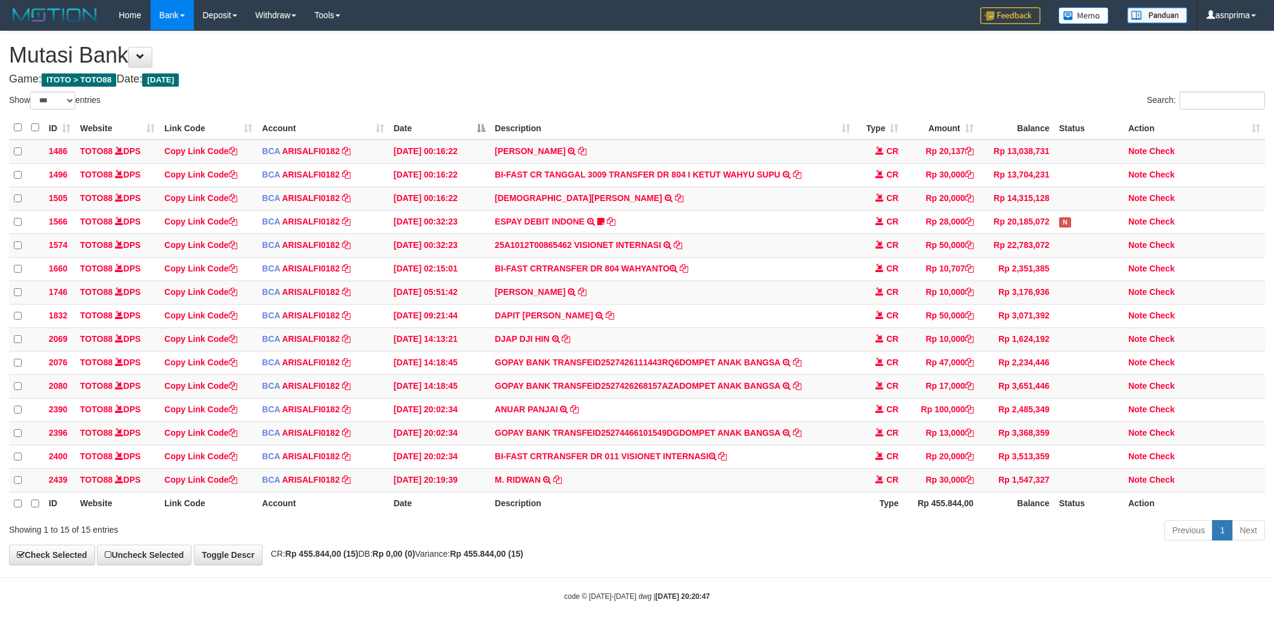
select select "***"
click at [560, 483] on icon at bounding box center [557, 478] width 8 height 8
click at [604, 75] on h4 "Game: ITOTO > TOTO88 Date: Today" at bounding box center [637, 79] width 1256 height 12
click at [609, 65] on h1 "Mutasi Bank" at bounding box center [637, 55] width 1256 height 24
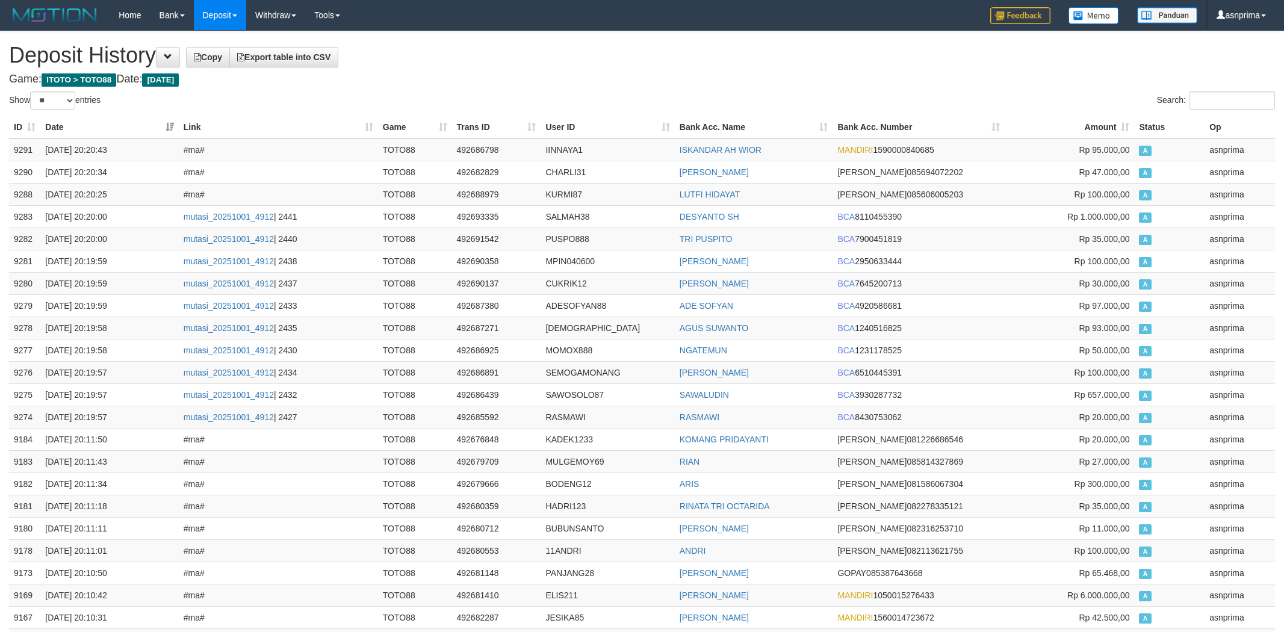
select select "**"
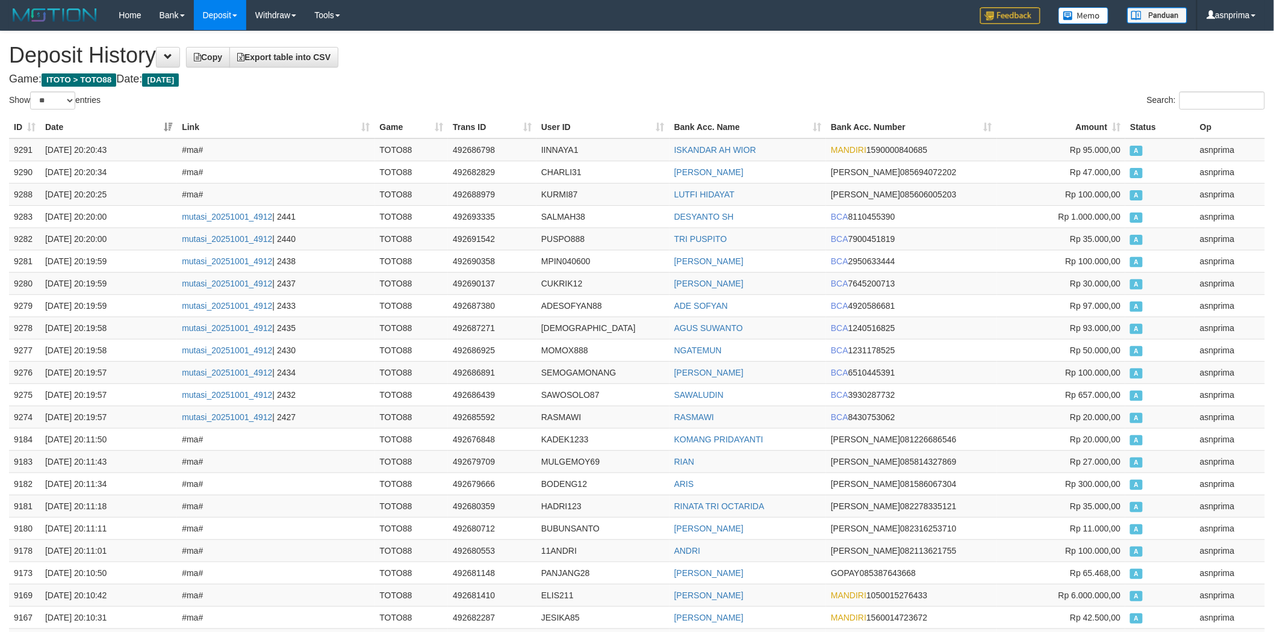
click at [585, 60] on h1 "Deposit History Copy Export table into CSV" at bounding box center [637, 55] width 1256 height 24
click at [12, 148] on td "9291" at bounding box center [24, 149] width 31 height 23
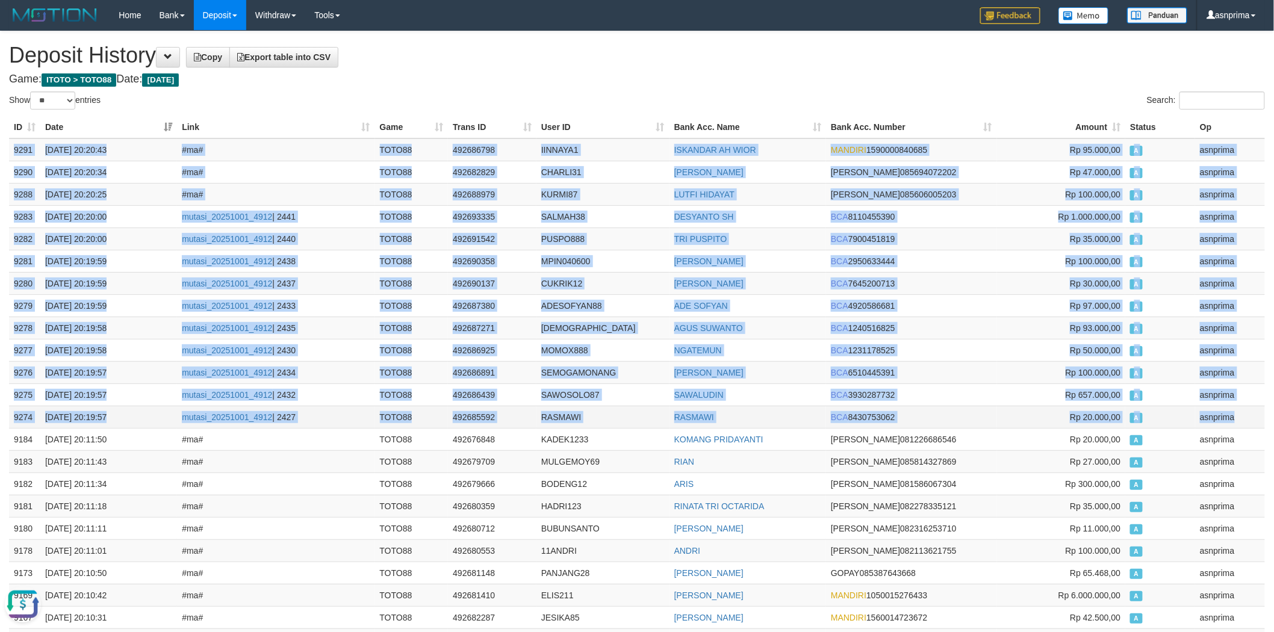
click at [1236, 418] on td "asnprima" at bounding box center [1230, 417] width 70 height 22
copy tbody "9291 01/10/2025 20:20:43 #ma# TOTO88 492686798 IINNAYA1 ISKANDAR AH WIOR MANDIR…"
click at [468, 149] on td "492686798" at bounding box center [492, 149] width 89 height 23
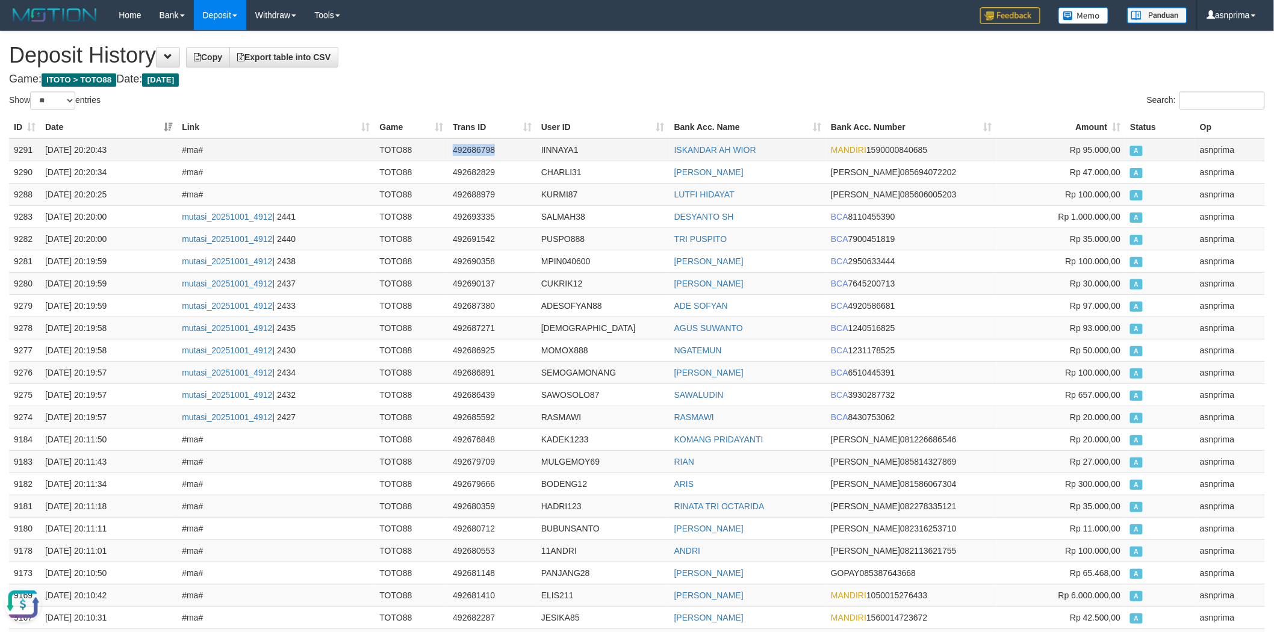
click at [468, 149] on td "492686798" at bounding box center [492, 149] width 89 height 23
click at [514, 61] on h1 "Deposit History Copy Export table into CSV" at bounding box center [637, 55] width 1256 height 24
click at [459, 145] on td "492686798" at bounding box center [492, 149] width 89 height 23
copy td "492686798"
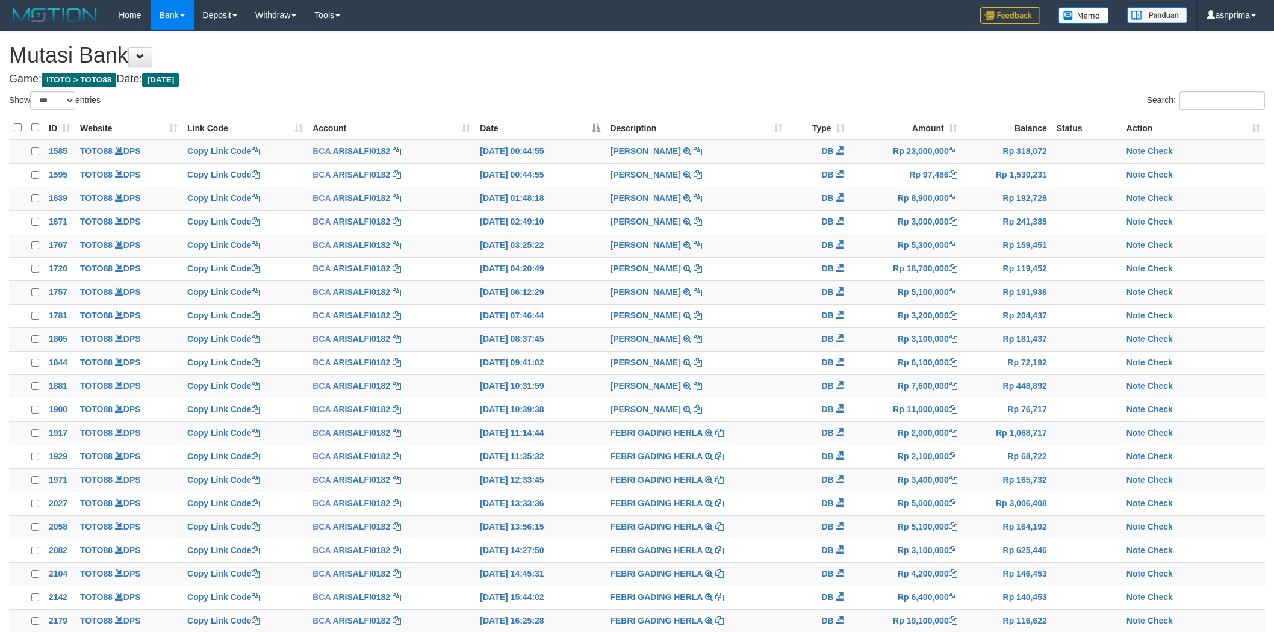
select select "***"
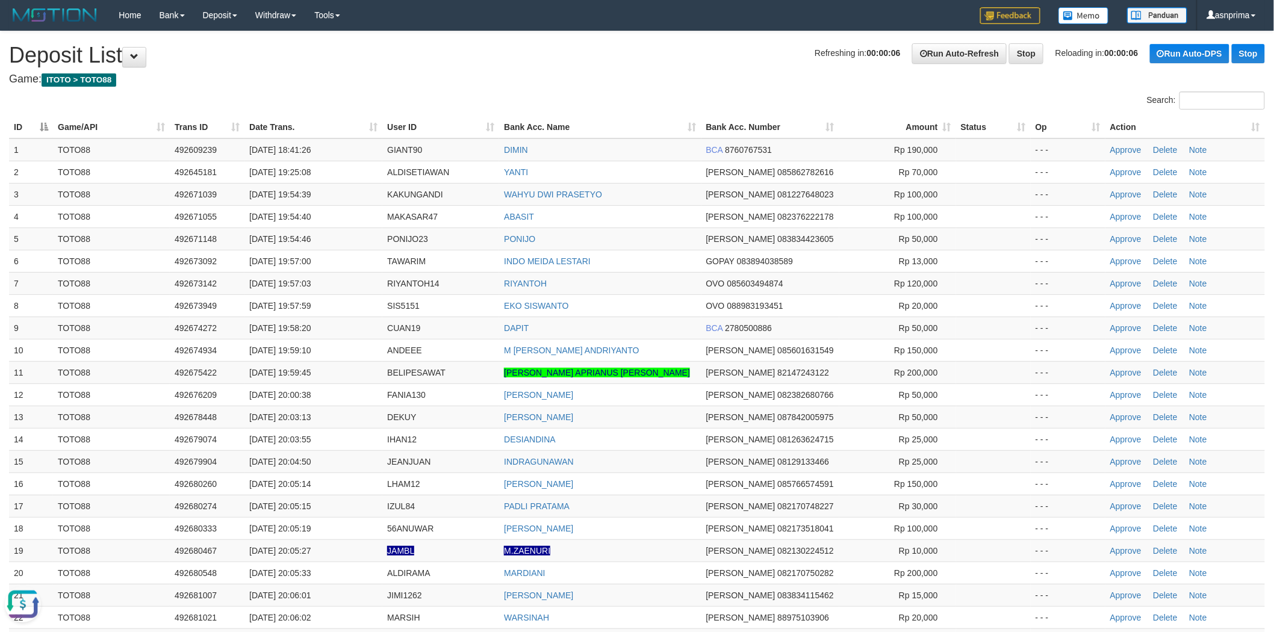
click at [611, 57] on h1 "Refreshing in: 00:00:06 Run Auto-Refresh Stop Reloading in: 00:00:06 Run Auto-D…" at bounding box center [637, 55] width 1256 height 24
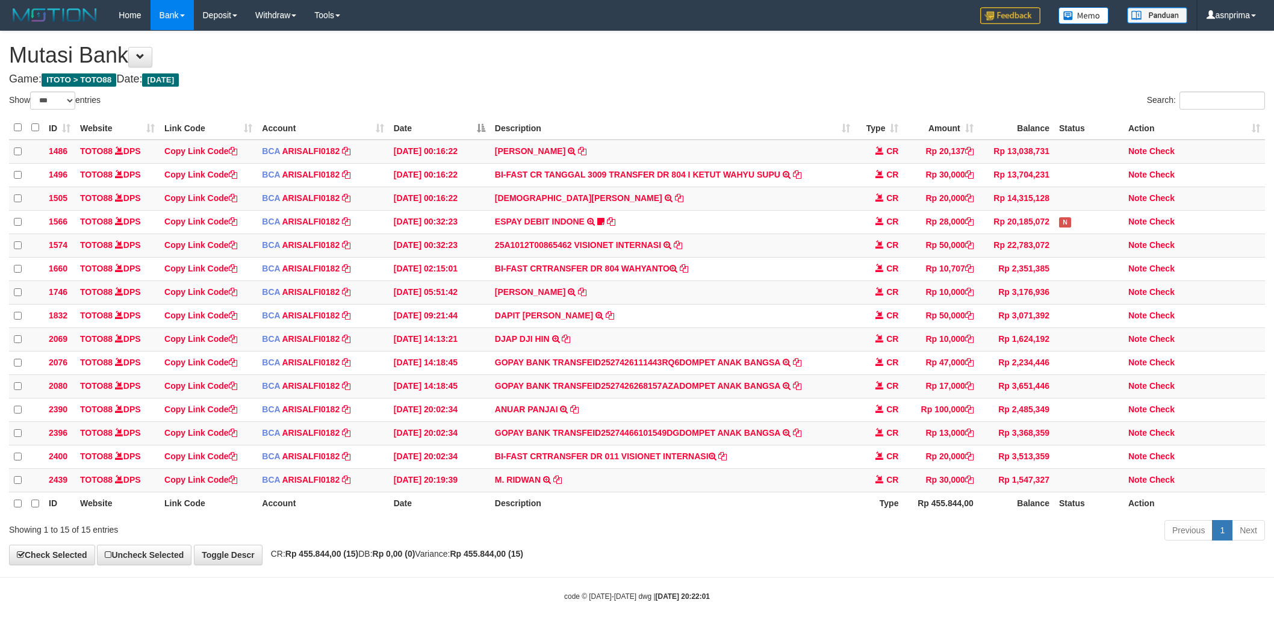
select select "***"
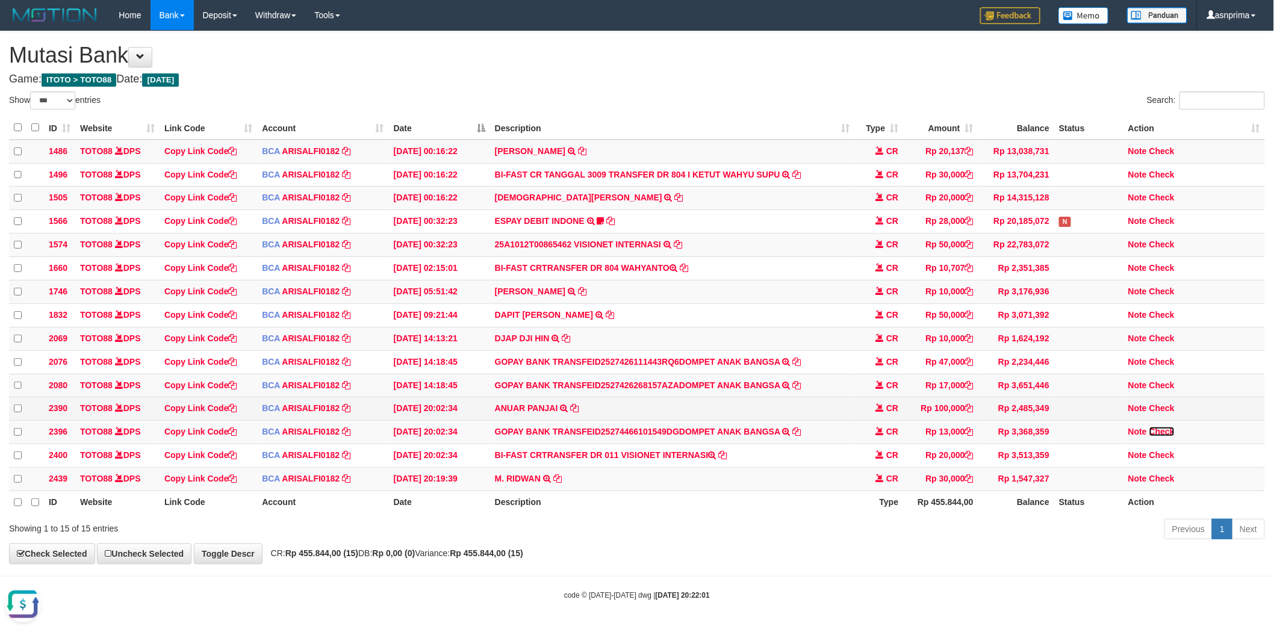
drag, startPoint x: 1163, startPoint y: 448, endPoint x: 1019, endPoint y: 416, distance: 146.8
click at [1163, 437] on link "Check" at bounding box center [1161, 432] width 25 height 10
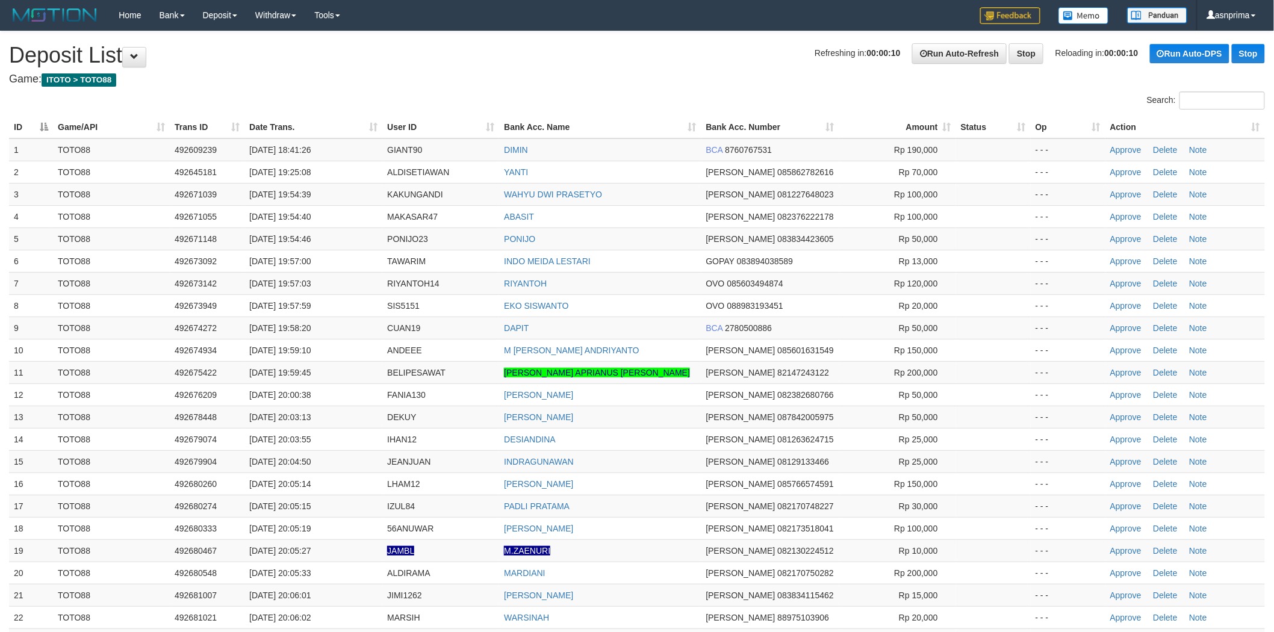
click at [592, 63] on h1 "Refreshing in: 00:00:10 Run Auto-Refresh Stop Reloading in: 00:00:10 Run Auto-D…" at bounding box center [637, 55] width 1256 height 24
drag, startPoint x: 1120, startPoint y: 259, endPoint x: 925, endPoint y: 196, distance: 205.4
click at [1120, 259] on link "Approve" at bounding box center [1125, 261] width 31 height 10
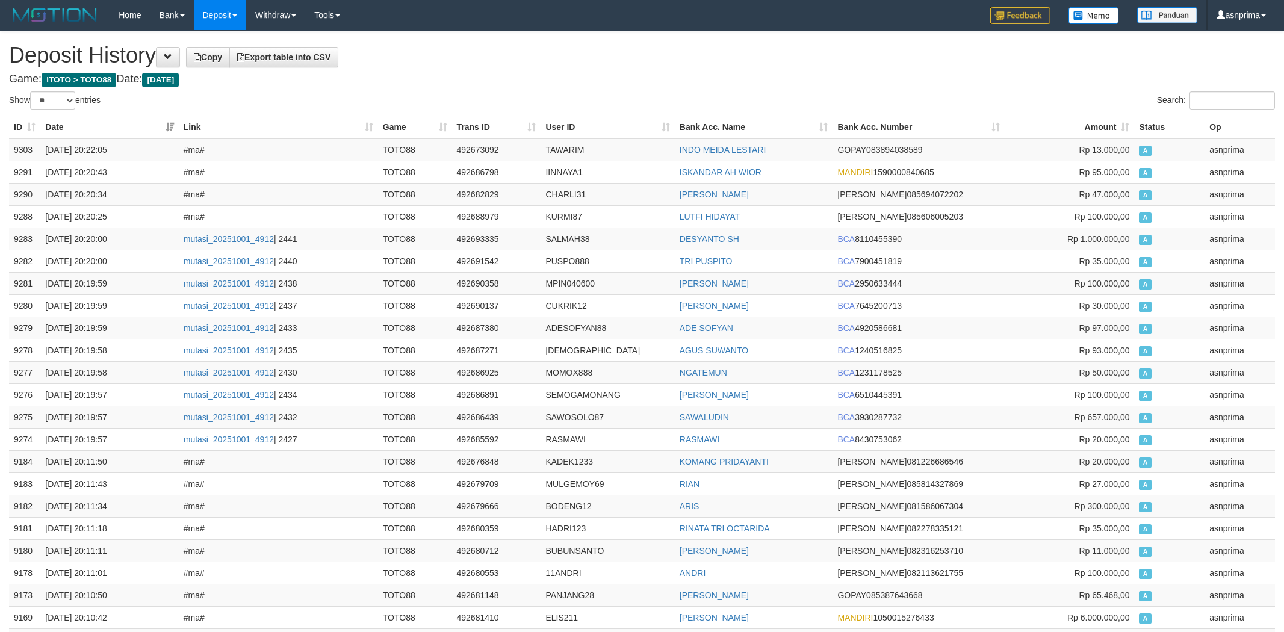
select select "**"
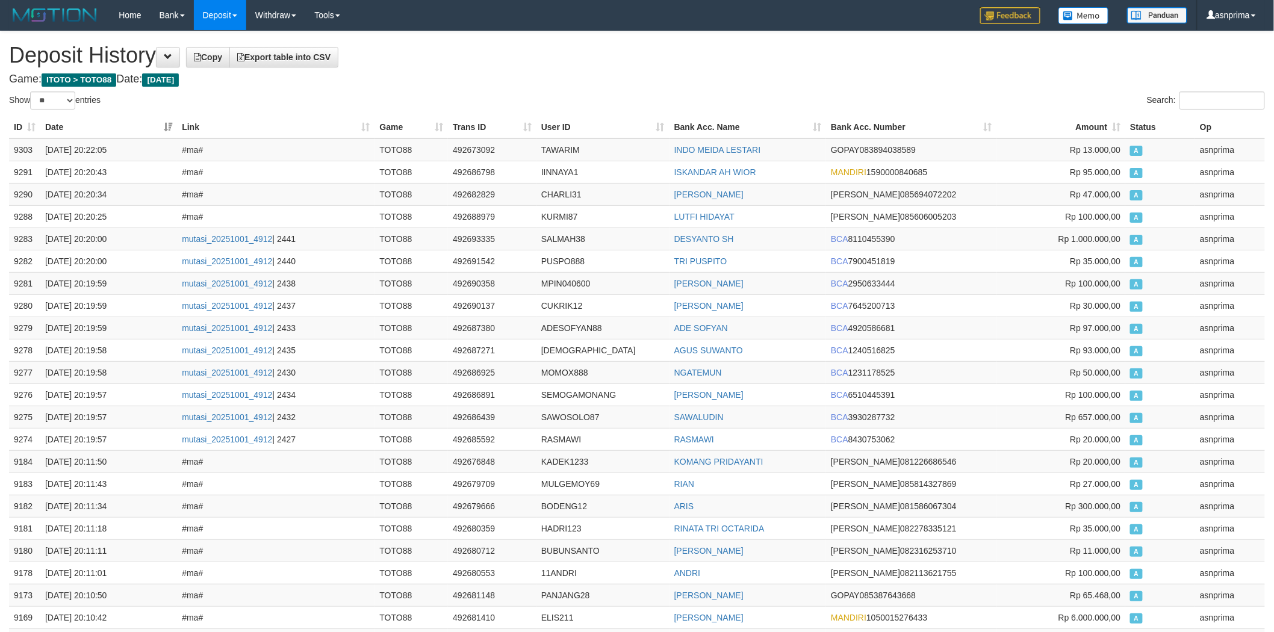
click at [569, 59] on h1 "Deposit History Copy Export table into CSV" at bounding box center [637, 55] width 1256 height 24
click at [14, 147] on td "9303" at bounding box center [24, 149] width 31 height 23
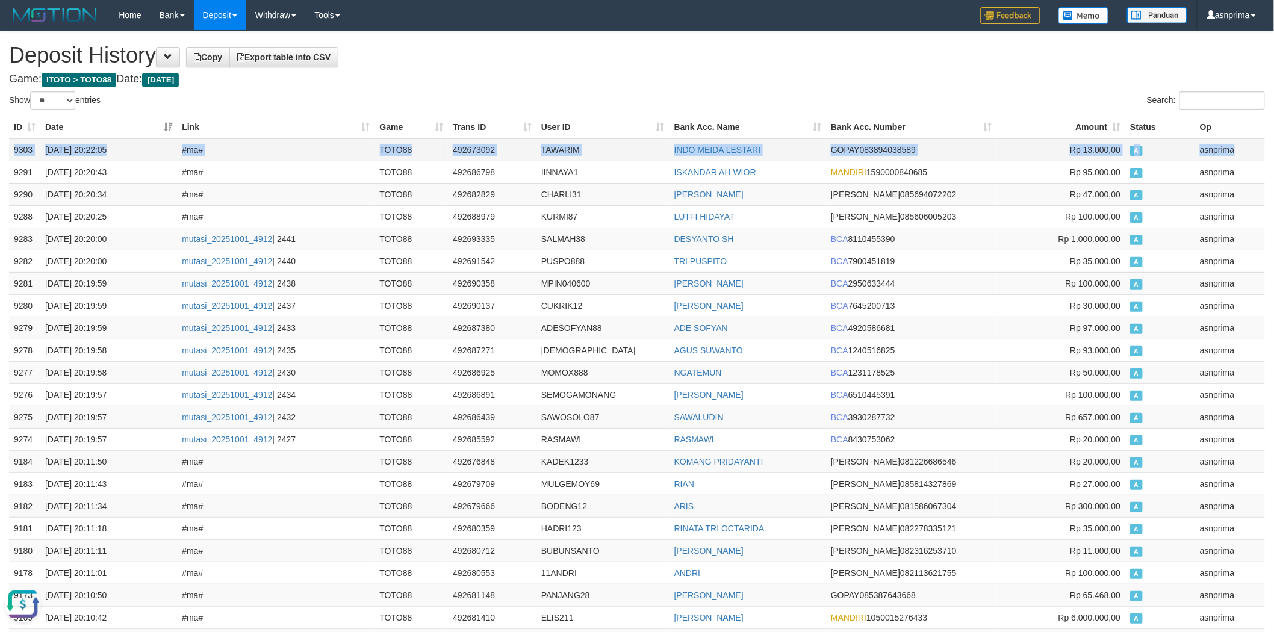
click at [1247, 152] on td "asnprima" at bounding box center [1230, 149] width 70 height 23
copy tr "9303 01/10/2025 20:22:05 #ma# TOTO88 492673092 TAWARIM INDO MEIDA LESTARI GOPAY…"
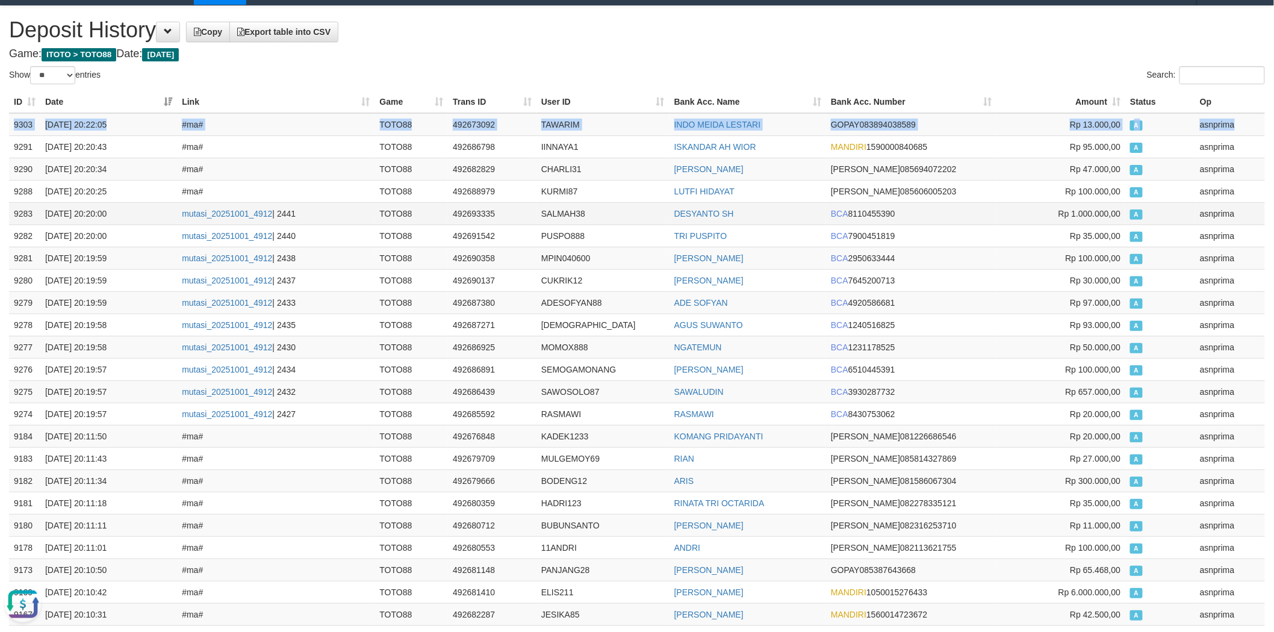
scroll to position [26, 0]
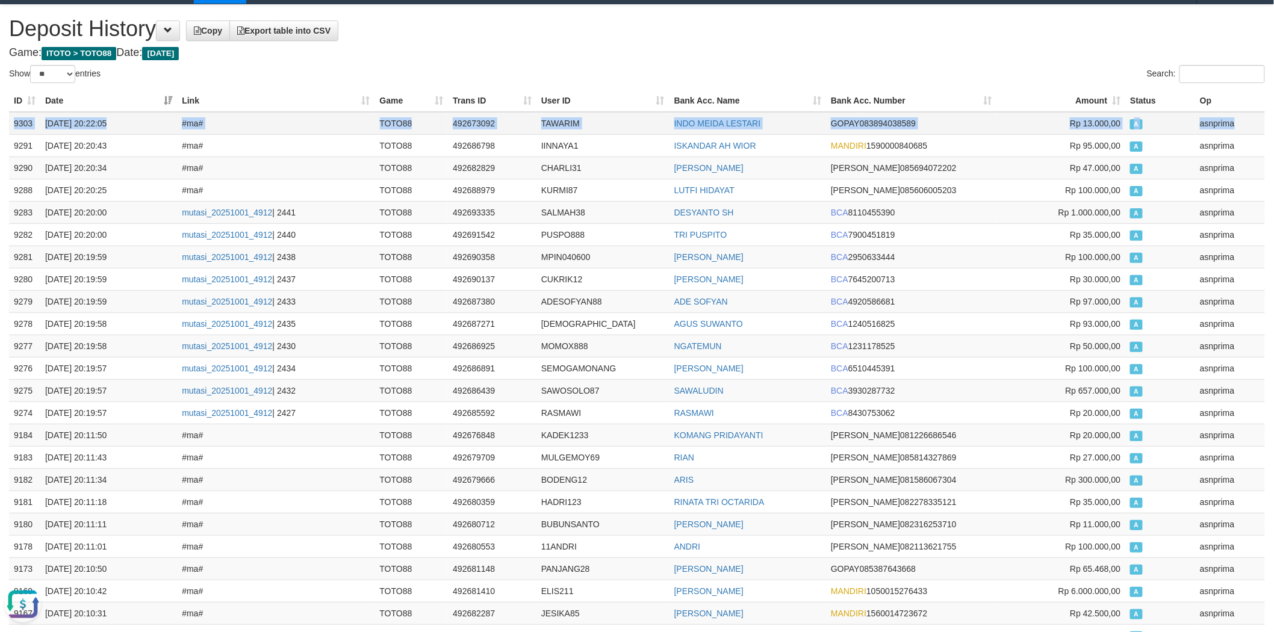
click at [460, 119] on td "492673092" at bounding box center [492, 123] width 89 height 23
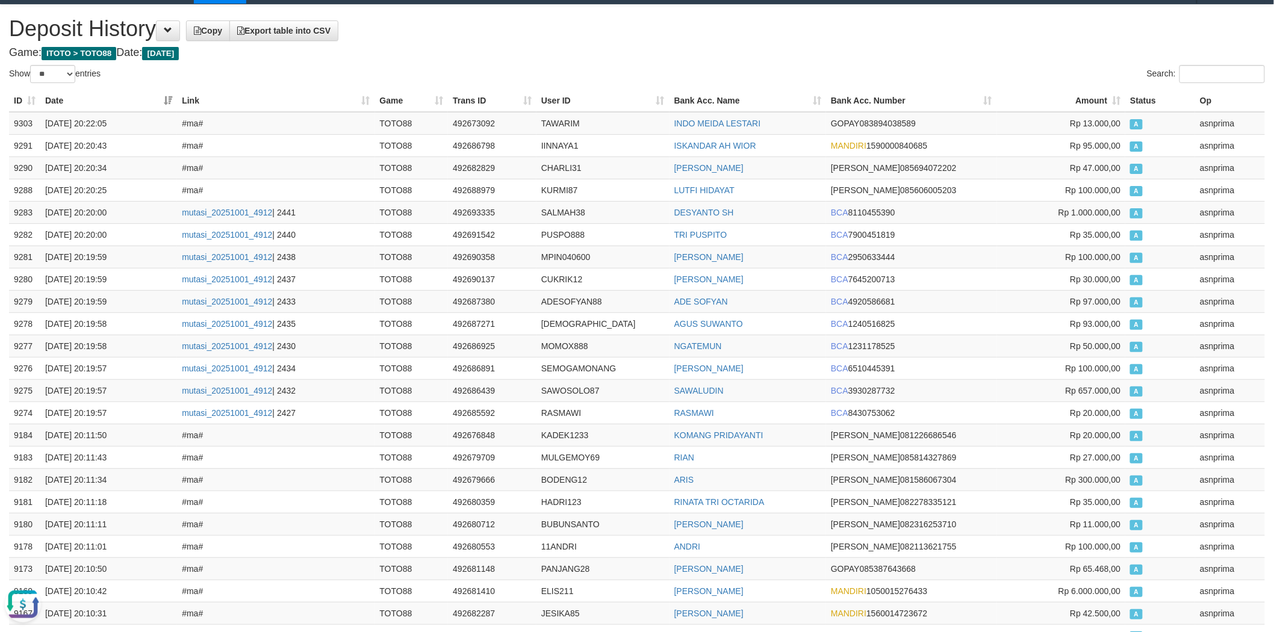
click at [502, 50] on h4 "Game: ITOTO > TOTO88 Date: Today" at bounding box center [637, 53] width 1256 height 12
click at [474, 113] on td "492673092" at bounding box center [492, 123] width 89 height 23
copy td "492673092"
click at [531, 33] on h1 "Deposit History Copy Export table into CSV" at bounding box center [637, 29] width 1256 height 24
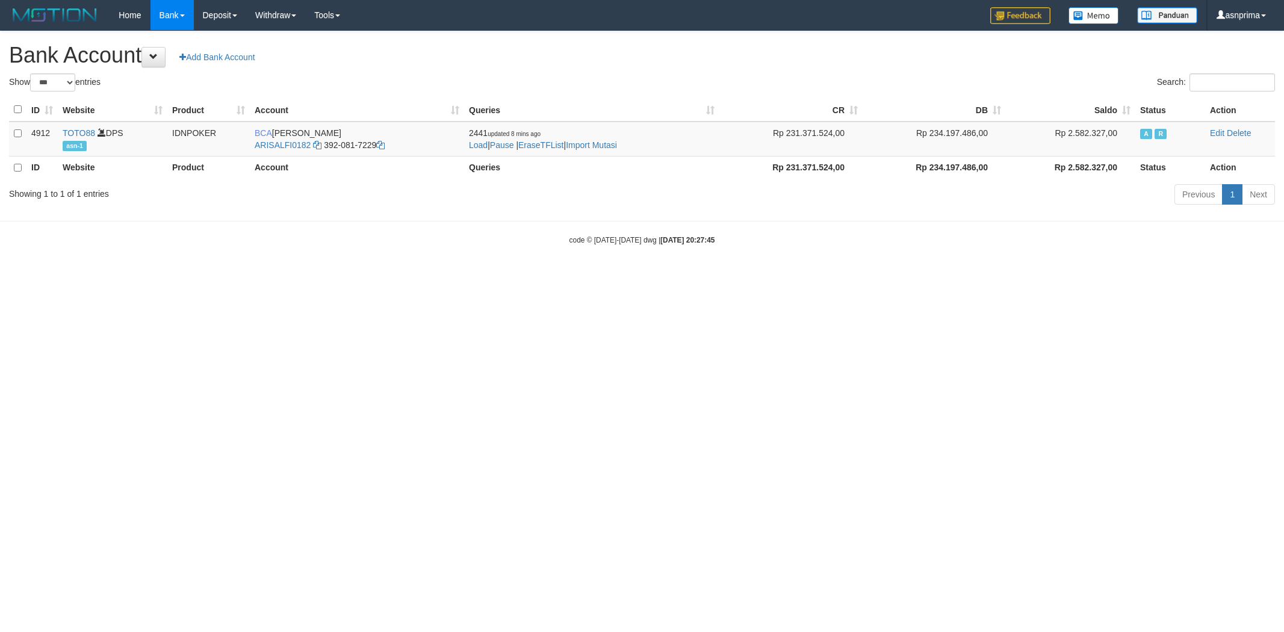
select select "***"
click at [597, 146] on link "Import Mutasi" at bounding box center [591, 145] width 51 height 10
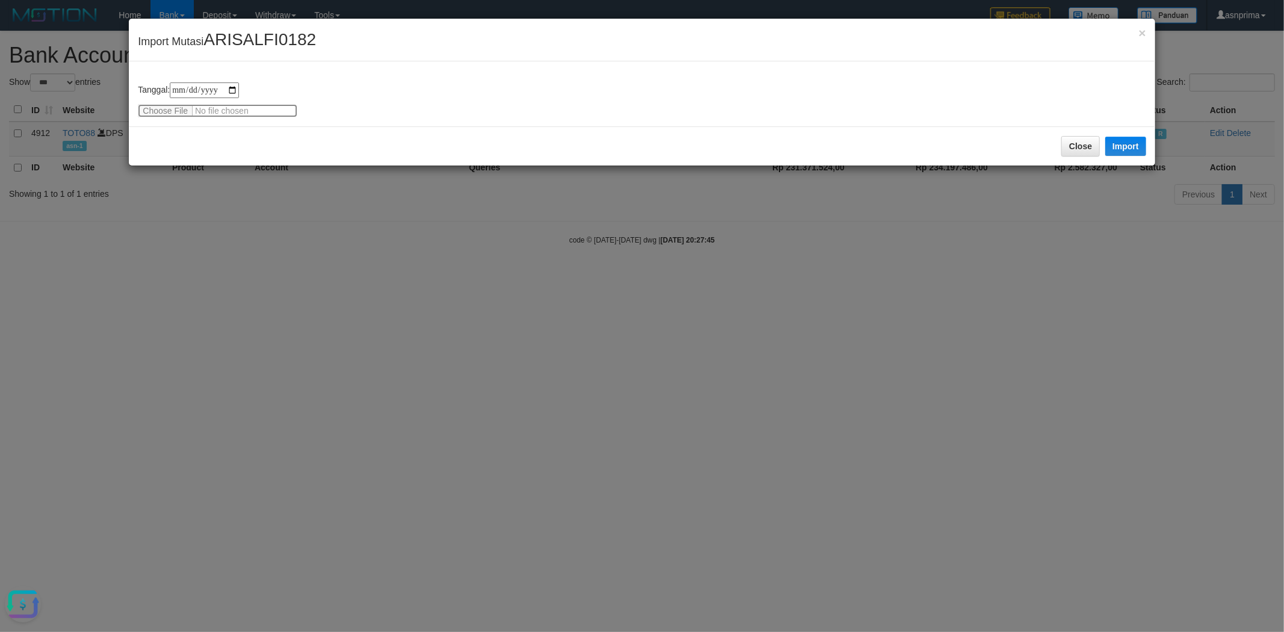
click at [173, 110] on input "file" at bounding box center [218, 110] width 160 height 13
type input "**********"
click at [1130, 148] on button "Import" at bounding box center [1125, 146] width 41 height 19
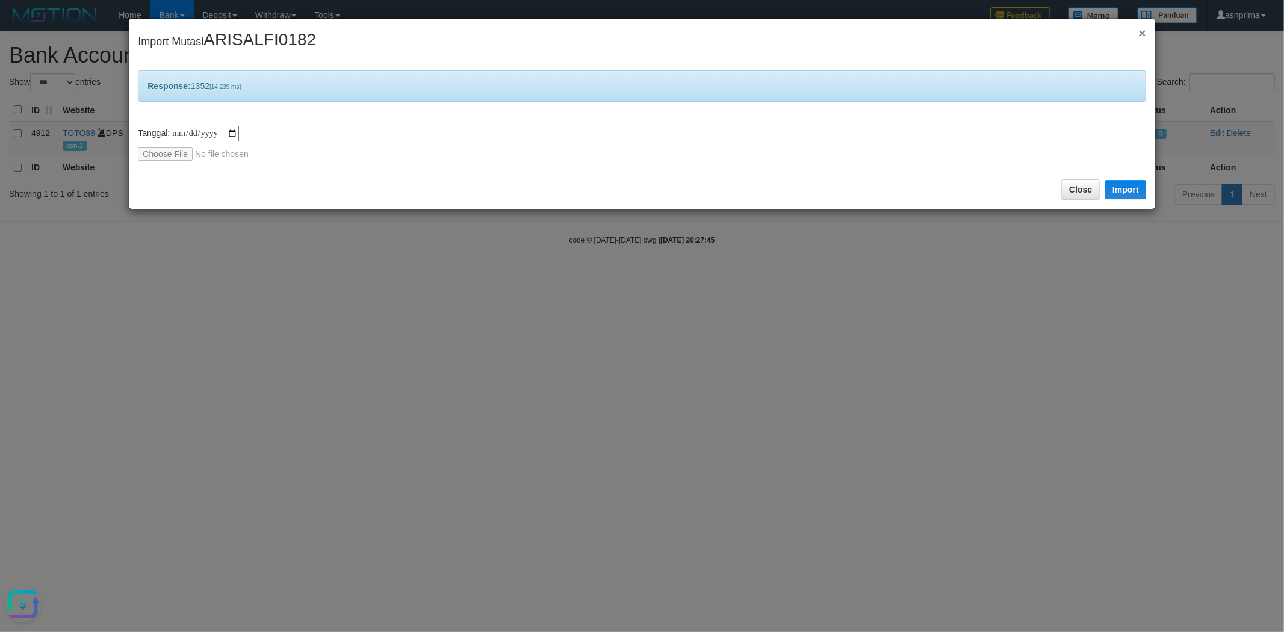
click at [1142, 34] on span "×" at bounding box center [1142, 33] width 7 height 14
